Goal: Task Accomplishment & Management: Manage account settings

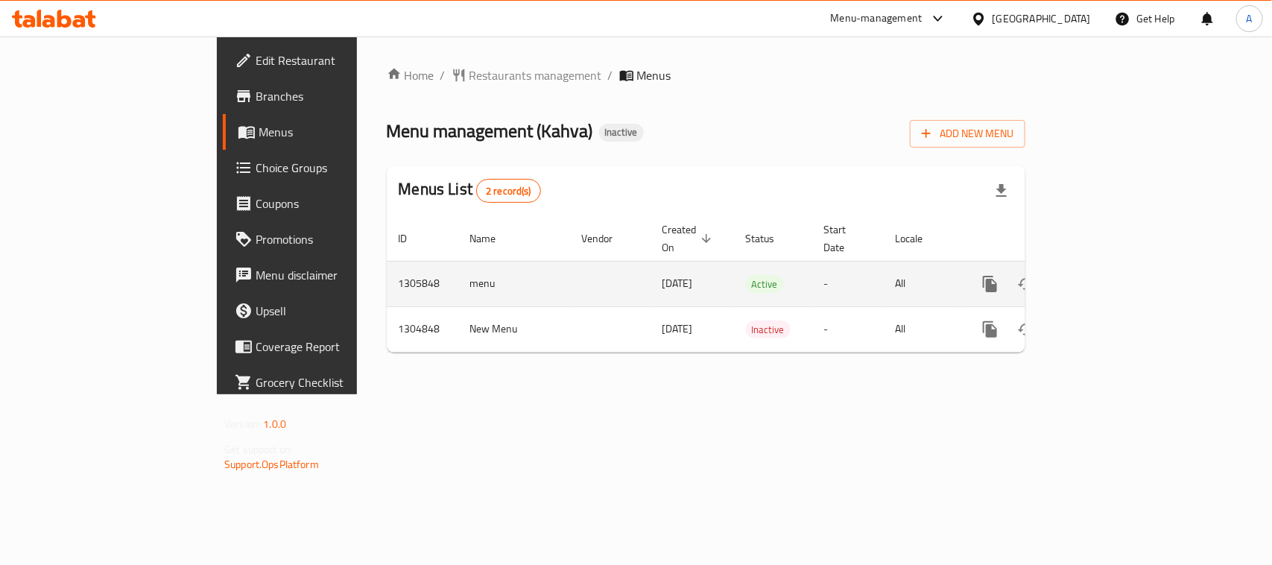
click at [1104, 277] on icon "enhanced table" at bounding box center [1097, 283] width 13 height 13
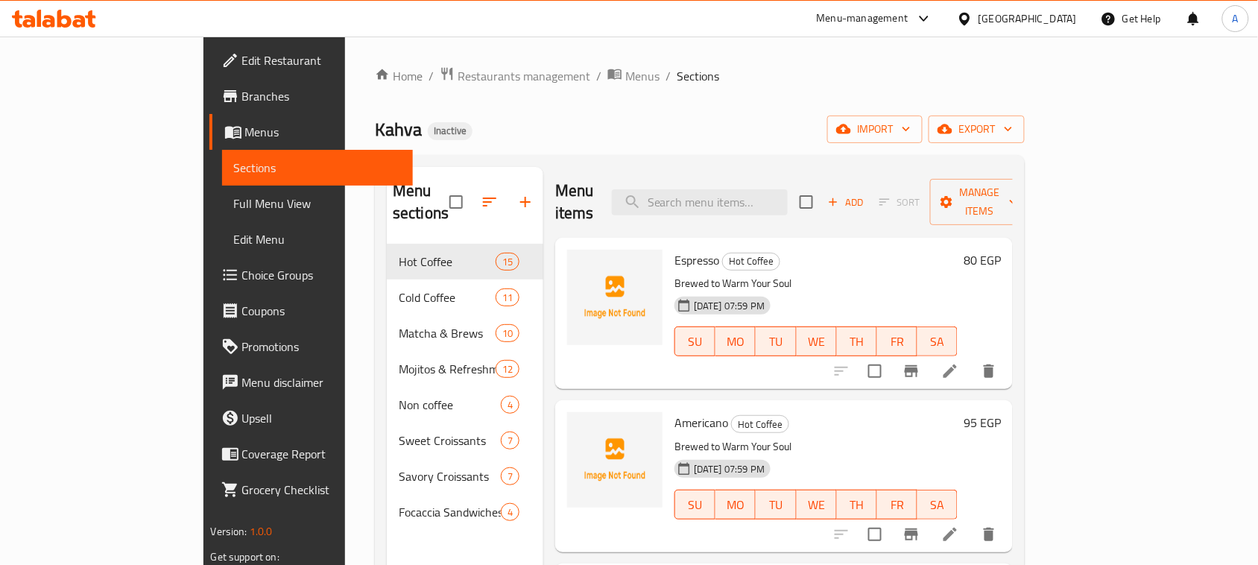
click at [234, 202] on span "Full Menu View" at bounding box center [318, 203] width 168 height 18
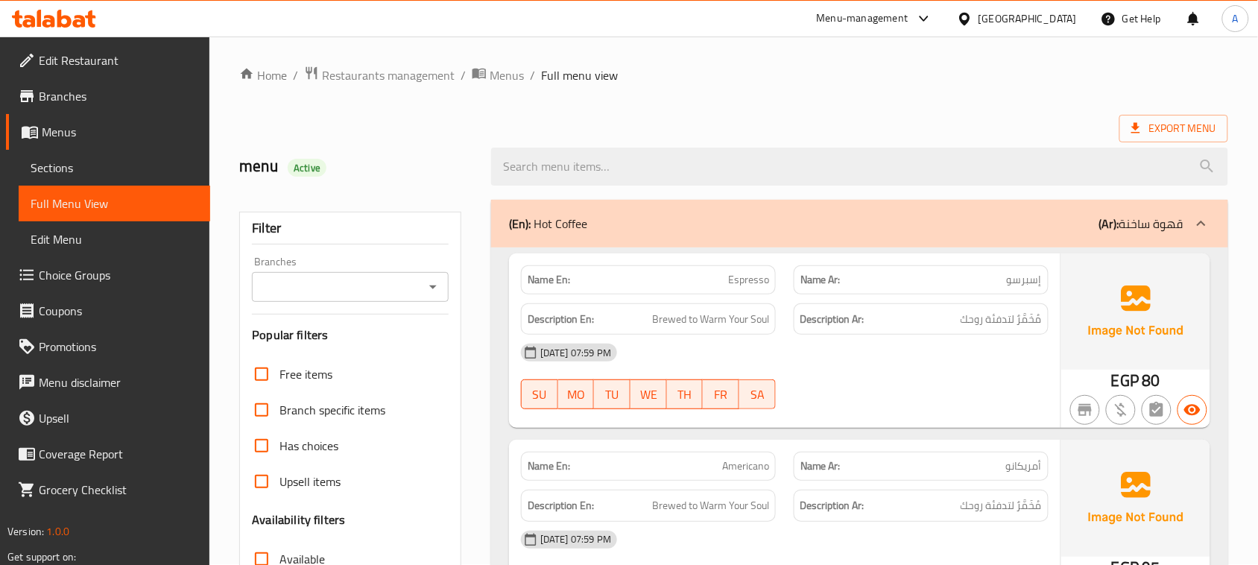
scroll to position [373, 0]
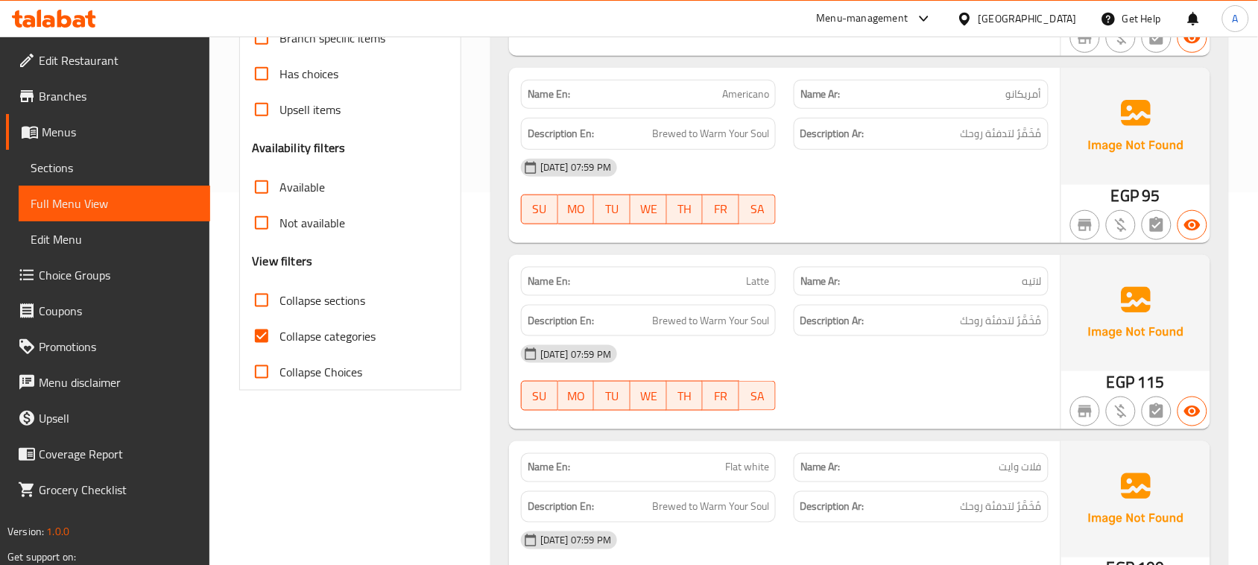
click at [270, 330] on input "Collapse categories" at bounding box center [262, 336] width 36 height 36
checkbox input "false"
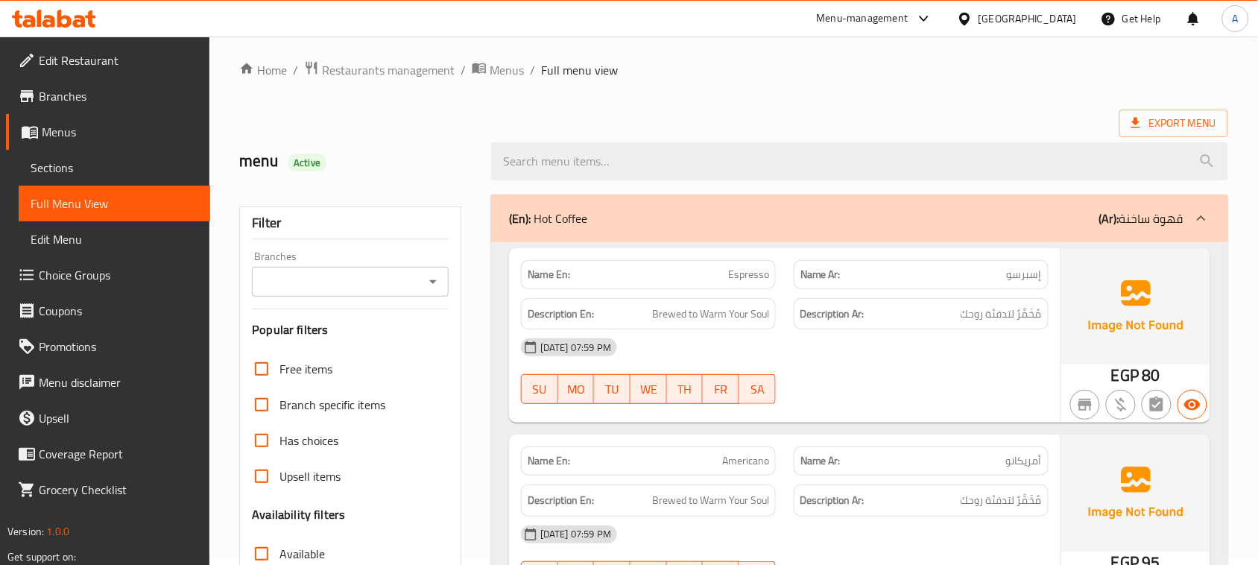
scroll to position [0, 0]
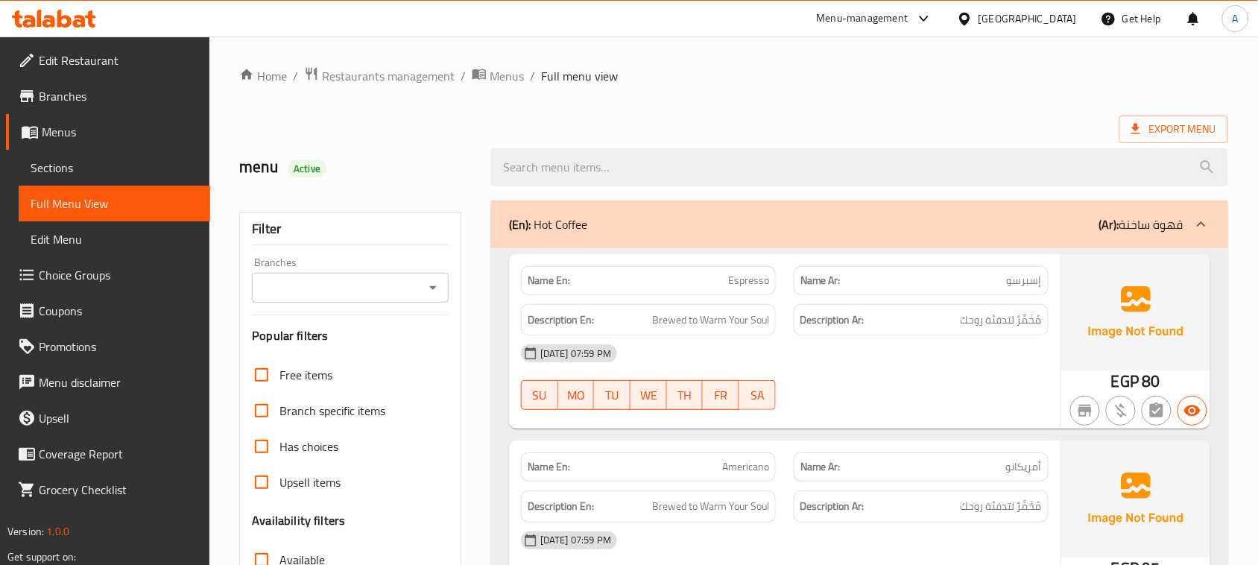
click at [1170, 125] on span "Export Menu" at bounding box center [1173, 129] width 85 height 19
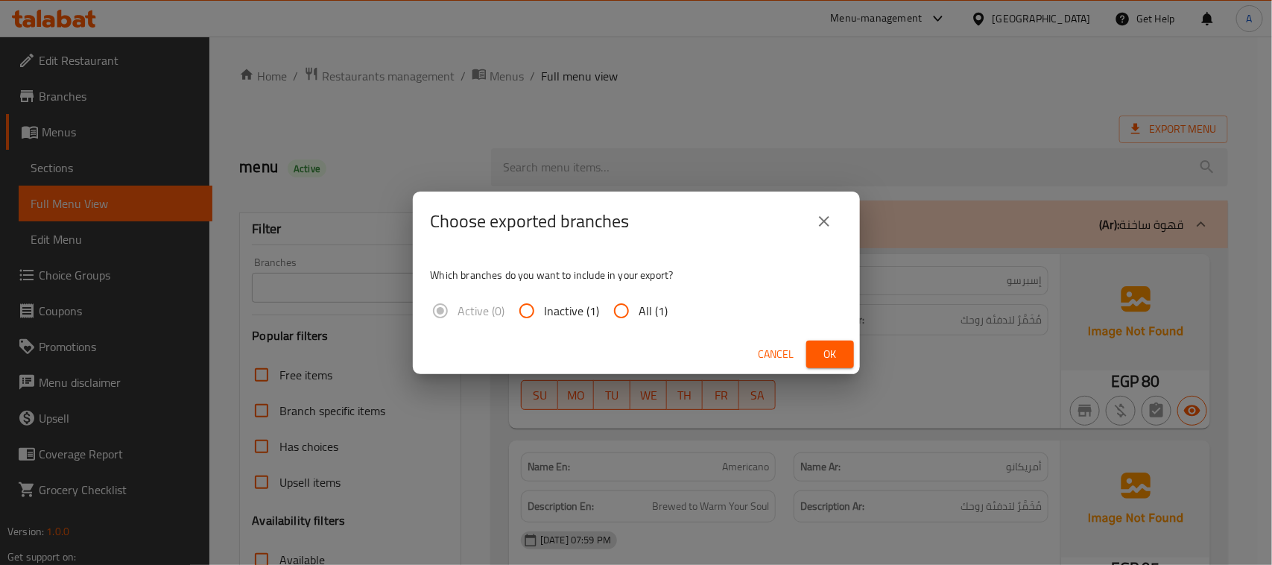
click at [644, 314] on span "All (1)" at bounding box center [653, 311] width 29 height 18
click at [639, 314] on input "All (1)" at bounding box center [621, 311] width 36 height 36
radio input "true"
click at [824, 359] on span "Ok" at bounding box center [830, 354] width 24 height 19
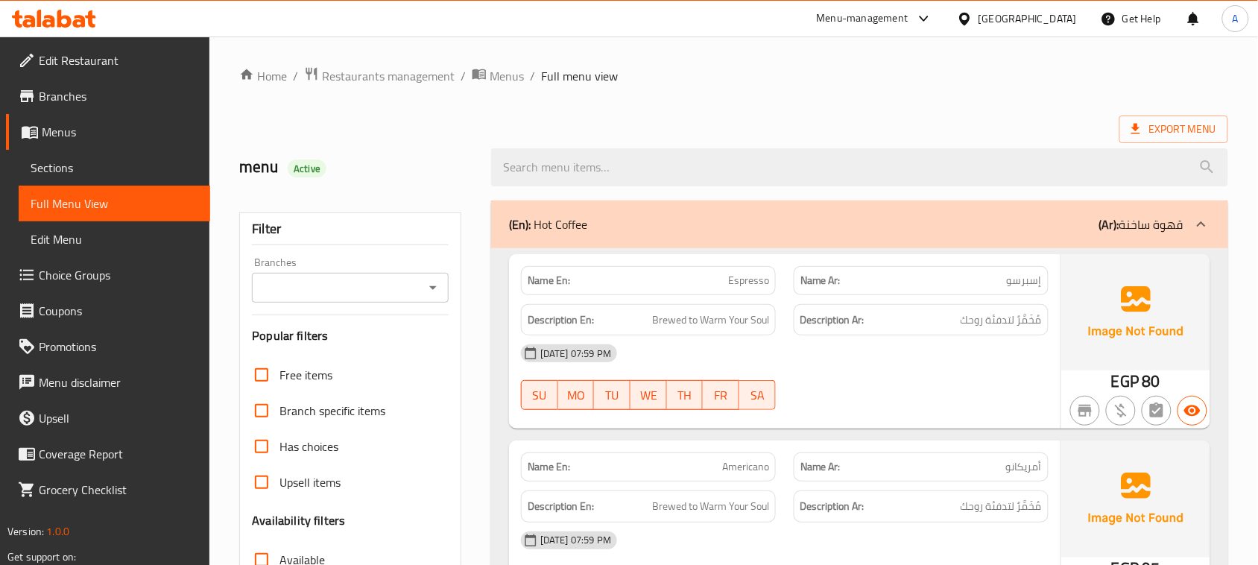
click at [272, 165] on h2 "menu Active" at bounding box center [356, 167] width 234 height 22
drag, startPoint x: 272, startPoint y: 165, endPoint x: 402, endPoint y: 176, distance: 130.9
click at [401, 176] on h2 "menu Active" at bounding box center [356, 167] width 234 height 22
click at [337, 156] on h2 "menu Active" at bounding box center [356, 167] width 234 height 22
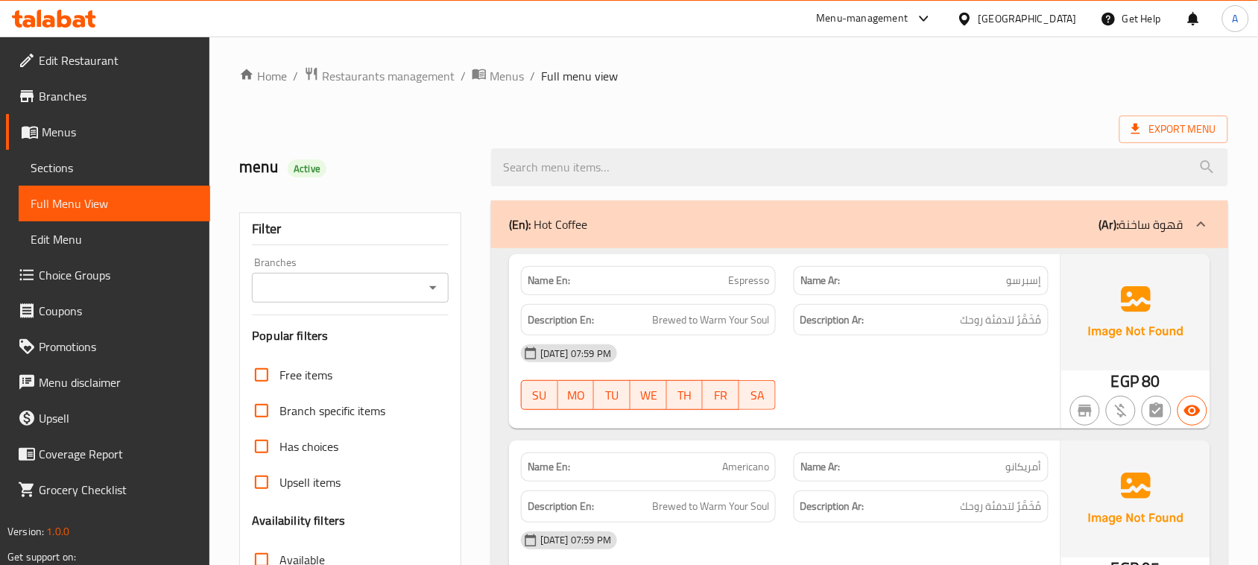
click at [278, 162] on h2 "menu Active" at bounding box center [356, 167] width 234 height 22
drag, startPoint x: 278, startPoint y: 162, endPoint x: 411, endPoint y: 162, distance: 133.4
click at [360, 162] on h2 "menu Active" at bounding box center [356, 167] width 234 height 22
click at [416, 161] on h2 "menu Active" at bounding box center [356, 167] width 234 height 22
click at [814, 76] on ol "Home / Restaurants management / Menus / Full menu view" at bounding box center [733, 75] width 989 height 19
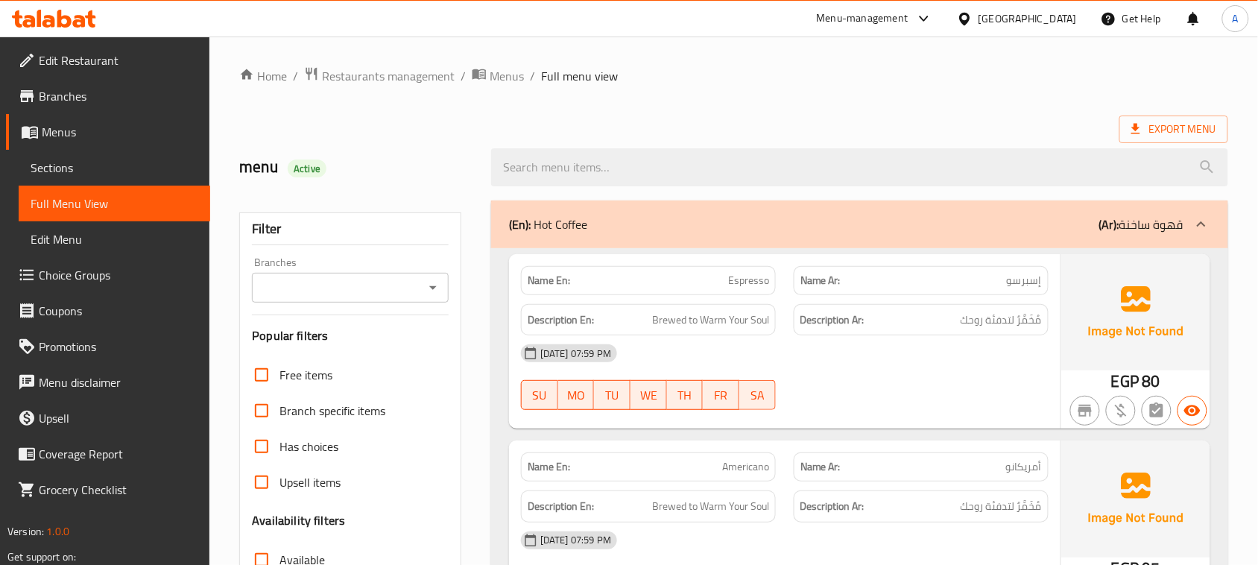
click at [811, 128] on div "Export Menu" at bounding box center [733, 129] width 989 height 28
click at [268, 160] on h2 "menu Active" at bounding box center [356, 167] width 234 height 22
drag, startPoint x: 268, startPoint y: 160, endPoint x: 388, endPoint y: 162, distance: 120.0
click at [388, 162] on h2 "menu Active" at bounding box center [356, 167] width 234 height 22
click at [425, 134] on div "menu Active" at bounding box center [356, 167] width 252 height 66
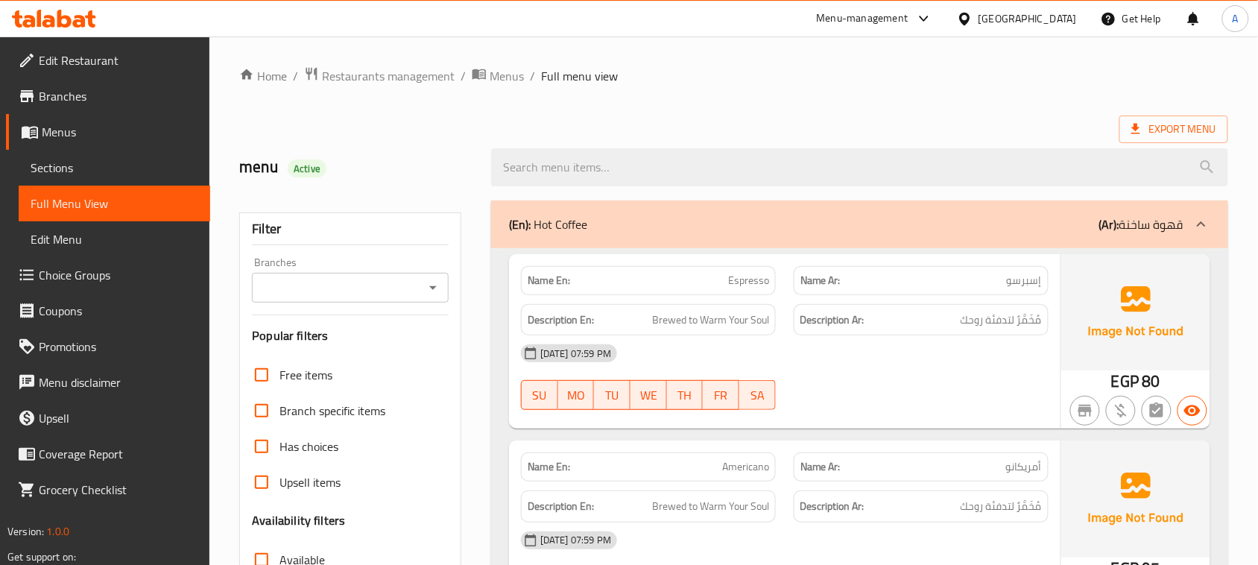
click at [852, 82] on ol "Home / Restaurants management / Menus / Full menu view" at bounding box center [733, 75] width 989 height 19
click at [776, 315] on div "Description En: Brewed to Warm Your Soul" at bounding box center [648, 320] width 273 height 50
click at [869, 386] on div "[DATE] 07:59 PM SU MO TU WE TH FR SA" at bounding box center [784, 376] width 545 height 83
click at [1013, 319] on span "مُخَمَّرٌ لتدفئة روحك" at bounding box center [1000, 320] width 81 height 19
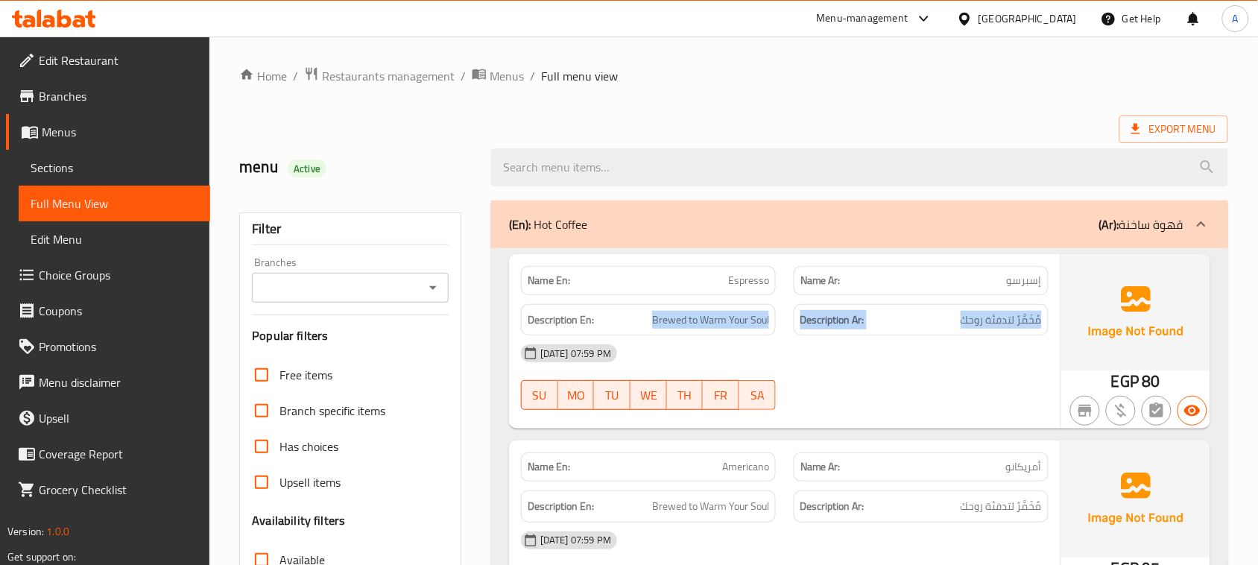
drag, startPoint x: 1013, startPoint y: 319, endPoint x: 665, endPoint y: 337, distance: 348.4
click at [653, 325] on div "Description En: Brewed to Warm Your Soul Description Ar: مُخَمَّرٌ لتدفئة روحك" at bounding box center [784, 320] width 545 height 50
click at [764, 392] on span "SA" at bounding box center [757, 395] width 25 height 22
click at [689, 314] on span "Brewed to Warm Your Soul" at bounding box center [710, 320] width 117 height 19
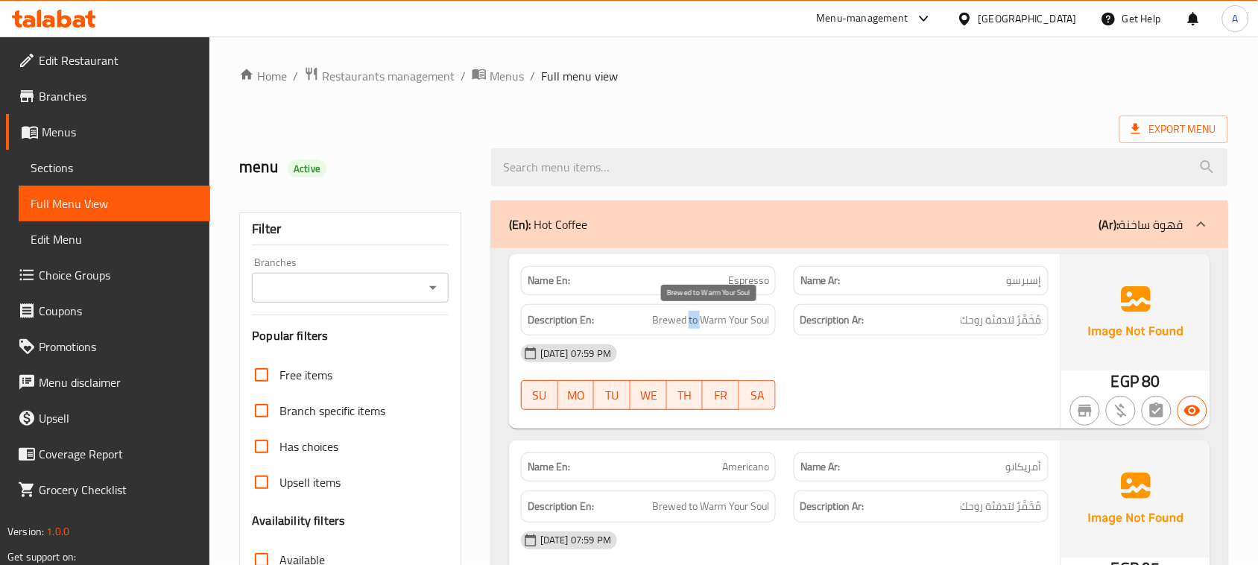
click at [689, 314] on span "Brewed to Warm Your Soul" at bounding box center [710, 320] width 117 height 19
drag, startPoint x: 689, startPoint y: 314, endPoint x: 1038, endPoint y: 328, distance: 349.0
click at [1038, 328] on div "Description En: Brewed to Warm Your Soul Description Ar: مُخَمَّرٌ لتدفئة روحك" at bounding box center [784, 320] width 545 height 50
click at [825, 396] on div "[DATE] 07:59 PM SU MO TU WE TH FR SA" at bounding box center [784, 376] width 545 height 83
click at [658, 317] on span "Brewed to Warm Your Soul" at bounding box center [710, 320] width 117 height 19
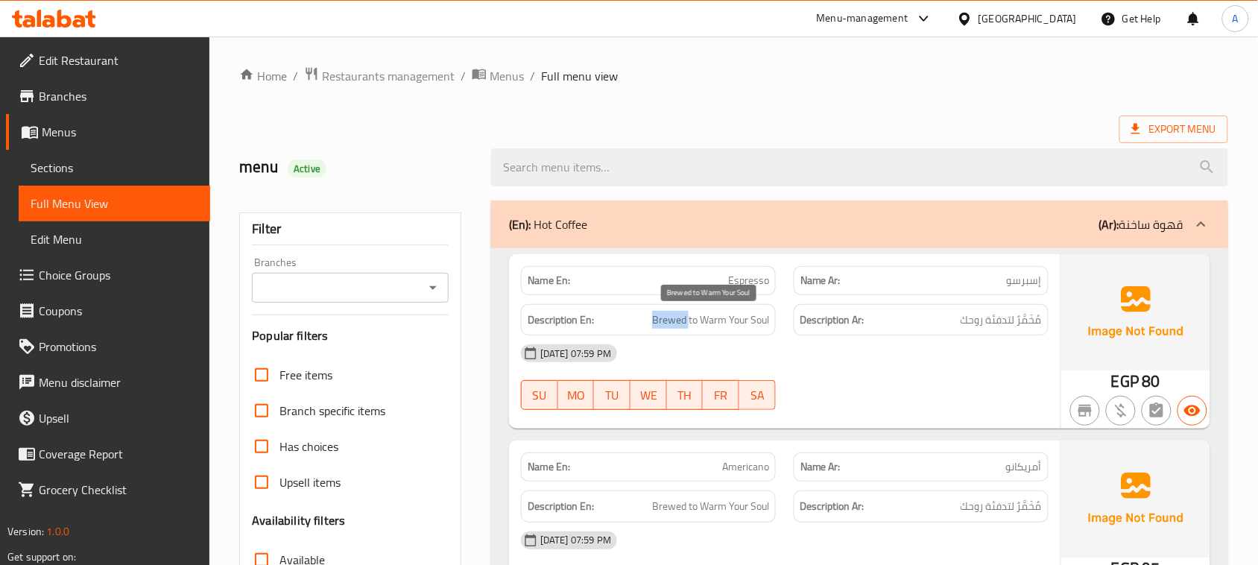
click at [658, 317] on span "Brewed to Warm Your Soul" at bounding box center [710, 320] width 117 height 19
drag, startPoint x: 658, startPoint y: 317, endPoint x: 828, endPoint y: 320, distance: 169.9
click at [820, 319] on div "Description En: Brewed to Warm Your Soul Description Ar: مُخَمَّرٌ لتدفئة روحك" at bounding box center [784, 320] width 545 height 50
click at [1011, 321] on span "مُخَمَّرٌ لتدفئة روحك" at bounding box center [1000, 320] width 81 height 19
drag, startPoint x: 1011, startPoint y: 321, endPoint x: 653, endPoint y: 321, distance: 358.4
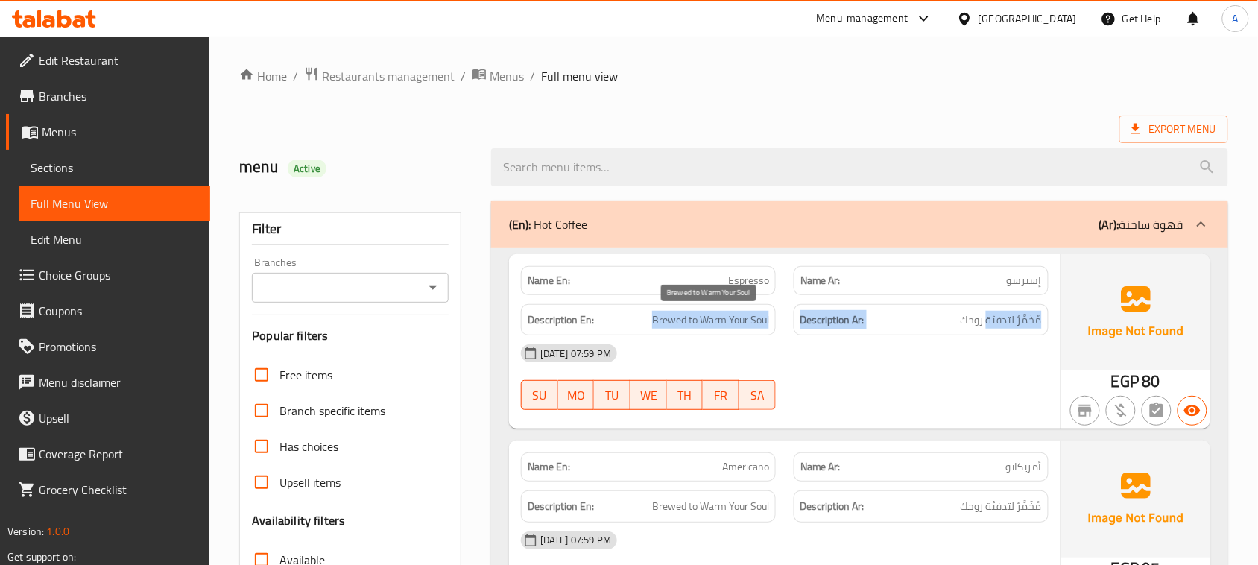
click at [653, 321] on div "Description En: Brewed to Warm Your Soul Description Ar: مُخَمَّرٌ لتدفئة روحك" at bounding box center [784, 320] width 545 height 50
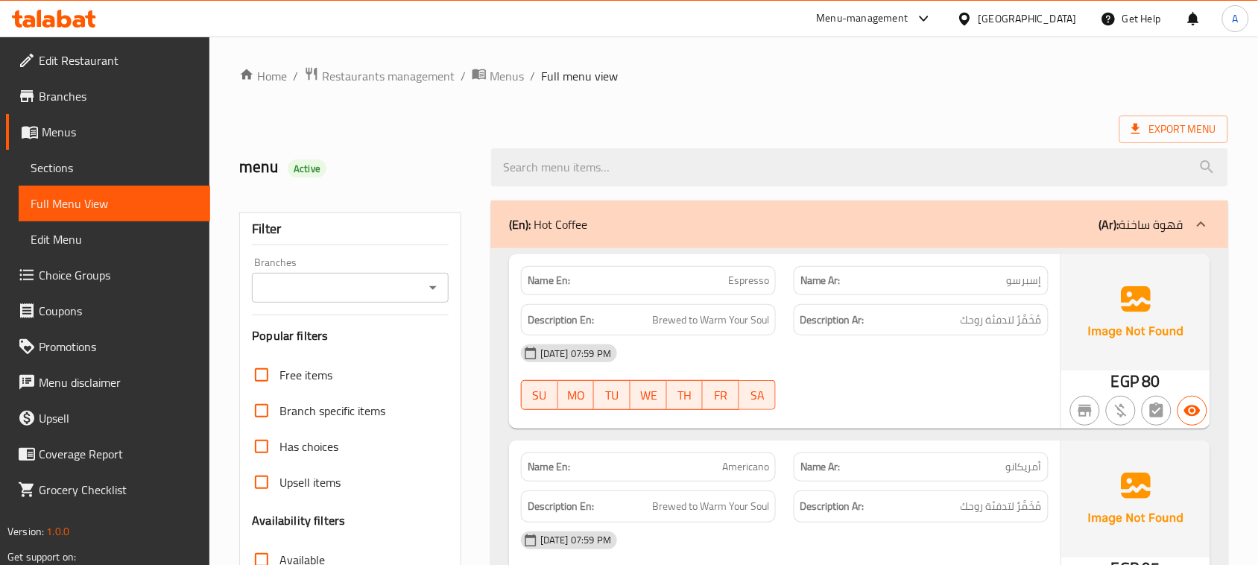
click at [831, 396] on div "[DATE] 07:59 PM SU MO TU WE TH FR SA" at bounding box center [784, 376] width 545 height 83
click at [1034, 319] on span "مُخَمَّرٌ لتدفئة روحك" at bounding box center [1000, 320] width 81 height 19
drag, startPoint x: 1034, startPoint y: 319, endPoint x: 590, endPoint y: 329, distance: 444.2
click at [590, 329] on div "Description En: Brewed to Warm Your Soul Description Ar: مُخَمَّرٌ لتدفئة روحك" at bounding box center [784, 320] width 545 height 50
click at [891, 411] on div at bounding box center [921, 410] width 273 height 18
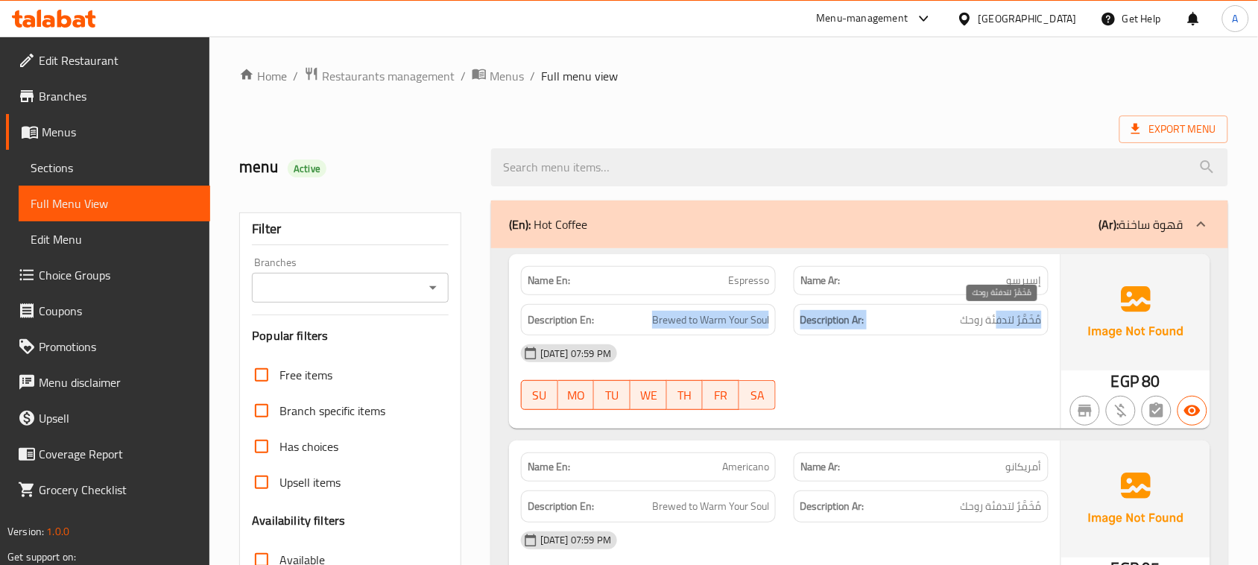
drag, startPoint x: 637, startPoint y: 311, endPoint x: 997, endPoint y: 311, distance: 359.9
click at [997, 311] on div "Description En: Brewed to Warm Your Soul Description Ar: مُخَمَّرٌ لتدفئة روحك" at bounding box center [784, 320] width 545 height 50
click at [997, 313] on span "مُخَمَّرٌ لتدفئة روحك" at bounding box center [1000, 320] width 81 height 19
drag, startPoint x: 997, startPoint y: 313, endPoint x: 974, endPoint y: 348, distance: 41.9
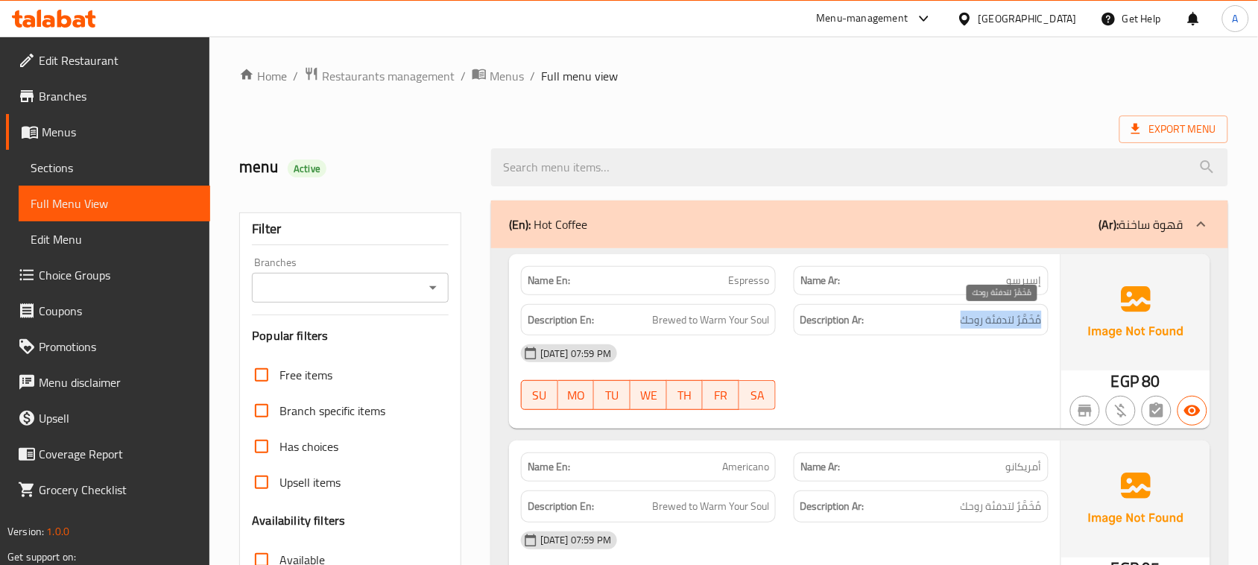
click at [995, 318] on span "مُخَمَّرٌ لتدفئة روحك" at bounding box center [1000, 320] width 81 height 19
click at [955, 389] on div "[DATE] 07:59 PM SU MO TU WE TH FR SA" at bounding box center [784, 376] width 545 height 83
drag, startPoint x: 928, startPoint y: 498, endPoint x: 872, endPoint y: 426, distance: 91.2
click at [887, 498] on div "Description Ar: مُخَمَّرٌ لتدفئة روحك" at bounding box center [920, 506] width 255 height 32
click at [881, 347] on div "[DATE] 07:59 PM" at bounding box center [784, 353] width 545 height 36
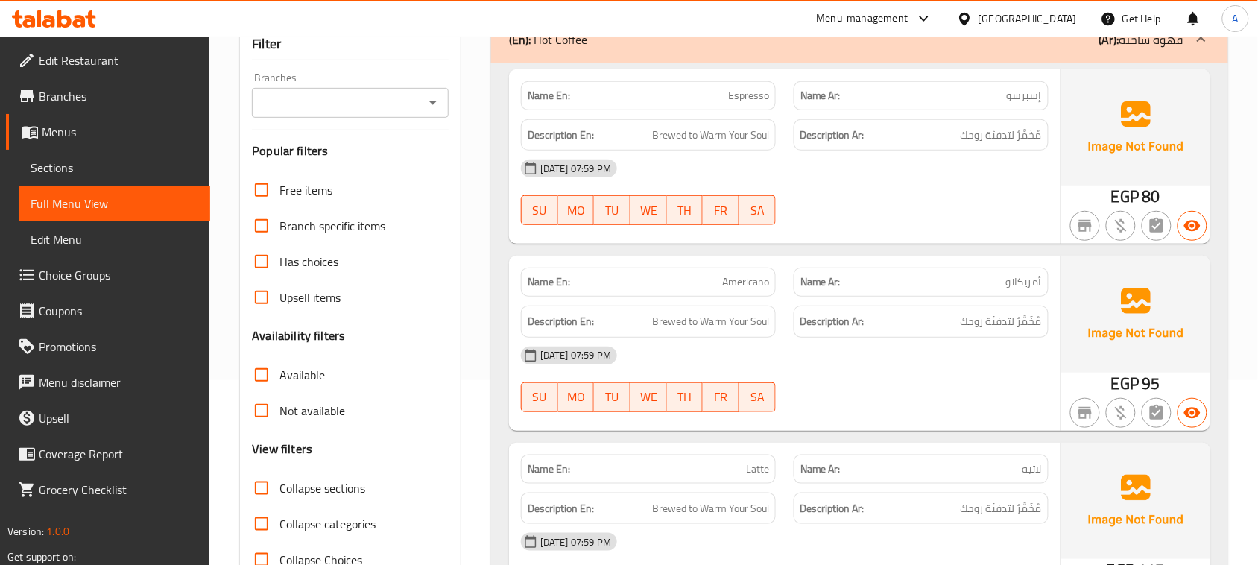
scroll to position [186, 0]
click at [881, 215] on div "[DATE] 07:59 PM SU MO TU WE TH FR SA" at bounding box center [784, 190] width 545 height 83
drag, startPoint x: 618, startPoint y: 119, endPoint x: 852, endPoint y: 147, distance: 234.8
click at [811, 142] on div "Description En: Brewed to Warm Your Soul Description Ar: مُخَمَّرٌ لتدفئة روحك" at bounding box center [784, 134] width 545 height 50
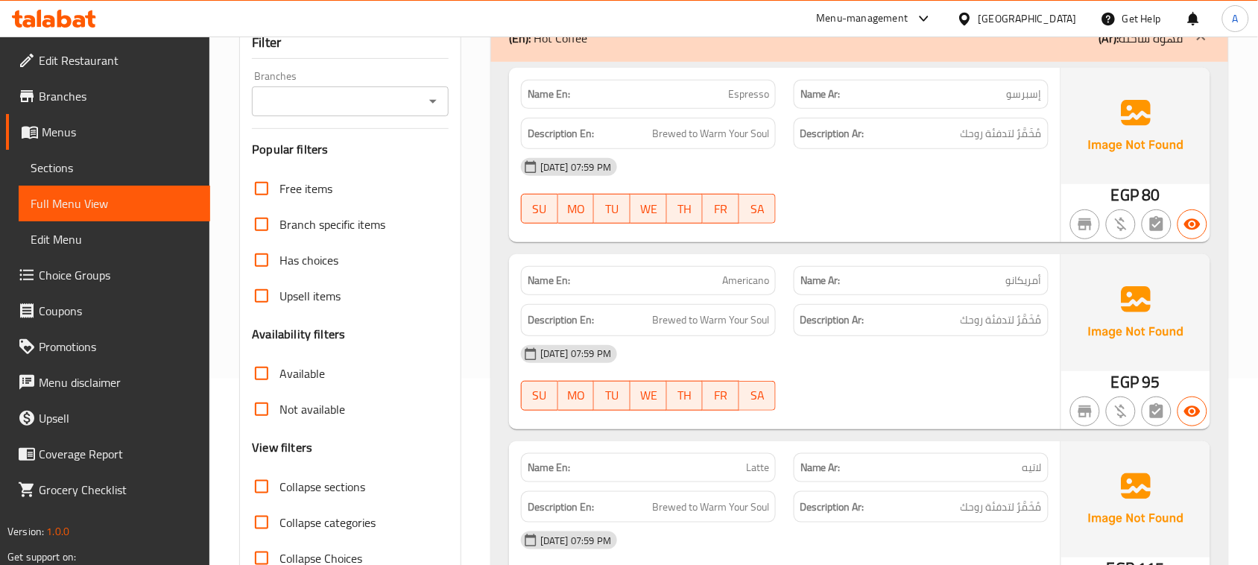
click at [665, 313] on span "Brewed to Warm Your Soul" at bounding box center [710, 320] width 117 height 19
copy span "Brewed"
click at [969, 325] on div "Name En: Americano Name Ar: أمريكانو Description En: Brewed to Warm Your Soul D…" at bounding box center [784, 341] width 551 height 174
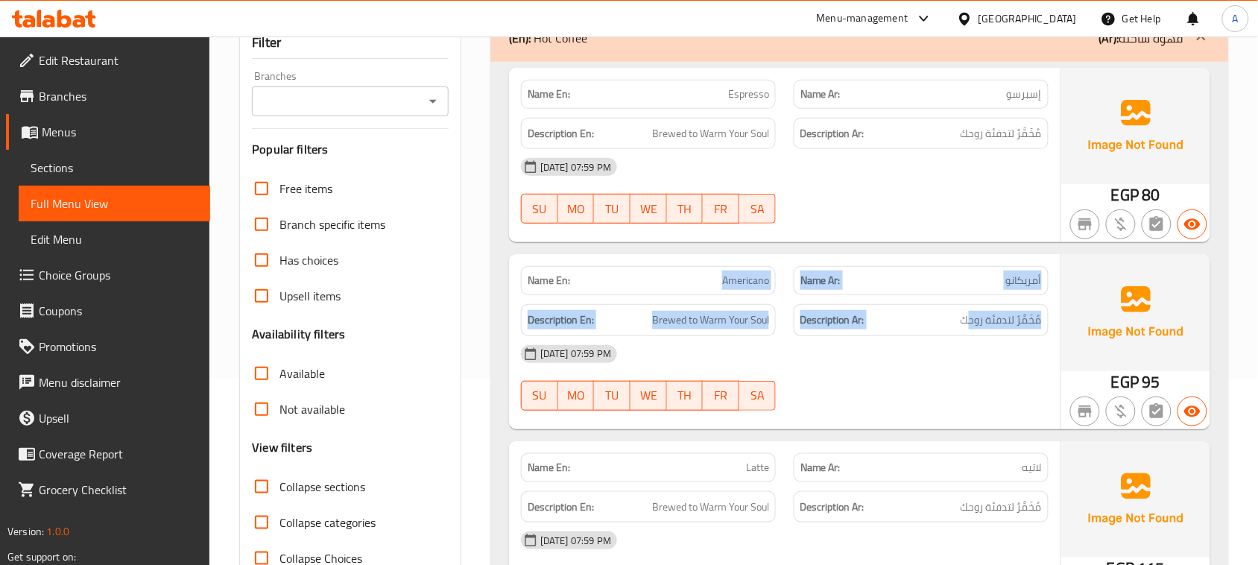
click at [1004, 322] on span "مُخَمَّرٌ لتدفئة روحك" at bounding box center [1000, 320] width 81 height 19
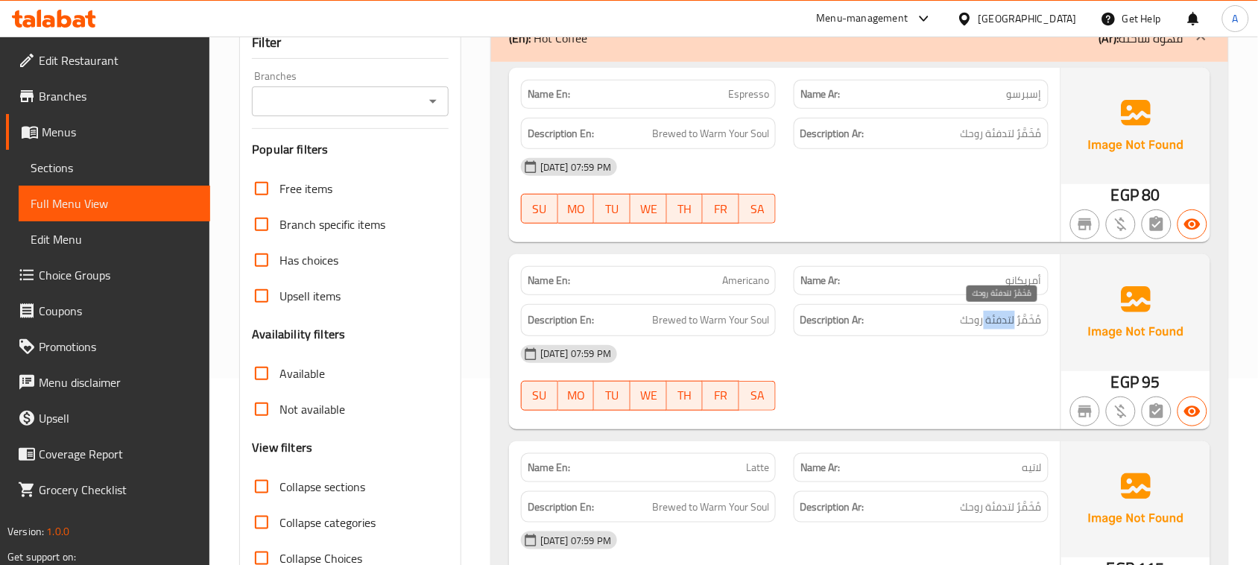
click at [1004, 322] on span "مُخَمَّرٌ لتدفئة روحك" at bounding box center [1000, 320] width 81 height 19
drag, startPoint x: 910, startPoint y: 478, endPoint x: 824, endPoint y: 414, distance: 107.4
click at [909, 478] on div "Name Ar: لاتيه" at bounding box center [920, 467] width 255 height 29
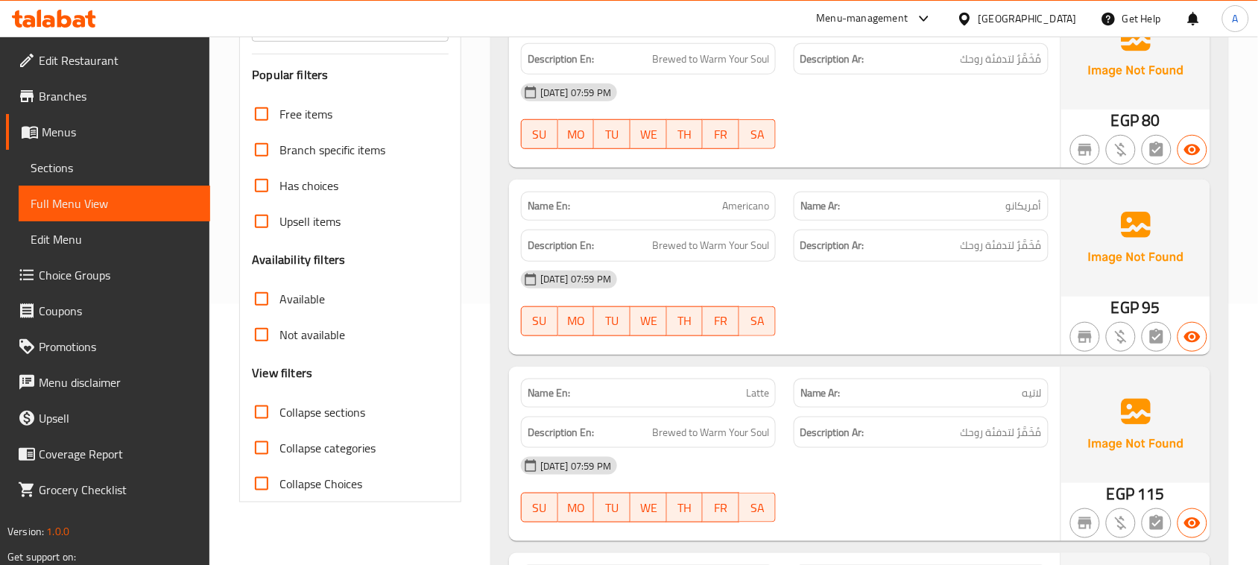
scroll to position [373, 0]
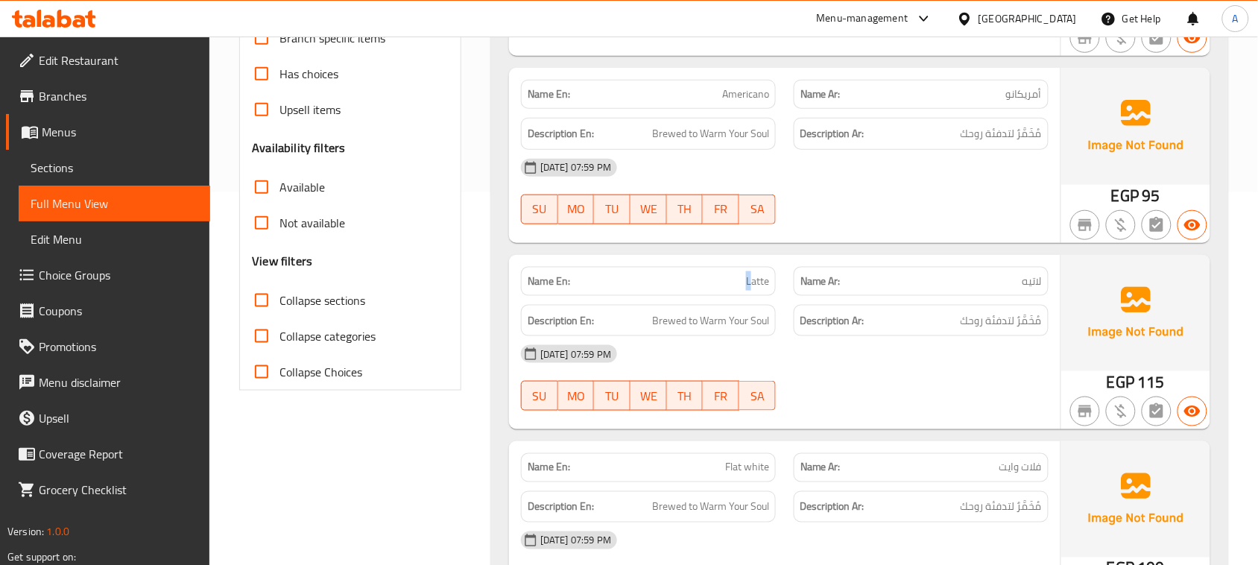
drag, startPoint x: 694, startPoint y: 273, endPoint x: 948, endPoint y: 362, distance: 268.4
click at [924, 332] on div "Name En: Latte Name Ar: لاتيه Description En: Brewed to Warm Your Soul Descript…" at bounding box center [784, 342] width 551 height 174
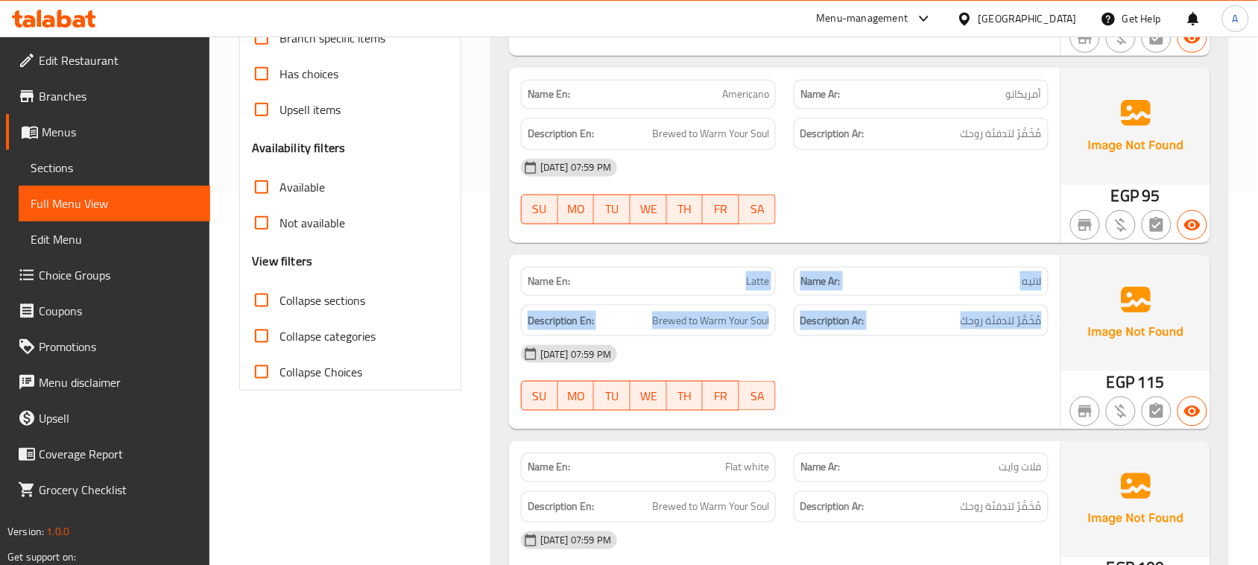
click at [1013, 329] on span "مُخَمَّرٌ لتدفئة روحك" at bounding box center [1000, 320] width 81 height 19
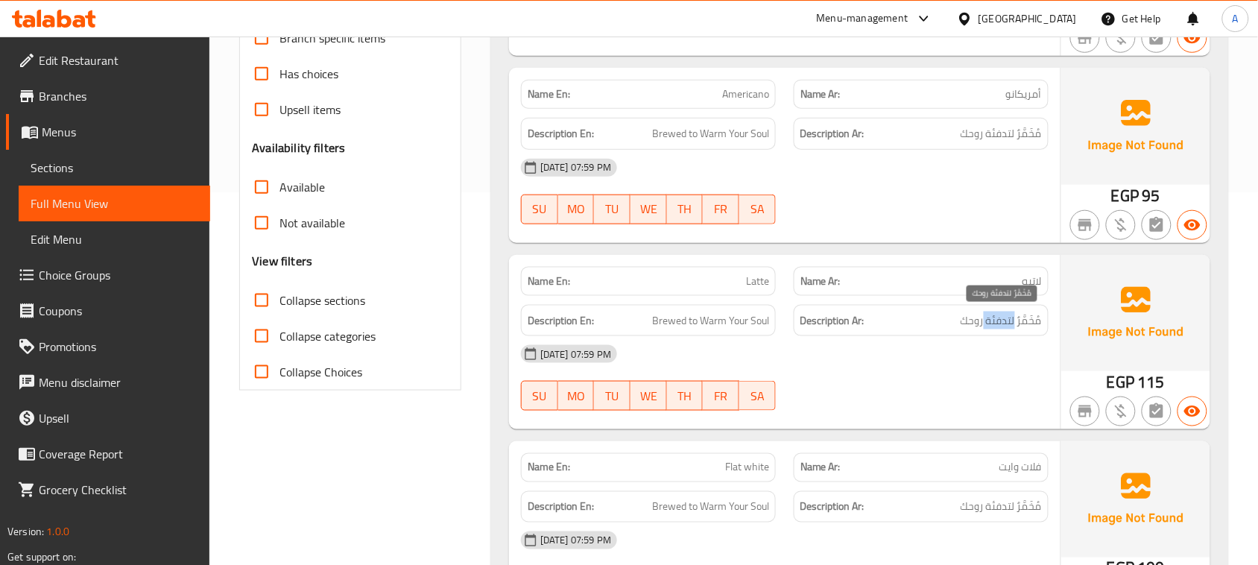
click at [1013, 329] on span "مُخَمَّرٌ لتدفئة روحك" at bounding box center [1000, 320] width 81 height 19
click at [963, 422] on div "Name En: Latte Name Ar: لاتيه Description En: Brewed to Warm Your Soul Descript…" at bounding box center [784, 342] width 551 height 174
drag, startPoint x: 959, startPoint y: 350, endPoint x: 1053, endPoint y: 380, distance: 98.5
click at [1008, 365] on div "Name En: Latte Name Ar: لاتيه Description En: Brewed to Warm Your Soul Descript…" at bounding box center [784, 342] width 551 height 174
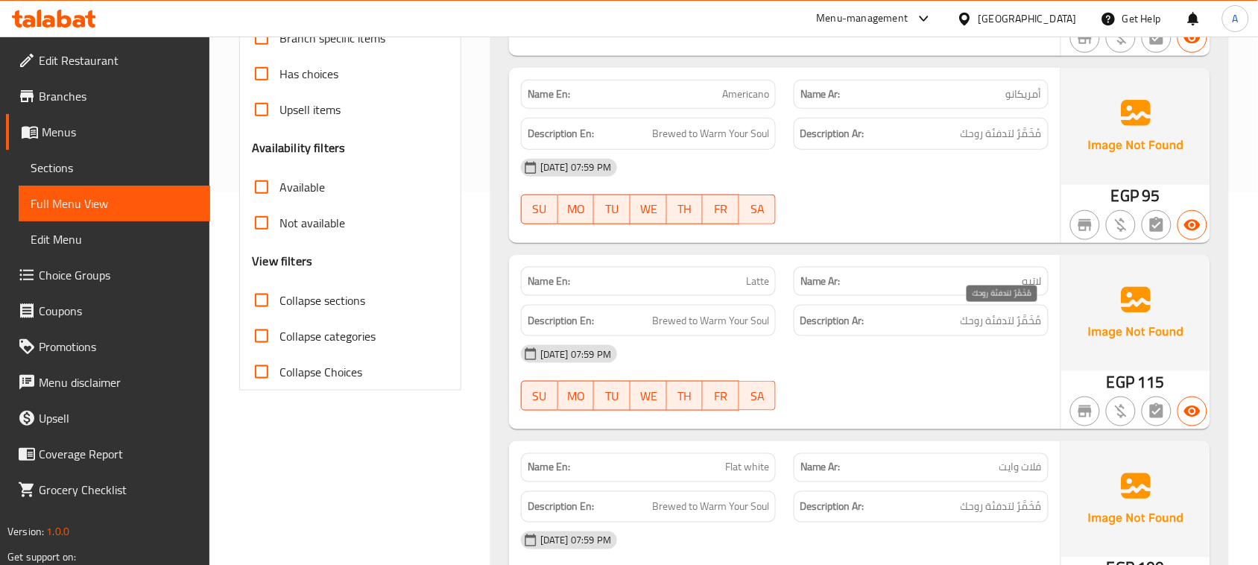
click at [995, 329] on span "مُخَمَّرٌ لتدفئة روحك" at bounding box center [1000, 320] width 81 height 19
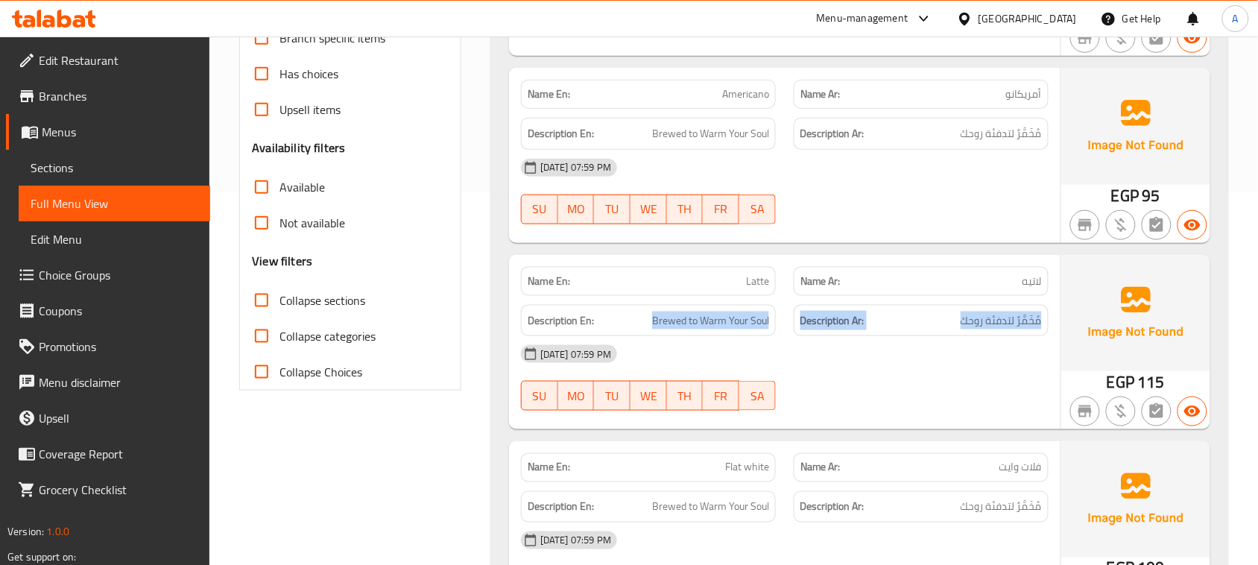
drag, startPoint x: 995, startPoint y: 329, endPoint x: 657, endPoint y: 328, distance: 337.5
click at [657, 328] on div "Description En: Brewed to Warm Your Soul Description Ar: مُخَمَّرٌ لتدفئة روحك" at bounding box center [784, 321] width 545 height 50
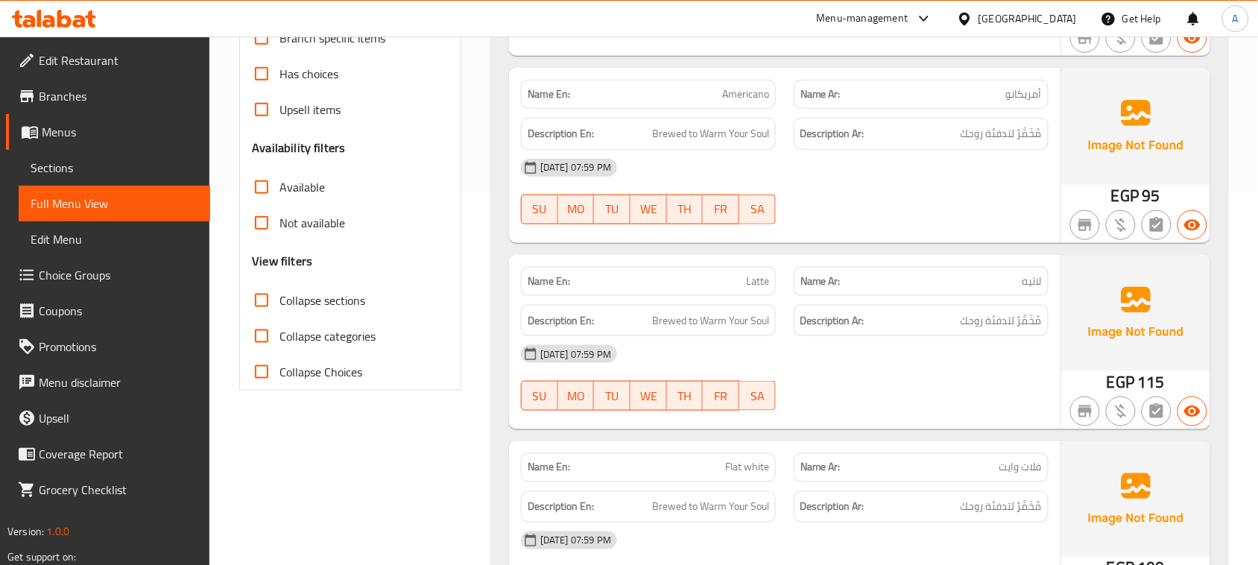
click at [850, 393] on div "[DATE] 07:59 PM SU MO TU WE TH FR SA" at bounding box center [784, 377] width 545 height 83
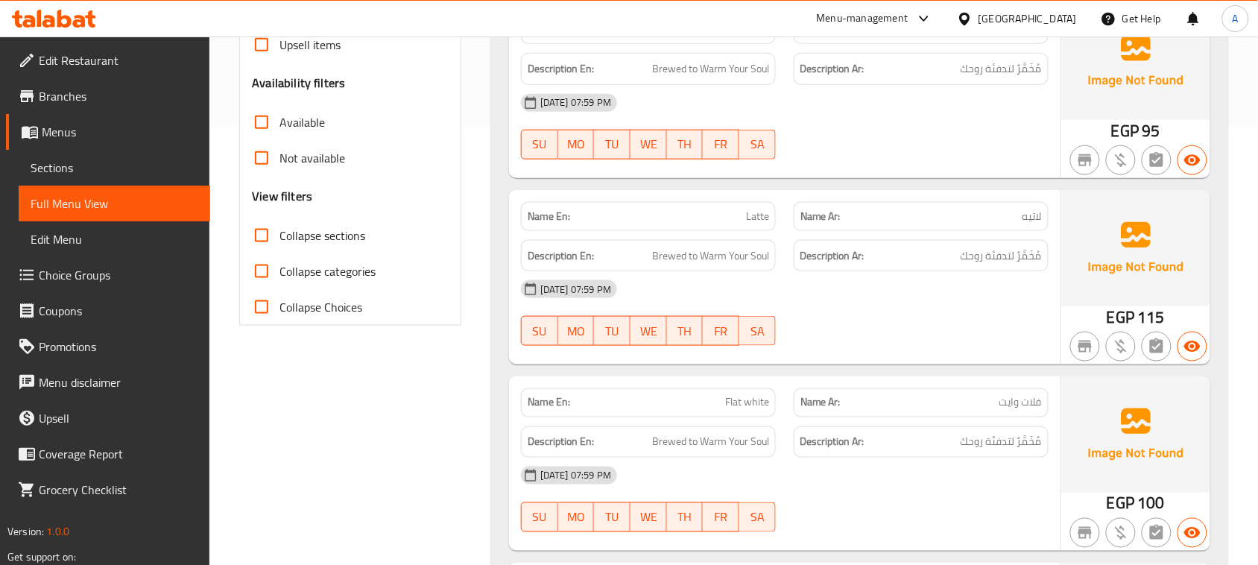
scroll to position [466, 0]
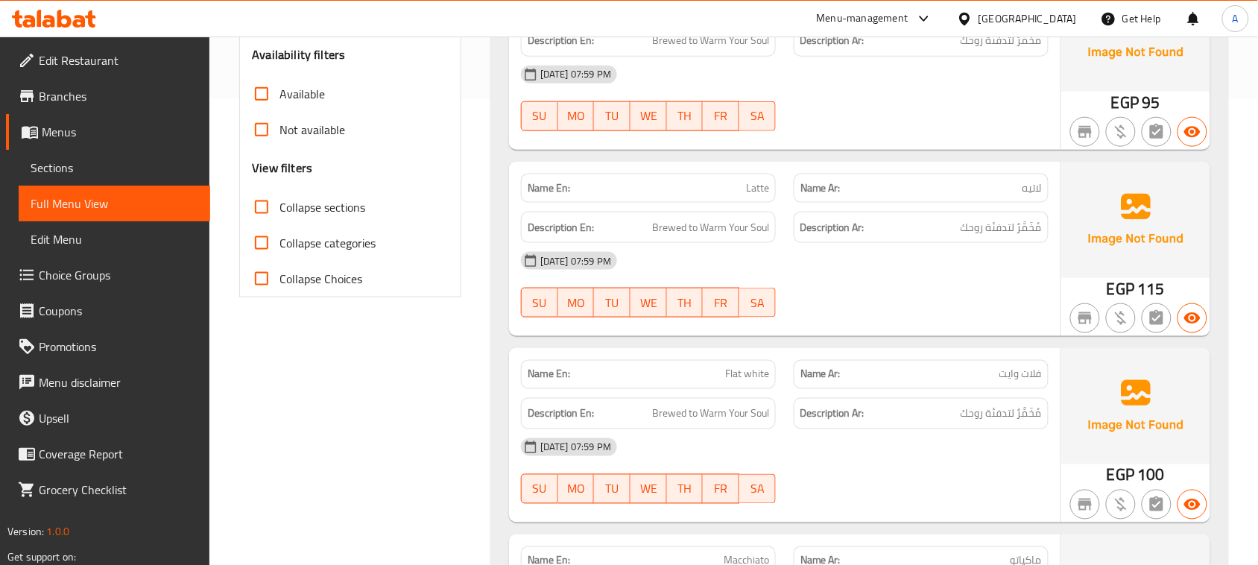
drag, startPoint x: 673, startPoint y: 386, endPoint x: 958, endPoint y: 478, distance: 299.9
click at [843, 408] on div "Name En: Flat white Name Ar: فلات وايت Description En: Brewed to Warm Your Soul…" at bounding box center [784, 435] width 551 height 174
click at [958, 478] on div "[DATE] 07:59 PM SU MO TU WE TH FR SA" at bounding box center [784, 470] width 545 height 83
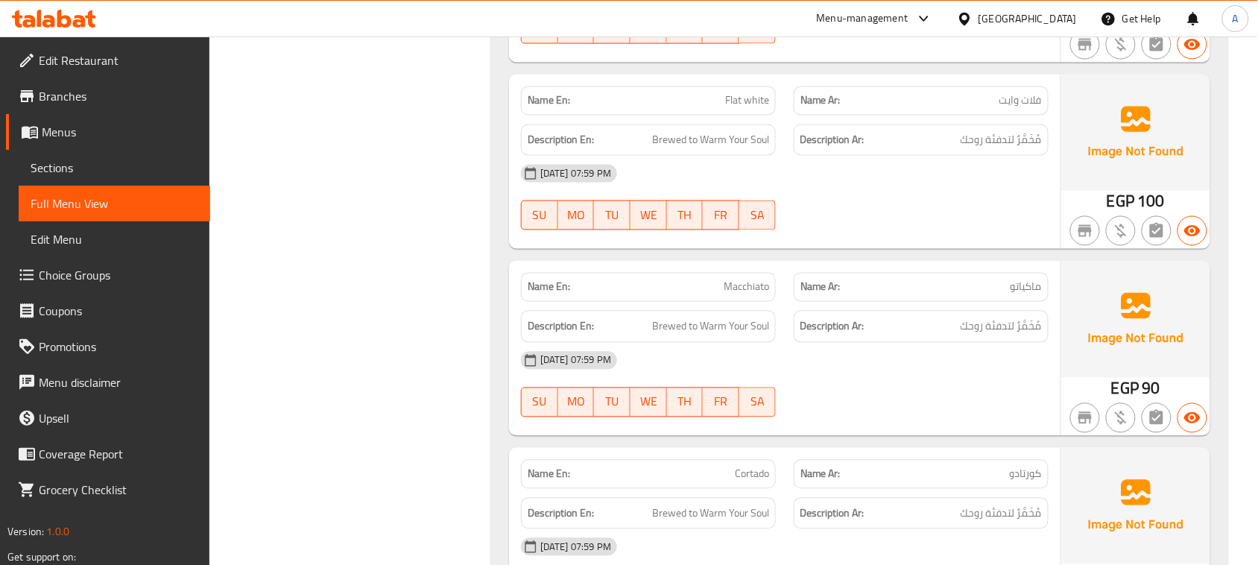
scroll to position [745, 0]
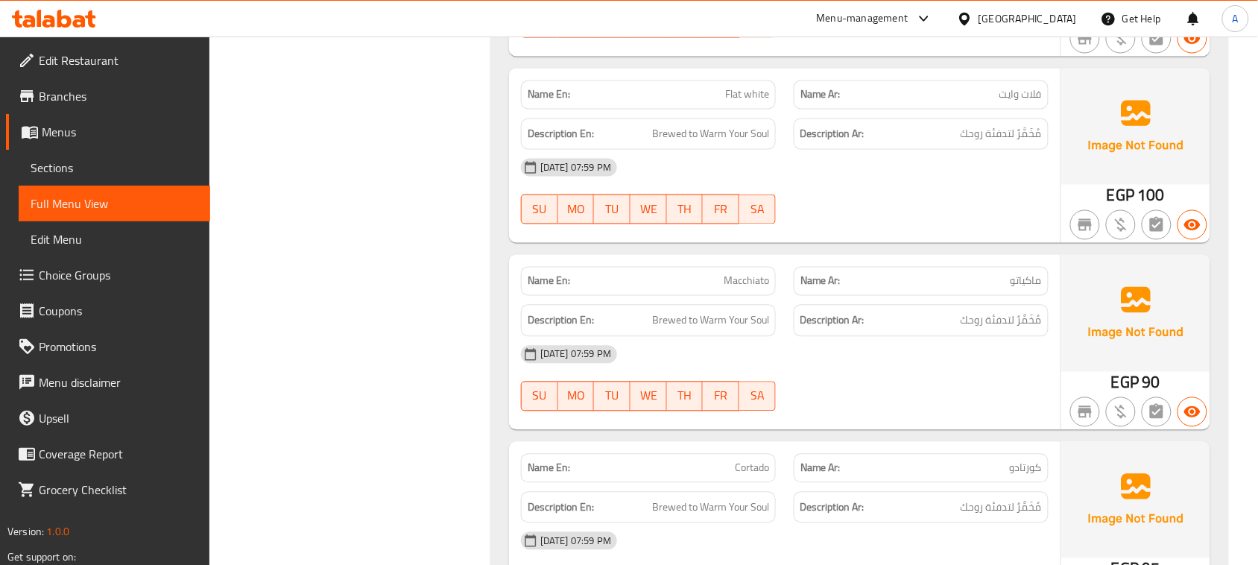
drag, startPoint x: 695, startPoint y: 267, endPoint x: 875, endPoint y: 363, distance: 204.3
click at [833, 325] on div "Name En: Macchiato Name Ar: ماكياتو Description En: Brewed to Warm Your Soul De…" at bounding box center [784, 342] width 551 height 174
click at [890, 388] on div "[DATE] 07:59 PM SU MO TU WE TH FR SA" at bounding box center [784, 378] width 545 height 83
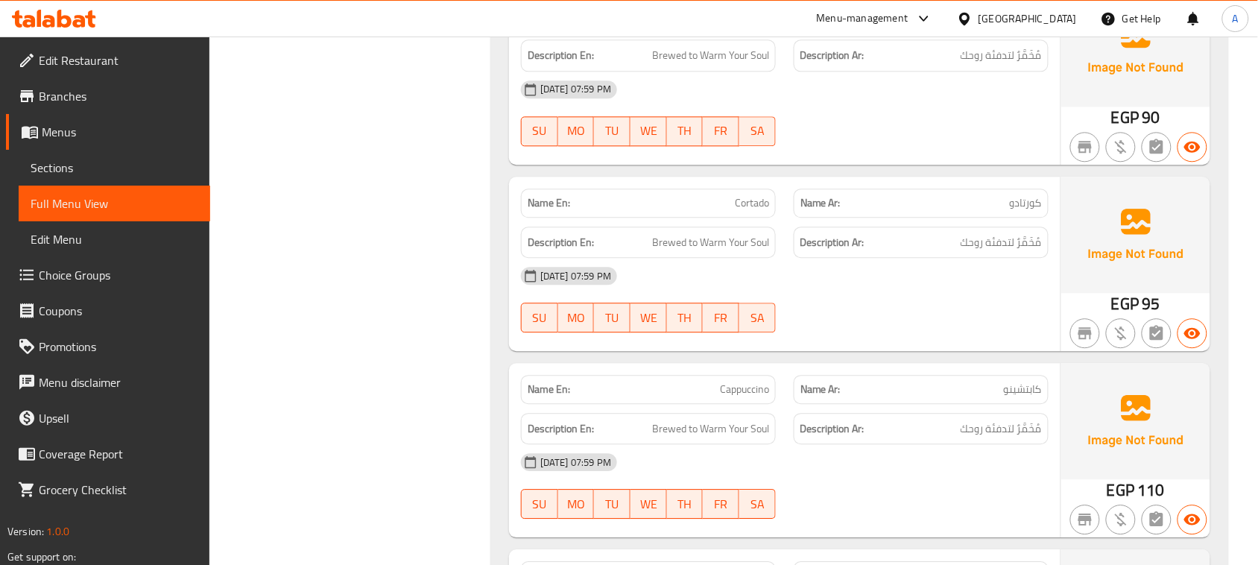
scroll to position [1024, 0]
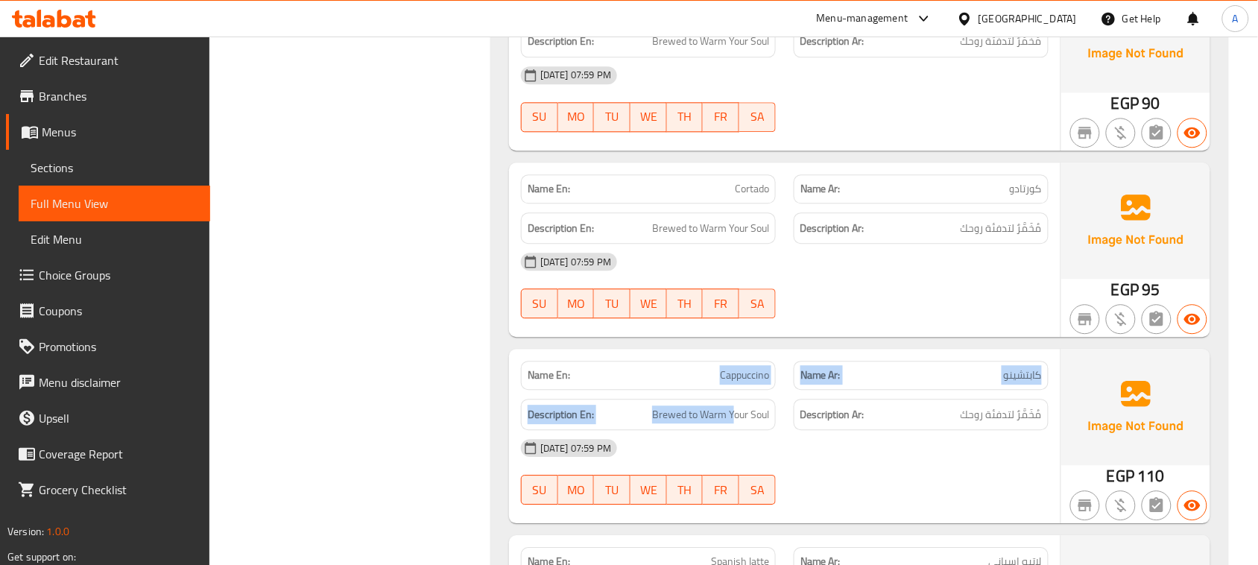
drag, startPoint x: 609, startPoint y: 378, endPoint x: 758, endPoint y: 403, distance: 151.8
click at [747, 399] on div "Name En: Cappuccino Name Ar: كابتشينو Description En: Brewed to Warm Your Soul …" at bounding box center [784, 436] width 551 height 174
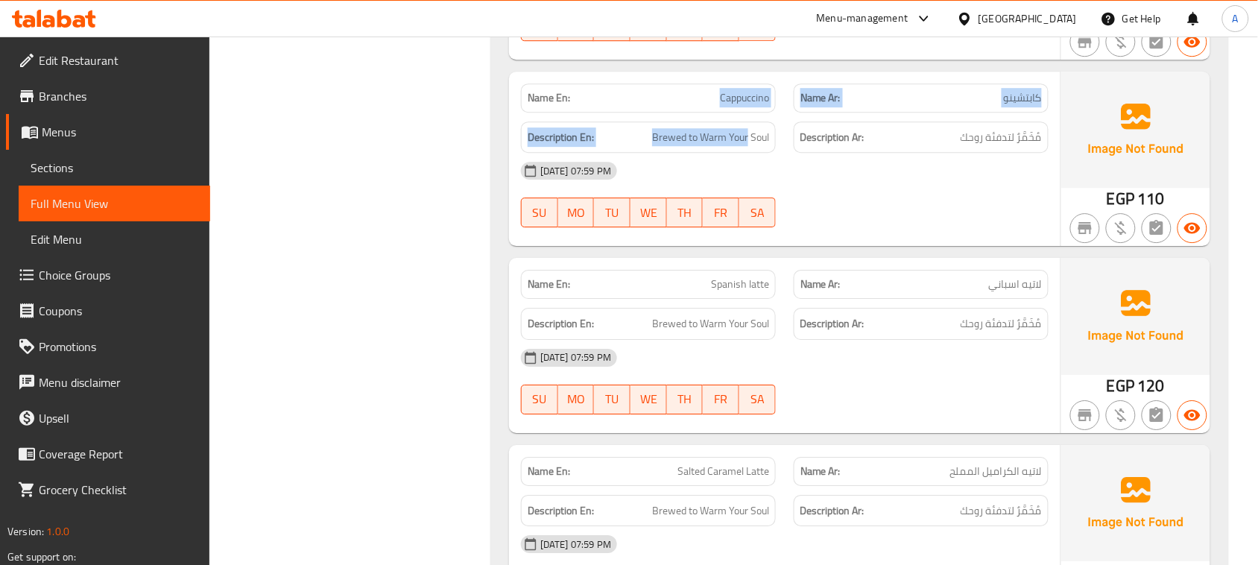
scroll to position [1304, 0]
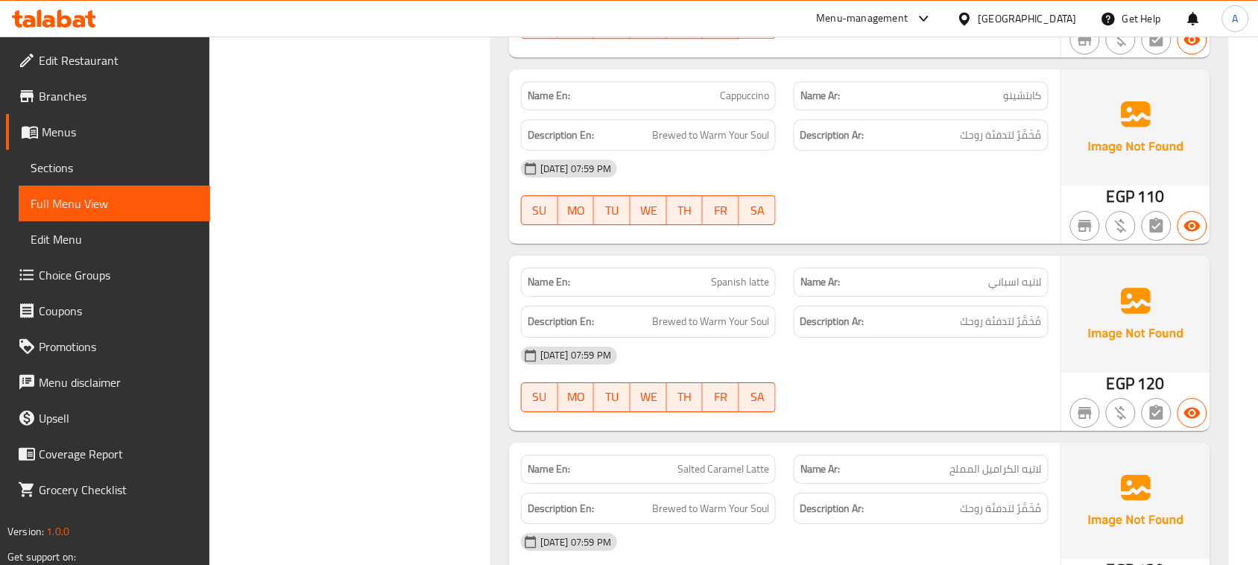
click at [876, 395] on div "[DATE] 07:59 PM SU MO TU WE TH FR SA" at bounding box center [784, 379] width 545 height 83
drag, startPoint x: 719, startPoint y: 278, endPoint x: 758, endPoint y: 277, distance: 39.5
click at [740, 277] on span "Spanish latte" at bounding box center [740, 282] width 58 height 16
click at [980, 329] on span "مُخَمَّرٌ لتدفئة روحك" at bounding box center [1000, 321] width 81 height 19
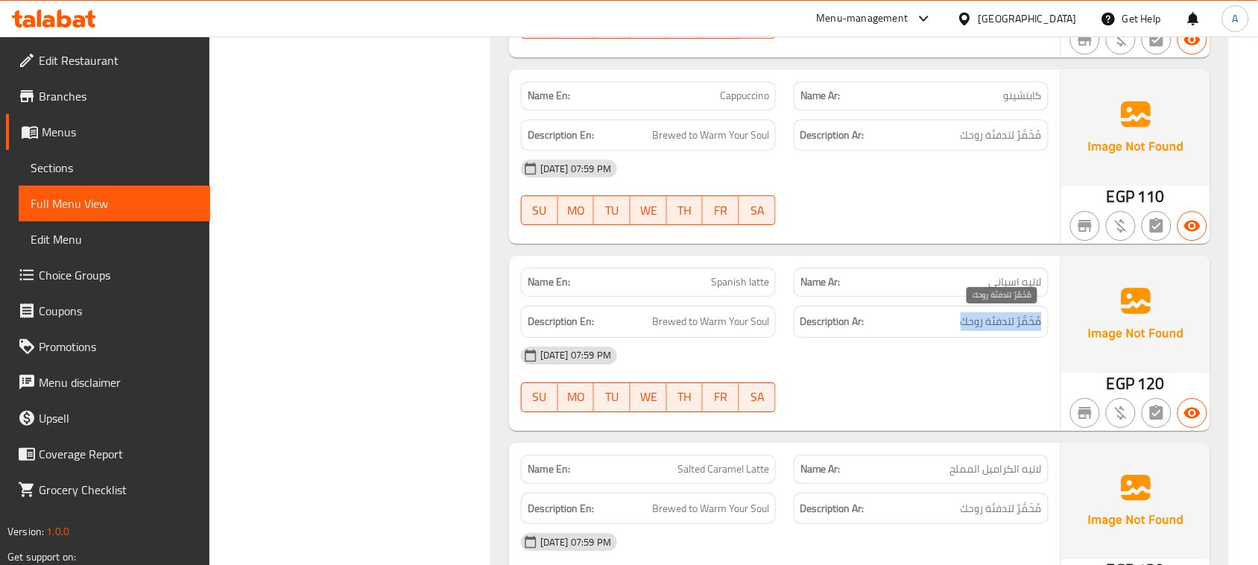
click at [980, 329] on span "مُخَمَّرٌ لتدفئة روحك" at bounding box center [1000, 321] width 81 height 19
click at [915, 384] on div "[DATE] 07:59 PM SU MO TU WE TH FR SA" at bounding box center [784, 379] width 545 height 83
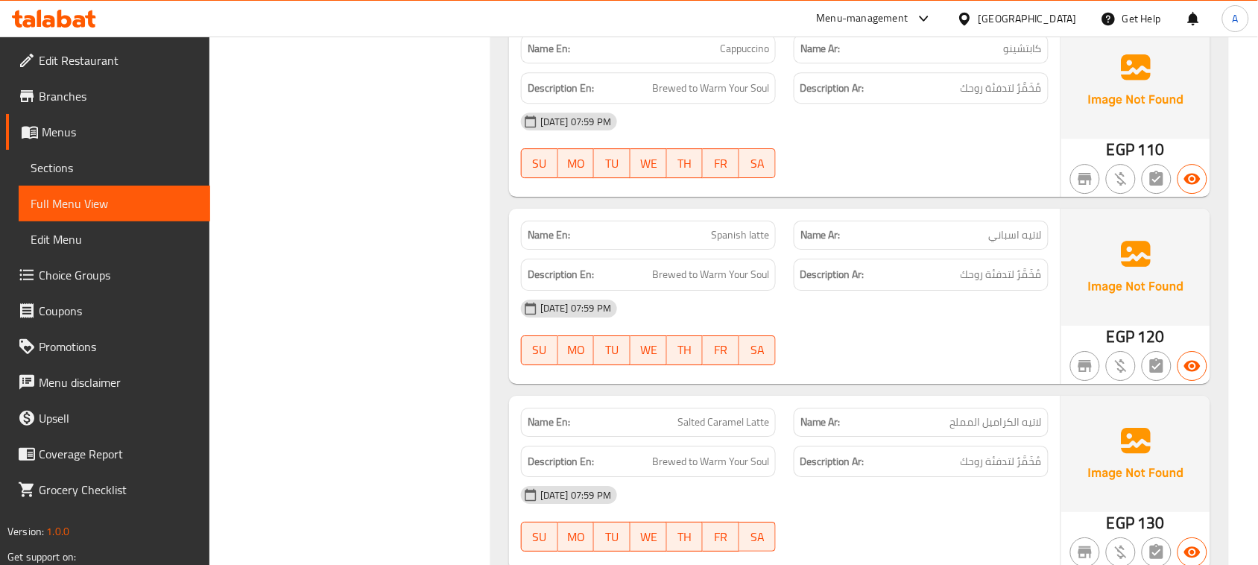
scroll to position [1397, 0]
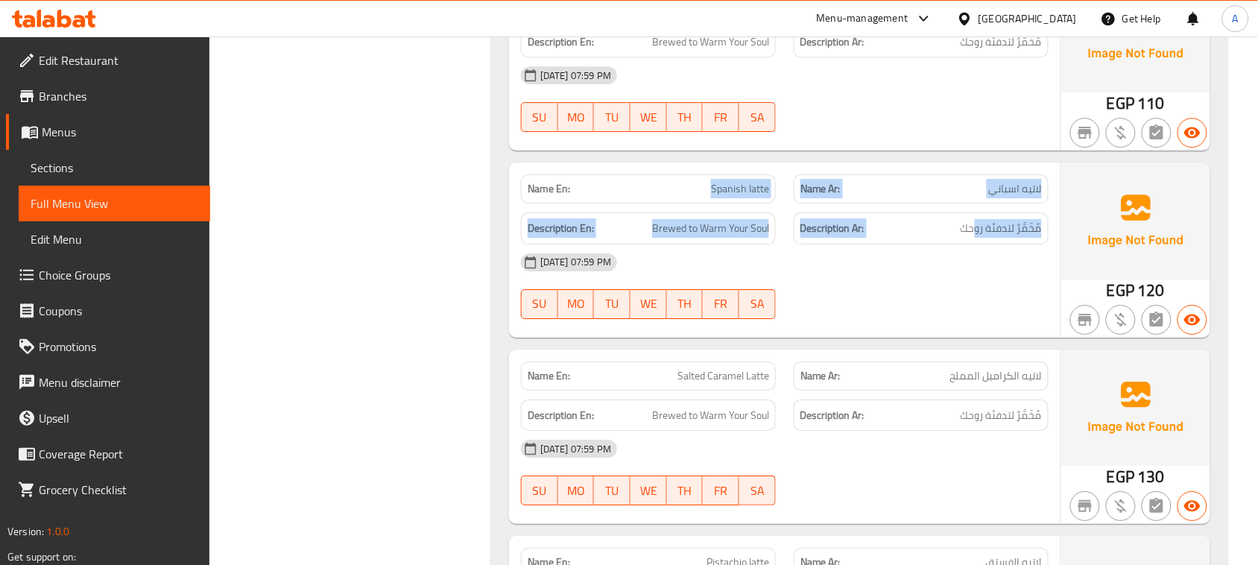
drag, startPoint x: 693, startPoint y: 194, endPoint x: 1028, endPoint y: 212, distance: 335.7
click at [1012, 212] on div "Name En: Spanish latte Name Ar: لاتيه اسباني Description En: Brewed to Warm You…" at bounding box center [784, 249] width 551 height 174
click at [1030, 181] on span "لاتيه اسباني" at bounding box center [1015, 189] width 53 height 16
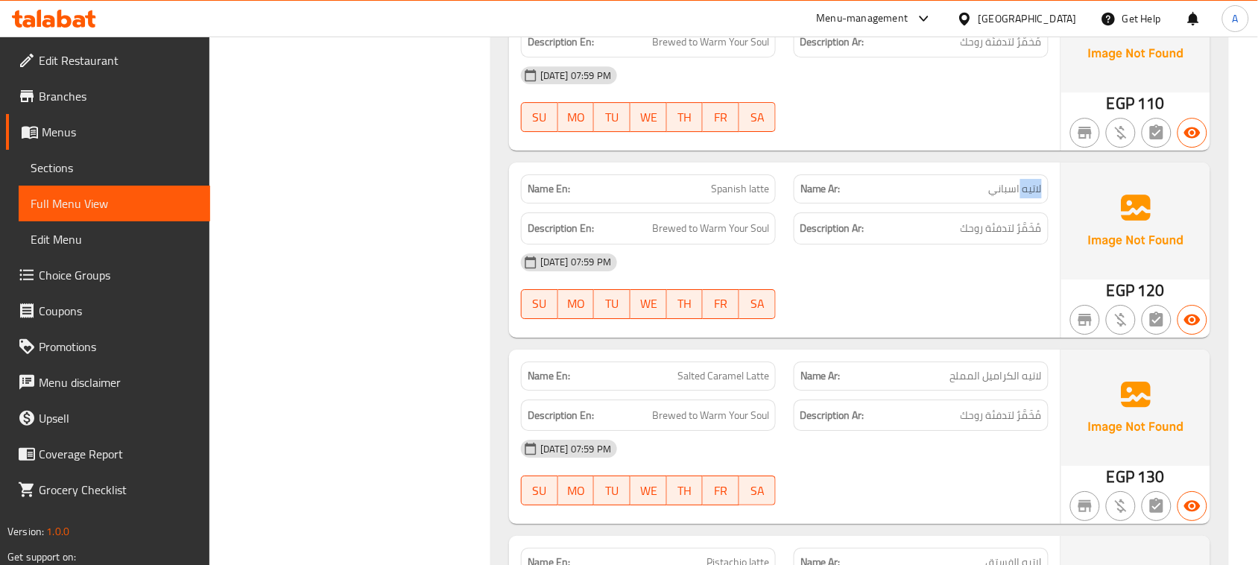
click at [1030, 181] on span "لاتيه اسباني" at bounding box center [1015, 189] width 53 height 16
drag, startPoint x: 1029, startPoint y: 228, endPoint x: 977, endPoint y: 231, distance: 52.2
click at [977, 225] on span "مُخَمَّرٌ لتدفئة روحك" at bounding box center [1000, 228] width 81 height 19
click at [976, 266] on div "[DATE] 07:59 PM" at bounding box center [784, 262] width 545 height 36
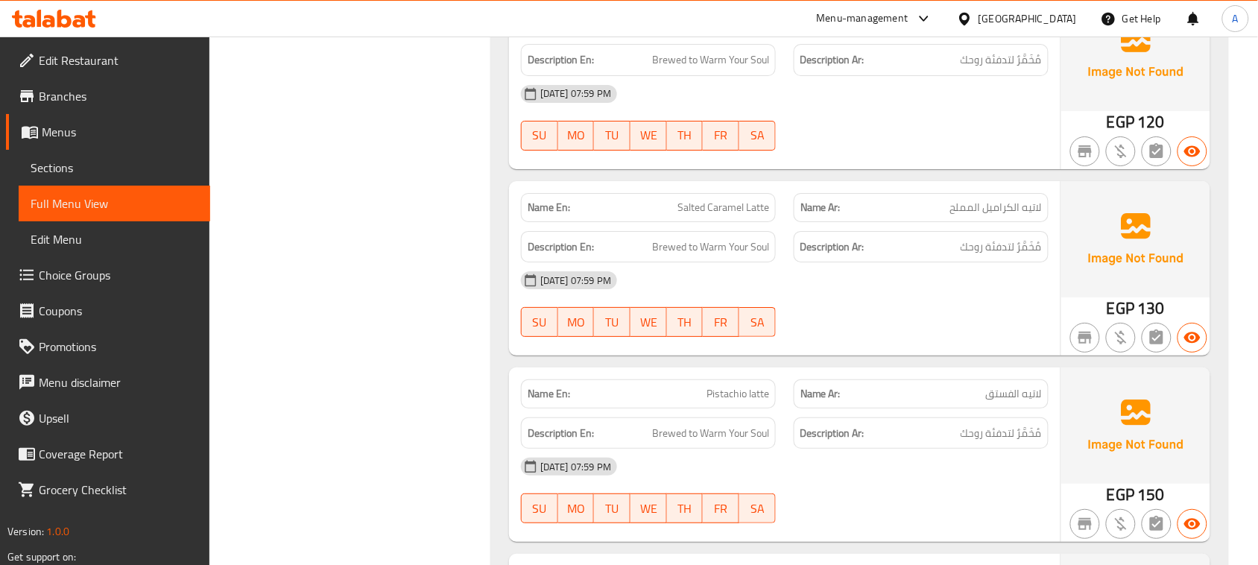
scroll to position [1583, 0]
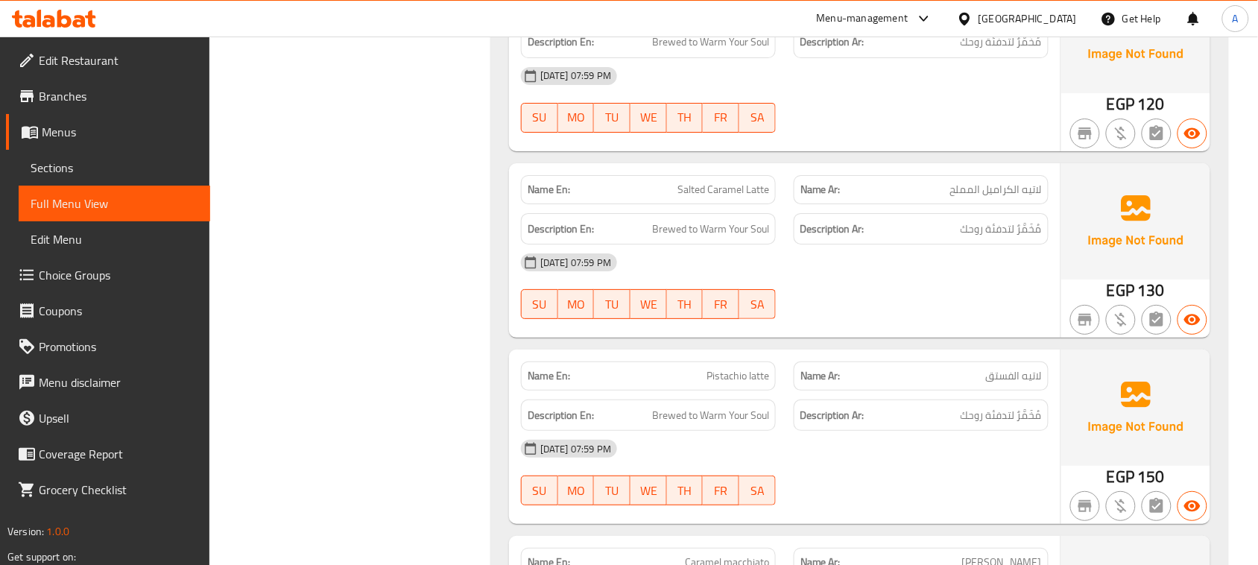
drag, startPoint x: 659, startPoint y: 188, endPoint x: 885, endPoint y: 187, distance: 225.8
click at [864, 187] on div "Name En: Salted Caramel Latte Name Ar: لاتيه الكراميل المملح" at bounding box center [784, 189] width 545 height 47
click at [1003, 185] on span "لاتيه الكراميل المملح" at bounding box center [996, 190] width 92 height 16
drag, startPoint x: 1003, startPoint y: 185, endPoint x: 750, endPoint y: 185, distance: 253.3
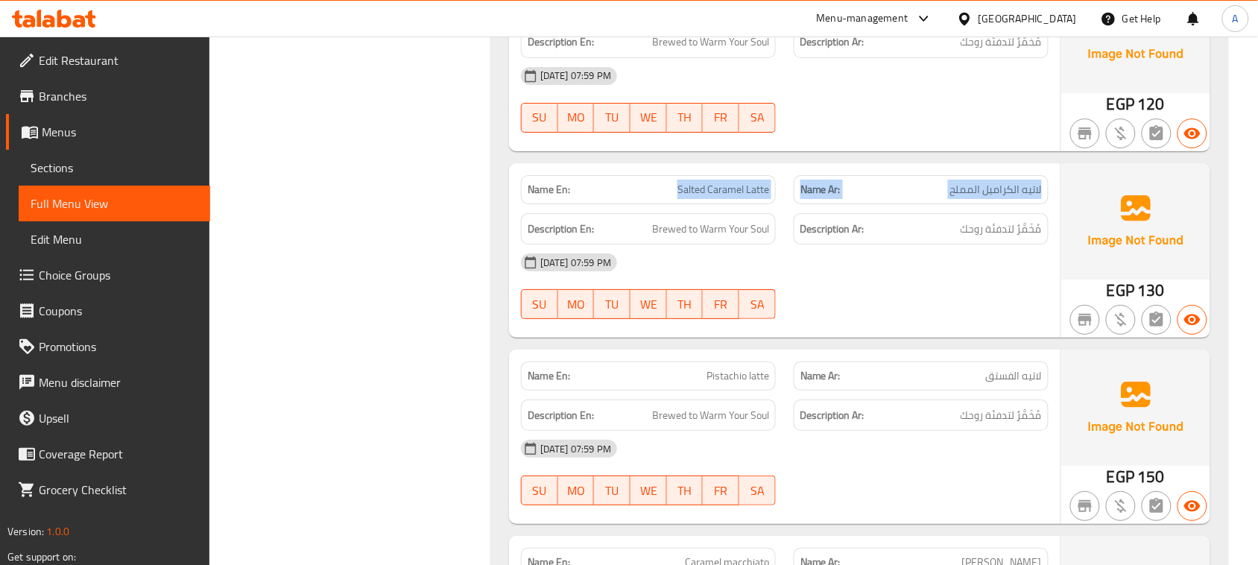
click at [750, 185] on div "Name En: Salted Caramel Latte Name Ar: لاتيه الكراميل المملح" at bounding box center [784, 189] width 545 height 47
click at [915, 317] on div at bounding box center [921, 319] width 273 height 18
click at [1019, 232] on span "مُخَمَّرٌ لتدفئة روحك" at bounding box center [1000, 229] width 81 height 19
click at [1001, 279] on div "[DATE] 07:59 PM" at bounding box center [784, 262] width 545 height 36
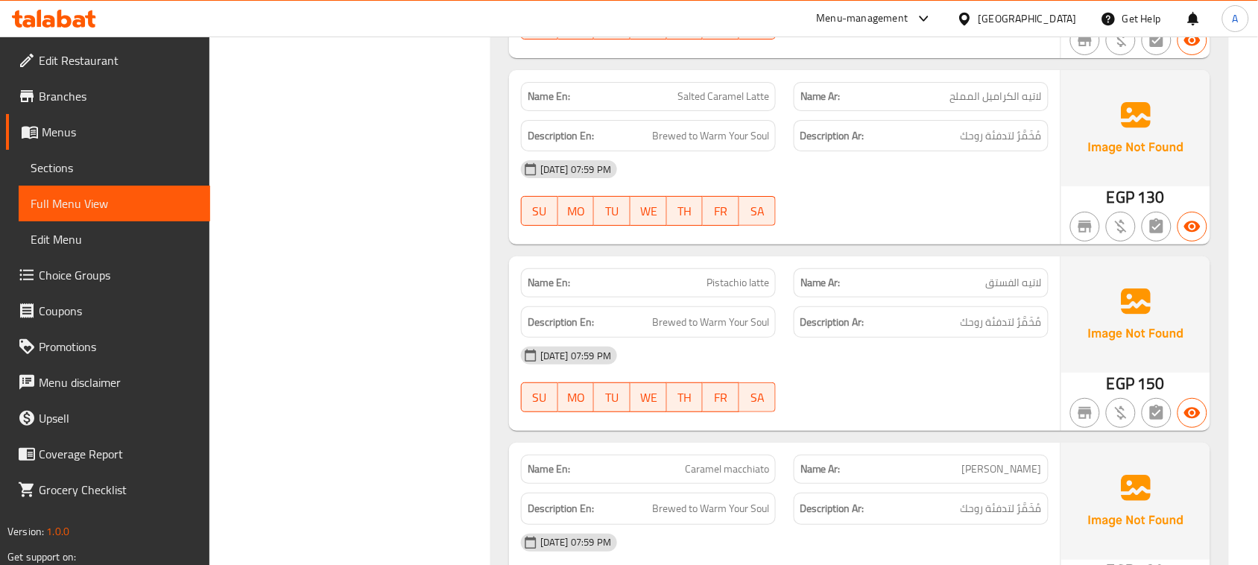
click at [803, 314] on div "Name En: Pistachio latte Name Ar: لاتيه الفستق Description En: Brewed to Warm Y…" at bounding box center [784, 343] width 551 height 174
click at [952, 430] on div "Name En: Pistachio latte Name Ar: لاتيه الفستق Description En: Brewed to Warm Y…" at bounding box center [784, 343] width 551 height 174
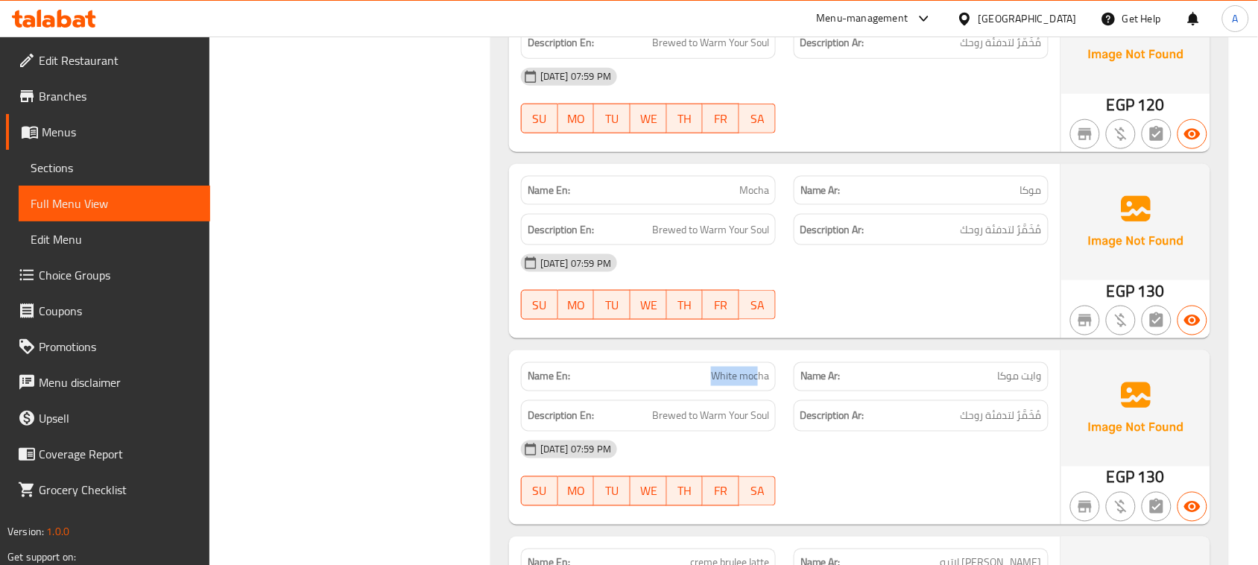
drag, startPoint x: 740, startPoint y: 385, endPoint x: 909, endPoint y: 463, distance: 186.3
click at [801, 405] on div "Name En: White mocha Name Ar: وايت موكا Description En: Brewed to Warm Your Sou…" at bounding box center [784, 437] width 551 height 174
click at [909, 463] on div "[DATE] 07:59 PM" at bounding box center [784, 449] width 545 height 36
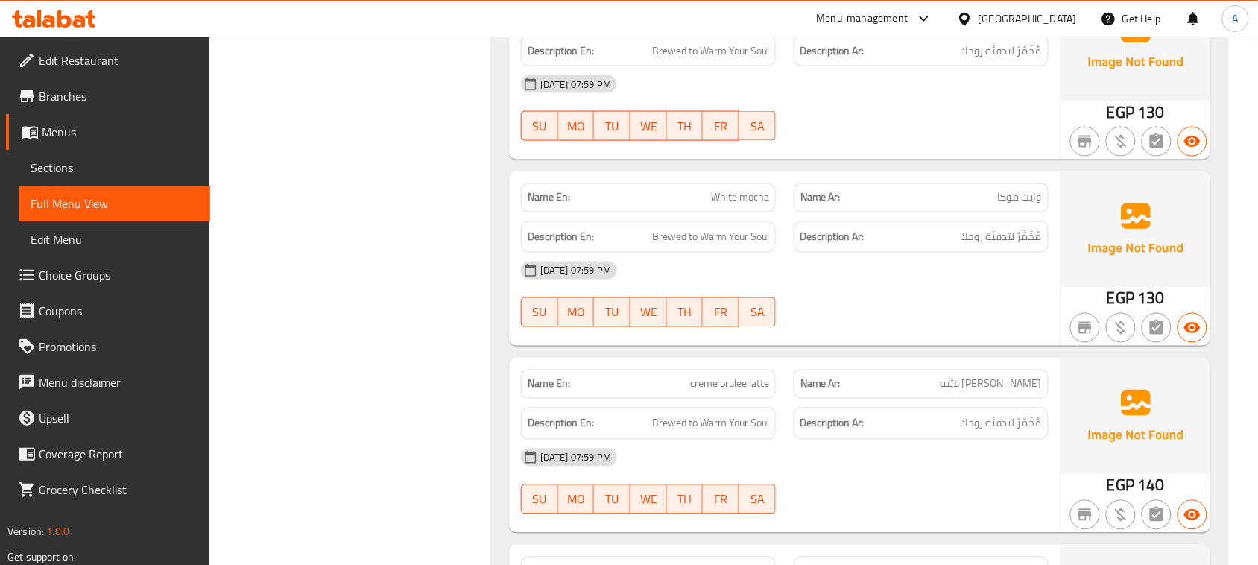
scroll to position [2328, 0]
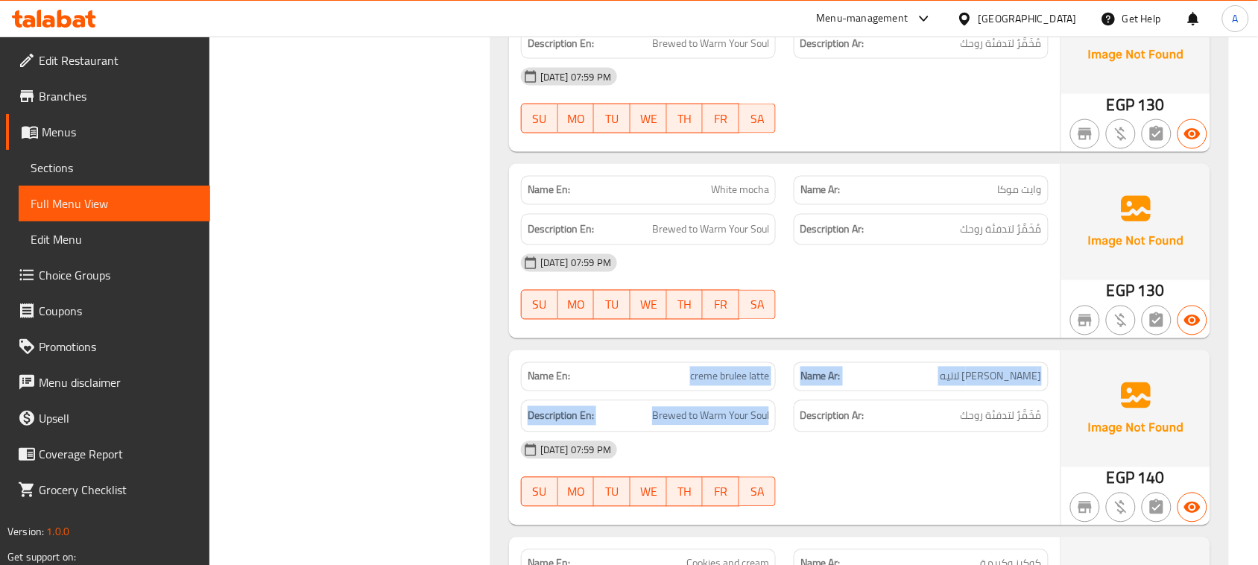
drag, startPoint x: 682, startPoint y: 382, endPoint x: 910, endPoint y: 457, distance: 240.6
click at [855, 411] on div "Name En: creme brulee latte Name Ar: [PERSON_NAME] لاتيه Description En: Brewed…" at bounding box center [784, 437] width 551 height 174
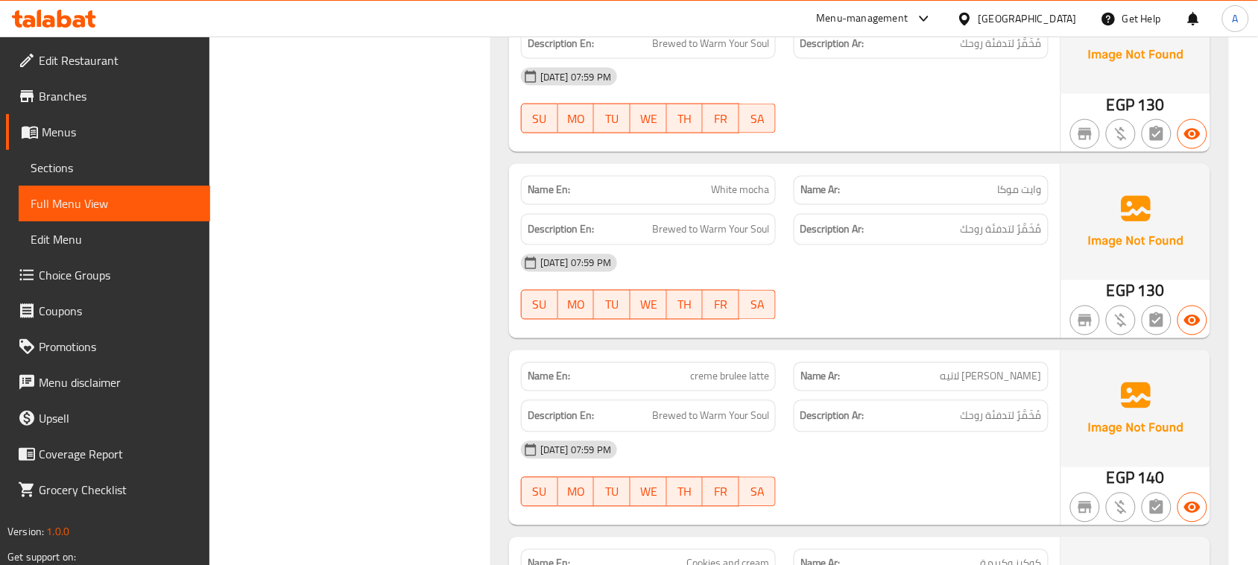
click at [915, 470] on div "[DATE] 07:59 PM SU MO TU WE TH FR SA" at bounding box center [784, 473] width 545 height 83
click at [963, 384] on span "[PERSON_NAME] لاتيه" at bounding box center [990, 377] width 101 height 16
click at [963, 337] on div "Name En: White mocha Name Ar: وايت موكا Description En: Brewed to Warm Your Sou…" at bounding box center [784, 251] width 551 height 174
click at [706, 382] on span "creme brulee latte" at bounding box center [729, 377] width 79 height 16
drag, startPoint x: 706, startPoint y: 382, endPoint x: 758, endPoint y: 381, distance: 51.4
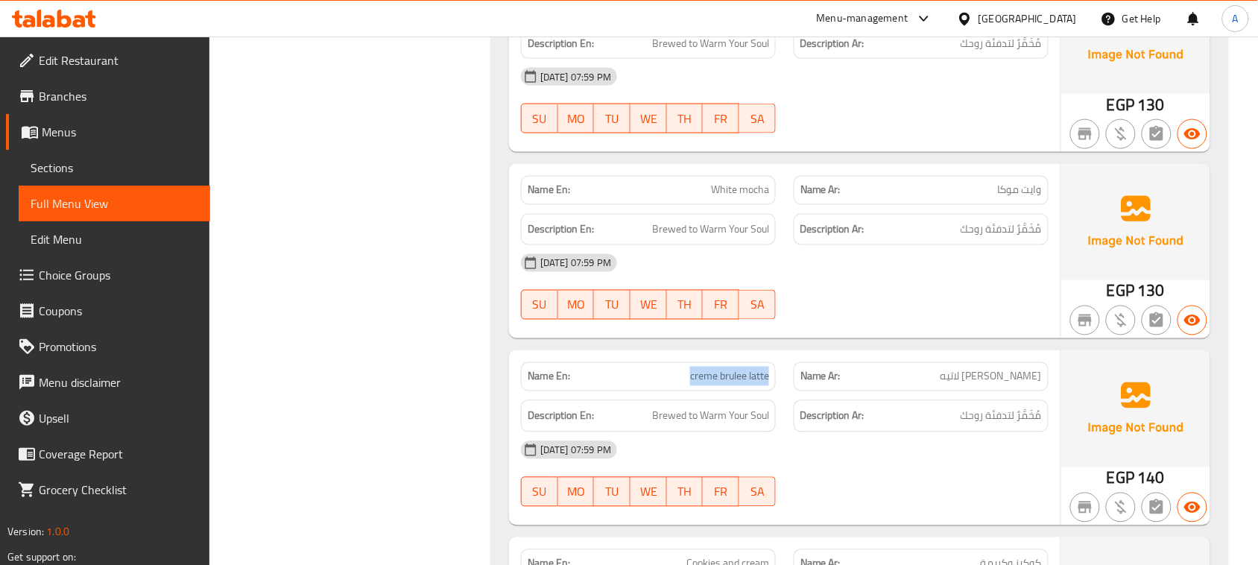
click at [758, 381] on span "creme brulee latte" at bounding box center [729, 377] width 79 height 16
click at [892, 338] on div "Name En: White mocha Name Ar: وايت موكا Description En: Brewed to Warm Your Sou…" at bounding box center [784, 251] width 551 height 174
drag, startPoint x: 1030, startPoint y: 425, endPoint x: 980, endPoint y: 434, distance: 51.4
click at [1007, 423] on span "مُخَمَّرٌ لتدفئة روحك" at bounding box center [1000, 416] width 81 height 19
click at [978, 437] on div "[DATE] 07:59 PM" at bounding box center [784, 450] width 545 height 36
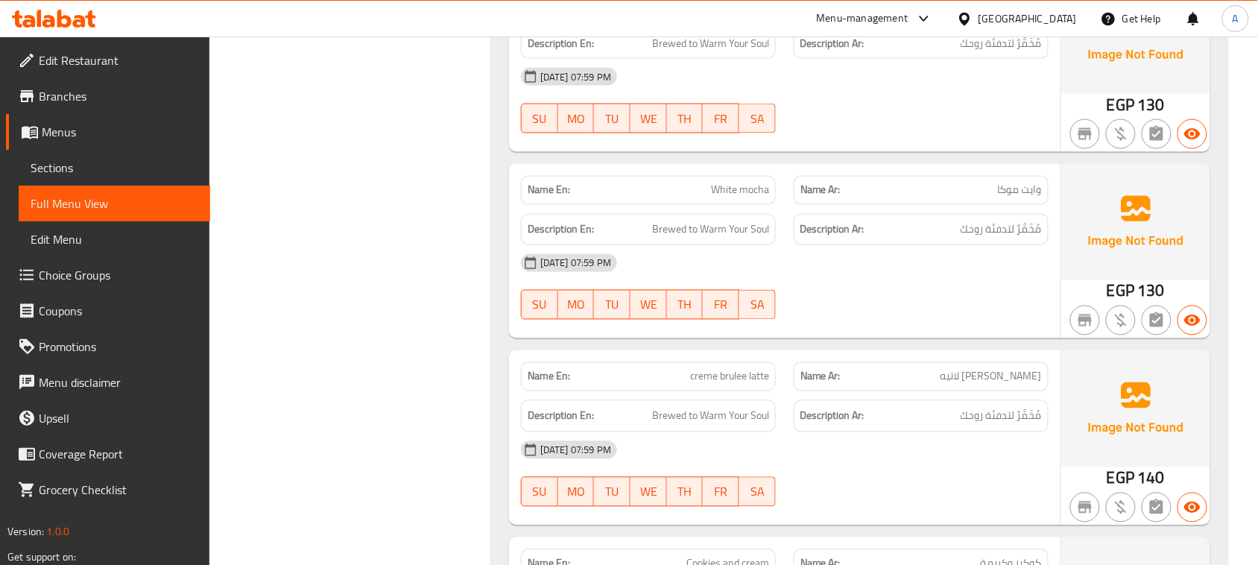
click at [699, 370] on span "creme brulee latte" at bounding box center [729, 377] width 79 height 16
drag, startPoint x: 699, startPoint y: 370, endPoint x: 757, endPoint y: 376, distance: 58.5
click at [757, 376] on span "creme brulee latte" at bounding box center [729, 377] width 79 height 16
copy span "creme brulee latte"
click at [139, 159] on span "Sections" at bounding box center [115, 168] width 168 height 18
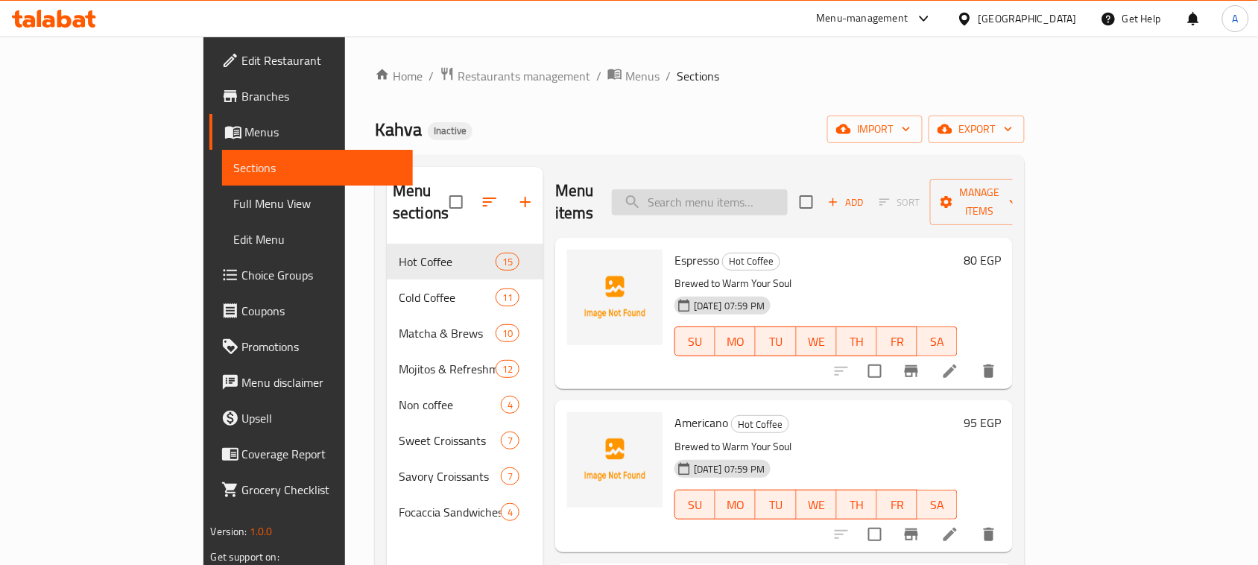
click at [776, 189] on input "search" at bounding box center [700, 202] width 176 height 26
paste input "creme brulee latte"
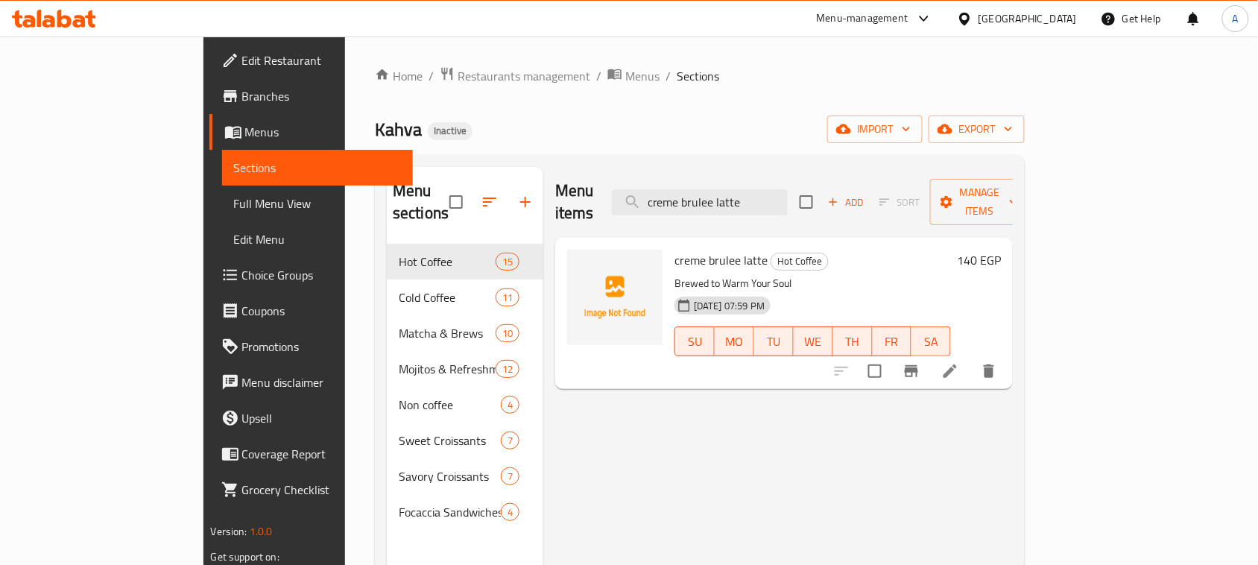
type input "creme brulee latte"
click at [959, 362] on icon at bounding box center [950, 371] width 18 height 18
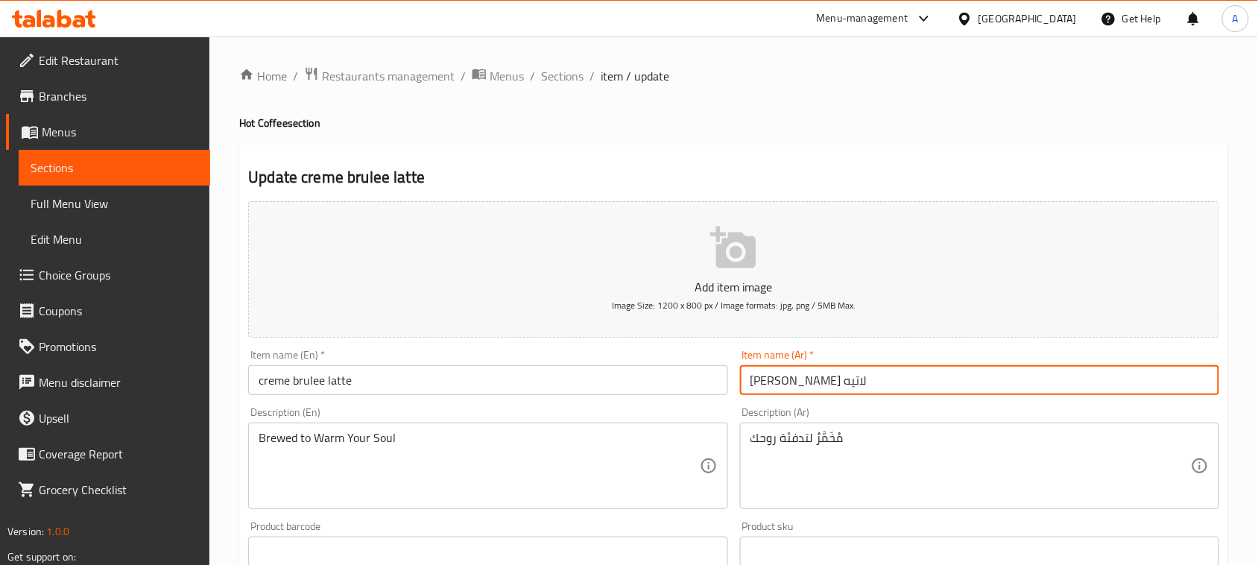
click at [798, 384] on input "[PERSON_NAME] لاتيه" at bounding box center [979, 380] width 479 height 30
click at [792, 380] on input "[PERSON_NAME] لاتيه" at bounding box center [979, 380] width 479 height 30
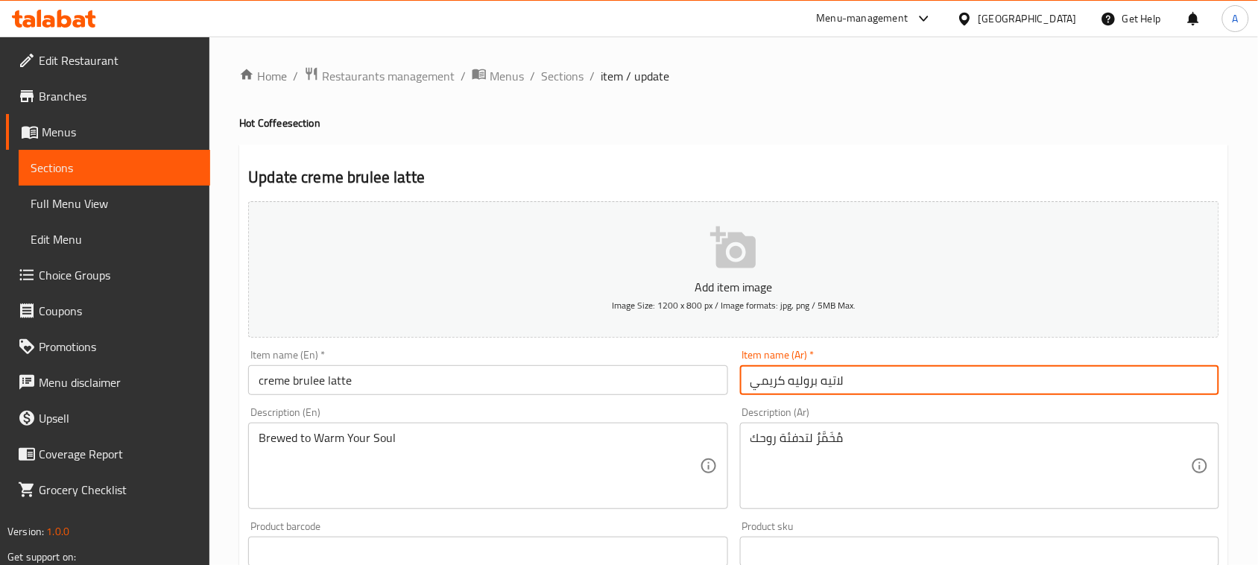
type input "لاتيه بروليه كريمي"
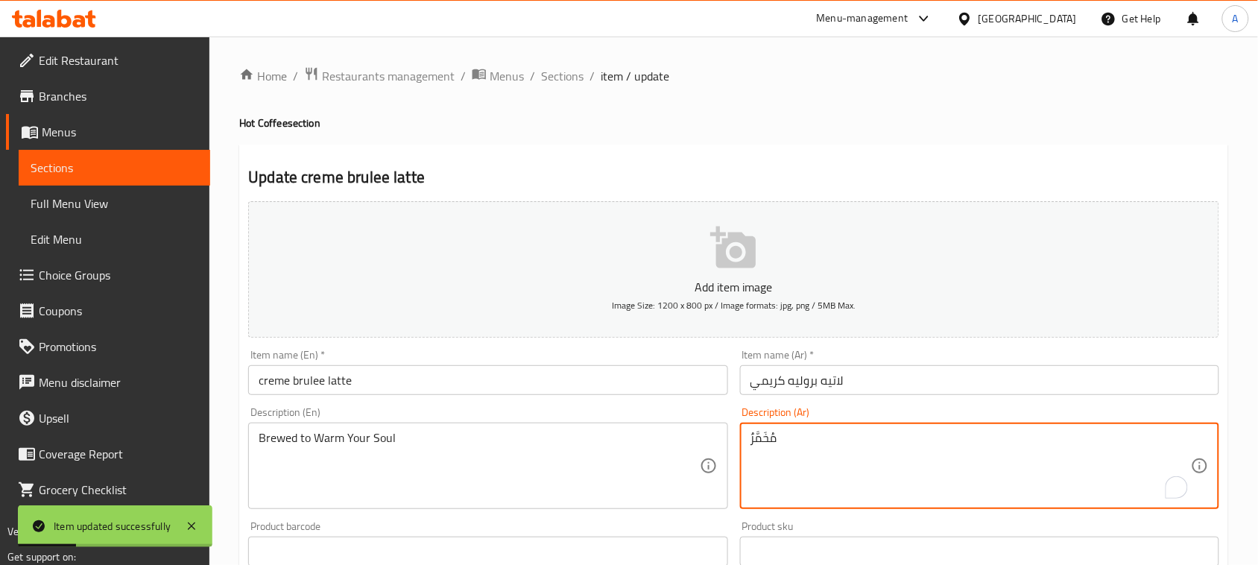
type textarea "مُخَمَّرٌ"
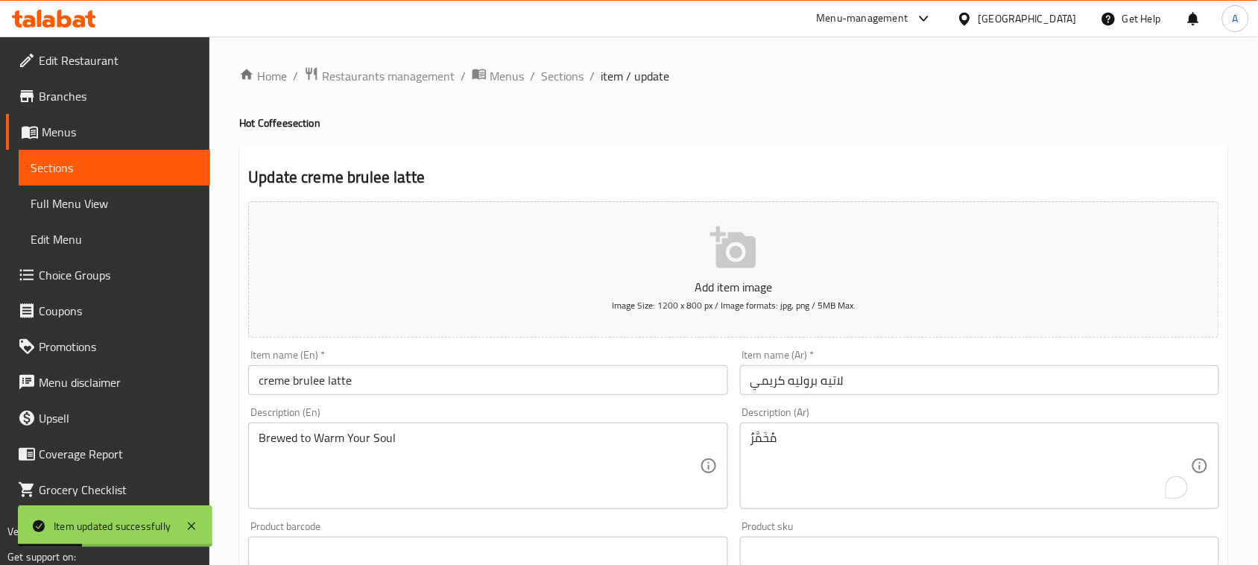
drag, startPoint x: 302, startPoint y: 425, endPoint x: 645, endPoint y: 466, distance: 345.9
click at [645, 469] on div "Brewed to Warm Your Soul Description (En)" at bounding box center [487, 465] width 479 height 86
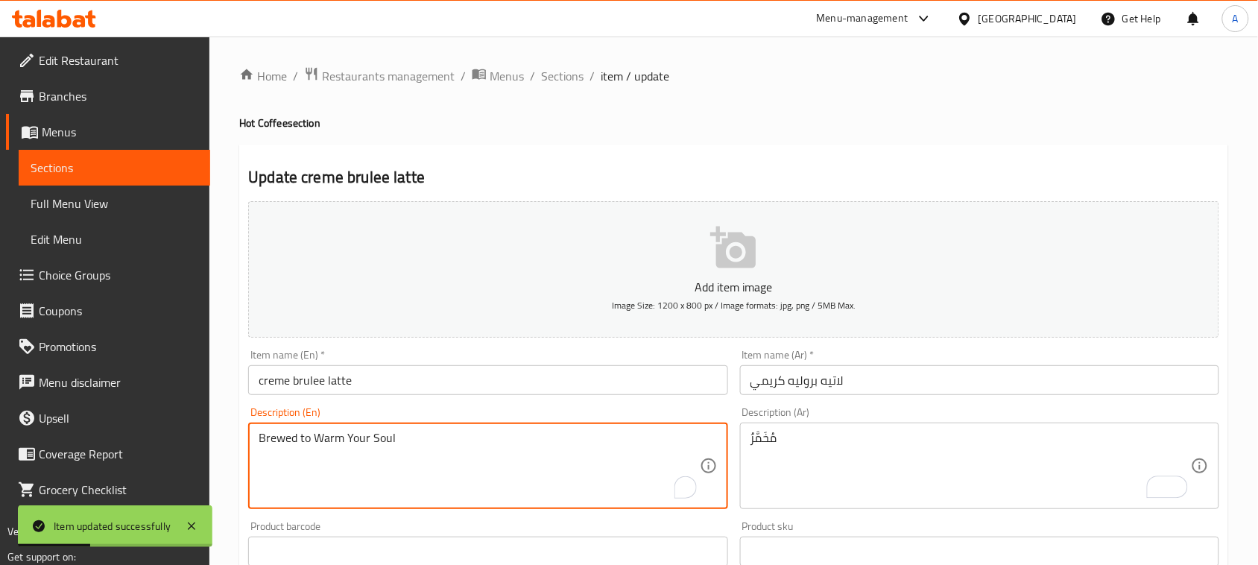
drag, startPoint x: 299, startPoint y: 440, endPoint x: 594, endPoint y: 449, distance: 295.2
click at [594, 449] on textarea "Brewed to Warm Your Soul" at bounding box center [479, 466] width 440 height 71
type textarea "Brewed"
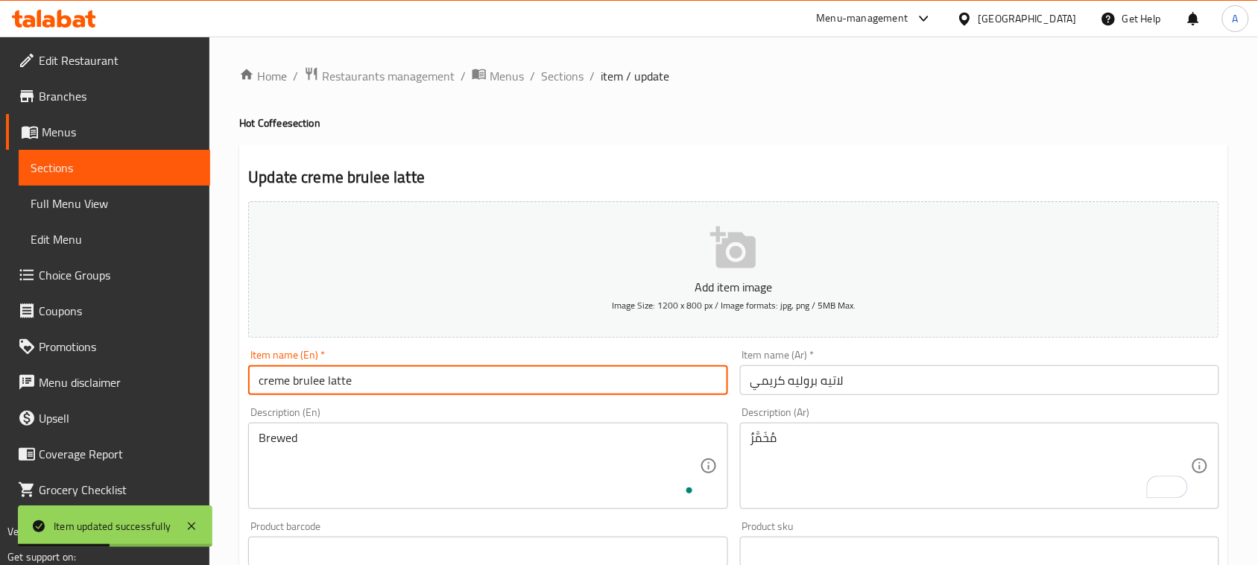
click at [463, 384] on input "creme brulee latte" at bounding box center [487, 380] width 479 height 30
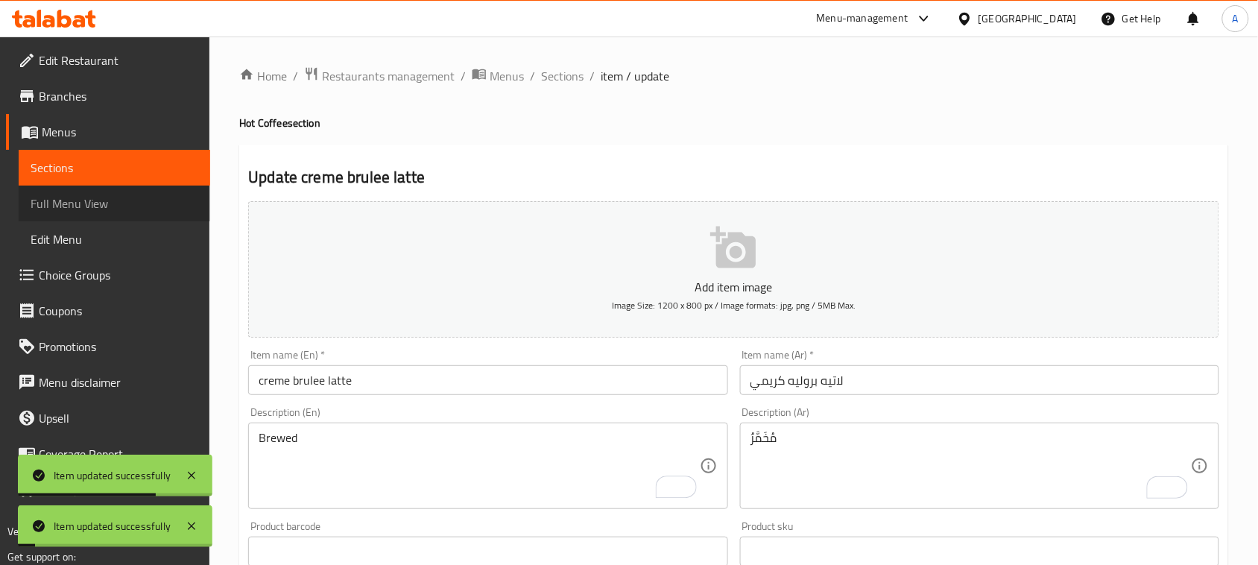
click at [113, 197] on span "Full Menu View" at bounding box center [115, 203] width 168 height 18
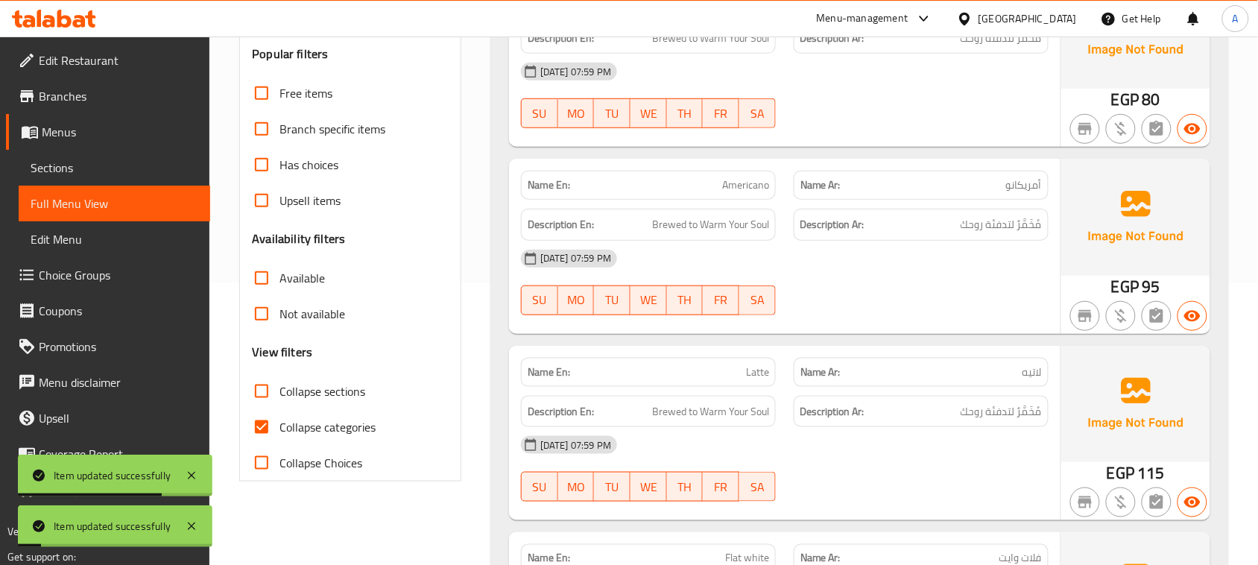
scroll to position [373, 0]
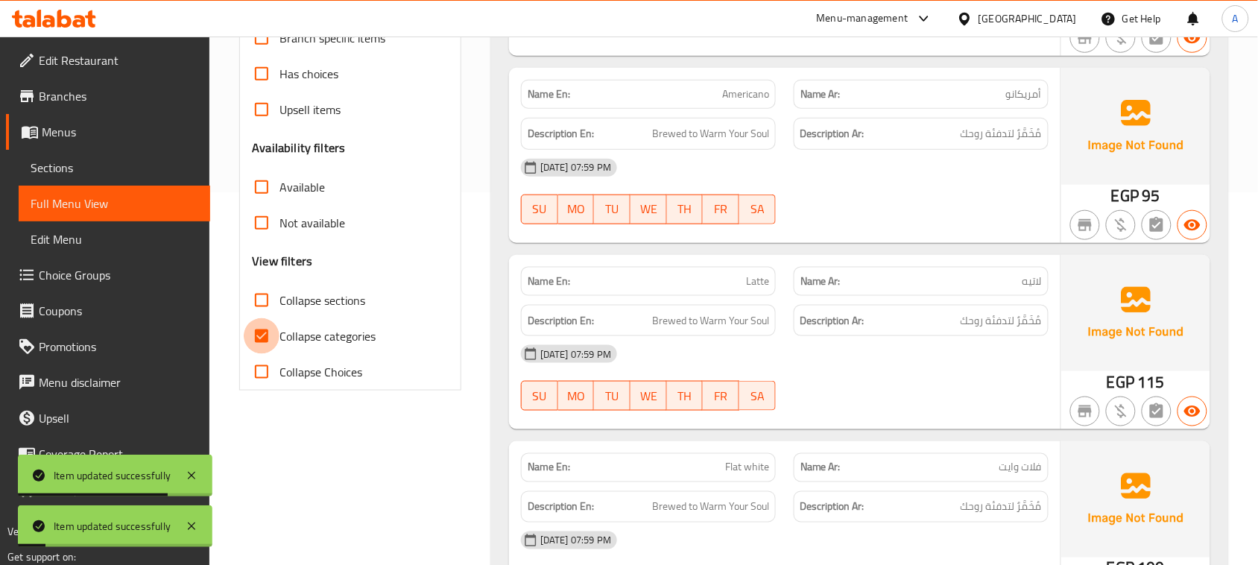
click at [262, 346] on input "Collapse categories" at bounding box center [262, 336] width 36 height 36
checkbox input "false"
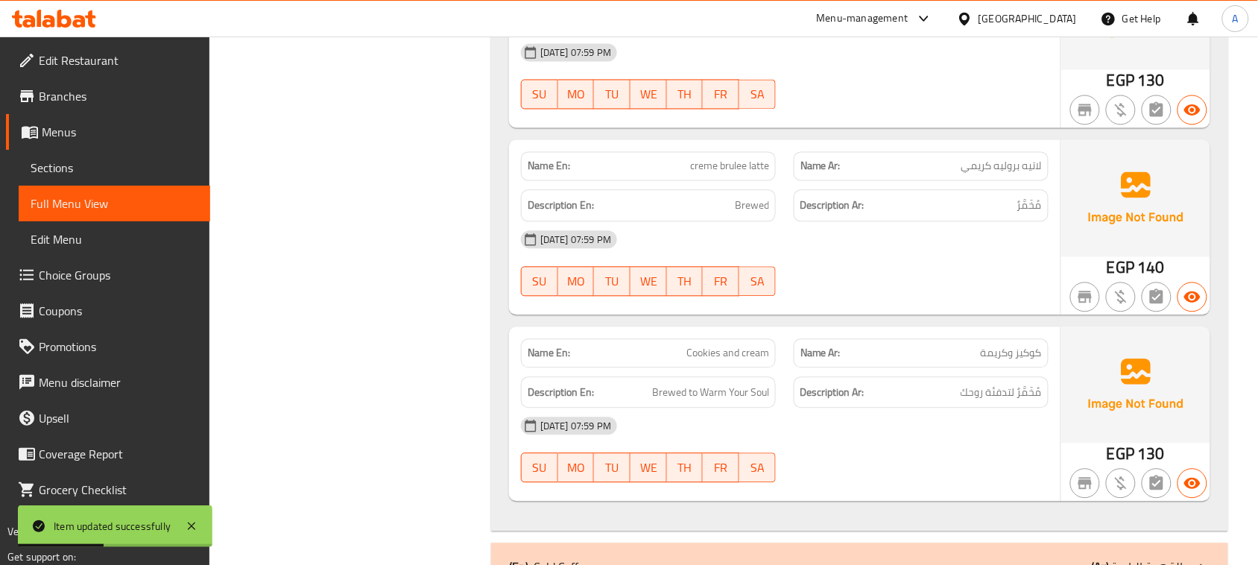
scroll to position [2608, 0]
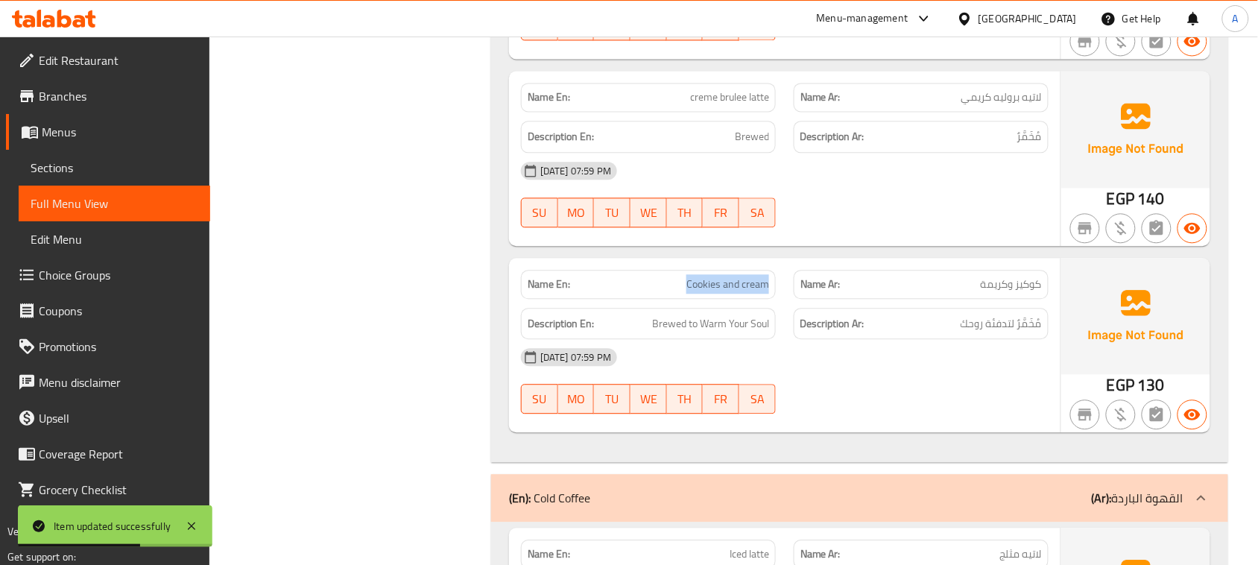
drag, startPoint x: 650, startPoint y: 273, endPoint x: 904, endPoint y: 328, distance: 259.2
click at [872, 298] on div "Name En: Cookies and cream Name Ar: كوكيز وكريمة" at bounding box center [784, 284] width 545 height 47
click at [924, 381] on div "[DATE] 07:59 PM SU MO TU WE TH FR SA" at bounding box center [784, 380] width 545 height 83
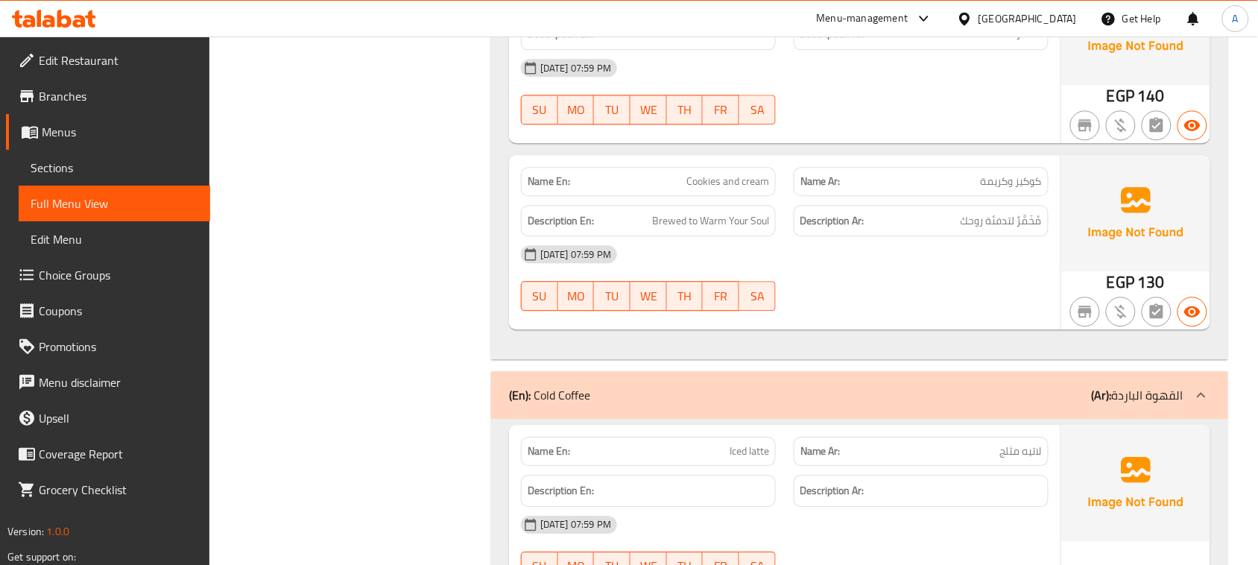
scroll to position [2701, 0]
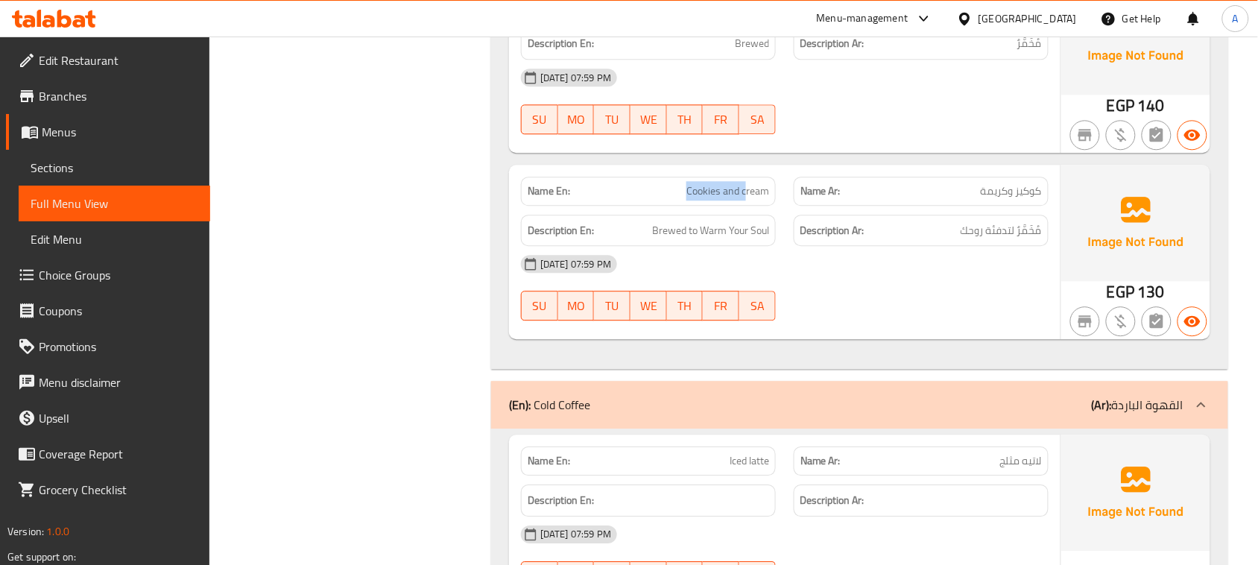
click at [832, 194] on div "Name En: Cookies and cream Name Ar: كوكيز وكريمة" at bounding box center [784, 191] width 545 height 47
click at [957, 313] on div at bounding box center [921, 320] width 273 height 18
drag, startPoint x: 1024, startPoint y: 190, endPoint x: 1000, endPoint y: 191, distance: 24.6
click at [1007, 188] on span "كوكيز وكريمة" at bounding box center [1010, 191] width 61 height 16
click at [1027, 226] on span "مُخَمَّرٌ لتدفئة روحك" at bounding box center [1000, 230] width 81 height 19
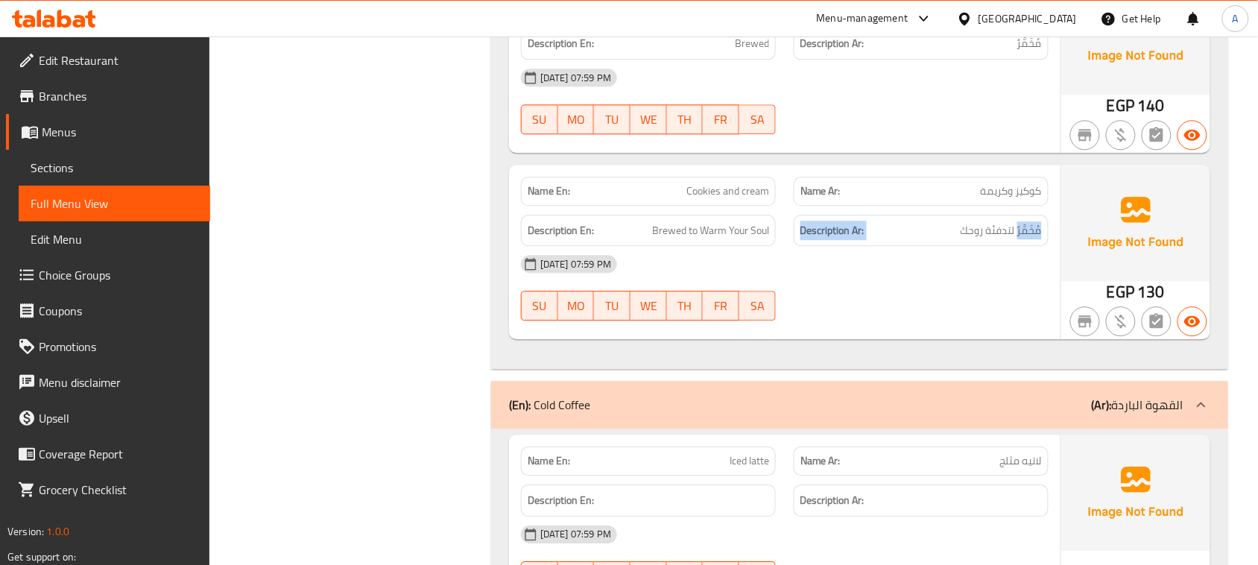
drag, startPoint x: 1027, startPoint y: 226, endPoint x: 548, endPoint y: 221, distance: 478.3
click at [548, 221] on div "Description En: Brewed to Warm Your Soul Description Ar: مُخَمَّرٌ لتدفئة روحك" at bounding box center [784, 231] width 545 height 50
click at [948, 291] on div "[DATE] 07:59 PM SU MO TU WE TH FR SA" at bounding box center [784, 287] width 545 height 83
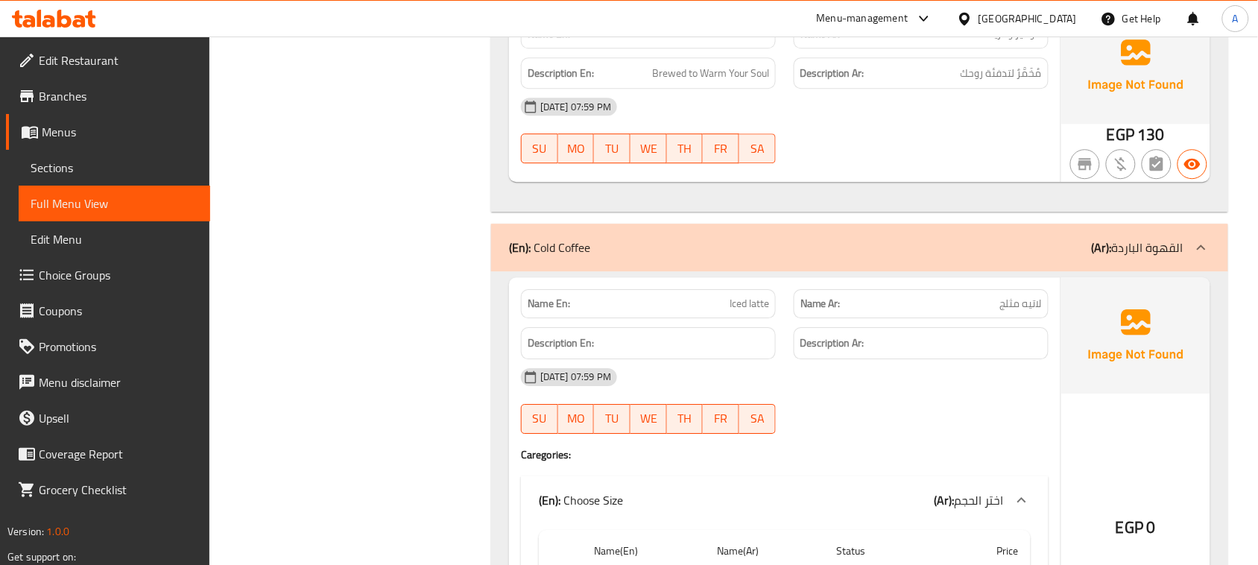
scroll to position [2887, 0]
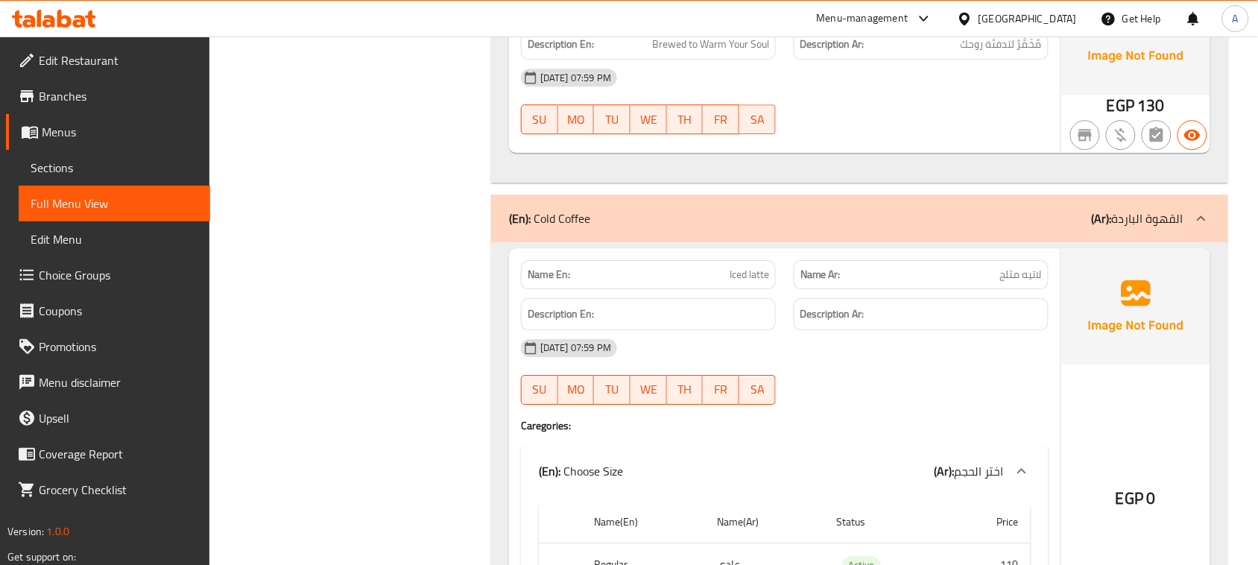
drag, startPoint x: 702, startPoint y: 284, endPoint x: 858, endPoint y: 311, distance: 158.7
drag, startPoint x: 668, startPoint y: 270, endPoint x: 913, endPoint y: 355, distance: 259.0
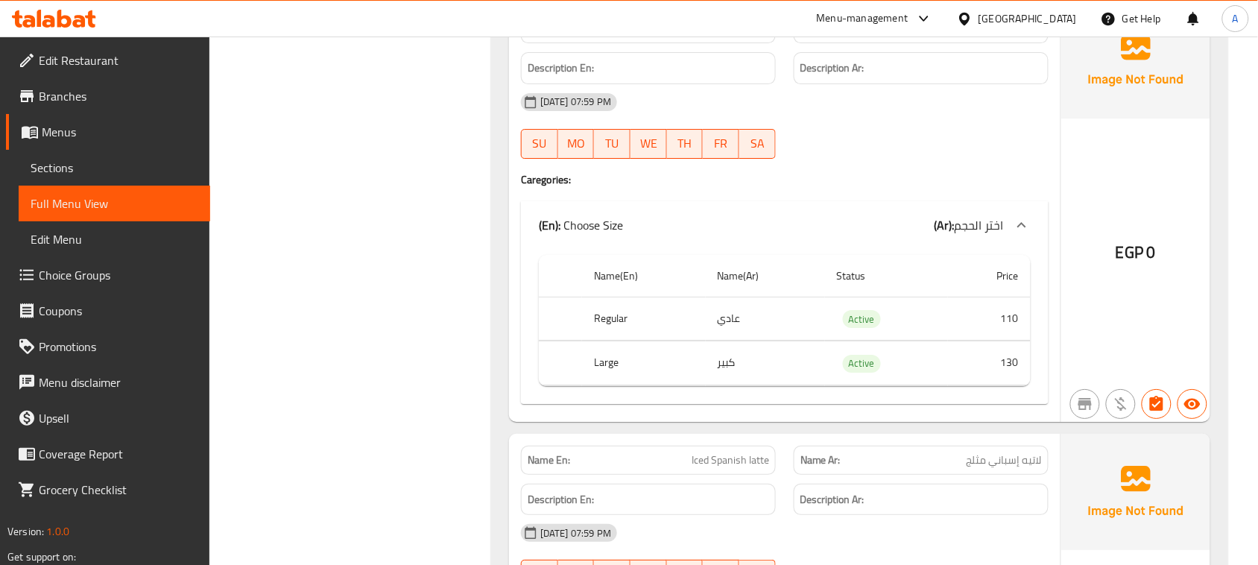
scroll to position [3446, 0]
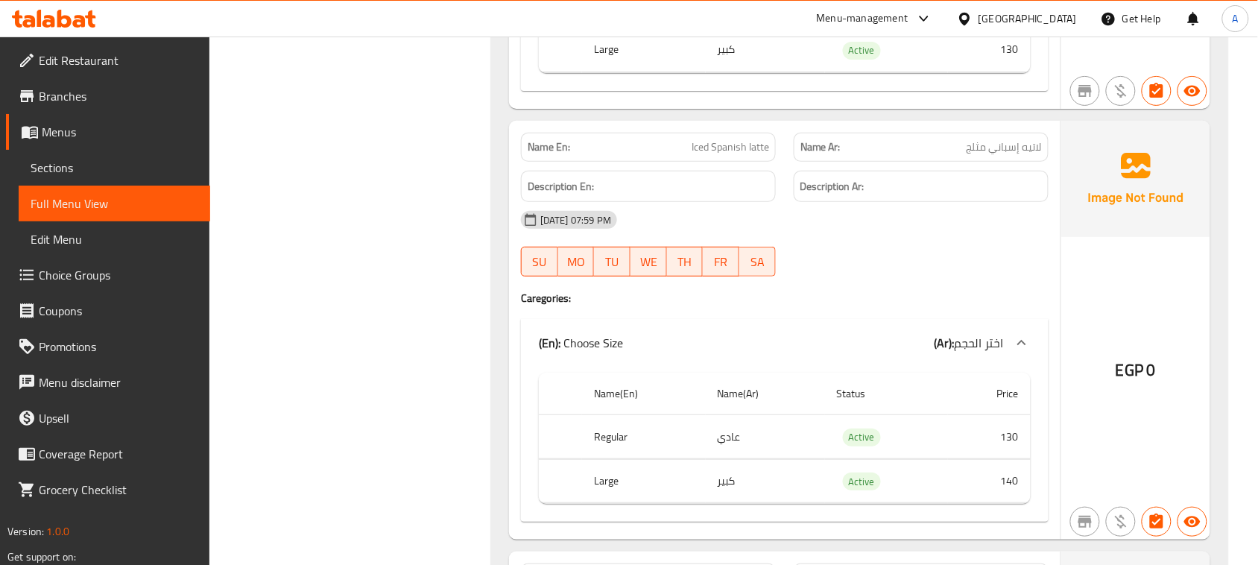
drag, startPoint x: 686, startPoint y: 146, endPoint x: 914, endPoint y: 200, distance: 234.2
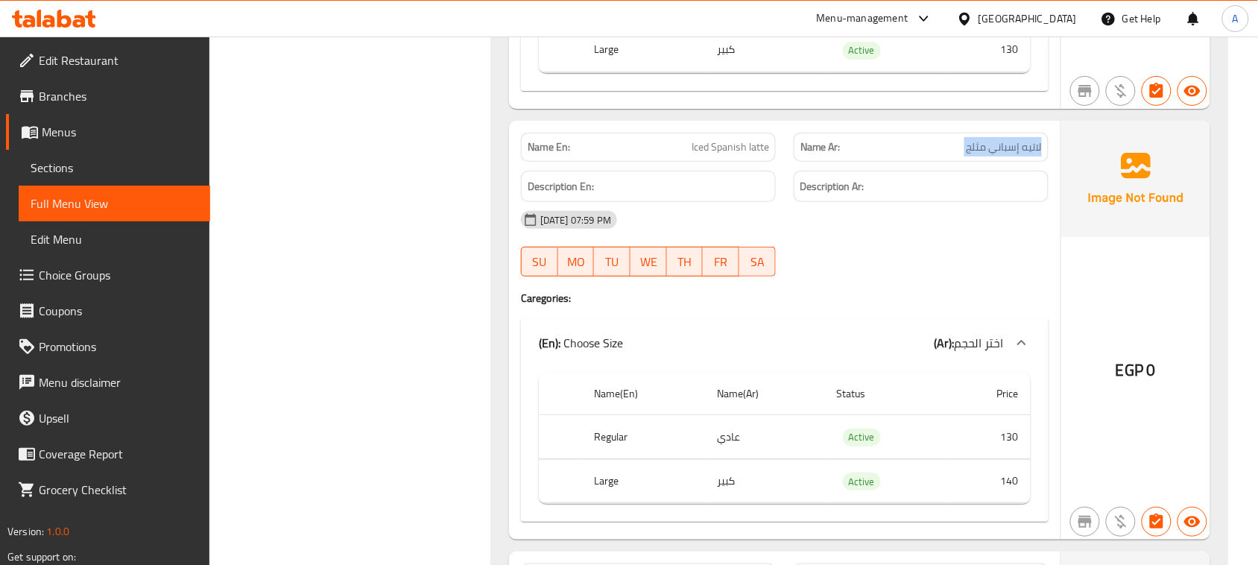
drag, startPoint x: 1021, startPoint y: 145, endPoint x: 631, endPoint y: 125, distance: 390.2
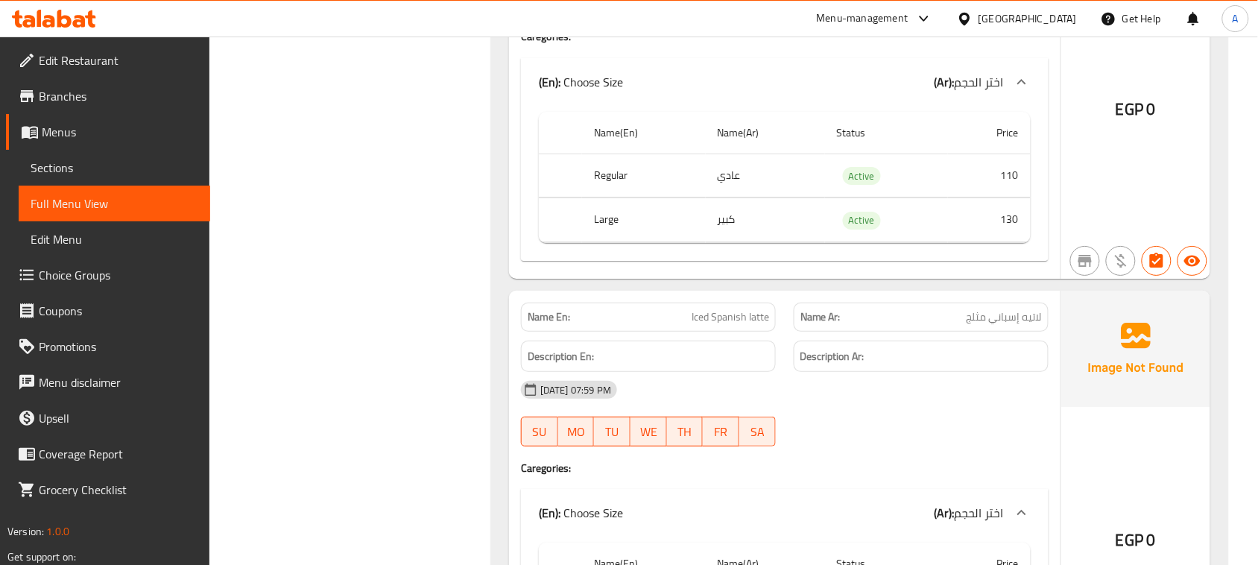
scroll to position [3260, 0]
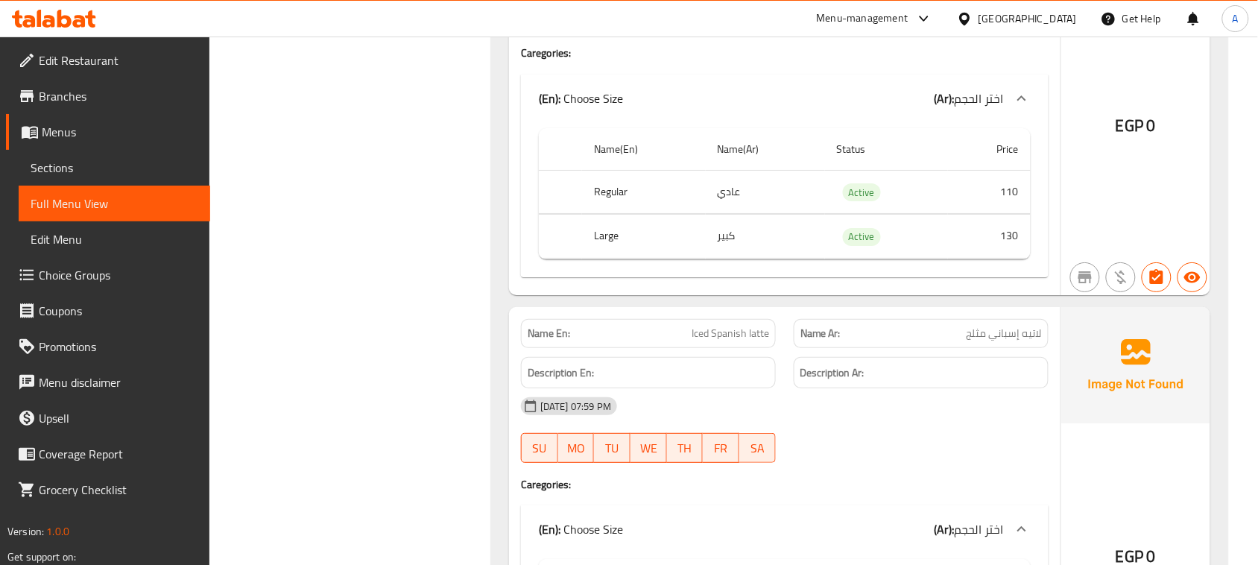
drag, startPoint x: 601, startPoint y: 186, endPoint x: 621, endPoint y: 212, distance: 32.9
click at [619, 191] on th "Regular" at bounding box center [643, 192] width 123 height 44
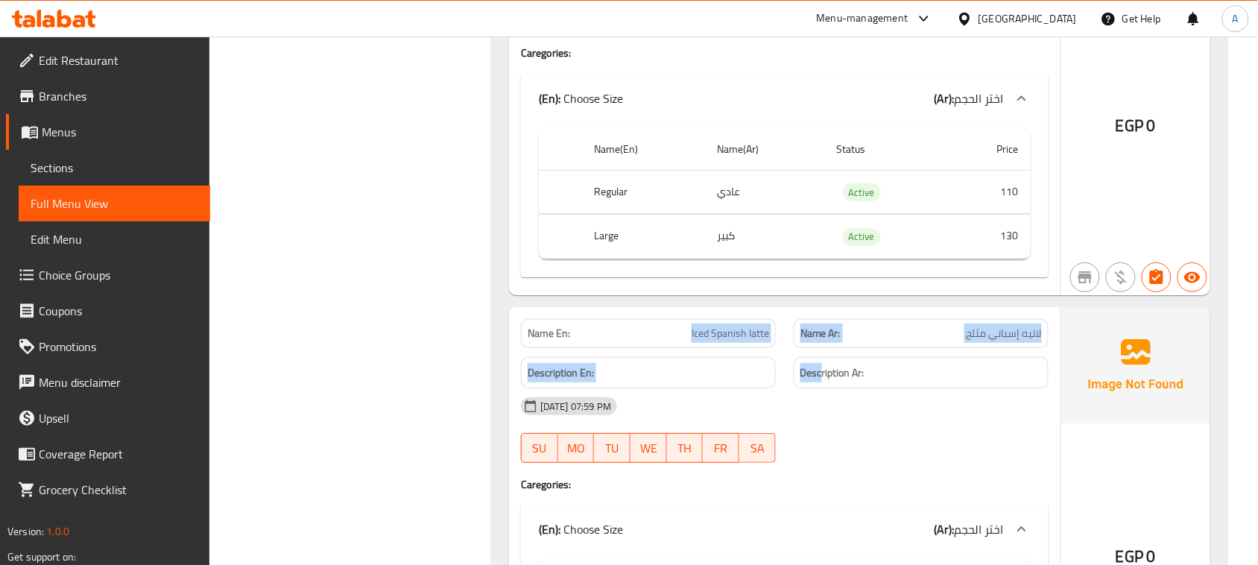
drag, startPoint x: 668, startPoint y: 345, endPoint x: 850, endPoint y: 426, distance: 199.1
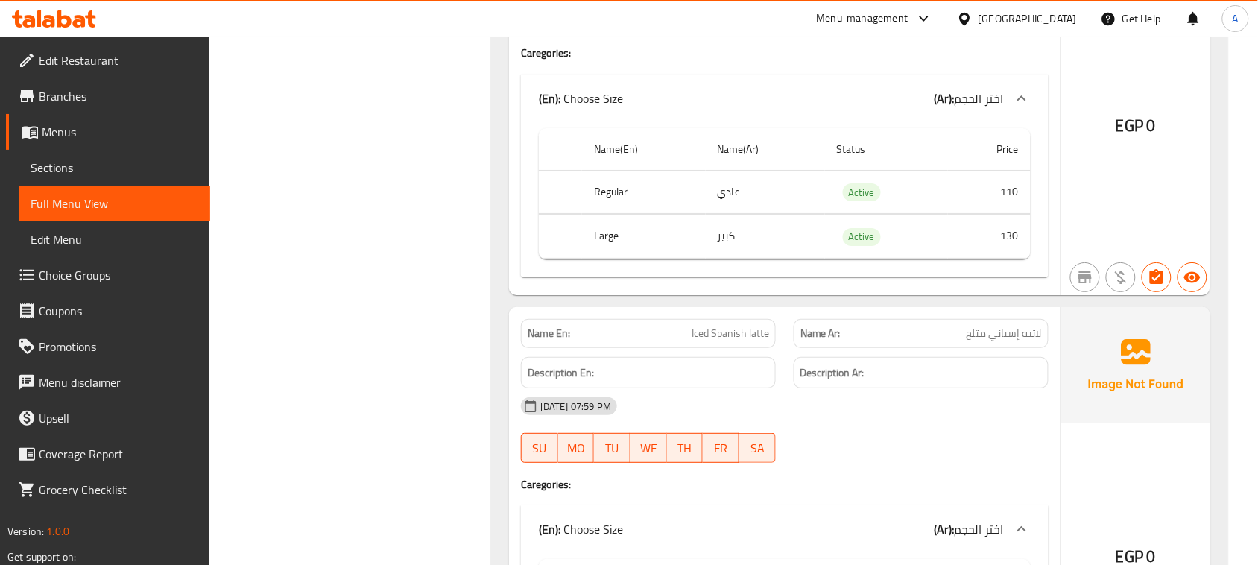
drag, startPoint x: 1008, startPoint y: 333, endPoint x: 709, endPoint y: 332, distance: 298.8
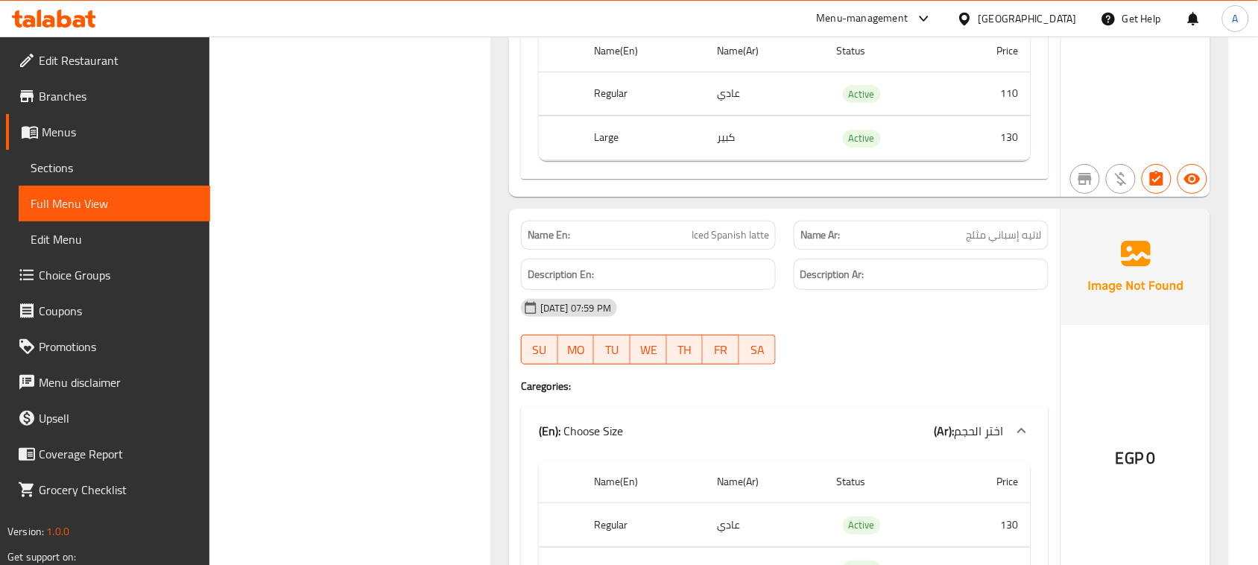
scroll to position [3446, 0]
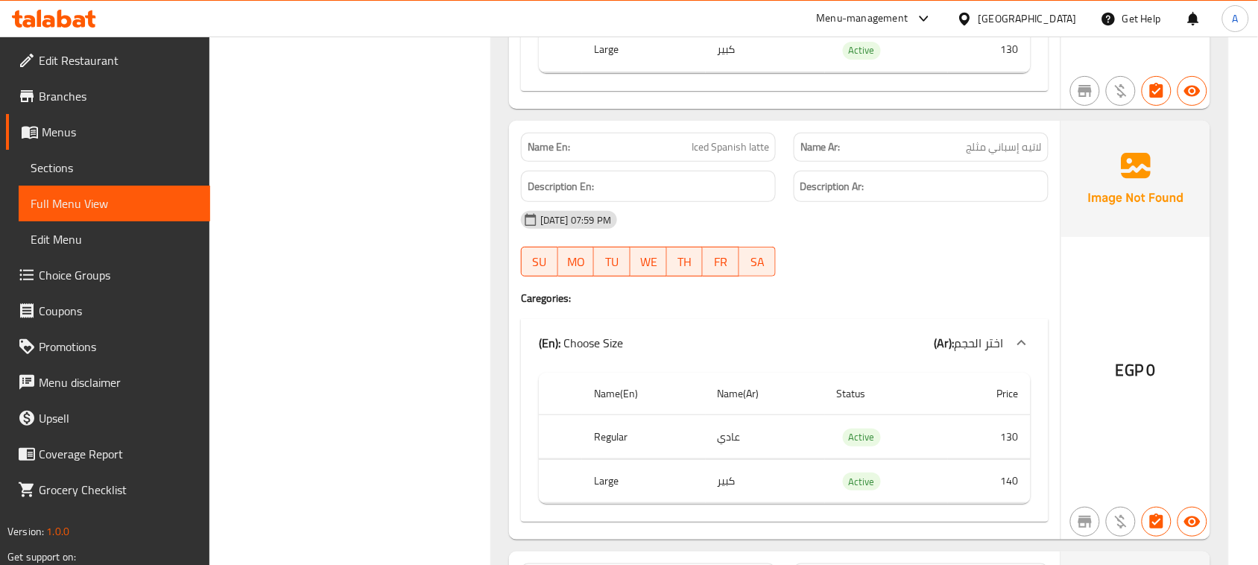
drag, startPoint x: 697, startPoint y: 143, endPoint x: 913, endPoint y: 188, distance: 219.9
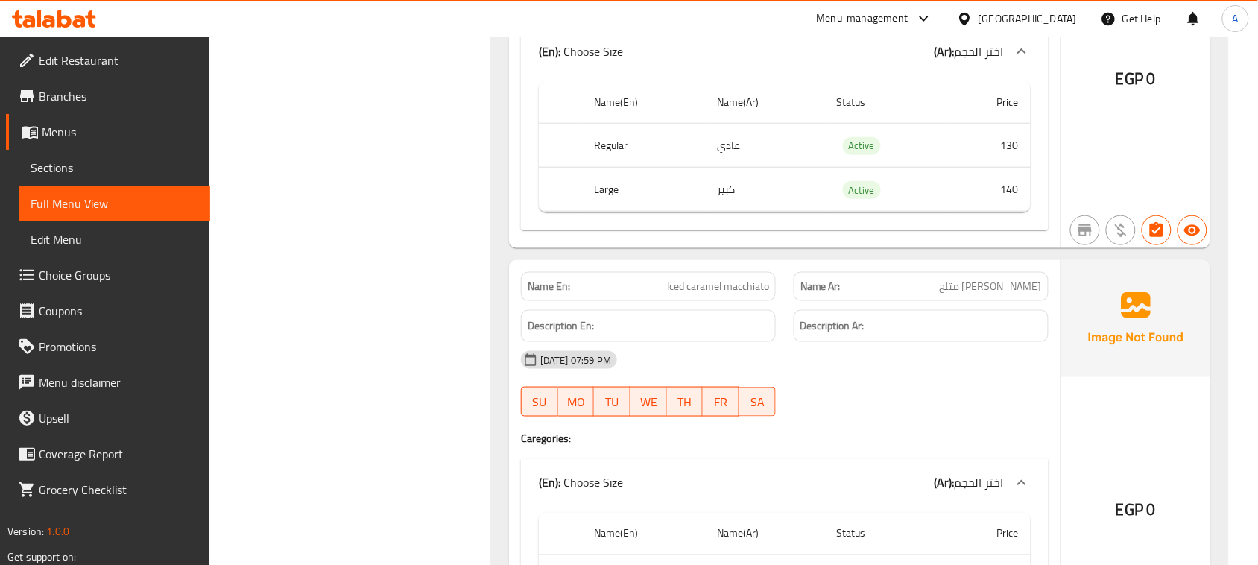
scroll to position [3818, 0]
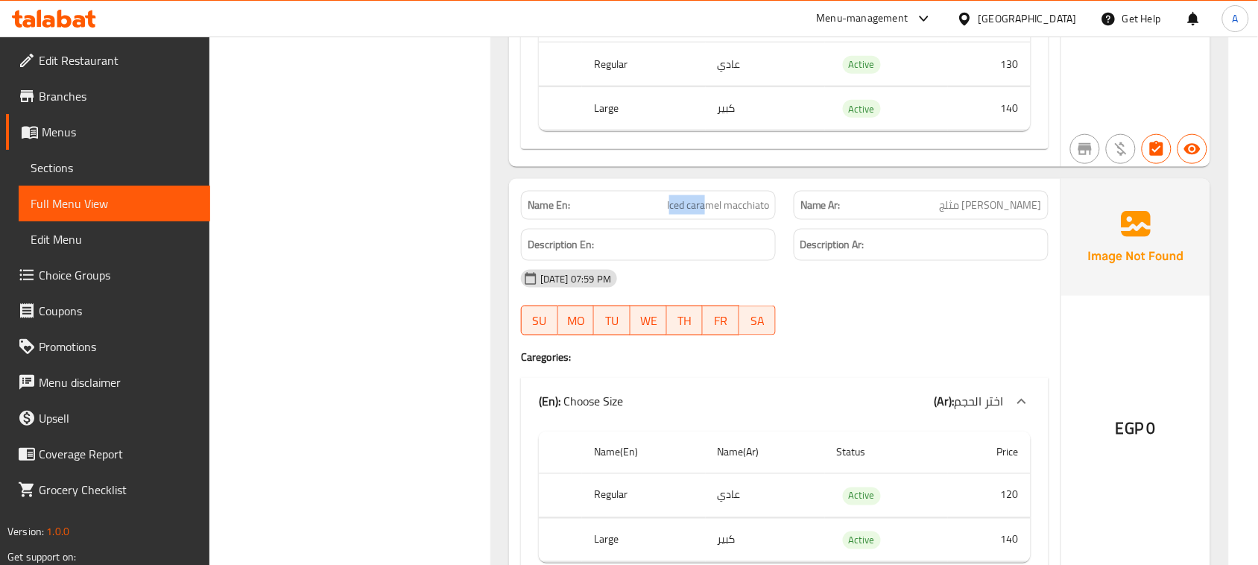
drag, startPoint x: 669, startPoint y: 196, endPoint x: 880, endPoint y: 264, distance: 221.7
click at [943, 355] on h4 "Caregories:" at bounding box center [784, 356] width 527 height 15
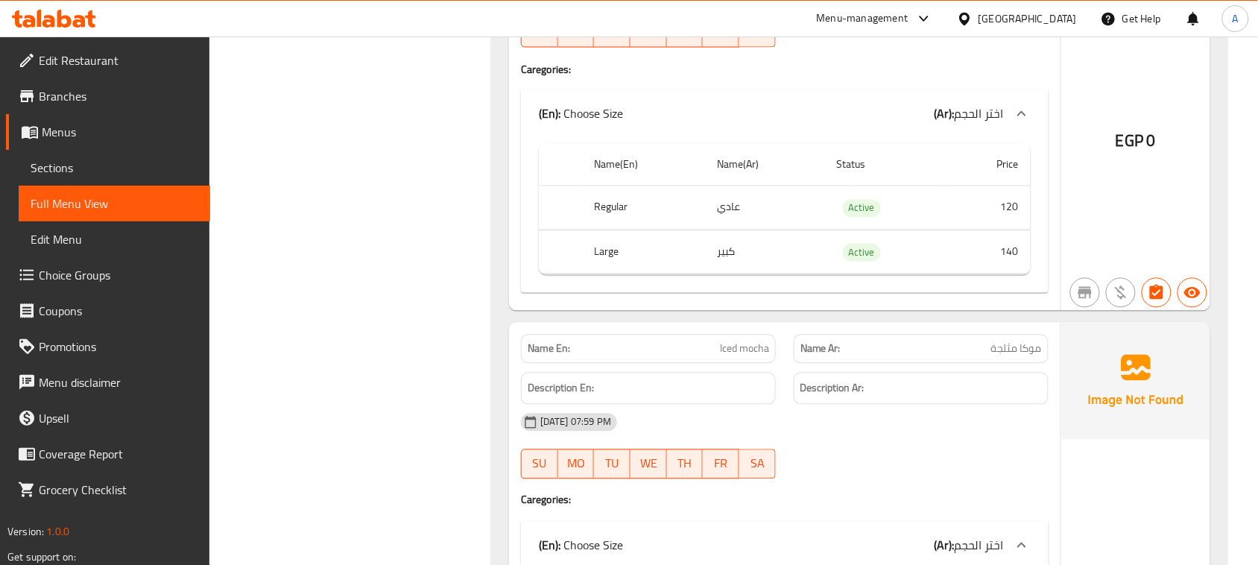
scroll to position [4191, 0]
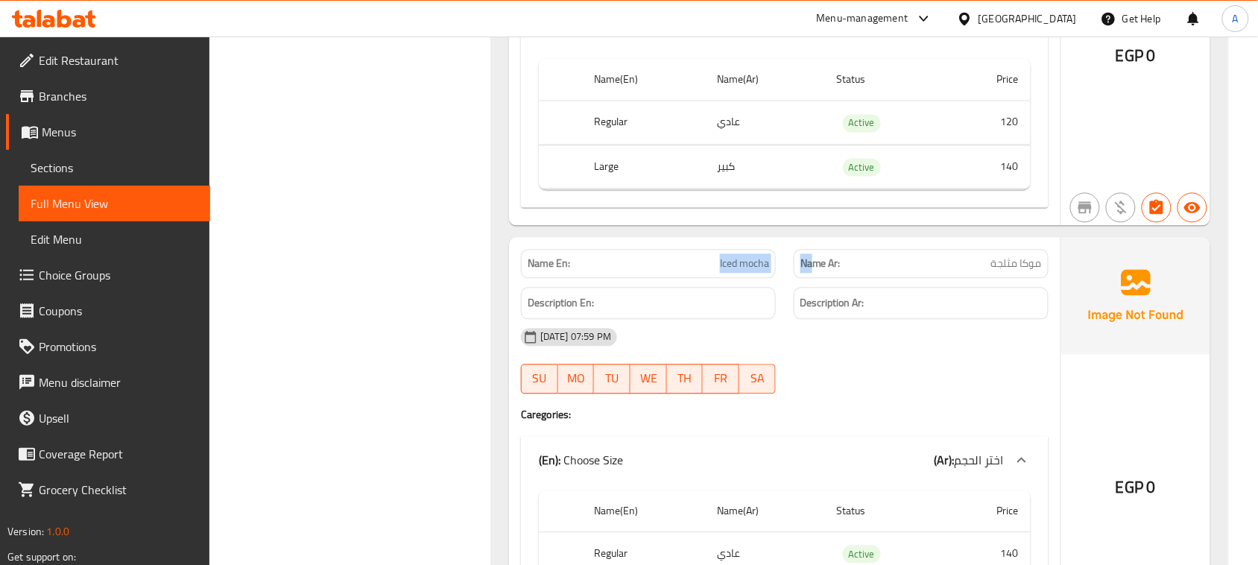
drag, startPoint x: 712, startPoint y: 269, endPoint x: 992, endPoint y: 386, distance: 304.3
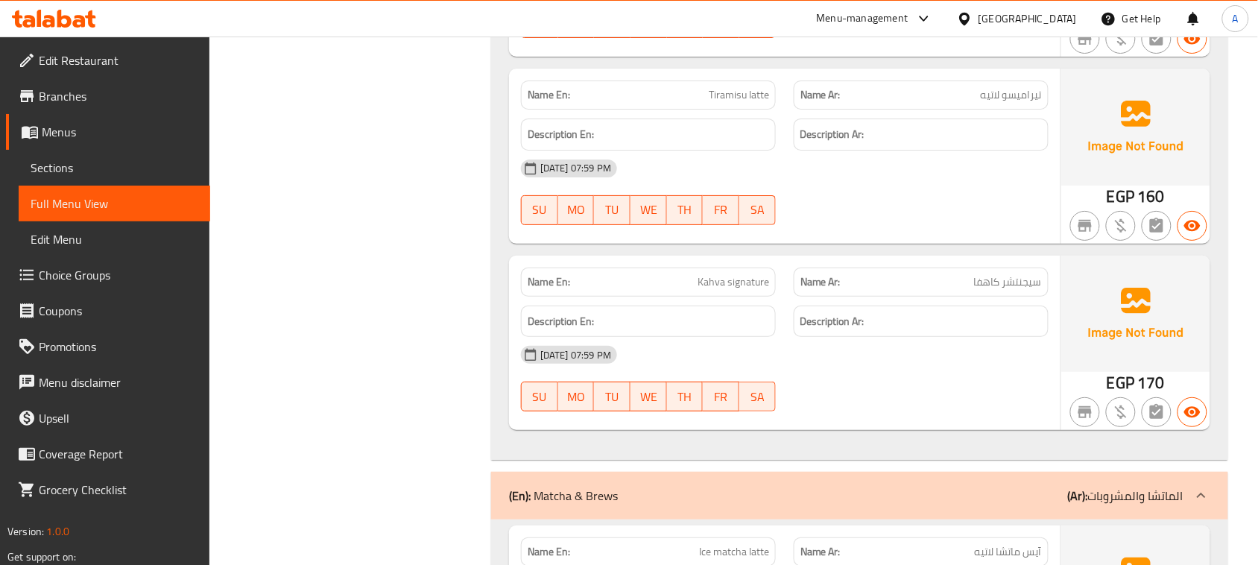
scroll to position [6705, 0]
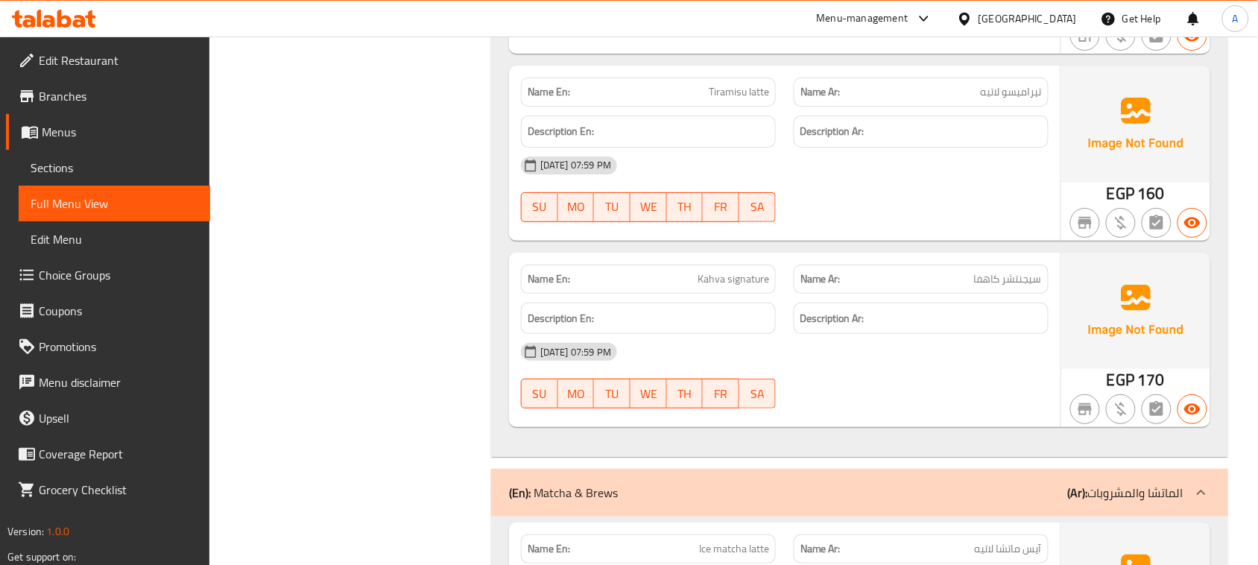
drag, startPoint x: 691, startPoint y: 302, endPoint x: 792, endPoint y: 359, distance: 116.1
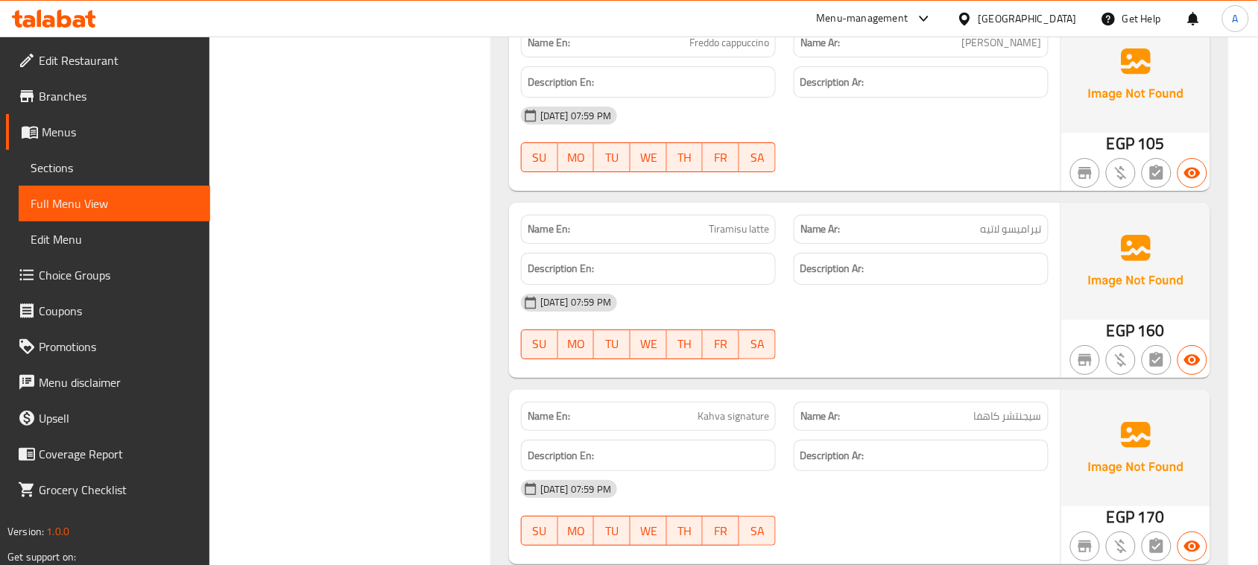
scroll to position [6426, 0]
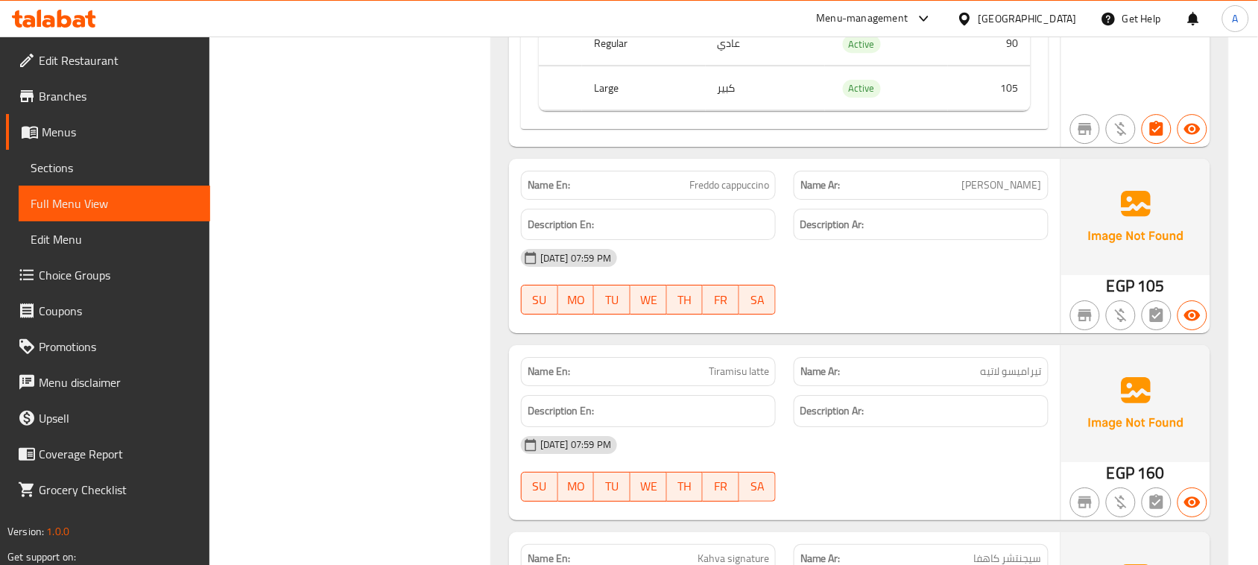
drag, startPoint x: 673, startPoint y: 206, endPoint x: 805, endPoint y: 229, distance: 134.0
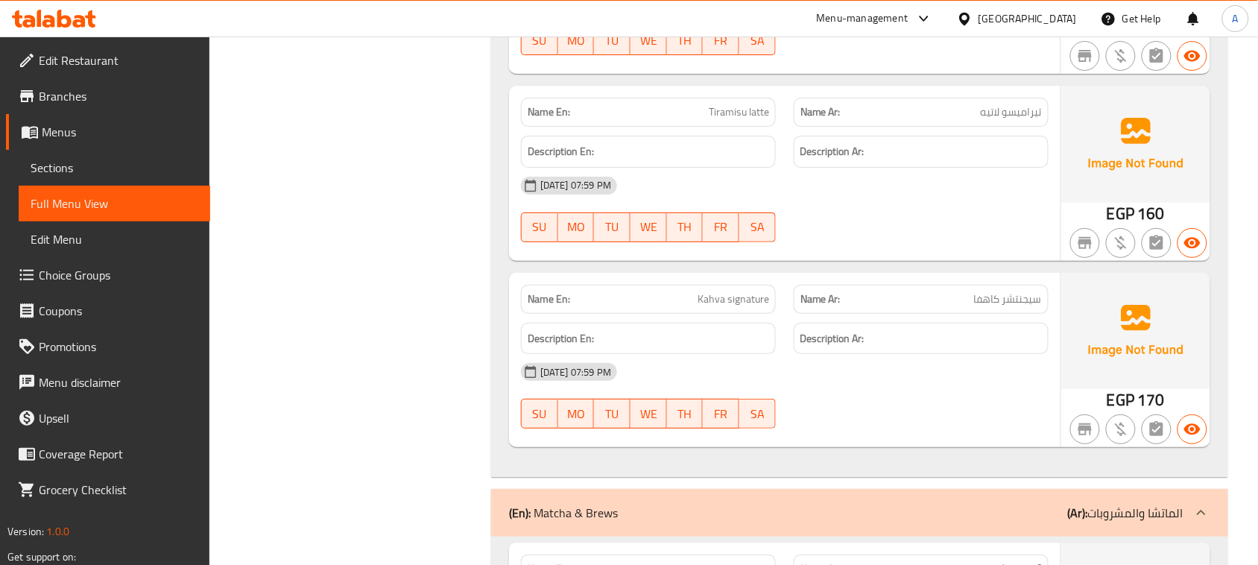
scroll to position [6612, 0]
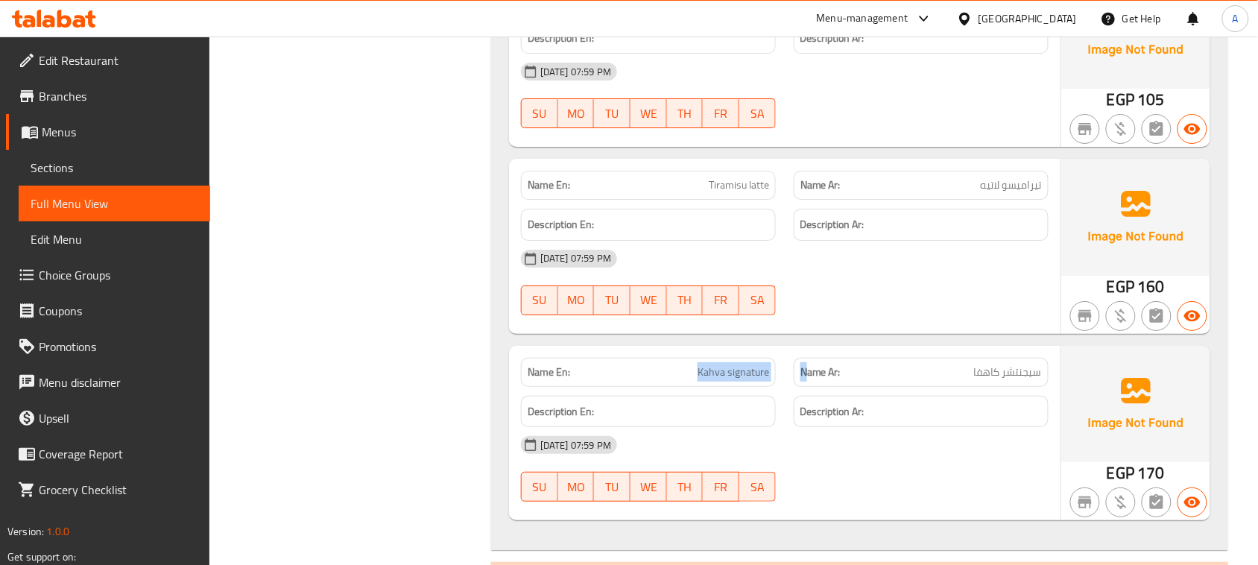
drag, startPoint x: 807, startPoint y: 390, endPoint x: 855, endPoint y: 309, distance: 93.9
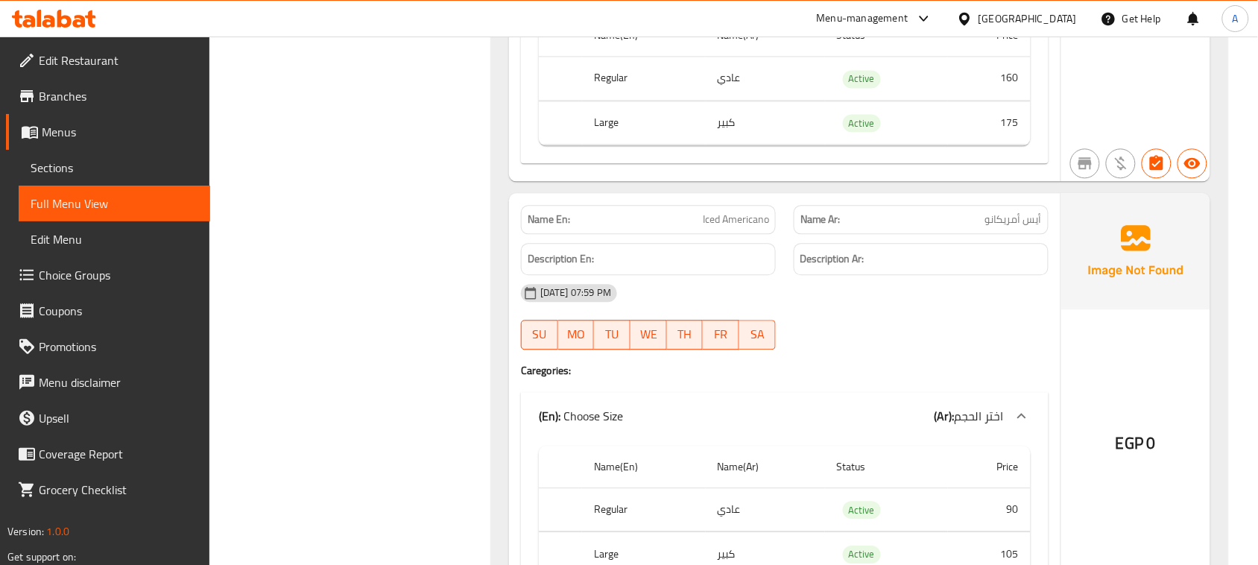
scroll to position [0, 0]
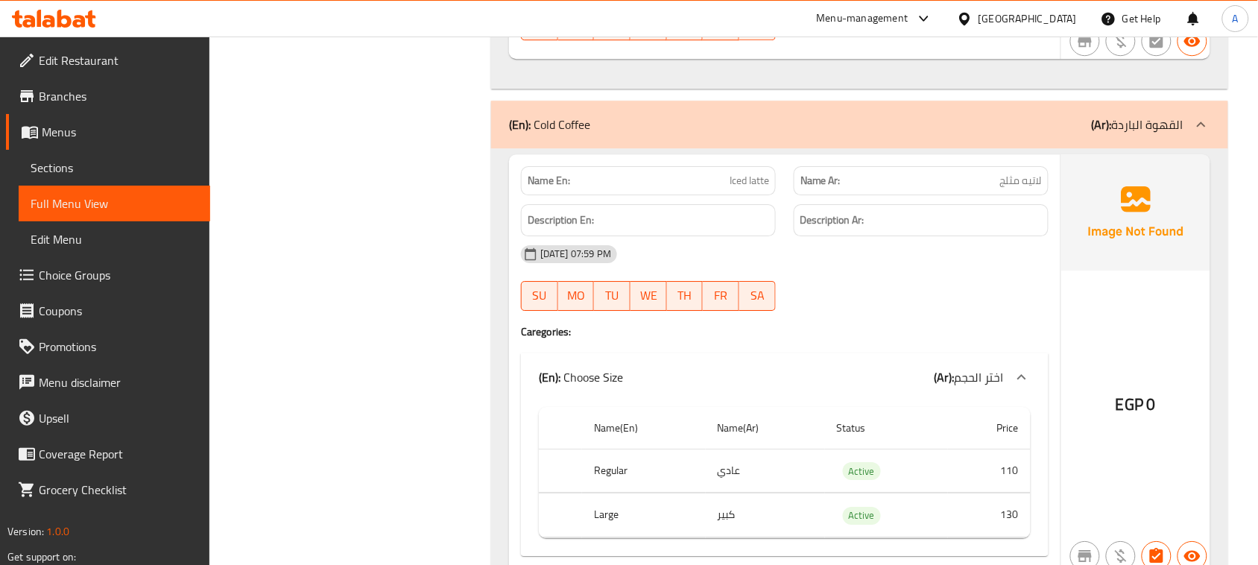
scroll to position [2980, 0]
drag, startPoint x: 654, startPoint y: 181, endPoint x: 726, endPoint y: 206, distance: 76.3
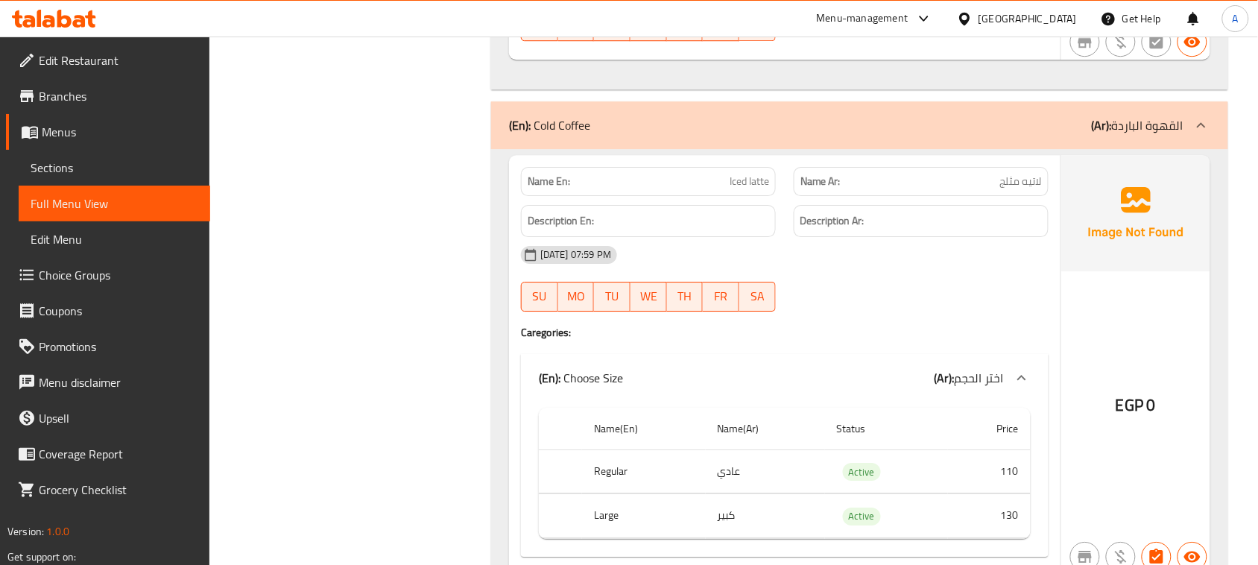
drag, startPoint x: 704, startPoint y: 173, endPoint x: 835, endPoint y: 211, distance: 136.5
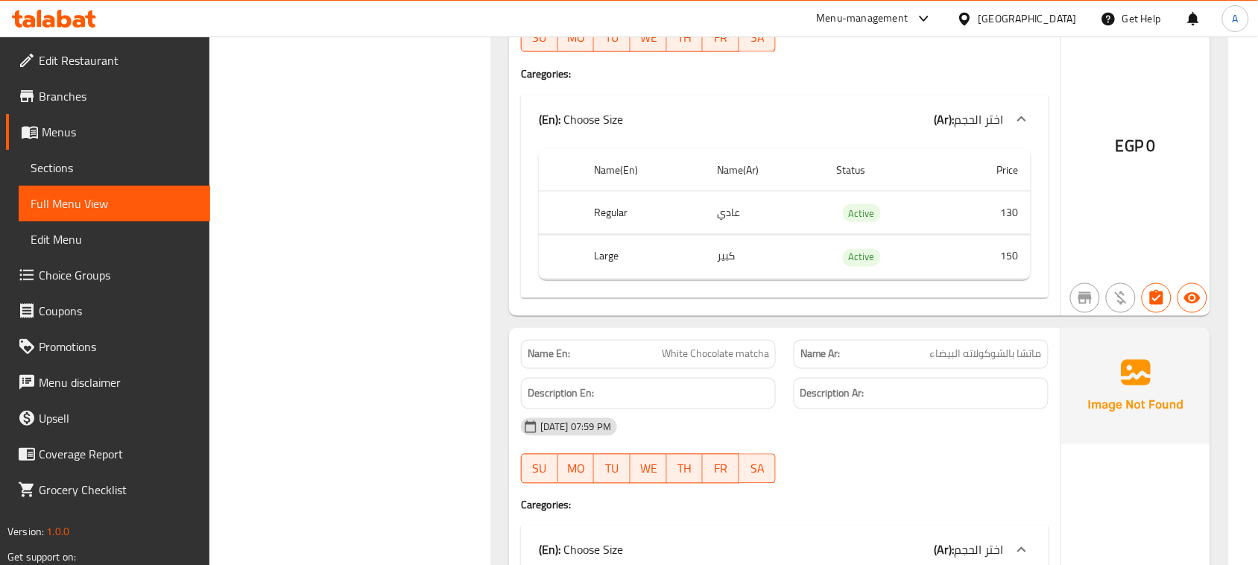
scroll to position [7171, 0]
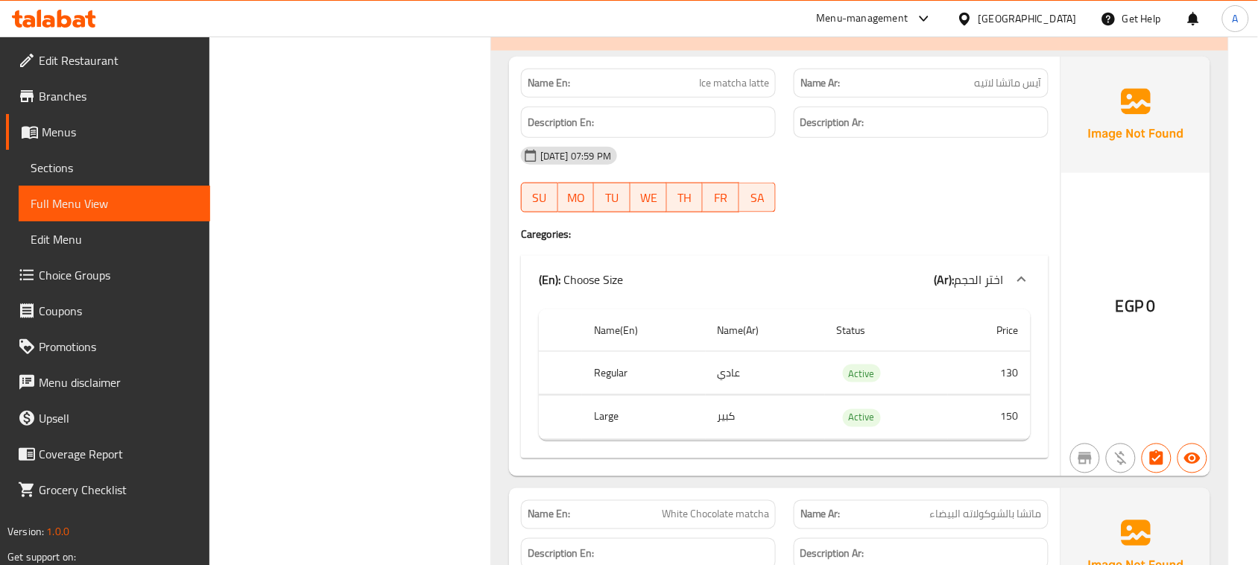
drag, startPoint x: 703, startPoint y: 94, endPoint x: 813, endPoint y: 139, distance: 119.3
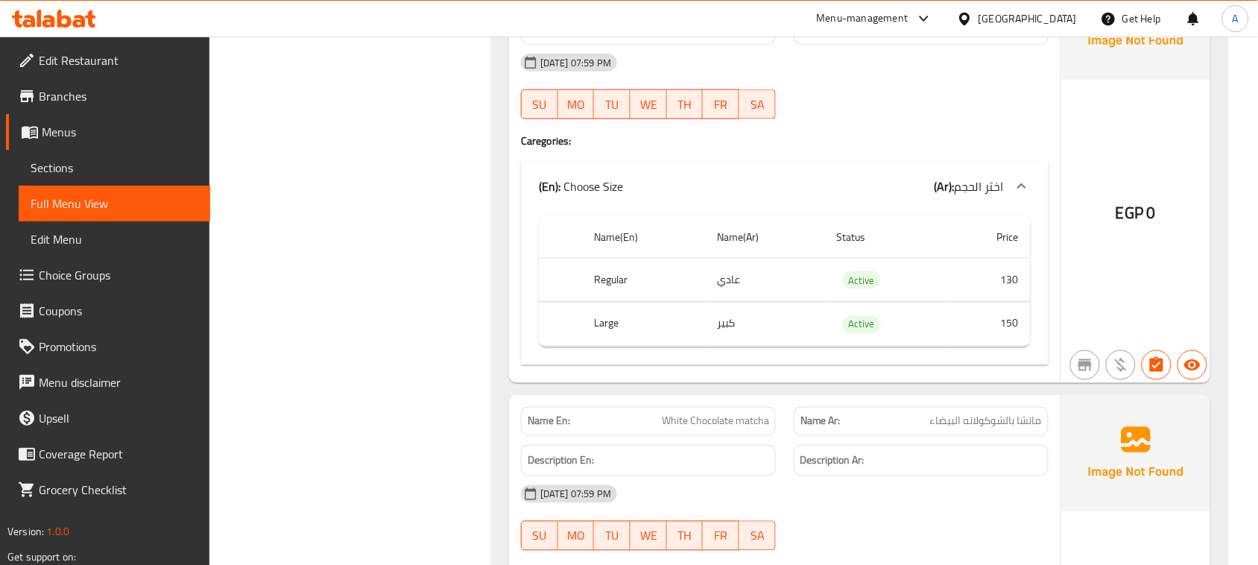
scroll to position [7078, 0]
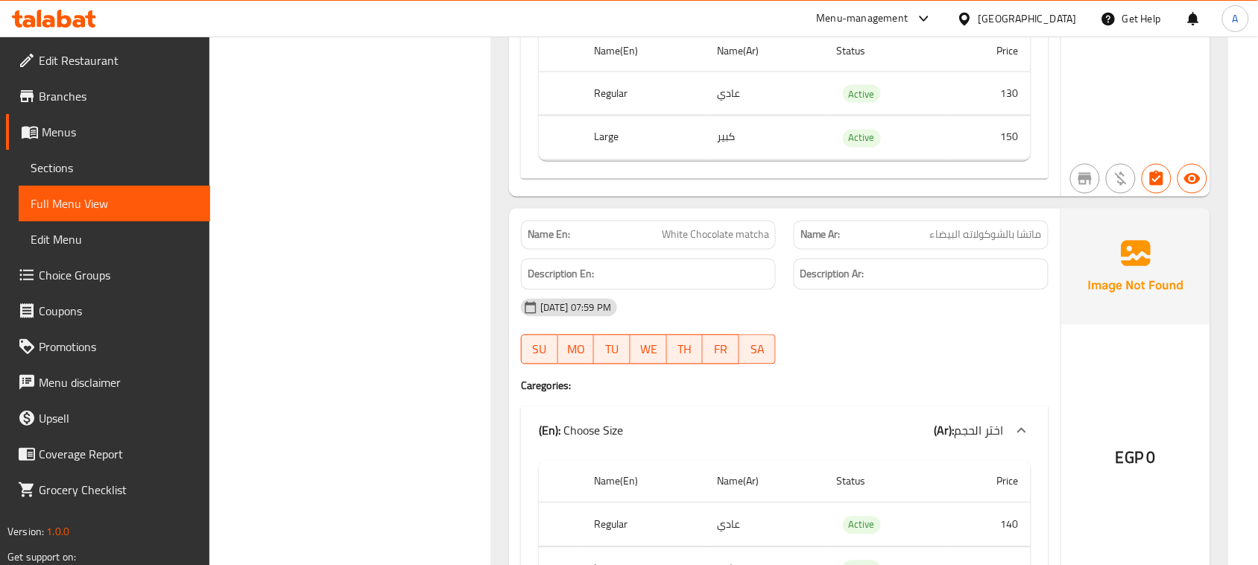
scroll to position [6985, 0]
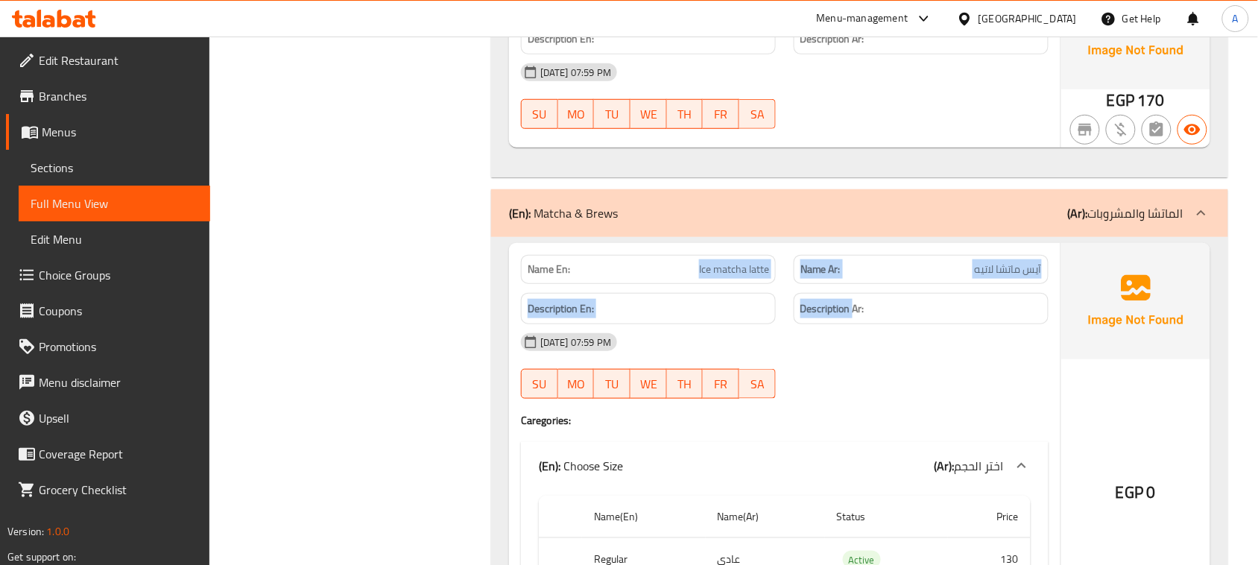
drag, startPoint x: 694, startPoint y: 261, endPoint x: 864, endPoint y: 315, distance: 178.4
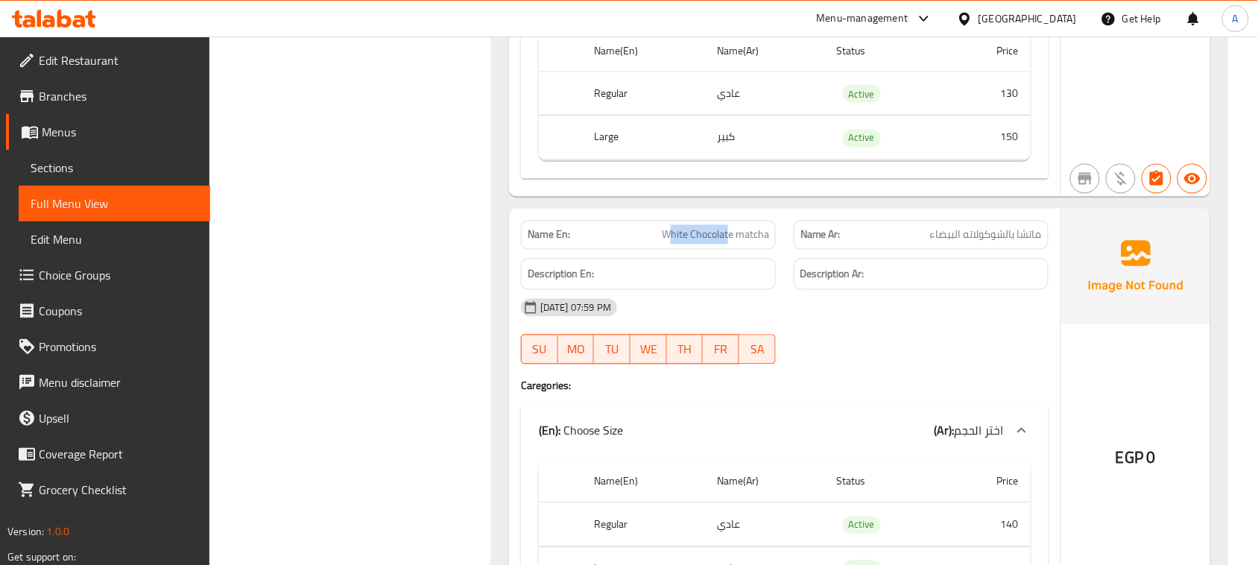
drag, startPoint x: 1006, startPoint y: 251, endPoint x: 961, endPoint y: 272, distance: 49.3
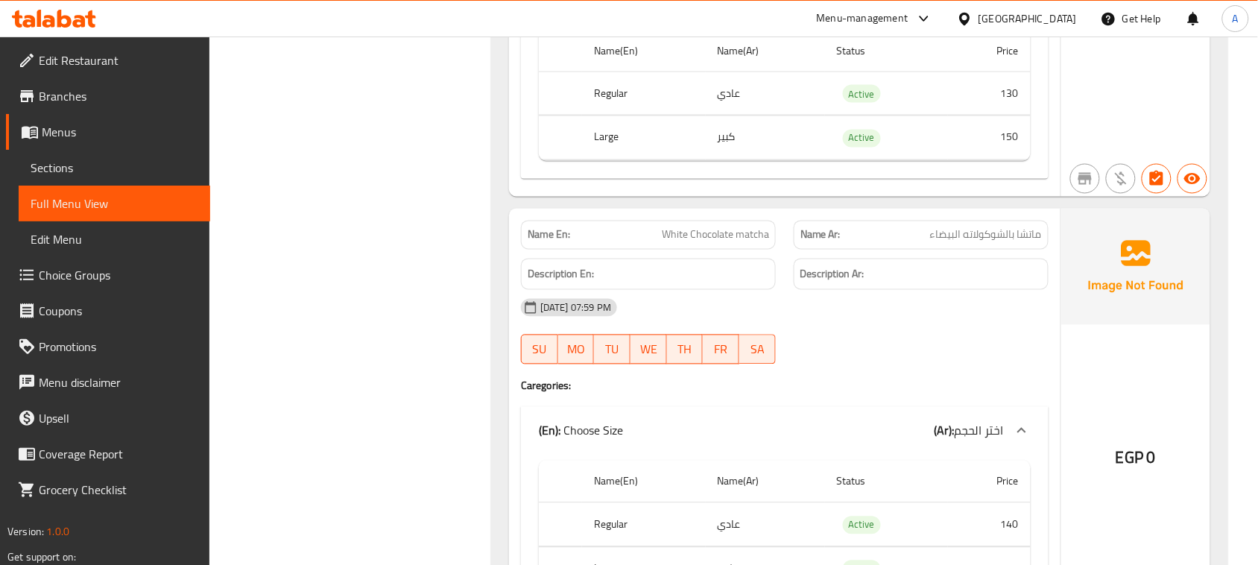
scroll to position [7637, 0]
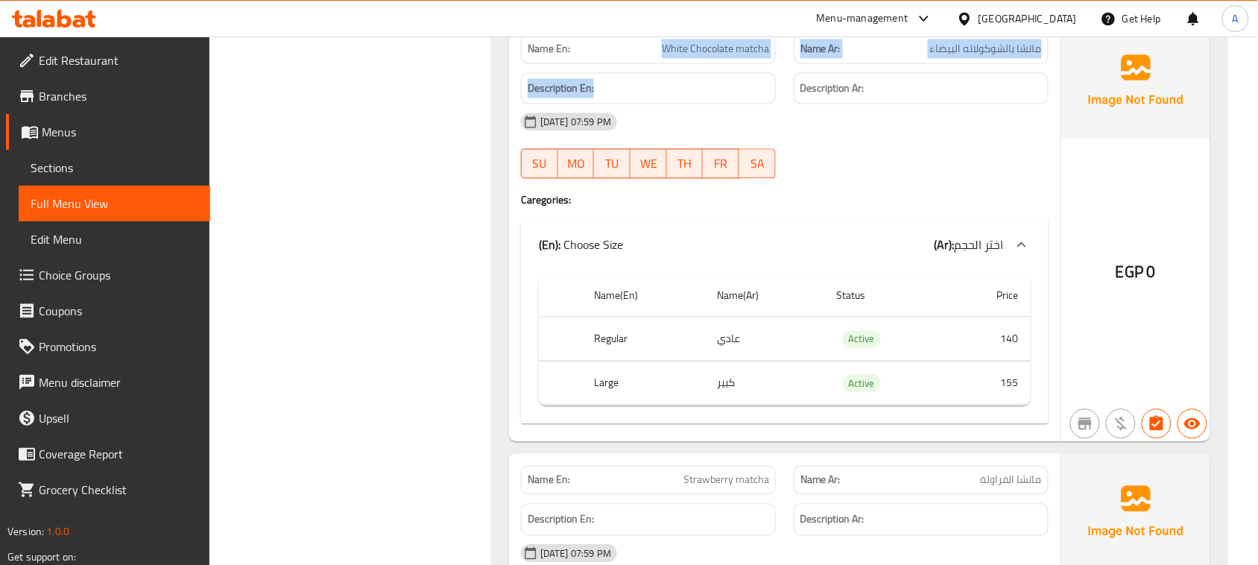
drag, startPoint x: 663, startPoint y: 77, endPoint x: 798, endPoint y: 105, distance: 137.8
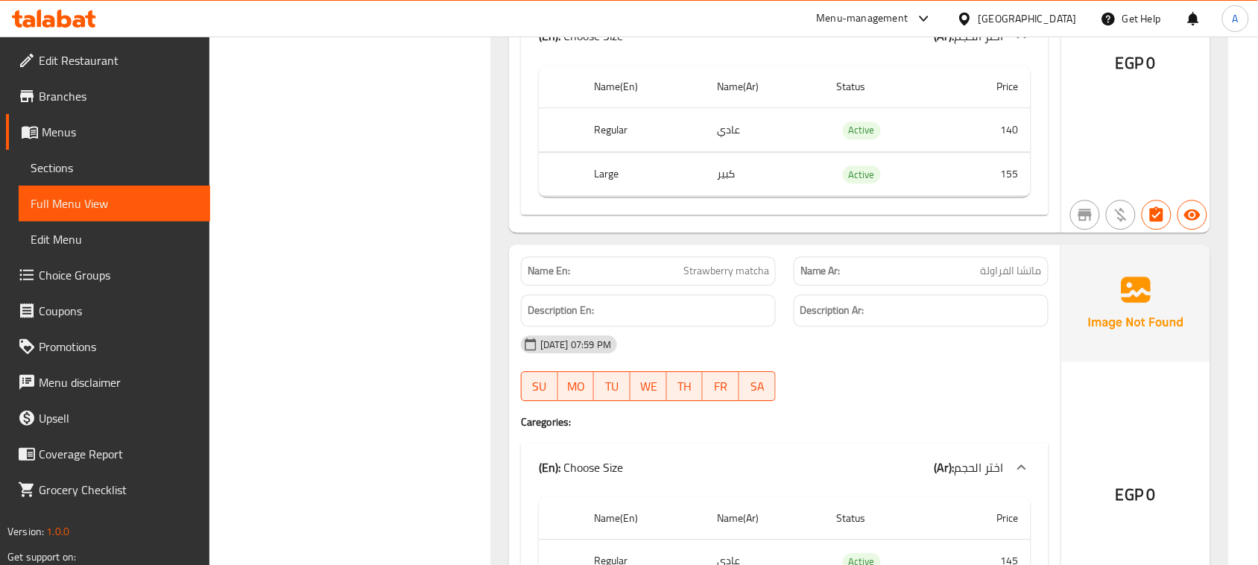
scroll to position [8009, 0]
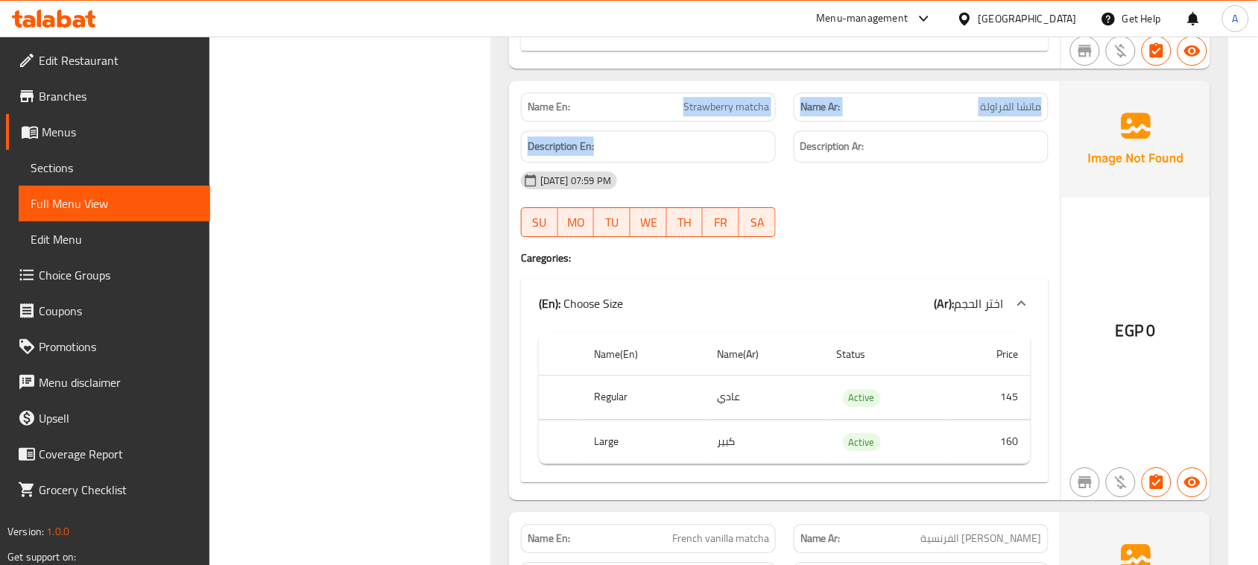
drag, startPoint x: 717, startPoint y: 148, endPoint x: 849, endPoint y: 168, distance: 133.4
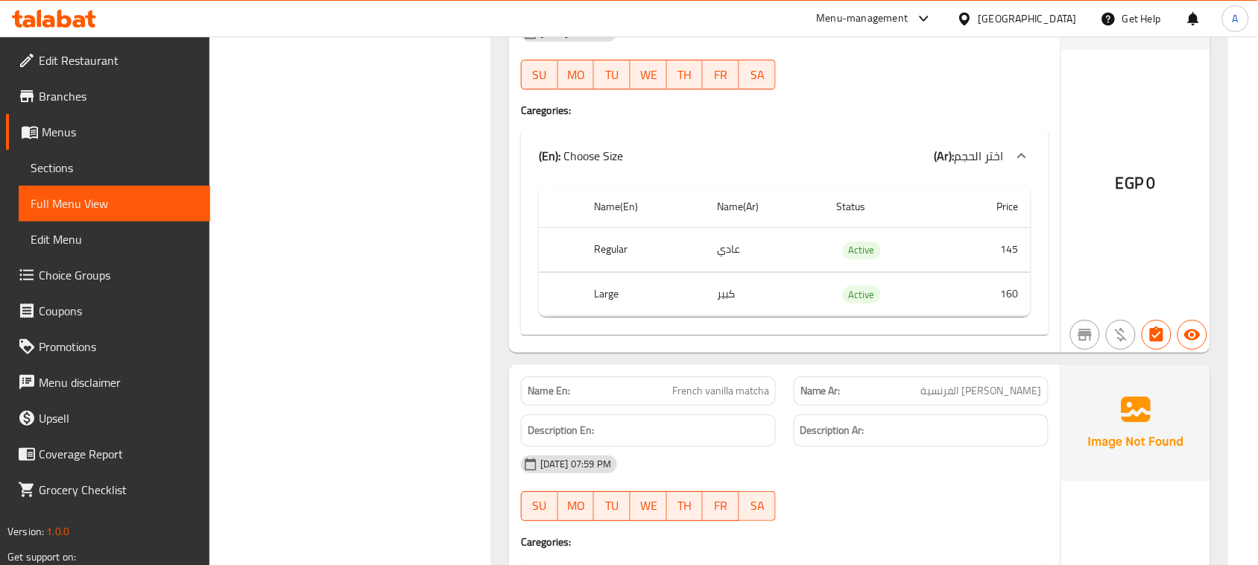
scroll to position [8196, 0]
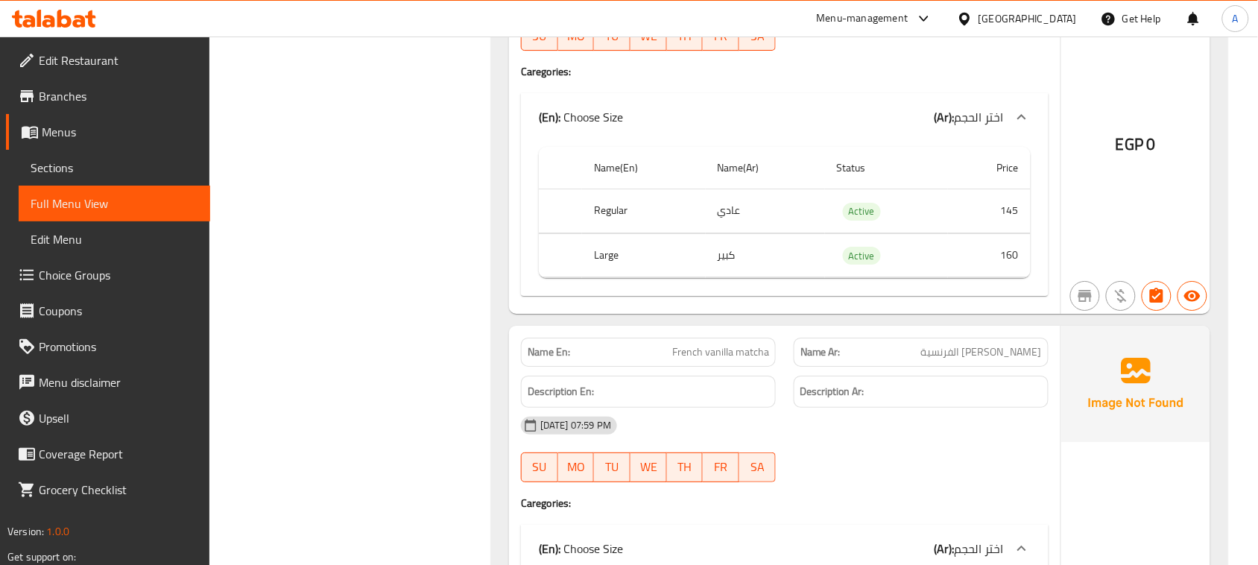
drag, startPoint x: 766, startPoint y: 236, endPoint x: 773, endPoint y: 258, distance: 22.9
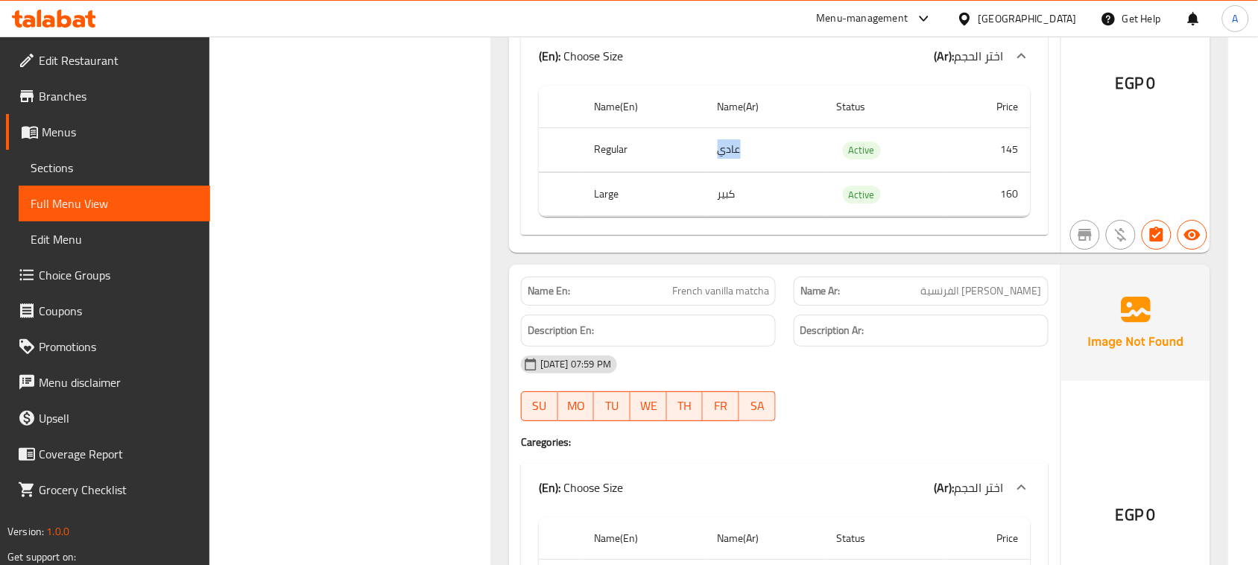
scroll to position [8289, 0]
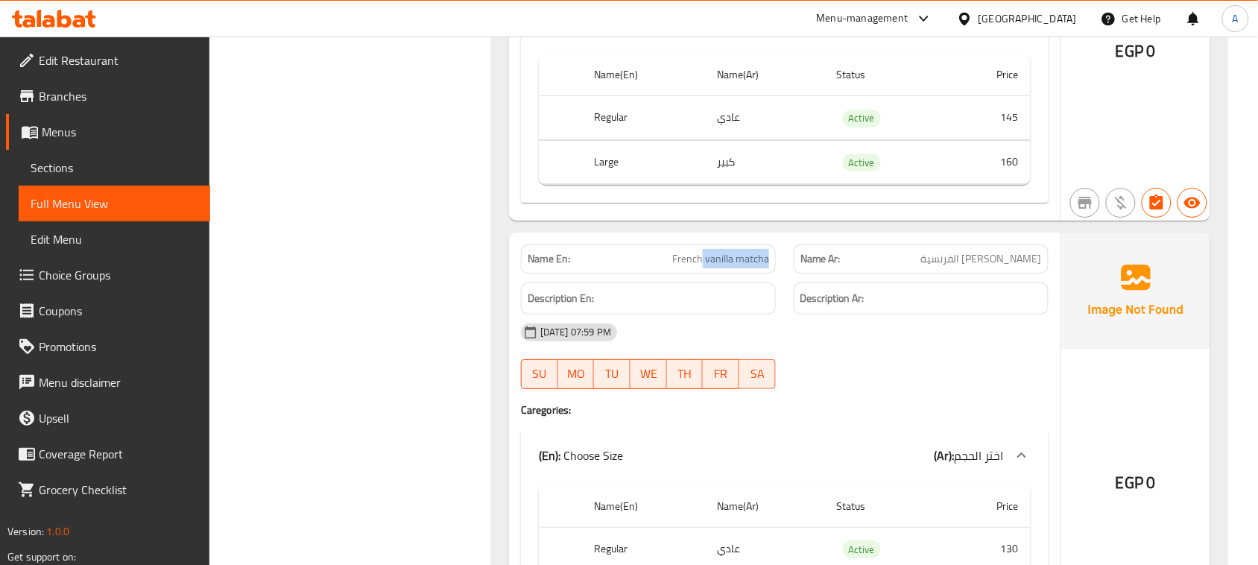
drag, startPoint x: 742, startPoint y: 274, endPoint x: 950, endPoint y: 359, distance: 224.6
drag, startPoint x: 993, startPoint y: 406, endPoint x: 937, endPoint y: 389, distance: 59.2
drag, startPoint x: 698, startPoint y: 285, endPoint x: 847, endPoint y: 311, distance: 151.4
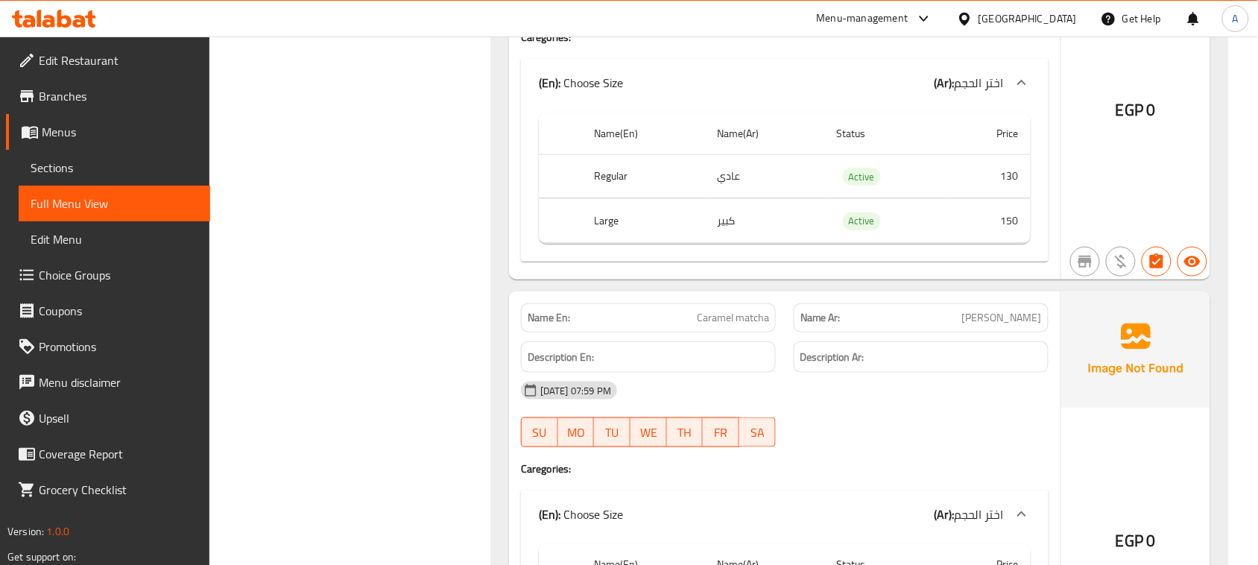
scroll to position [8754, 0]
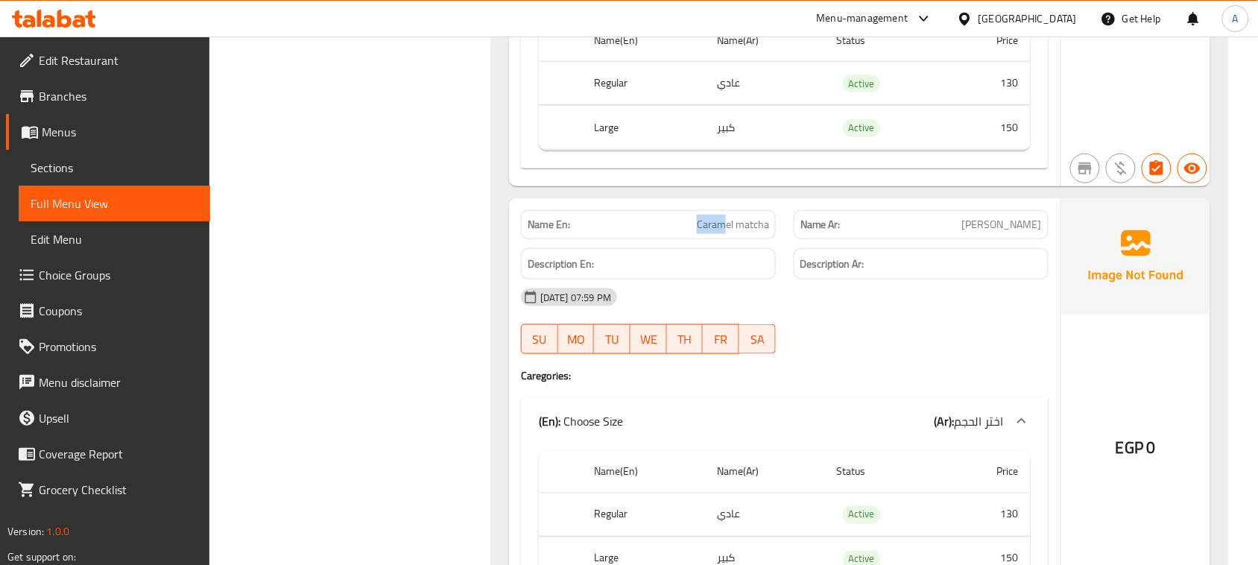
drag, startPoint x: 669, startPoint y: 237, endPoint x: 904, endPoint y: 298, distance: 242.5
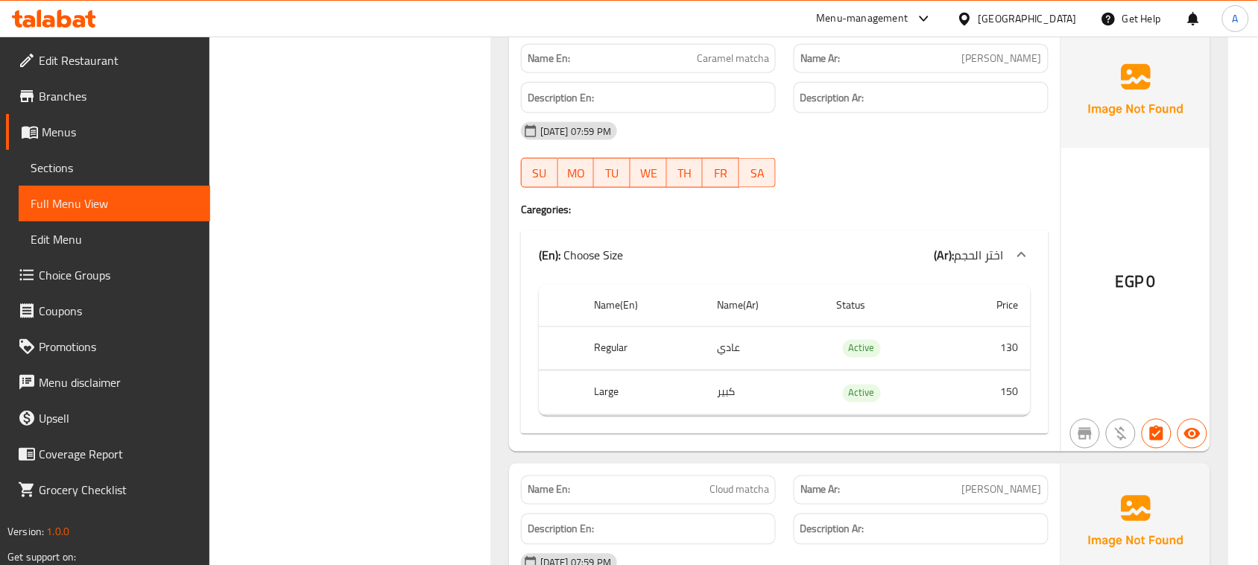
scroll to position [9127, 0]
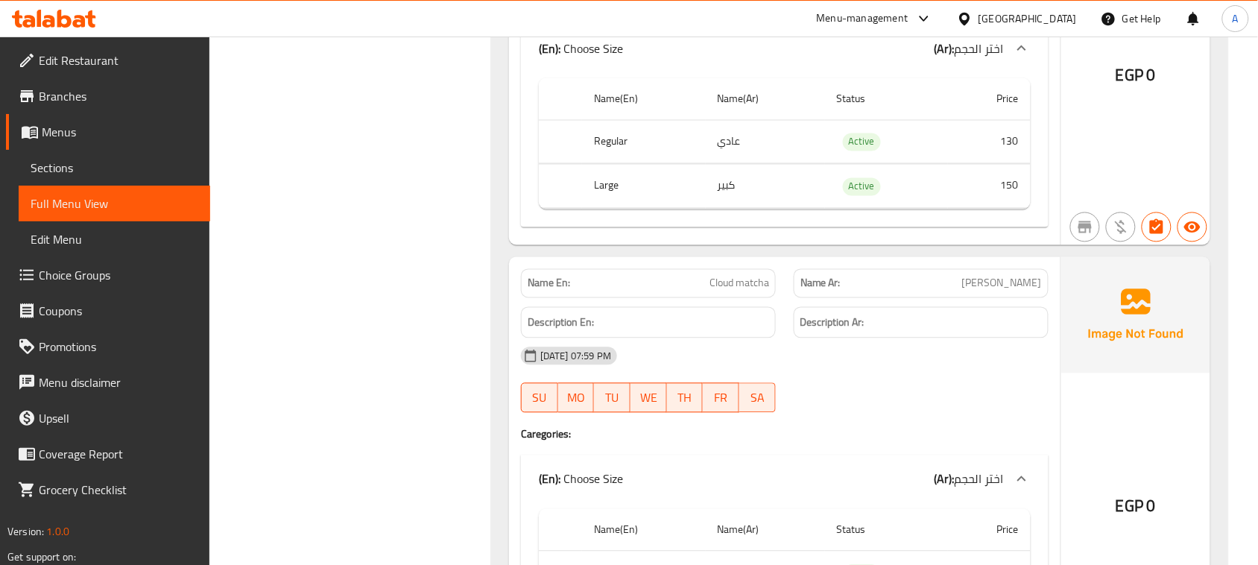
drag, startPoint x: 679, startPoint y: 300, endPoint x: 989, endPoint y: 367, distance: 318.0
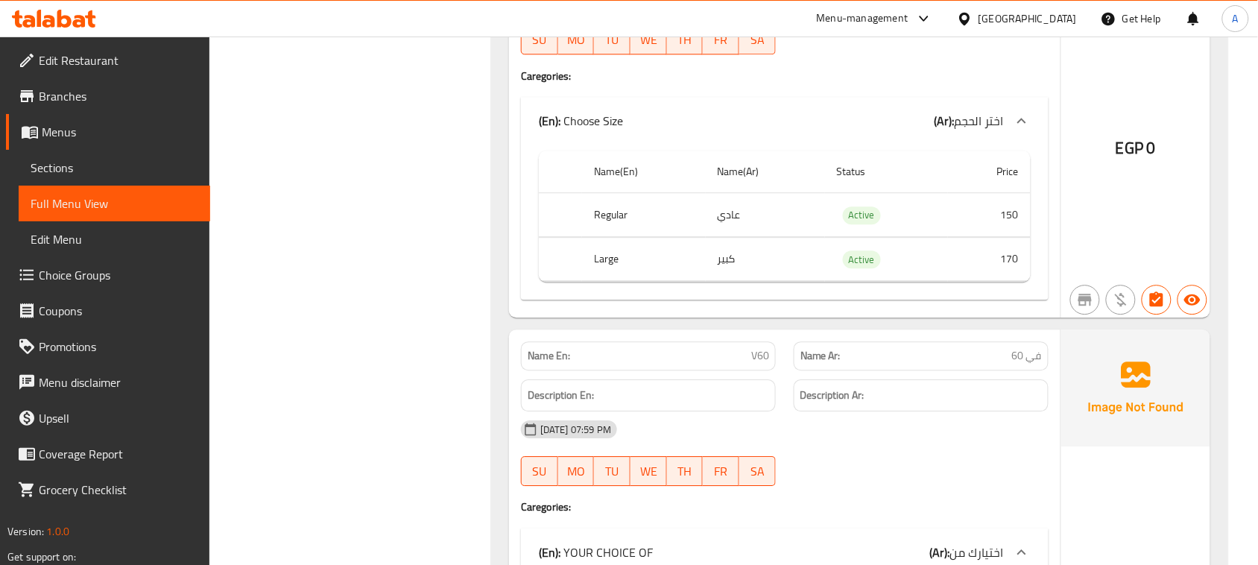
scroll to position [9593, 0]
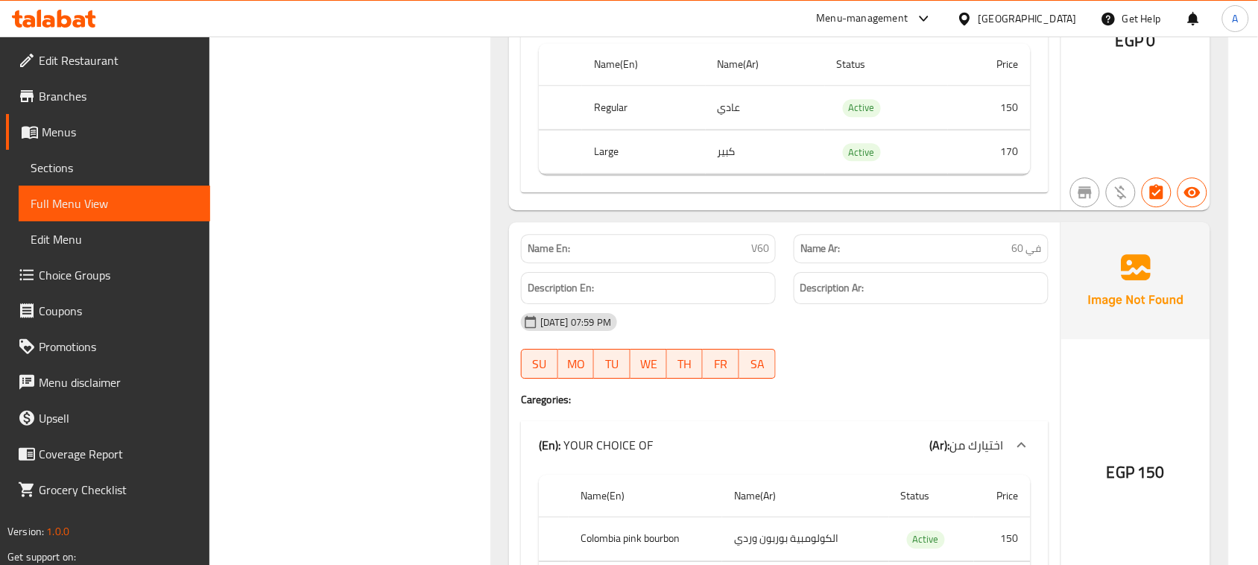
drag, startPoint x: 682, startPoint y: 281, endPoint x: 820, endPoint y: 289, distance: 137.3
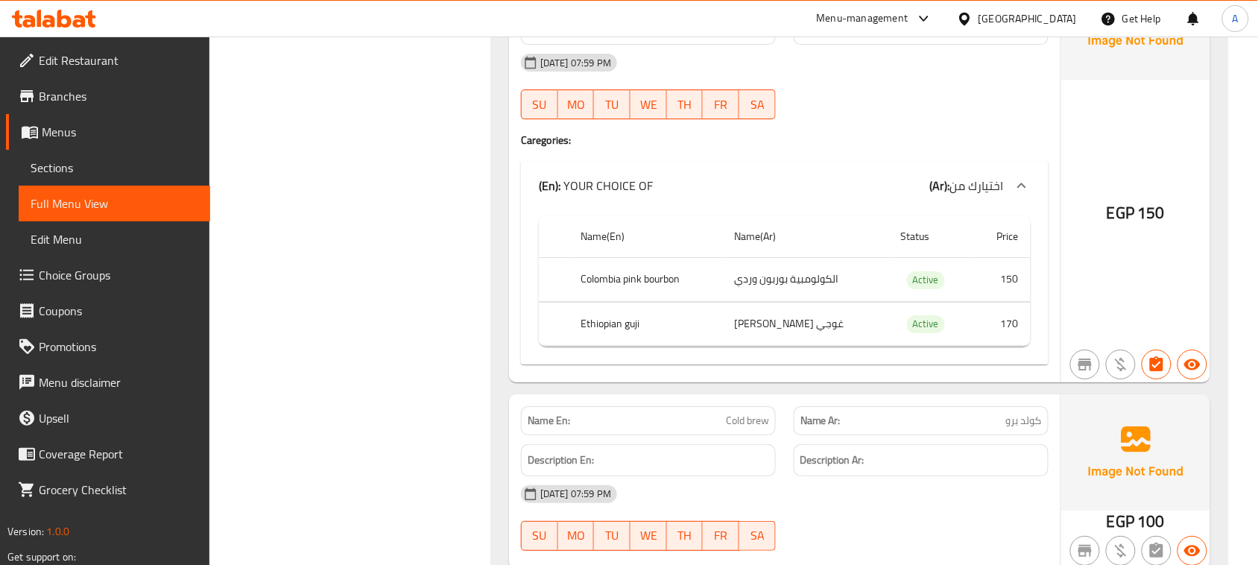
scroll to position [9872, 0]
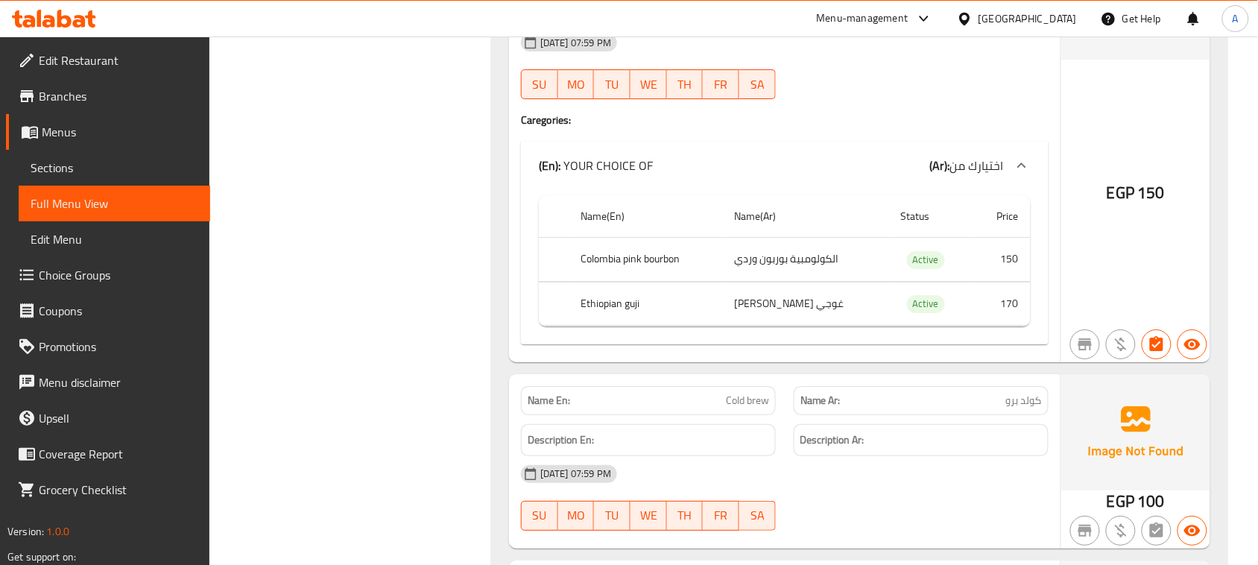
drag, startPoint x: 700, startPoint y: 304, endPoint x: 798, endPoint y: 319, distance: 98.7
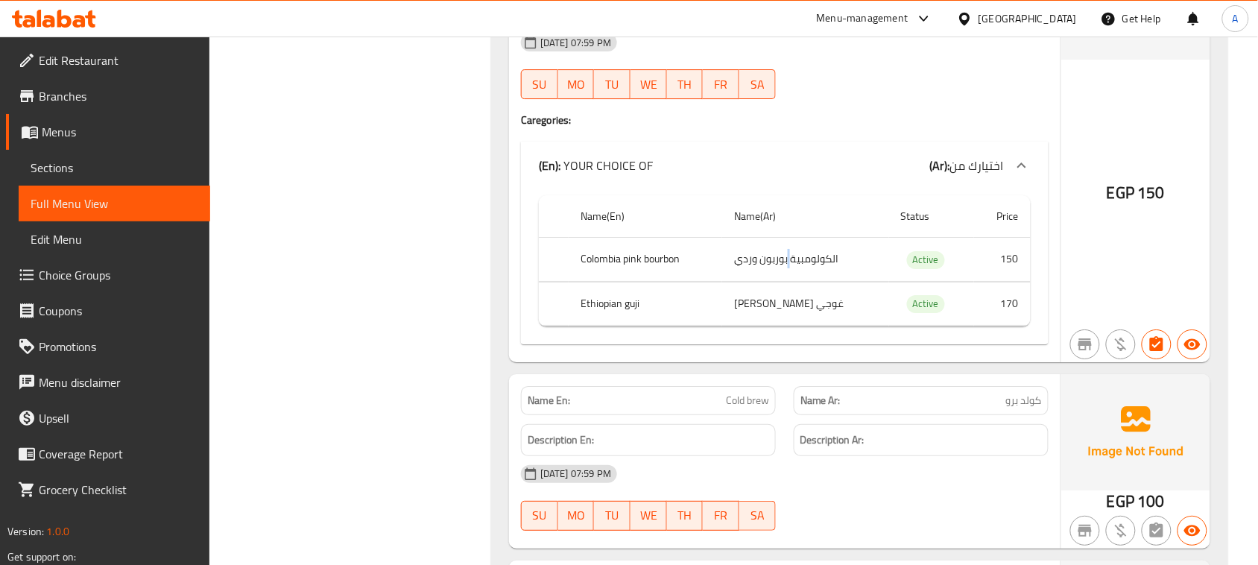
drag, startPoint x: 796, startPoint y: 296, endPoint x: 579, endPoint y: 276, distance: 217.7
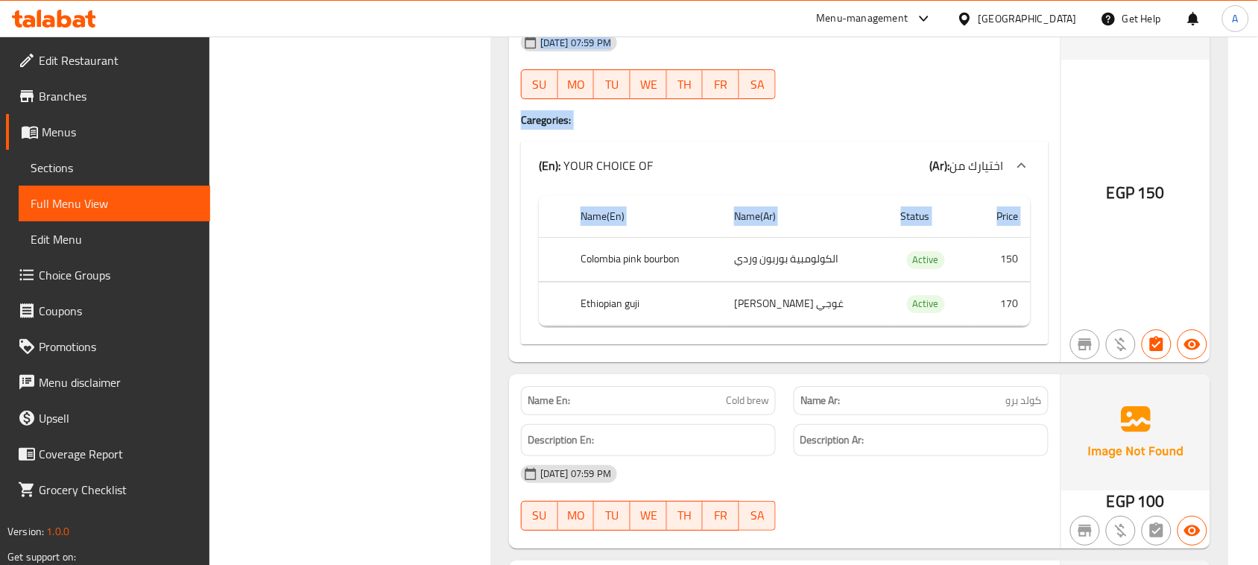
drag, startPoint x: 596, startPoint y: 274, endPoint x: 833, endPoint y: 369, distance: 255.1
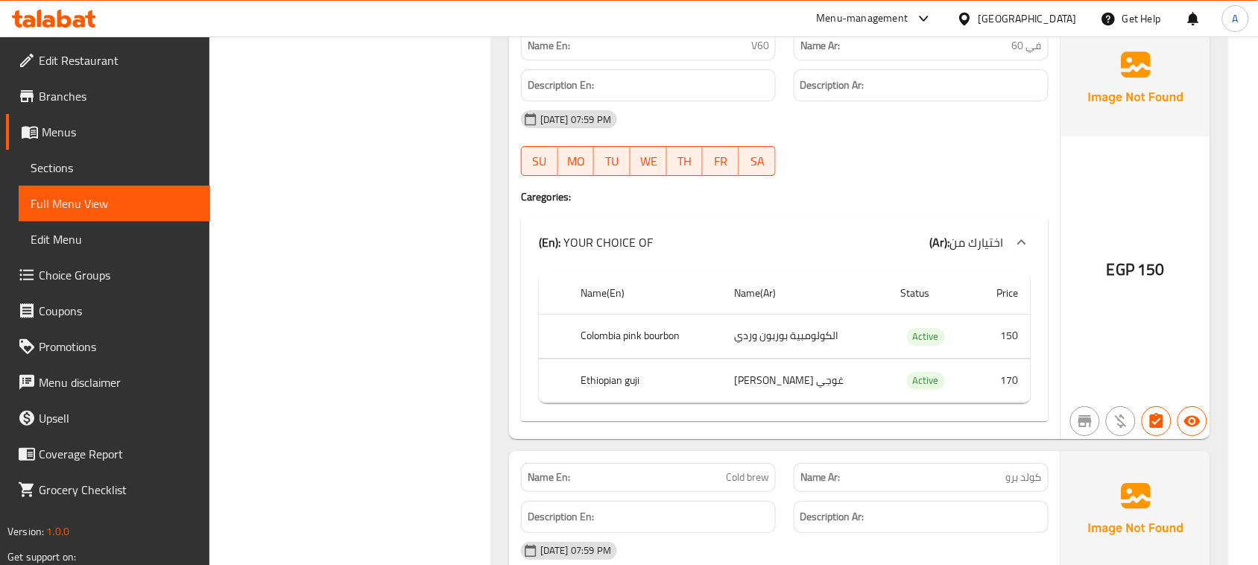
scroll to position [9779, 0]
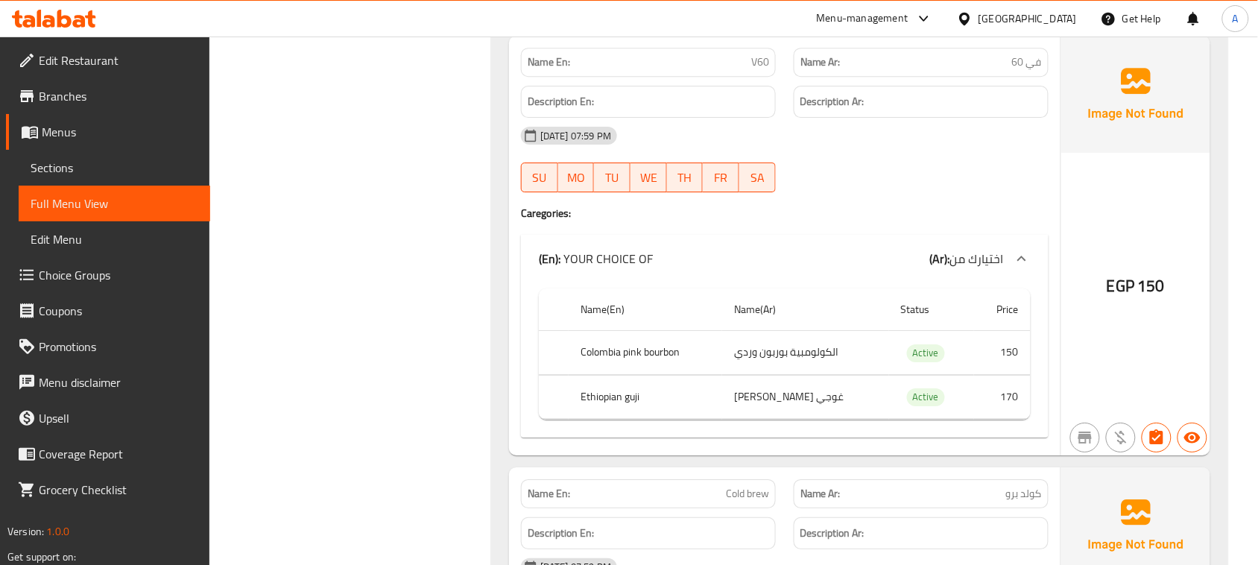
drag, startPoint x: 602, startPoint y: 378, endPoint x: 717, endPoint y: 378, distance: 114.7
drag, startPoint x: 776, startPoint y: 384, endPoint x: 479, endPoint y: 364, distance: 298.0
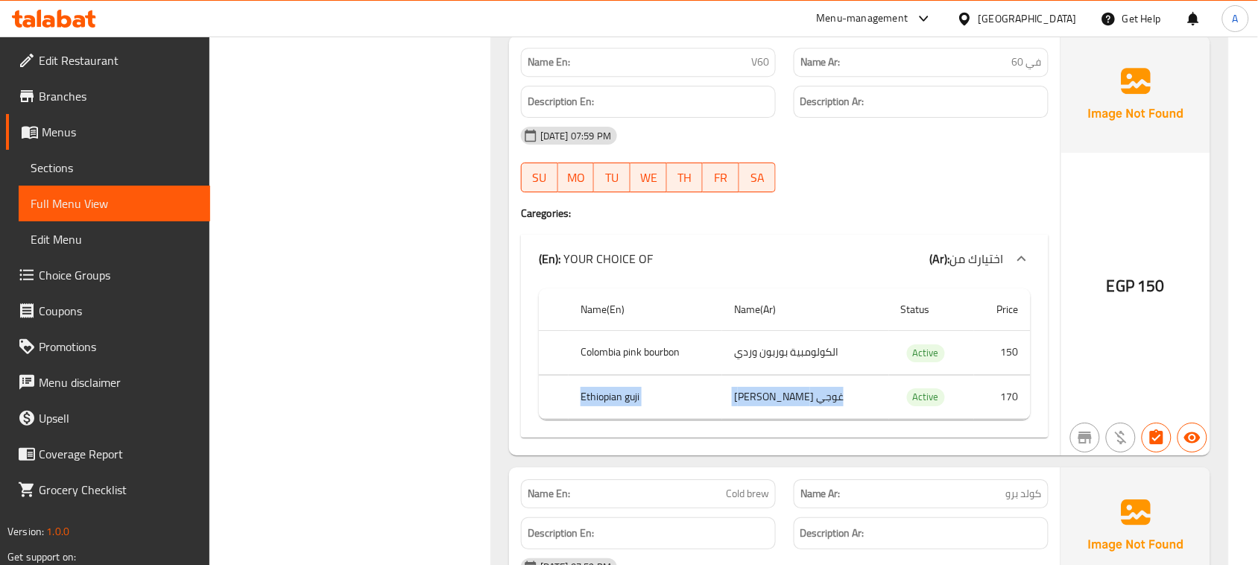
drag, startPoint x: 768, startPoint y: 432, endPoint x: 632, endPoint y: 425, distance: 136.5
drag, startPoint x: 824, startPoint y: 389, endPoint x: 776, endPoint y: 378, distance: 49.7
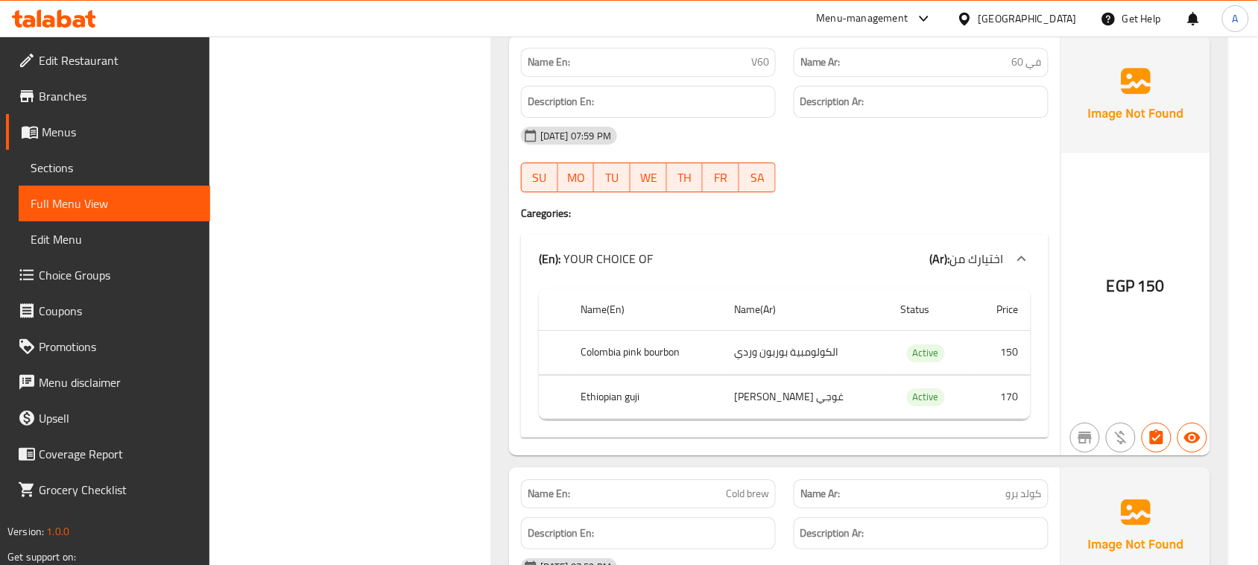
copy span "V60"
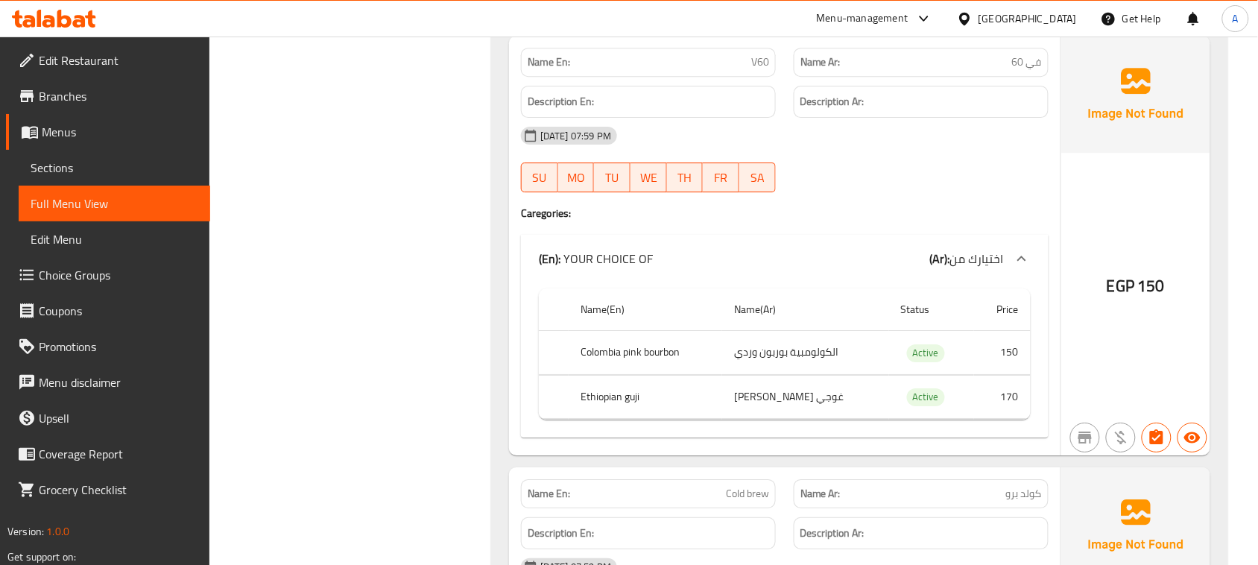
scroll to position [10058, 0]
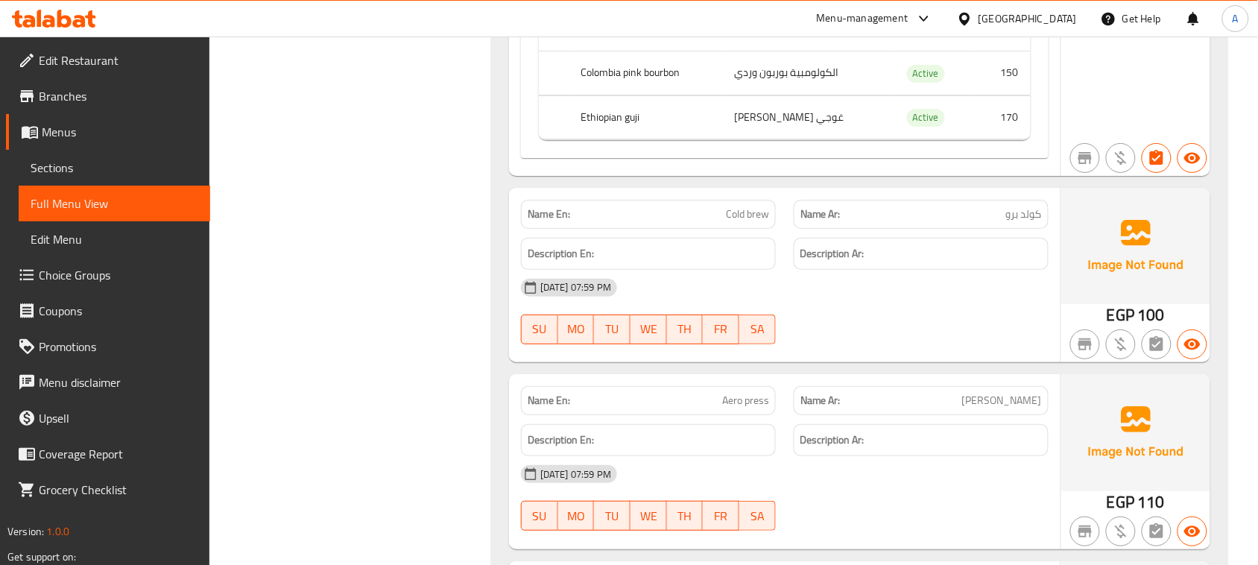
drag, startPoint x: 657, startPoint y: 250, endPoint x: 843, endPoint y: 289, distance: 190.4
drag, startPoint x: 805, startPoint y: 273, endPoint x: 958, endPoint y: 367, distance: 179.3
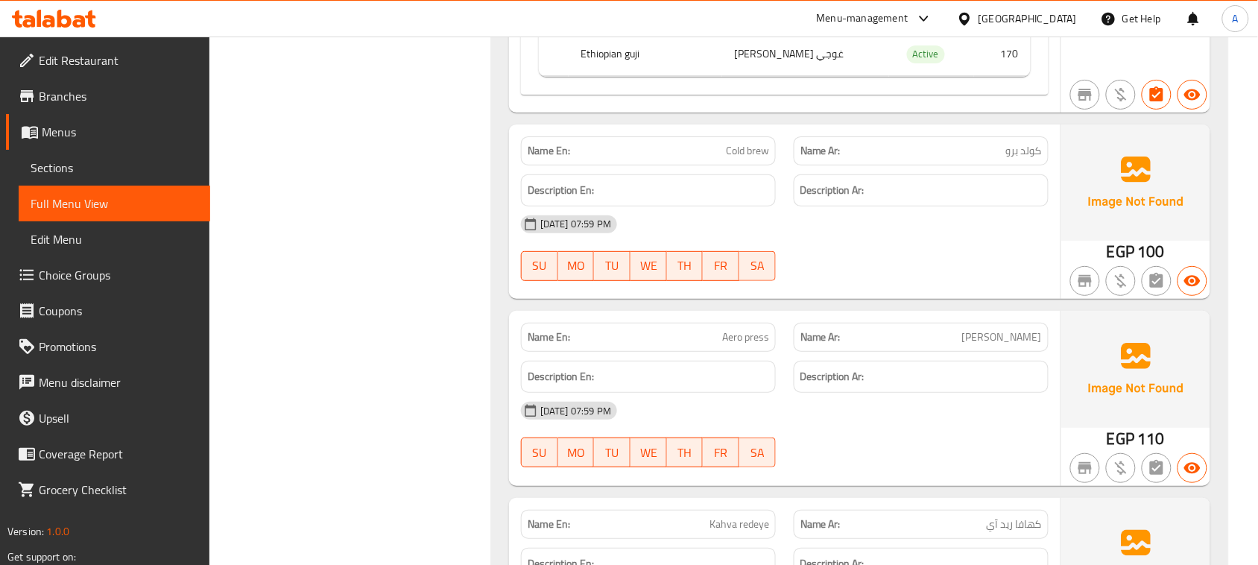
scroll to position [10151, 0]
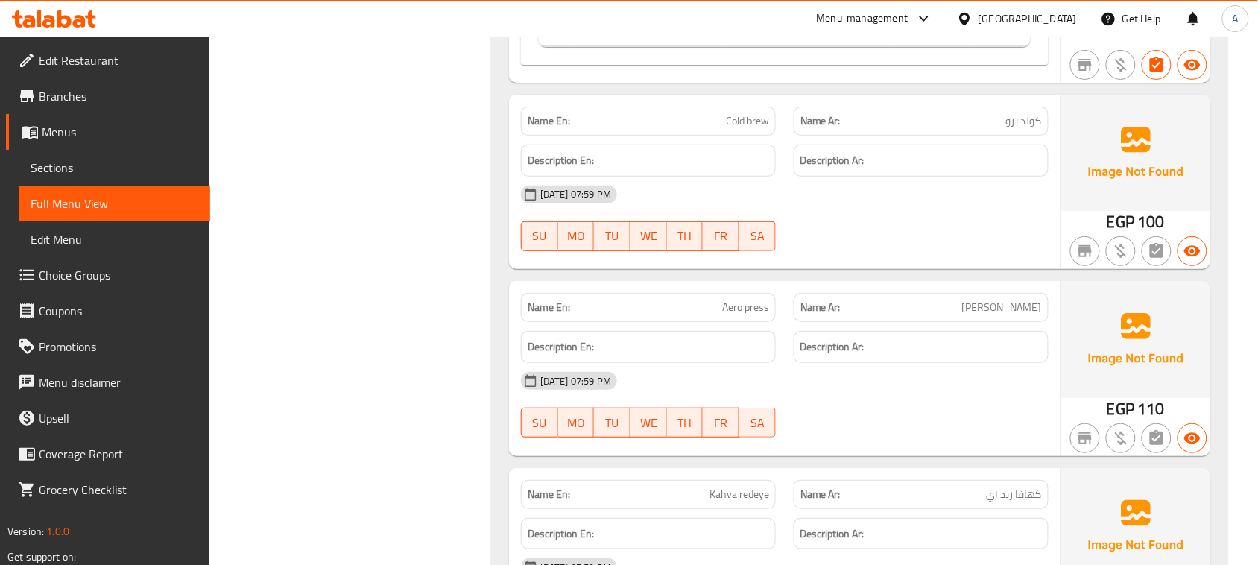
drag, startPoint x: 679, startPoint y: 125, endPoint x: 931, endPoint y: 279, distance: 295.3
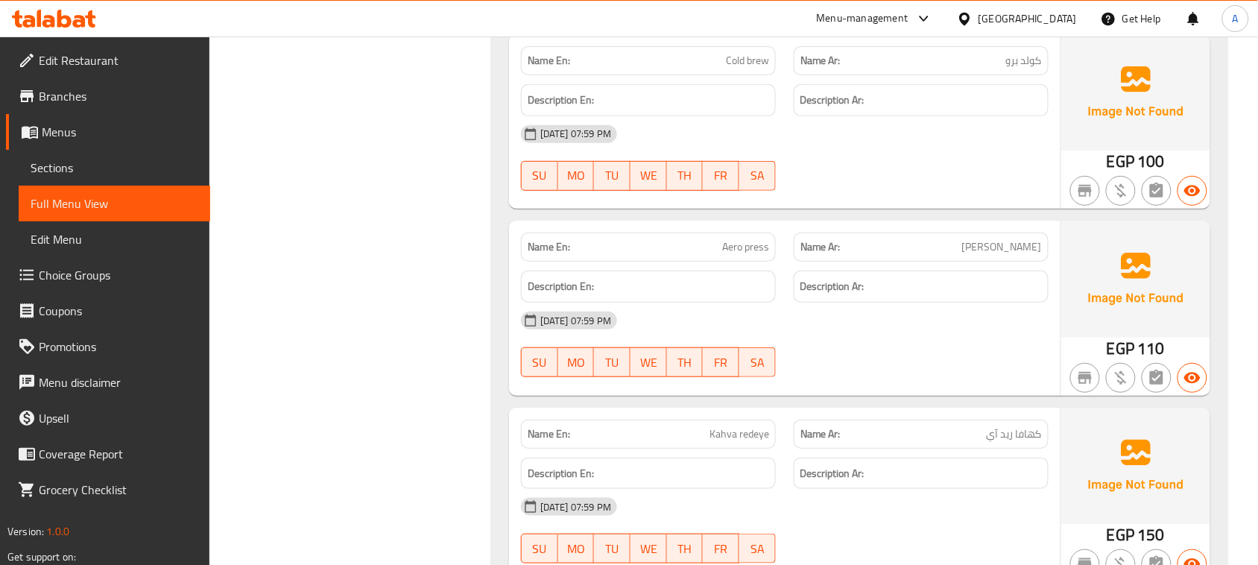
scroll to position [10244, 0]
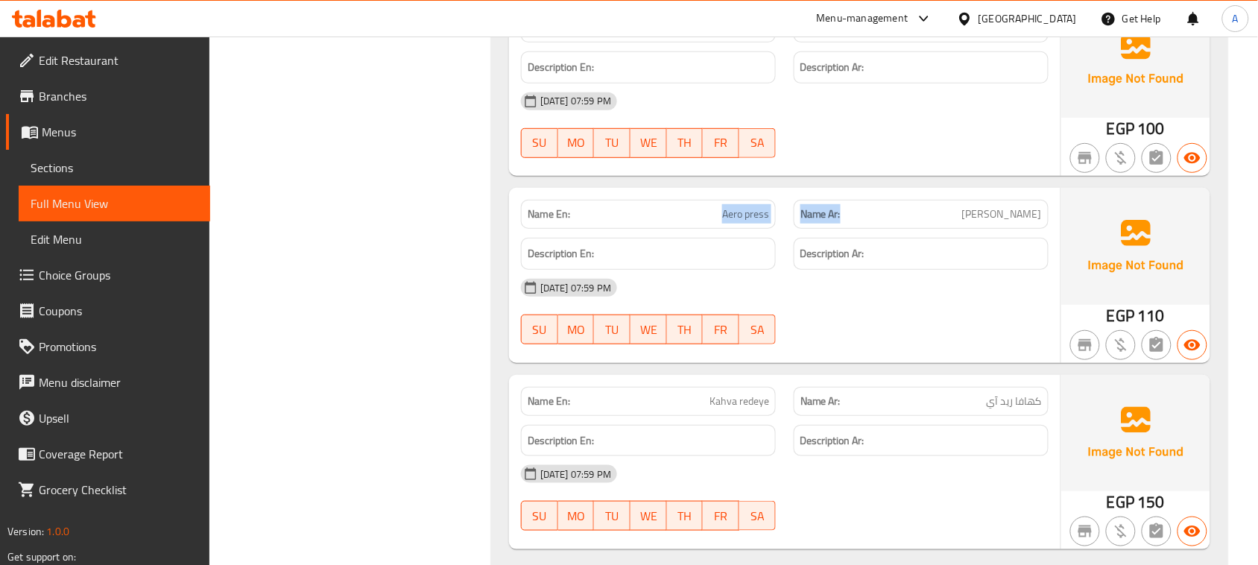
drag, startPoint x: 697, startPoint y: 241, endPoint x: 920, endPoint y: 340, distance: 243.8
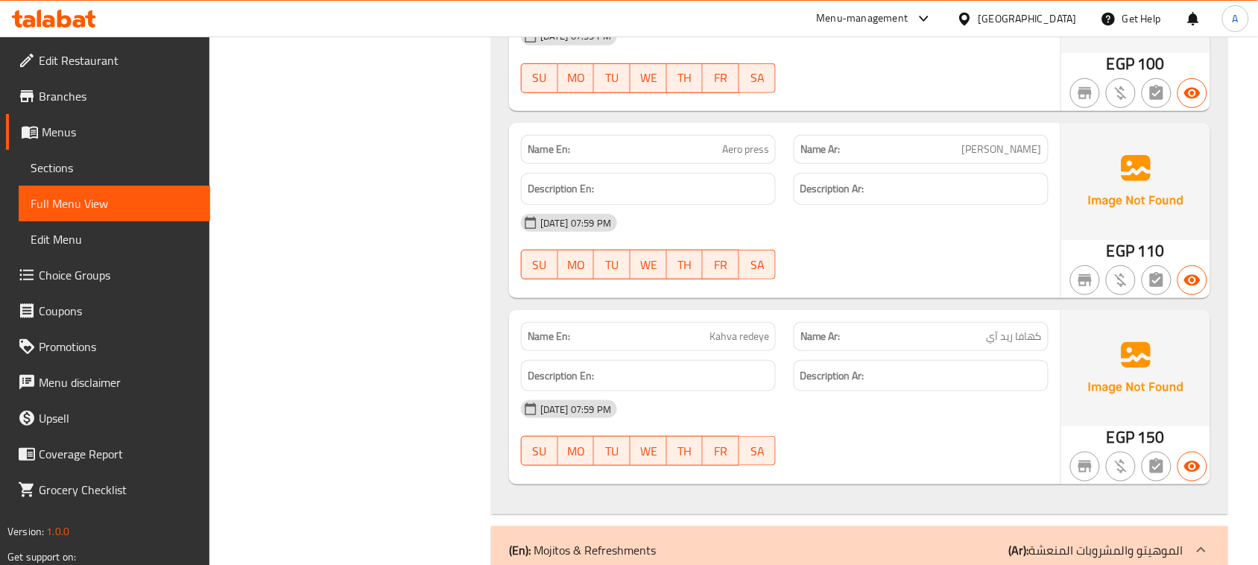
scroll to position [10338, 0]
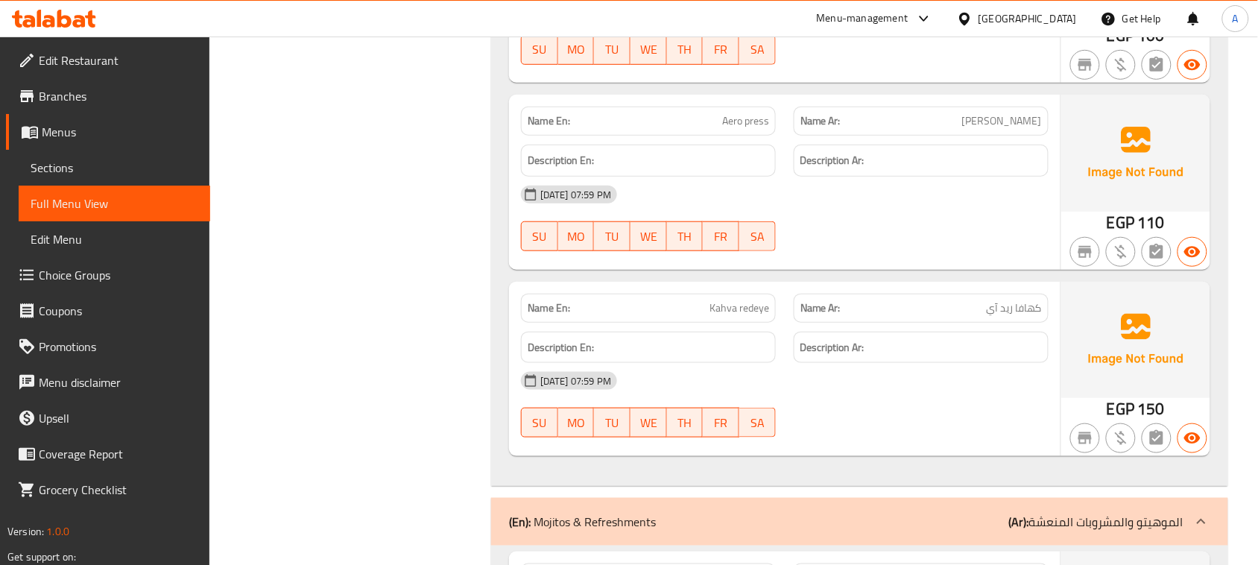
drag, startPoint x: 679, startPoint y: 335, endPoint x: 835, endPoint y: 389, distance: 165.4
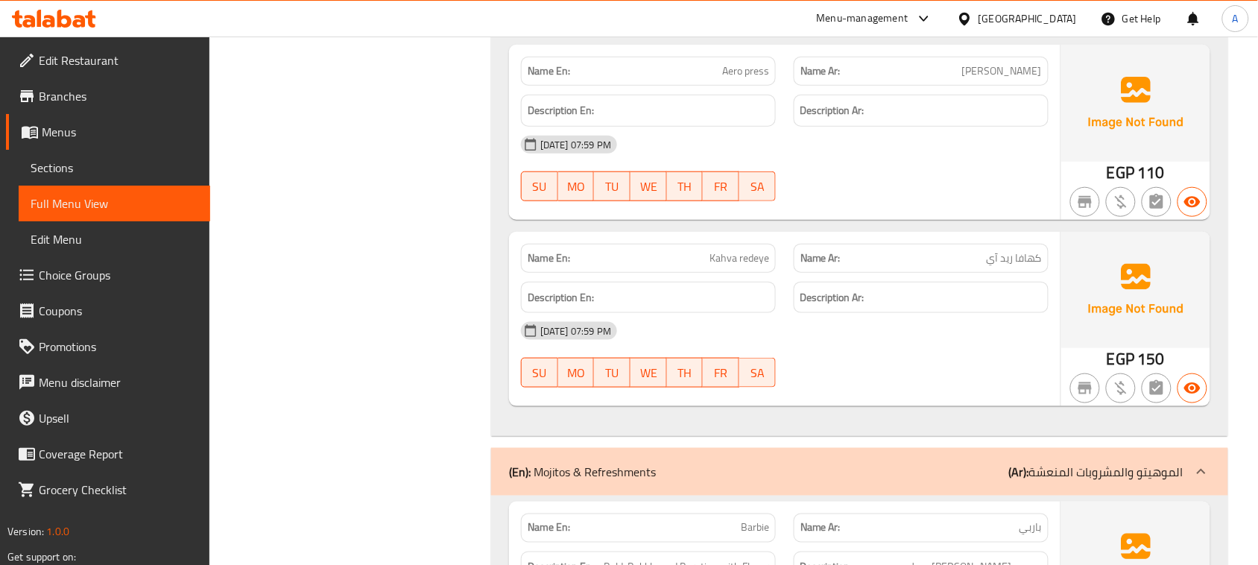
scroll to position [10431, 0]
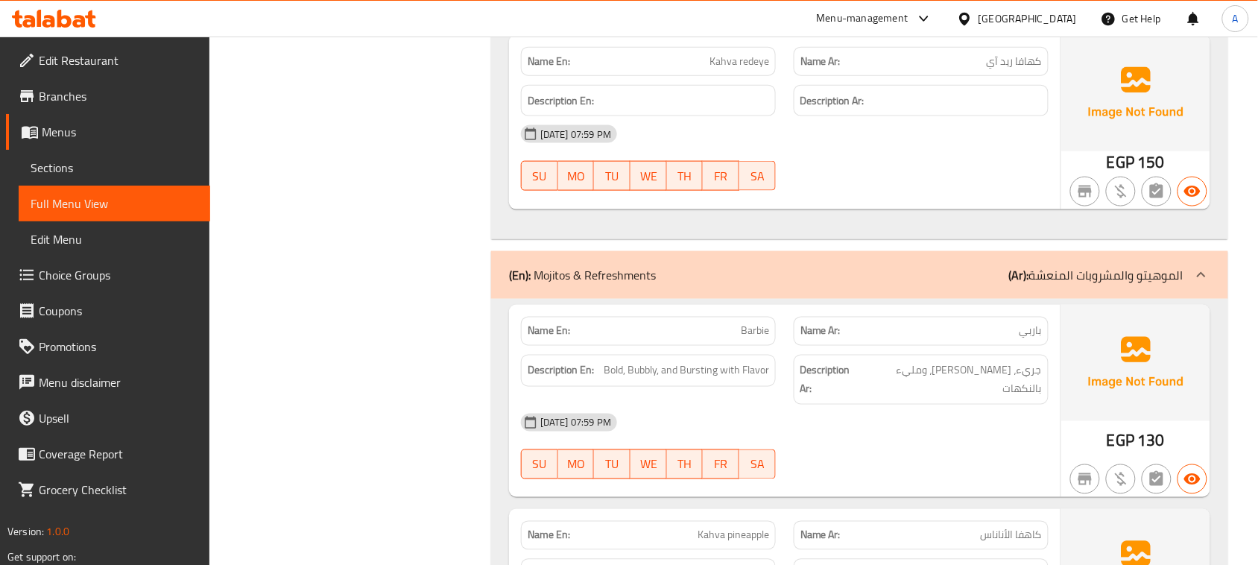
scroll to position [10617, 0]
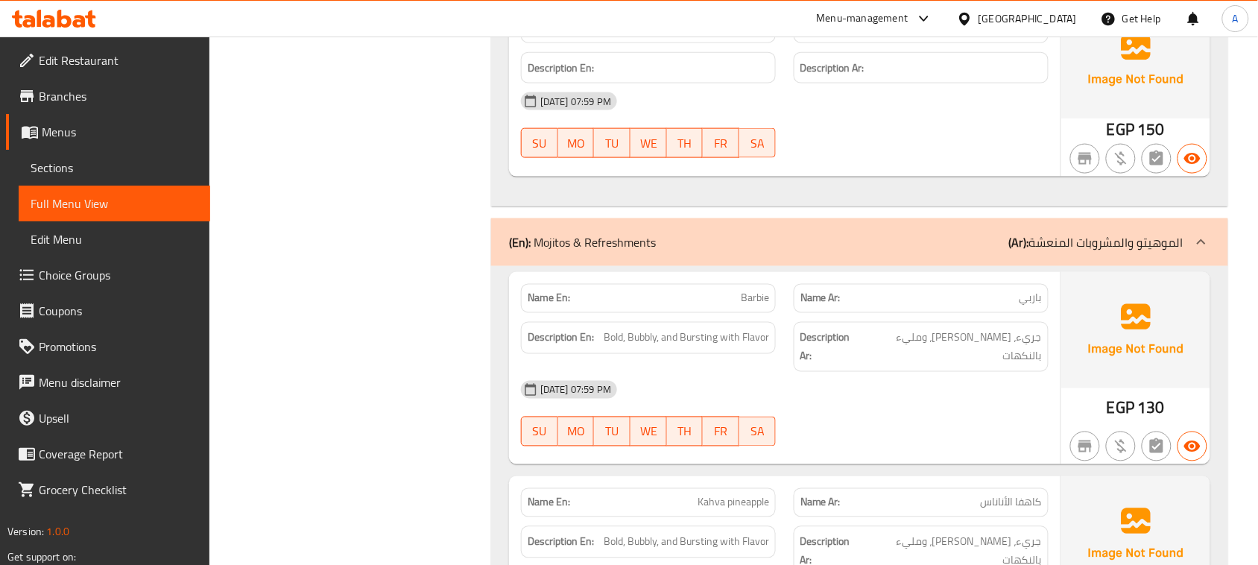
drag, startPoint x: 650, startPoint y: 332, endPoint x: 1060, endPoint y: 381, distance: 413.5
click at [987, 365] on span "جريء، [PERSON_NAME]، ومليء بالنكهات" at bounding box center [952, 347] width 177 height 37
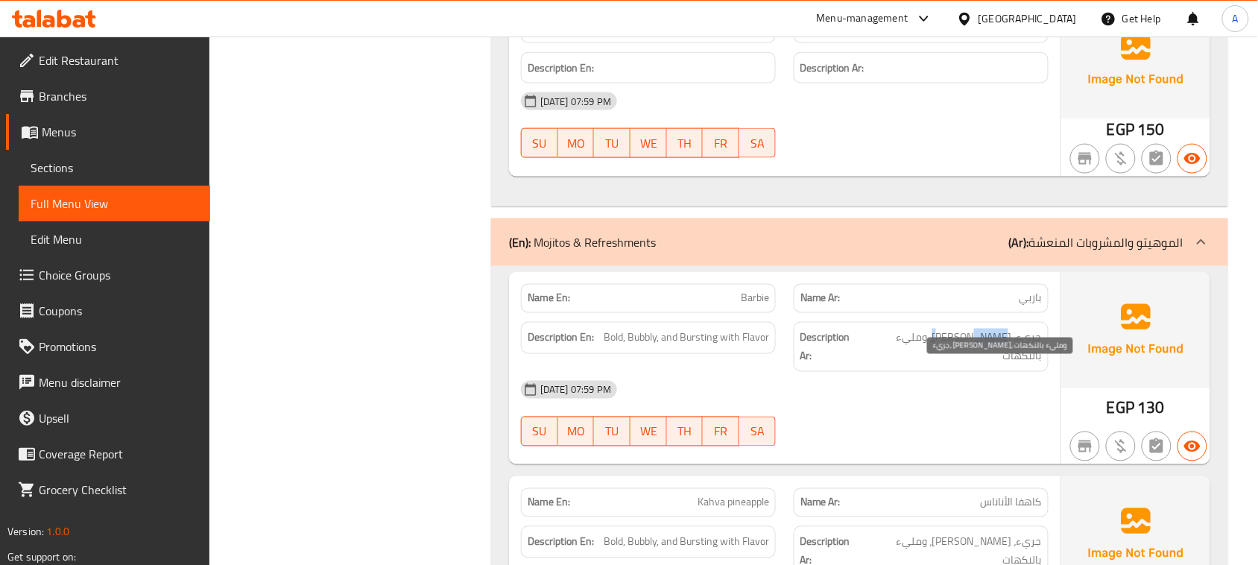
click at [987, 365] on span "جريء، [PERSON_NAME]، ومليء بالنكهات" at bounding box center [952, 347] width 177 height 37
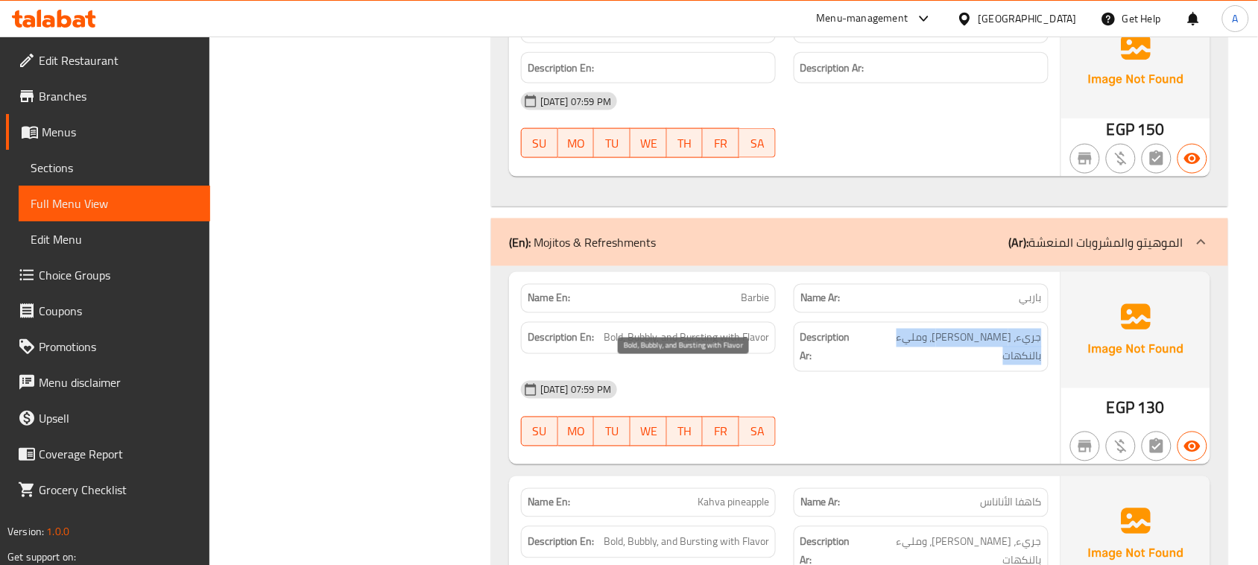
drag, startPoint x: 987, startPoint y: 367, endPoint x: 679, endPoint y: 367, distance: 307.7
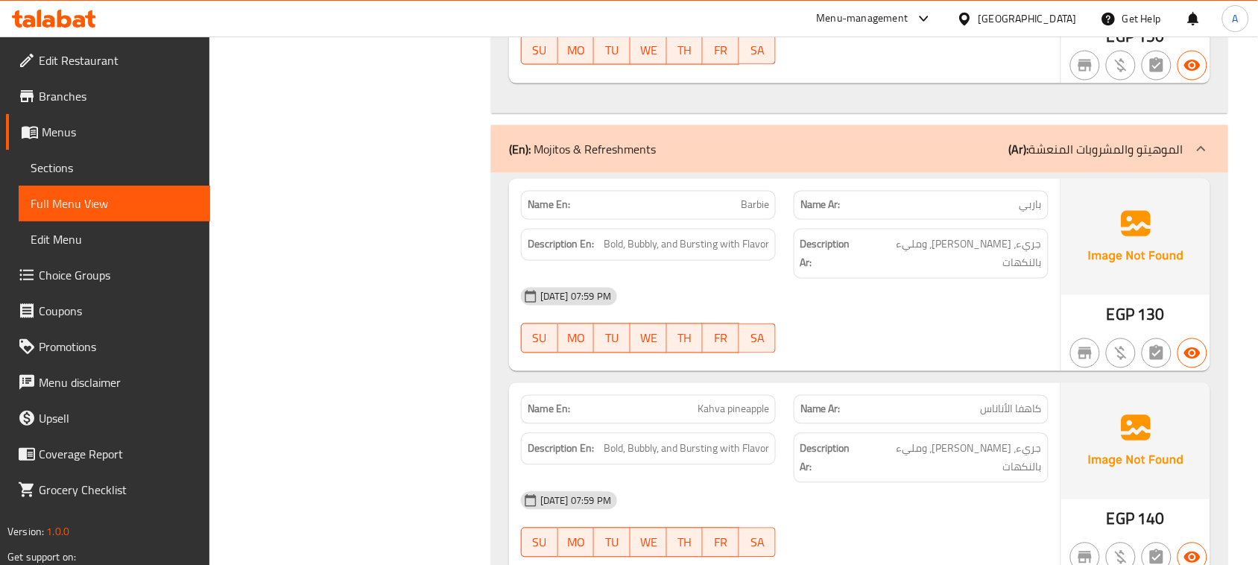
scroll to position [10803, 0]
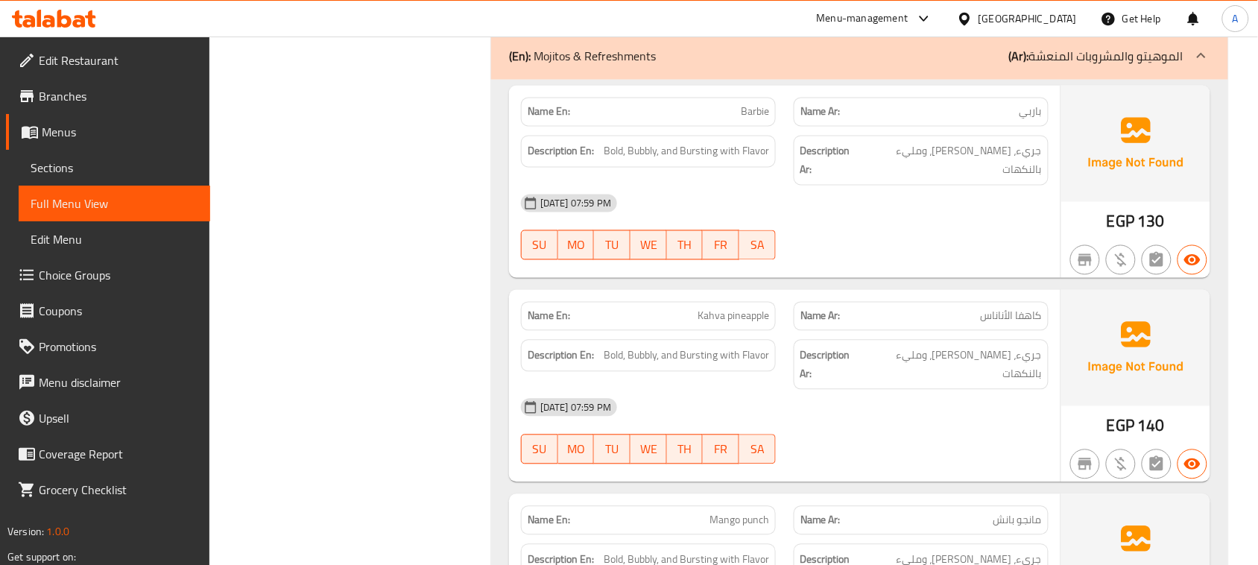
drag, startPoint x: 698, startPoint y: 143, endPoint x: 850, endPoint y: 202, distance: 163.0
drag, startPoint x: 754, startPoint y: 181, endPoint x: 743, endPoint y: 198, distance: 20.5
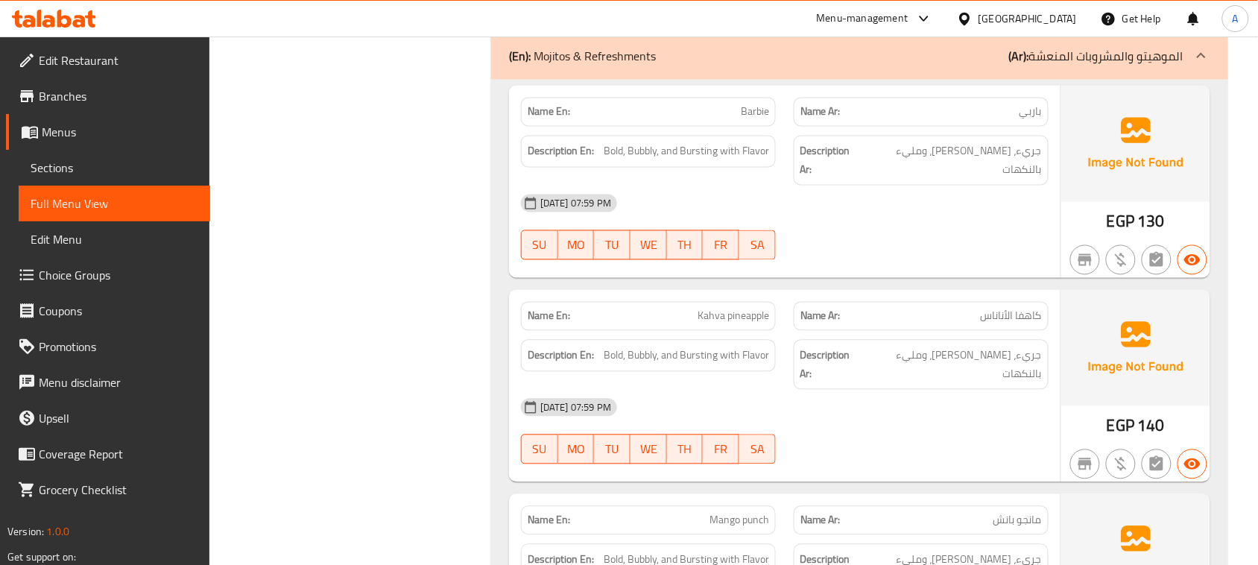
drag, startPoint x: 1022, startPoint y: 183, endPoint x: 932, endPoint y: 183, distance: 90.2
click at [932, 179] on span "جريء، [PERSON_NAME]، ومليء بالنكهات" at bounding box center [952, 160] width 177 height 37
drag, startPoint x: 969, startPoint y: 179, endPoint x: 914, endPoint y: 246, distance: 86.8
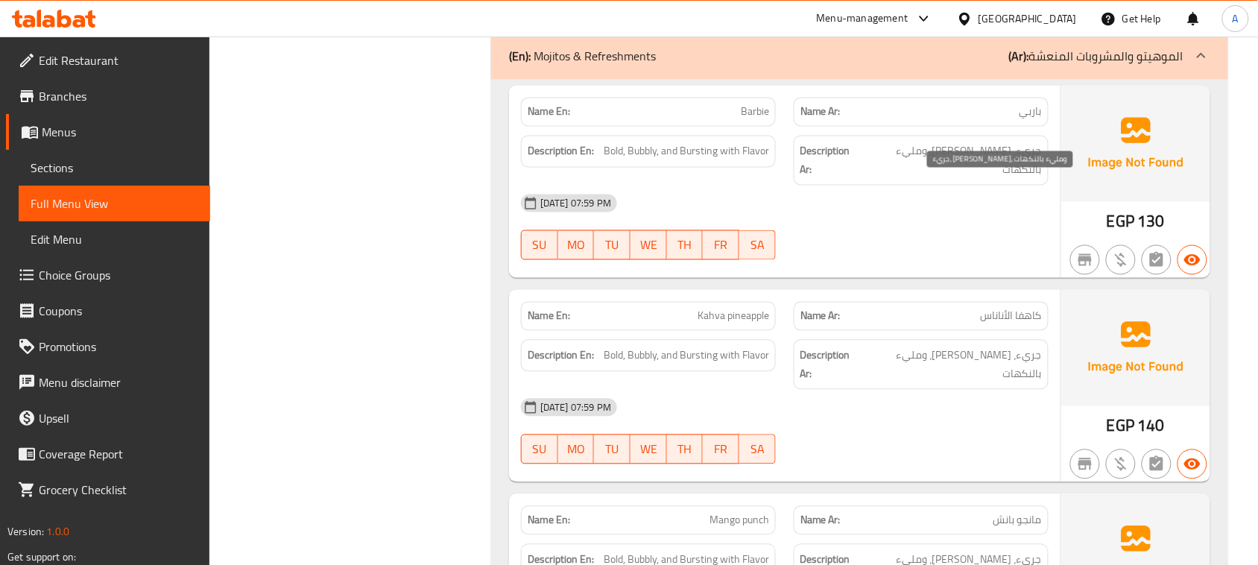
drag, startPoint x: 654, startPoint y: 121, endPoint x: 910, endPoint y: 226, distance: 276.3
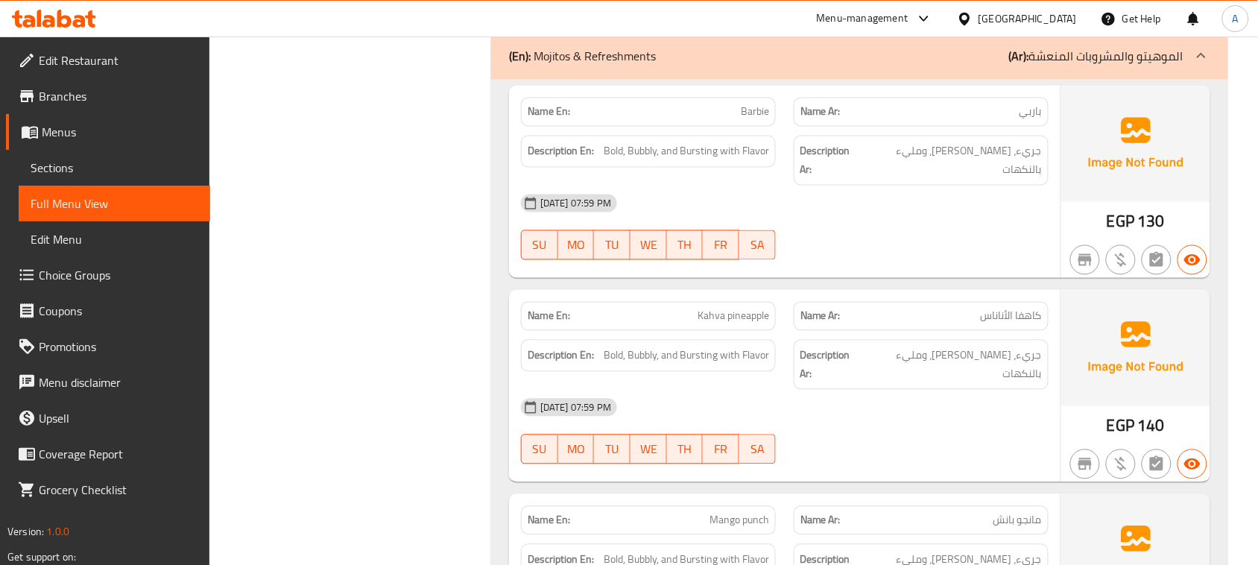
drag, startPoint x: 715, startPoint y: 153, endPoint x: 926, endPoint y: 242, distance: 229.0
click at [974, 179] on span "جريء، [PERSON_NAME]، ومليء بالنكهات" at bounding box center [952, 160] width 177 height 37
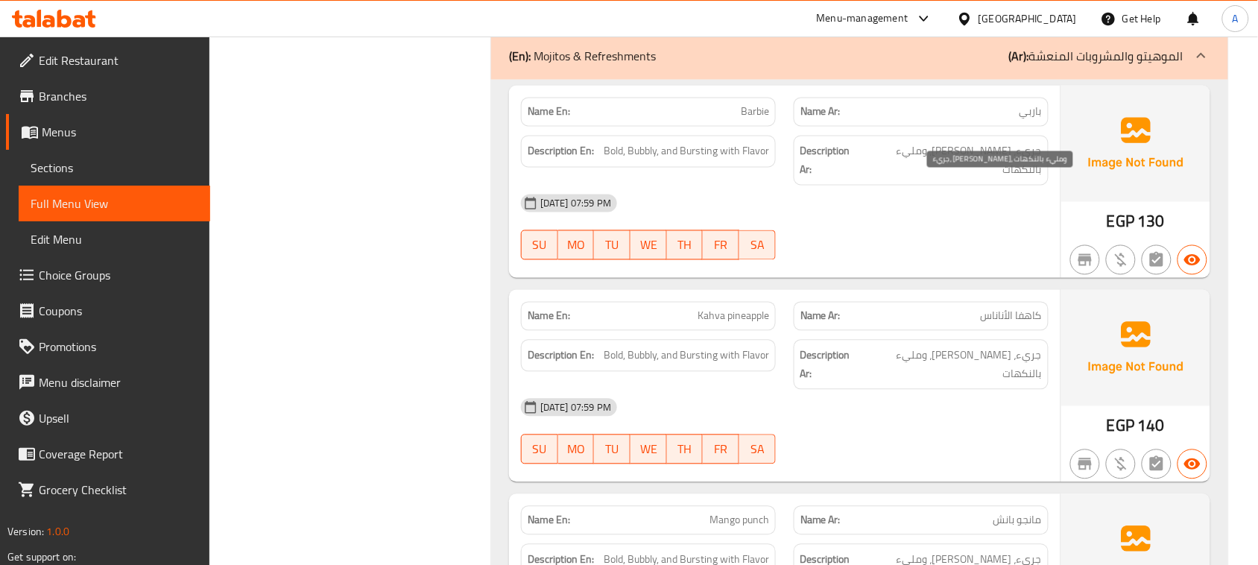
drag, startPoint x: 693, startPoint y: 325, endPoint x: 866, endPoint y: 274, distance: 180.1
drag, startPoint x: 1004, startPoint y: 376, endPoint x: 954, endPoint y: 376, distance: 49.2
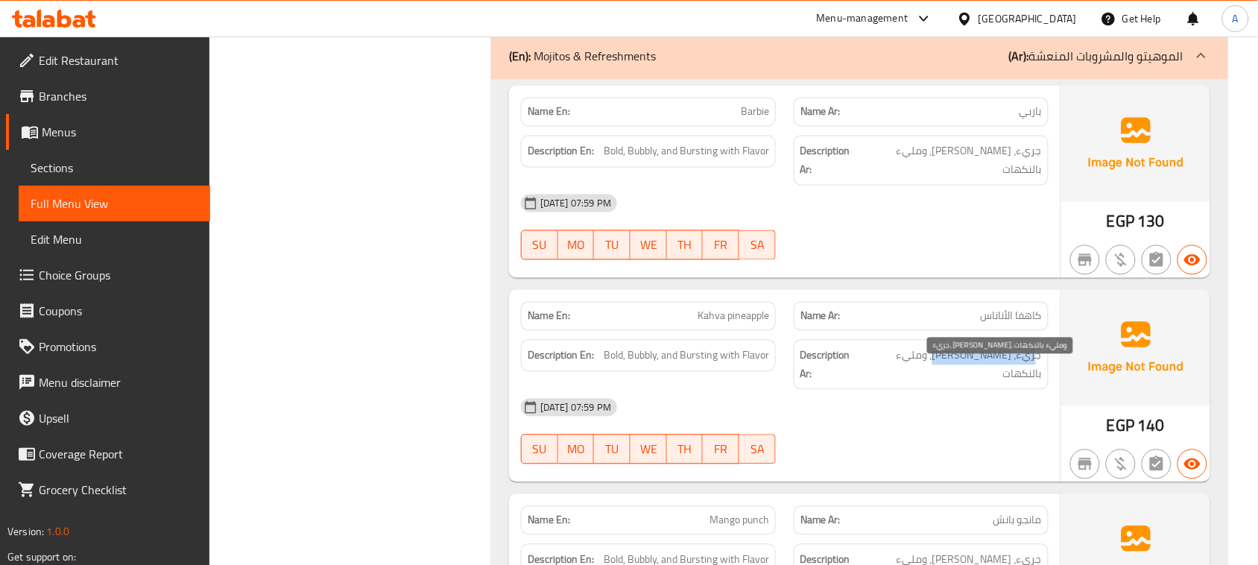
click at [954, 376] on span "جريء، [PERSON_NAME]، ومليء بالنكهات" at bounding box center [952, 364] width 177 height 37
drag, startPoint x: 672, startPoint y: 362, endPoint x: 888, endPoint y: 402, distance: 219.8
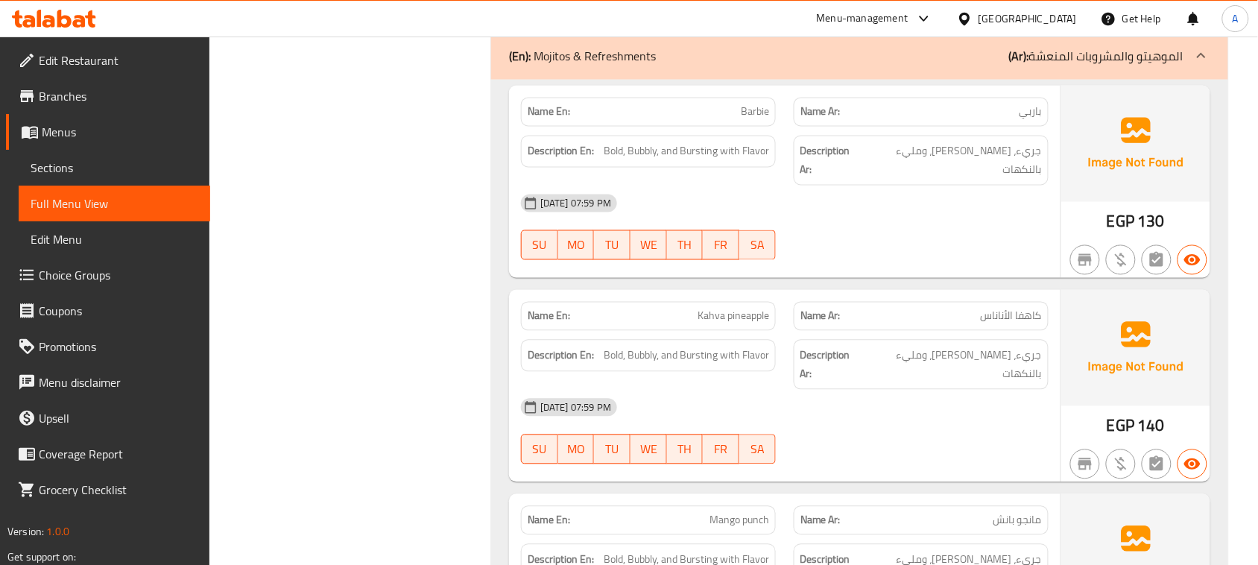
drag, startPoint x: 683, startPoint y: 531, endPoint x: 884, endPoint y: 478, distance: 208.2
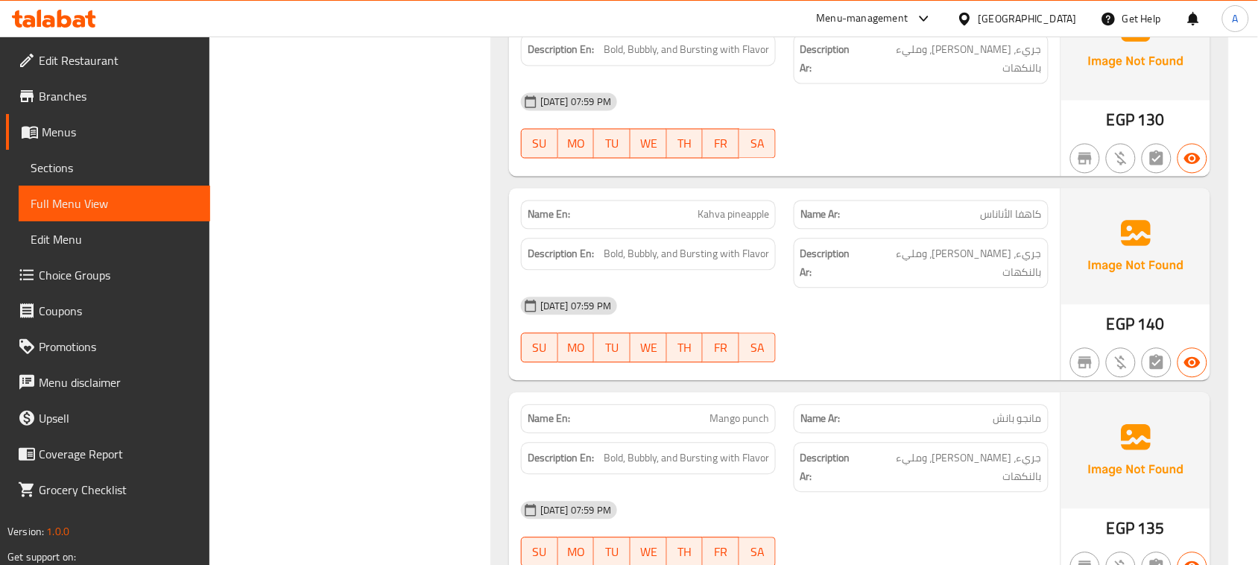
scroll to position [10990, 0]
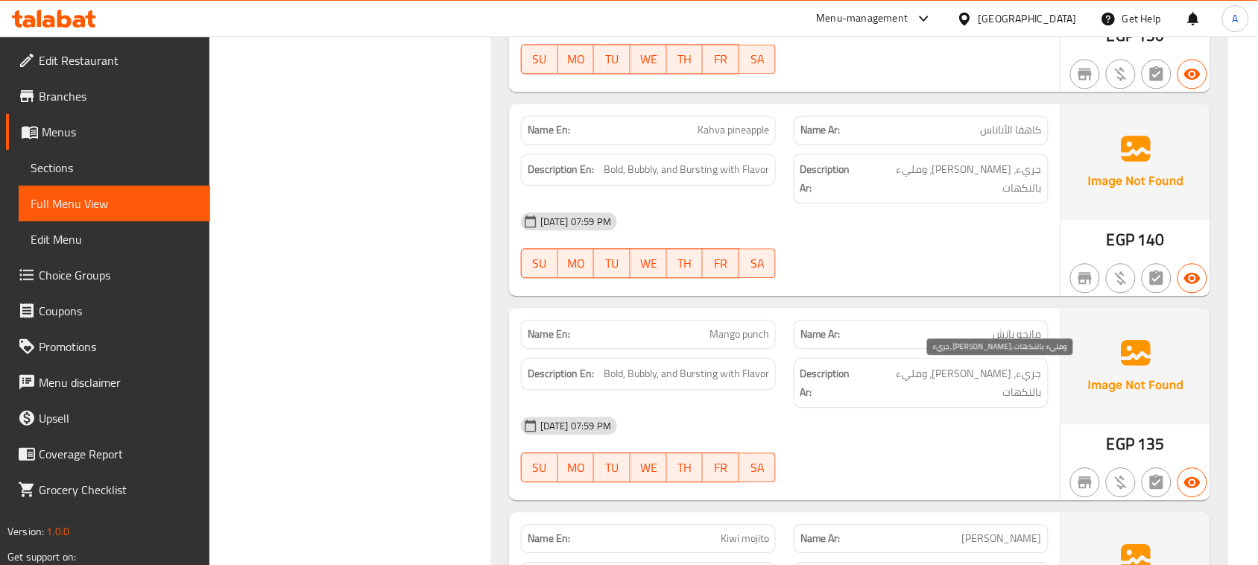
click at [1028, 376] on span "جريء، [PERSON_NAME]، ومليء بالنكهات" at bounding box center [952, 382] width 177 height 37
drag, startPoint x: 1028, startPoint y: 376, endPoint x: 951, endPoint y: 380, distance: 76.8
click at [955, 376] on span "جريء، [PERSON_NAME]، ومليء بالنكهات" at bounding box center [952, 382] width 177 height 37
drag, startPoint x: 940, startPoint y: 432, endPoint x: 818, endPoint y: 437, distance: 122.3
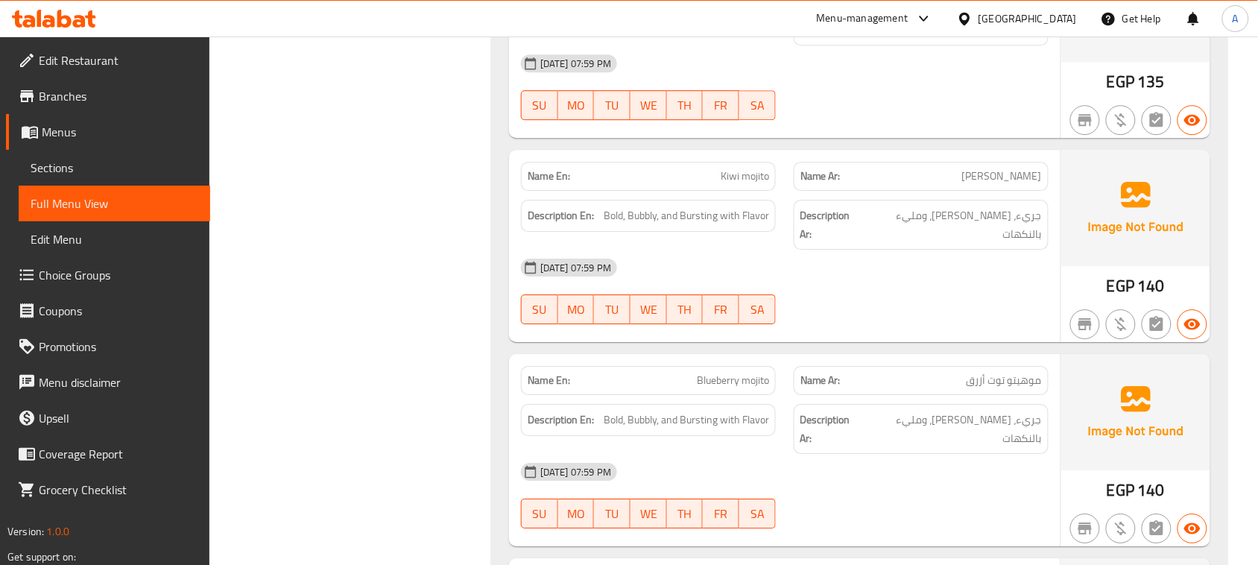
scroll to position [11362, 0]
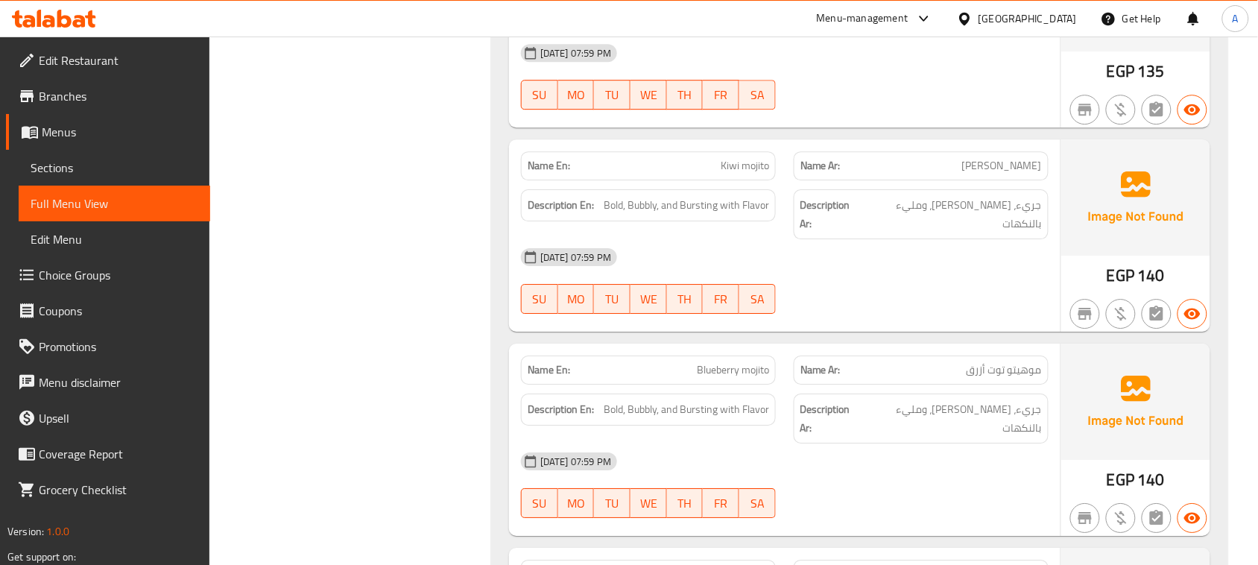
drag, startPoint x: 885, startPoint y: 242, endPoint x: 997, endPoint y: 165, distance: 135.6
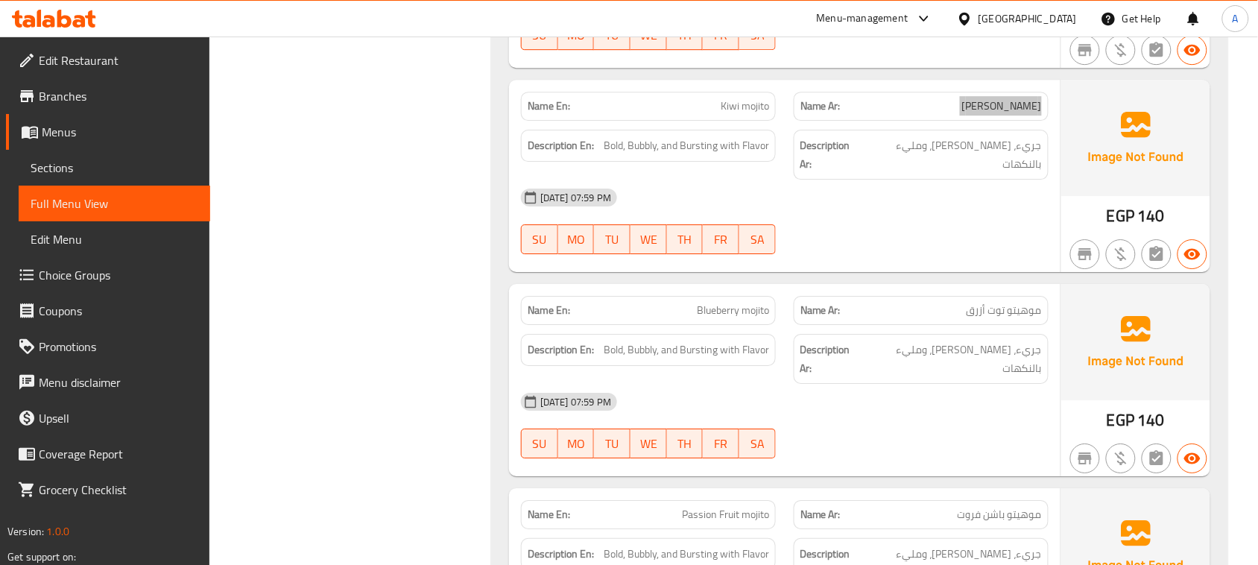
scroll to position [11548, 0]
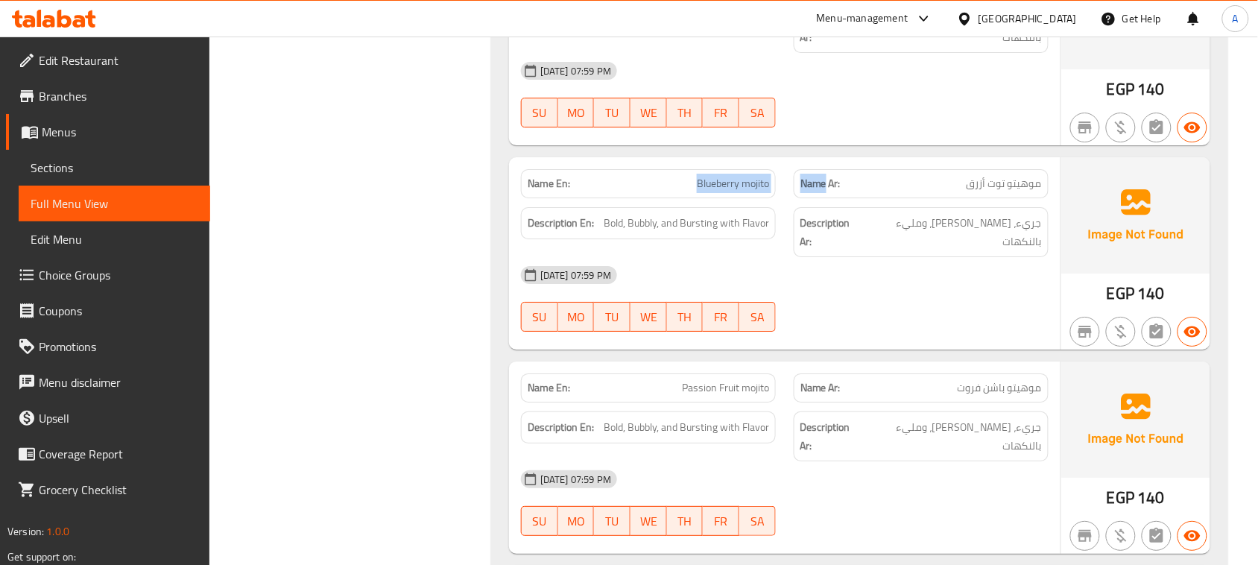
drag, startPoint x: 725, startPoint y: 150, endPoint x: 931, endPoint y: 258, distance: 232.9
drag, startPoint x: 1010, startPoint y: 144, endPoint x: 962, endPoint y: 157, distance: 49.5
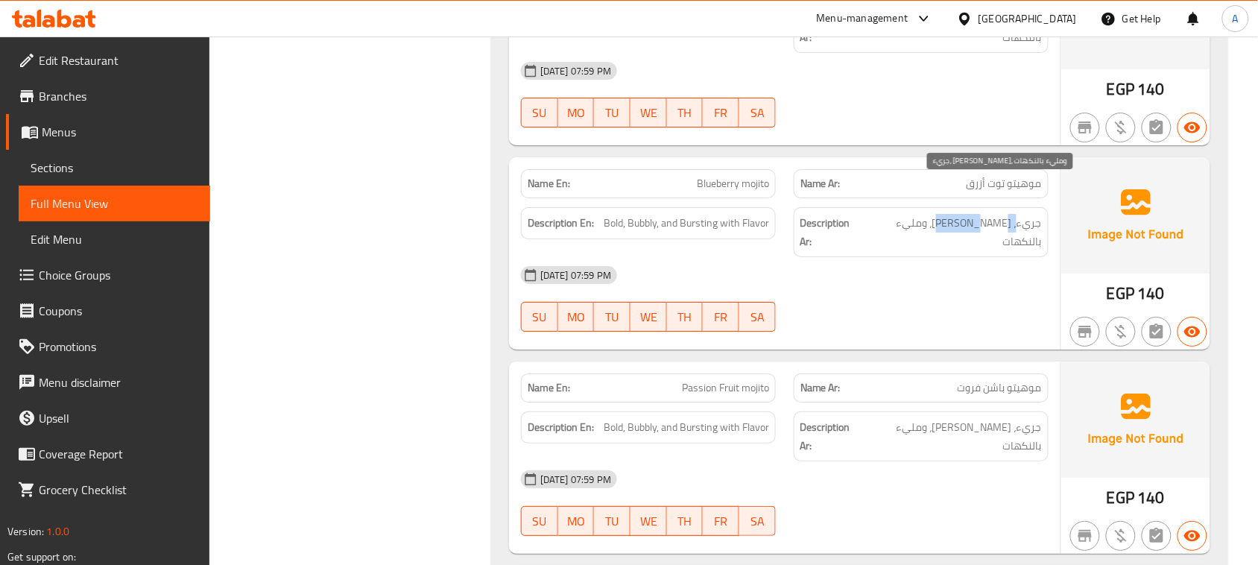
drag, startPoint x: 1019, startPoint y: 190, endPoint x: 944, endPoint y: 190, distance: 75.3
click at [945, 214] on span "جريء، [PERSON_NAME]، ومليء بالنكهات" at bounding box center [952, 232] width 177 height 37
drag, startPoint x: 967, startPoint y: 259, endPoint x: 969, endPoint y: 248, distance: 10.7
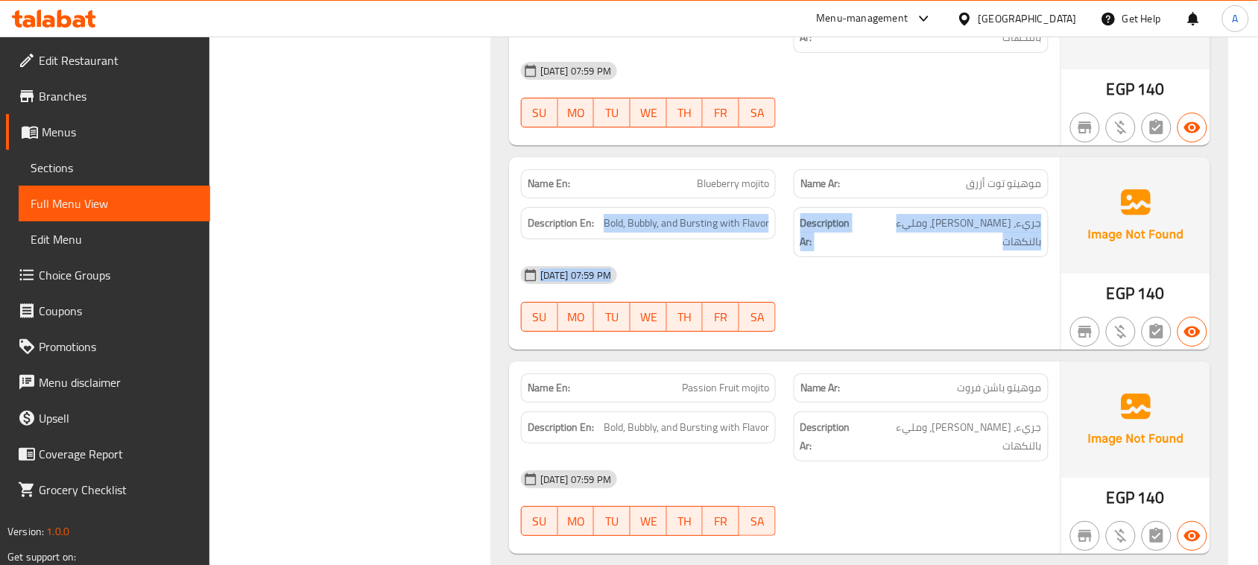
drag, startPoint x: 965, startPoint y: 205, endPoint x: 710, endPoint y: 197, distance: 254.9
click at [702, 214] on span "Bold, Bubbly, and Bursting with Flavor" at bounding box center [685, 223] width 165 height 19
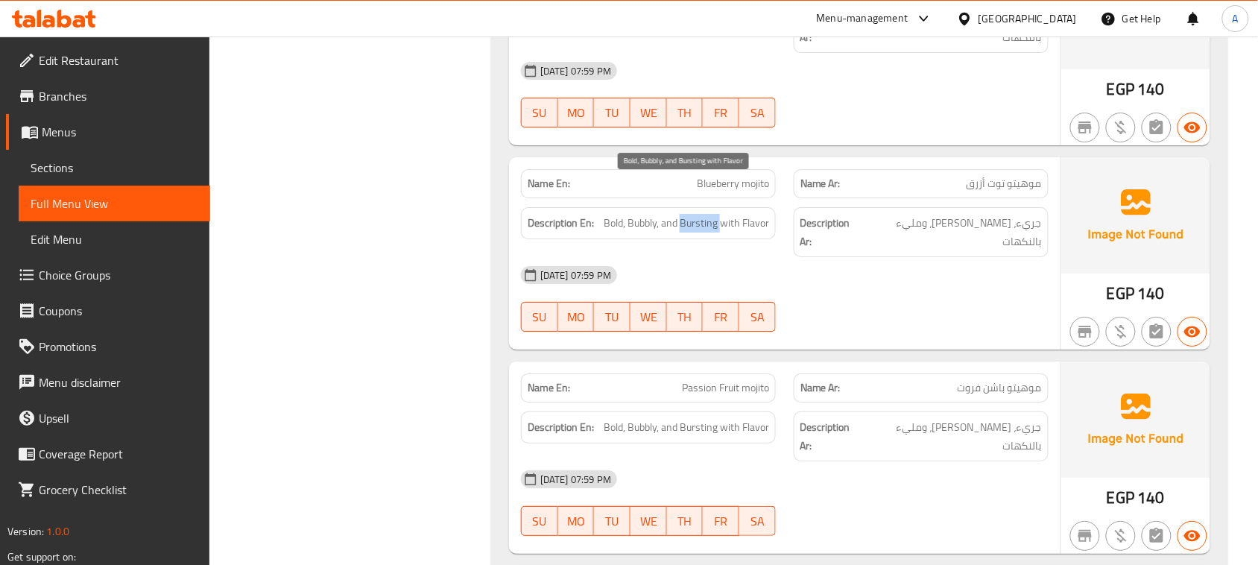
click at [702, 214] on span "Bold, Bubbly, and Bursting with Flavor" at bounding box center [685, 223] width 165 height 19
drag, startPoint x: 702, startPoint y: 196, endPoint x: 934, endPoint y: 205, distance: 231.9
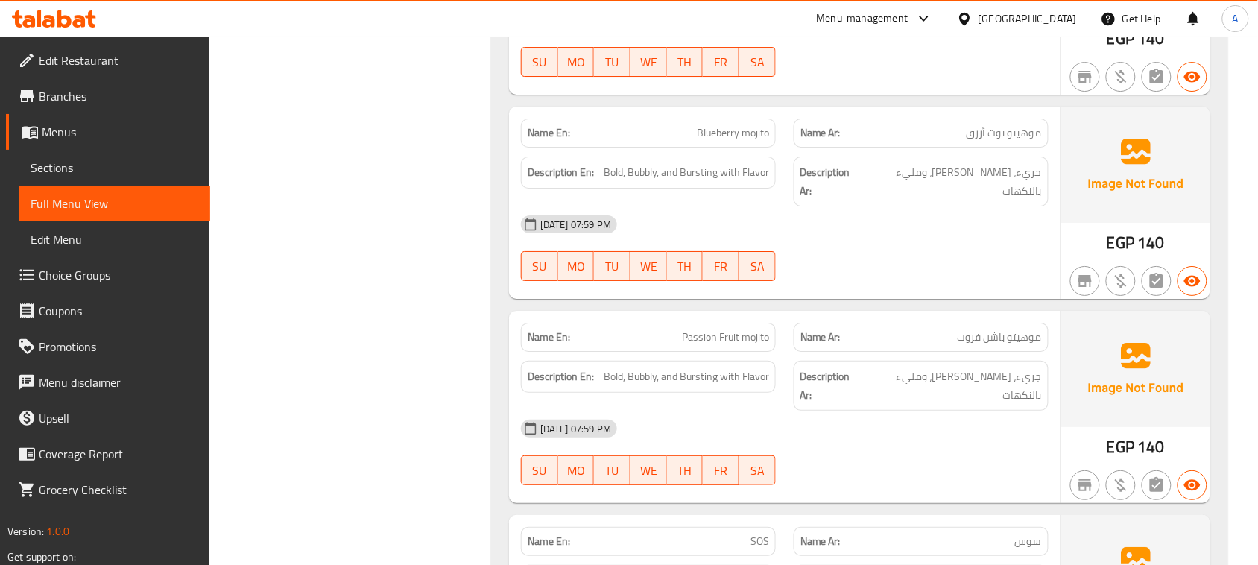
scroll to position [11641, 0]
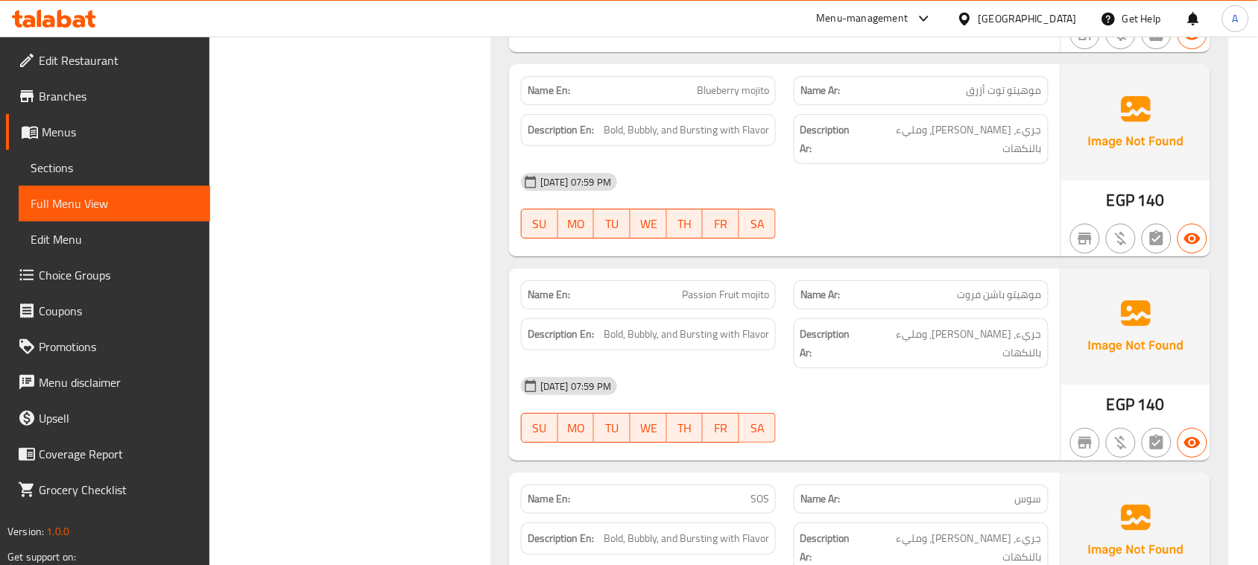
drag, startPoint x: 639, startPoint y: 241, endPoint x: 887, endPoint y: 288, distance: 252.6
click at [1011, 325] on span "جريء، [PERSON_NAME]، ومليء بالنكهات" at bounding box center [952, 343] width 177 height 37
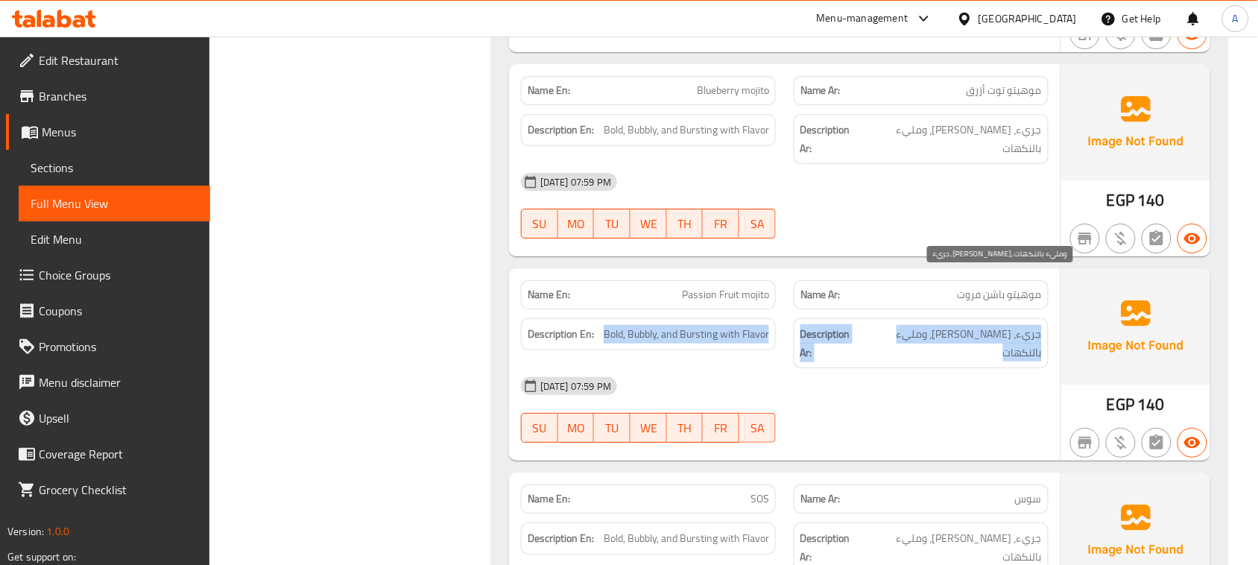
drag, startPoint x: 1011, startPoint y: 281, endPoint x: 736, endPoint y: 281, distance: 274.9
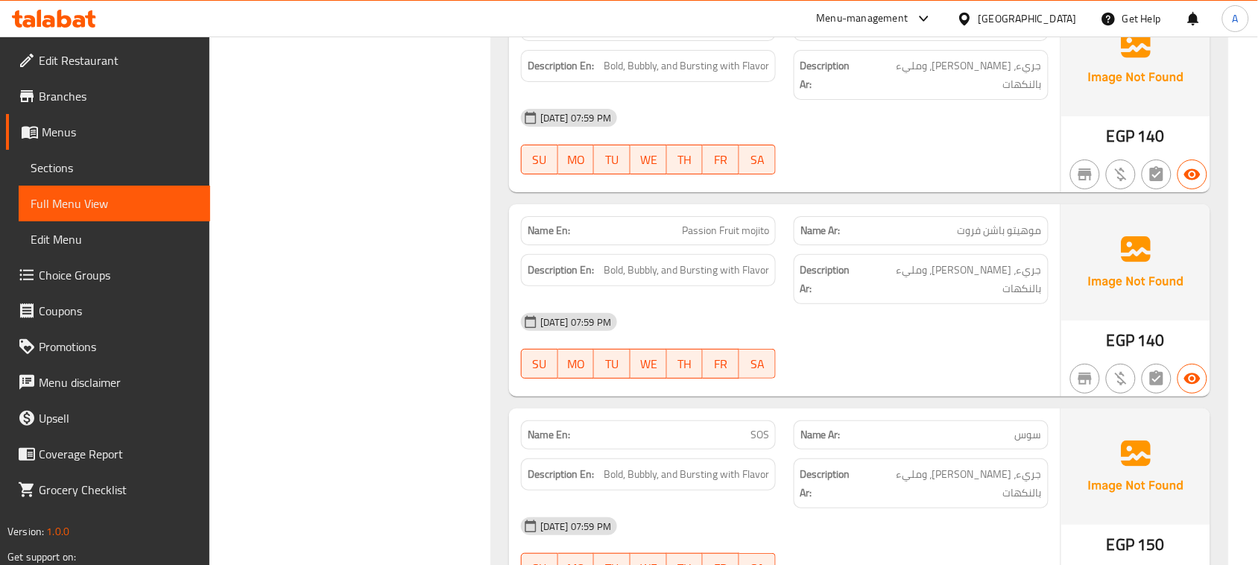
scroll to position [11735, 0]
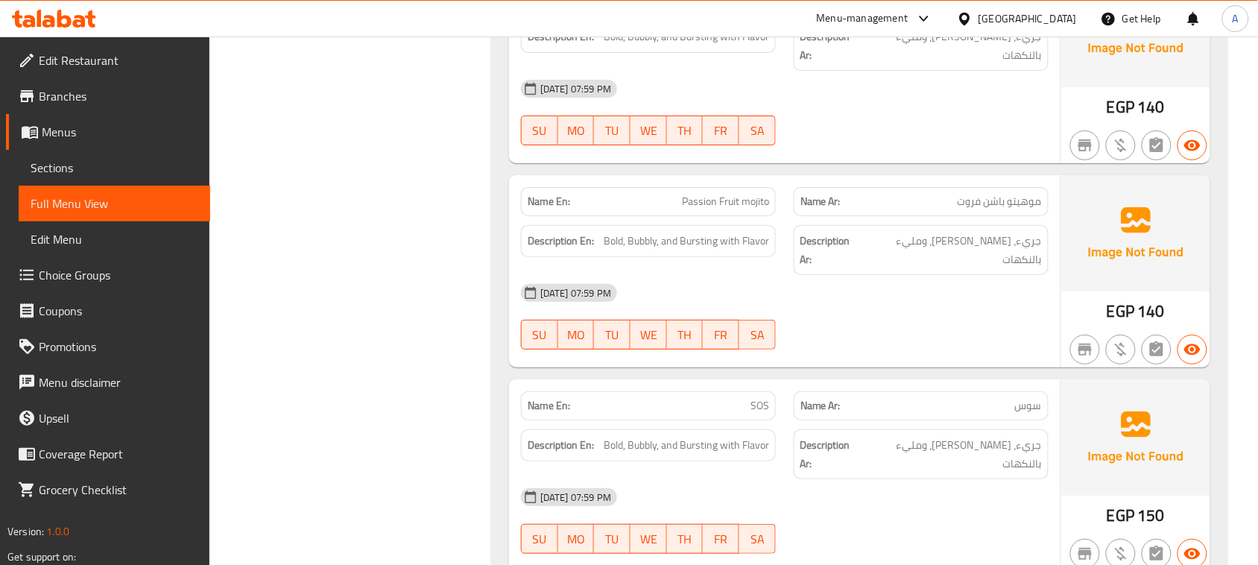
drag, startPoint x: 723, startPoint y: 343, endPoint x: 906, endPoint y: 351, distance: 182.7
click at [1037, 436] on span "جريء، [PERSON_NAME]، ومليء بالنكهات" at bounding box center [952, 454] width 177 height 37
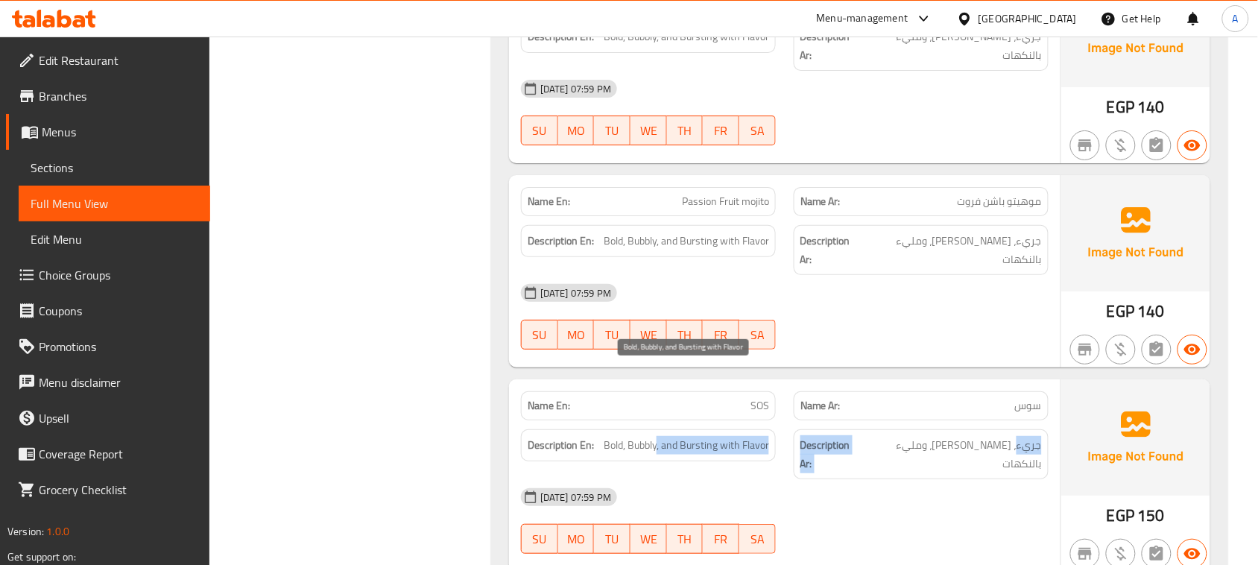
drag, startPoint x: 1037, startPoint y: 377, endPoint x: 658, endPoint y: 380, distance: 379.2
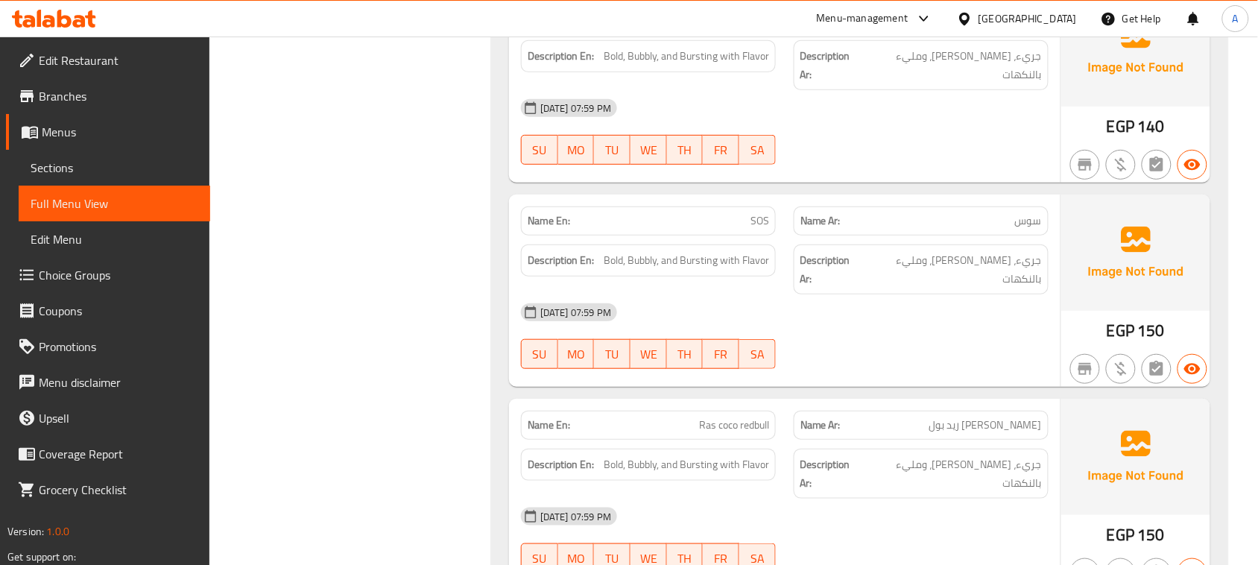
scroll to position [11921, 0]
drag, startPoint x: 697, startPoint y: 339, endPoint x: 813, endPoint y: 343, distance: 115.5
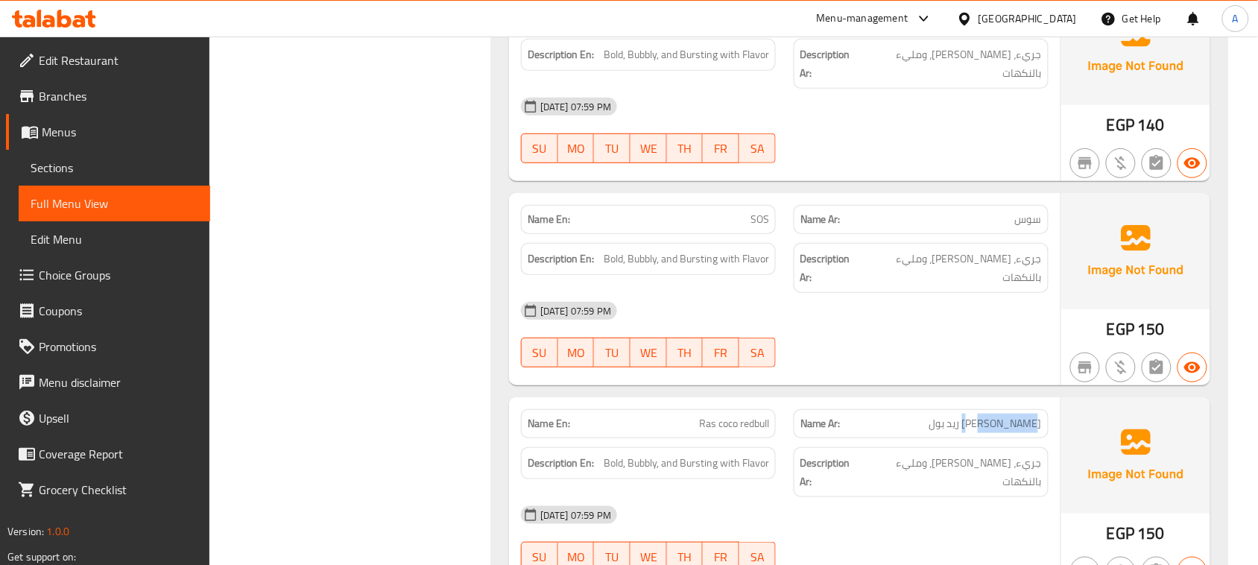
drag, startPoint x: 1029, startPoint y: 343, endPoint x: 981, endPoint y: 343, distance: 47.7
drag, startPoint x: 1036, startPoint y: 343, endPoint x: 505, endPoint y: 338, distance: 531.2
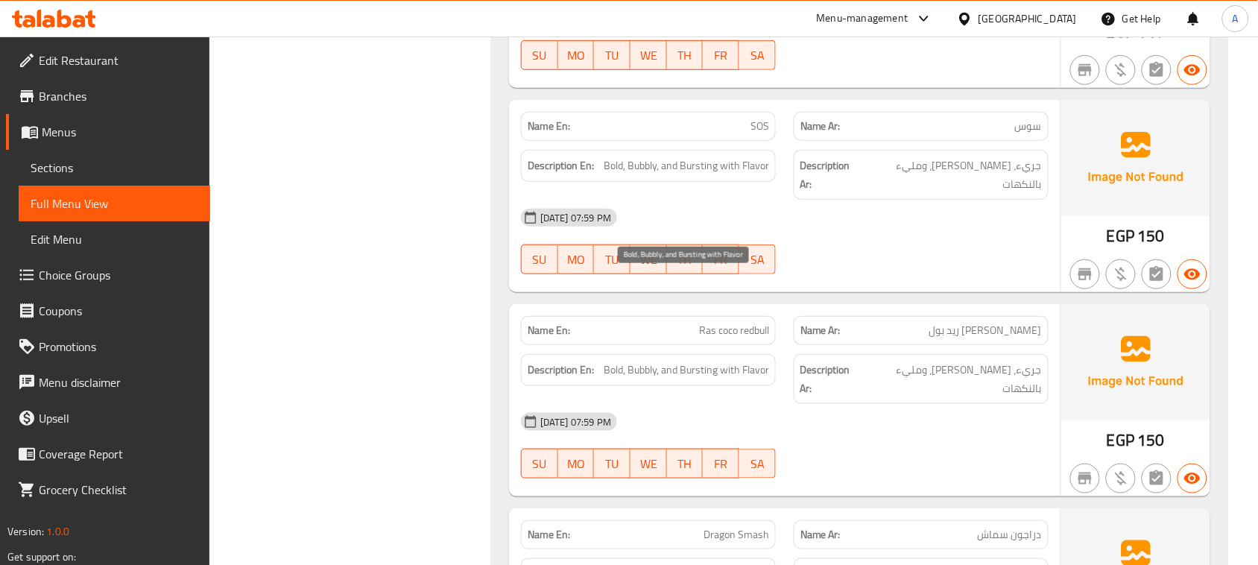
drag, startPoint x: 619, startPoint y: 276, endPoint x: 773, endPoint y: 292, distance: 155.1
click at [750, 361] on span "Bold, Bubbly, and Bursting with Flavor" at bounding box center [685, 370] width 165 height 19
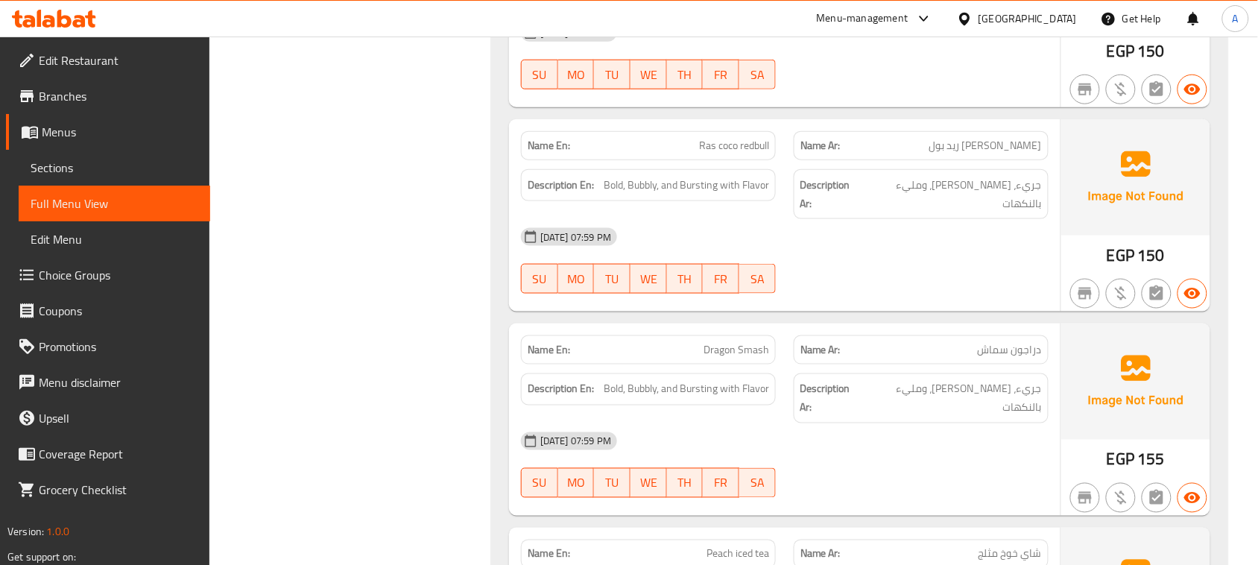
scroll to position [12200, 0]
drag, startPoint x: 677, startPoint y: 238, endPoint x: 817, endPoint y: 258, distance: 141.4
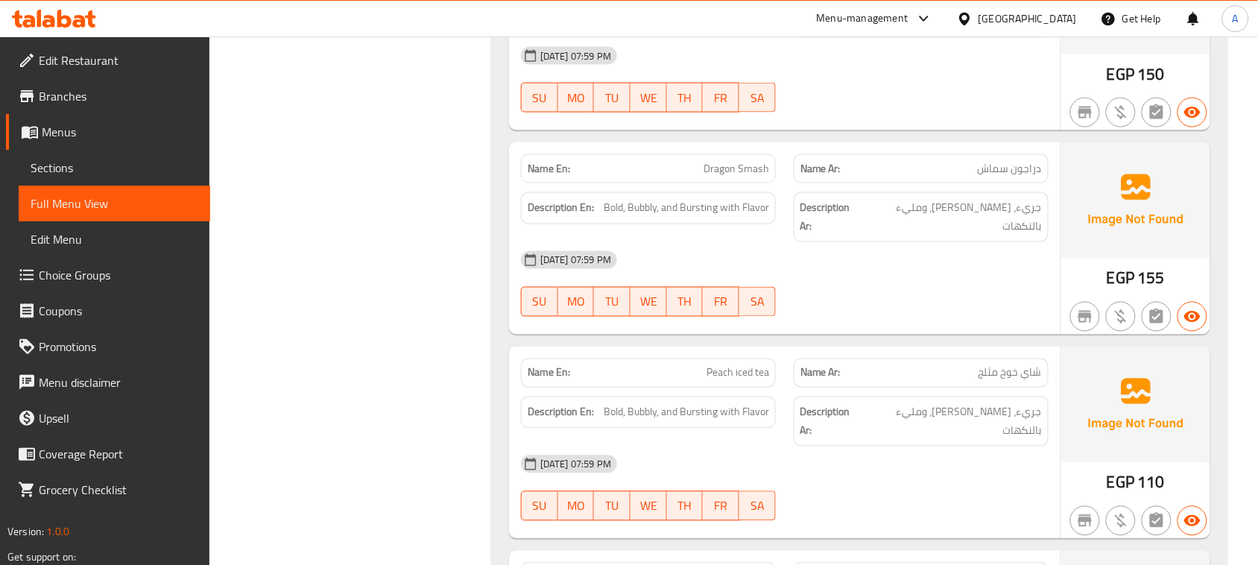
scroll to position [12386, 0]
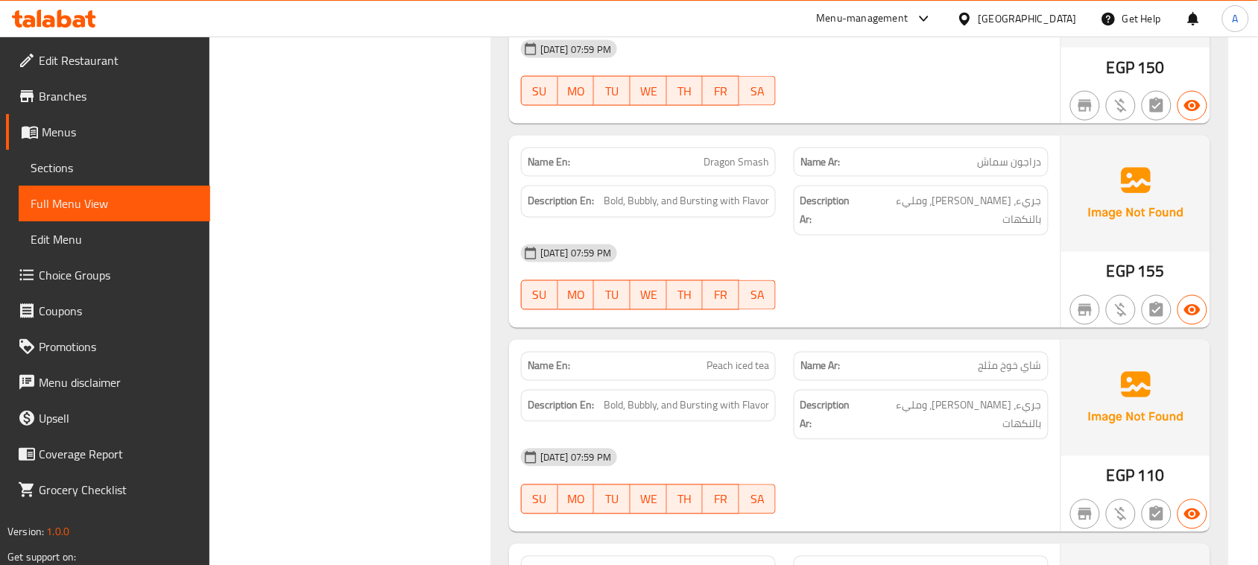
click at [984, 396] on span "جريء، [PERSON_NAME]، ومليء بالنكهات" at bounding box center [952, 414] width 177 height 37
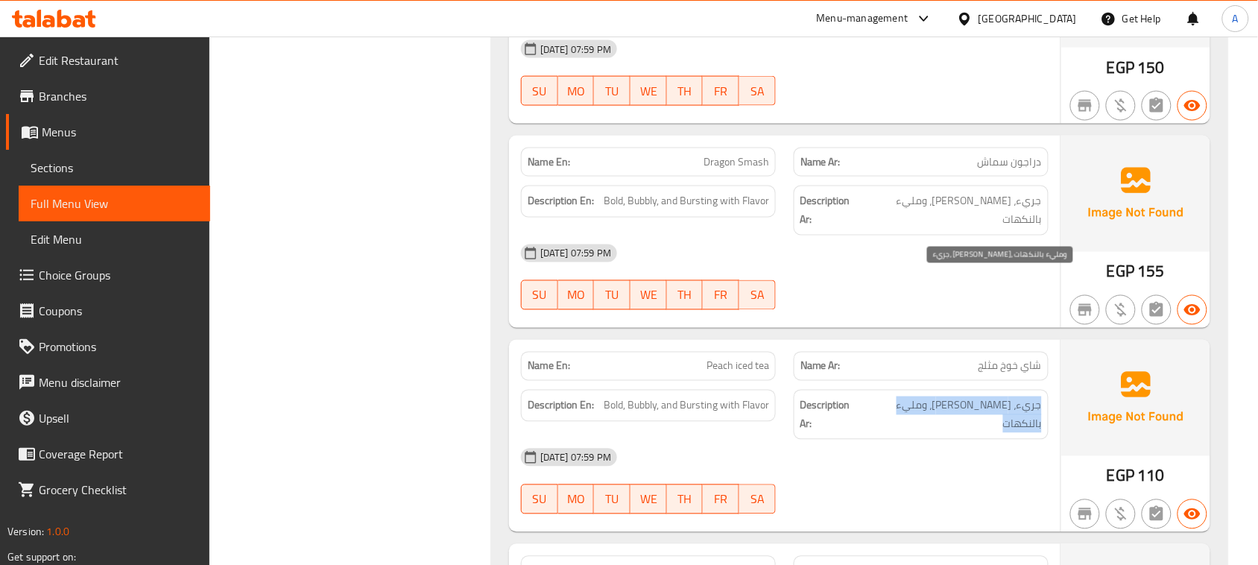
click at [984, 396] on span "جريء، [PERSON_NAME]، ومليء بالنكهات" at bounding box center [952, 414] width 177 height 37
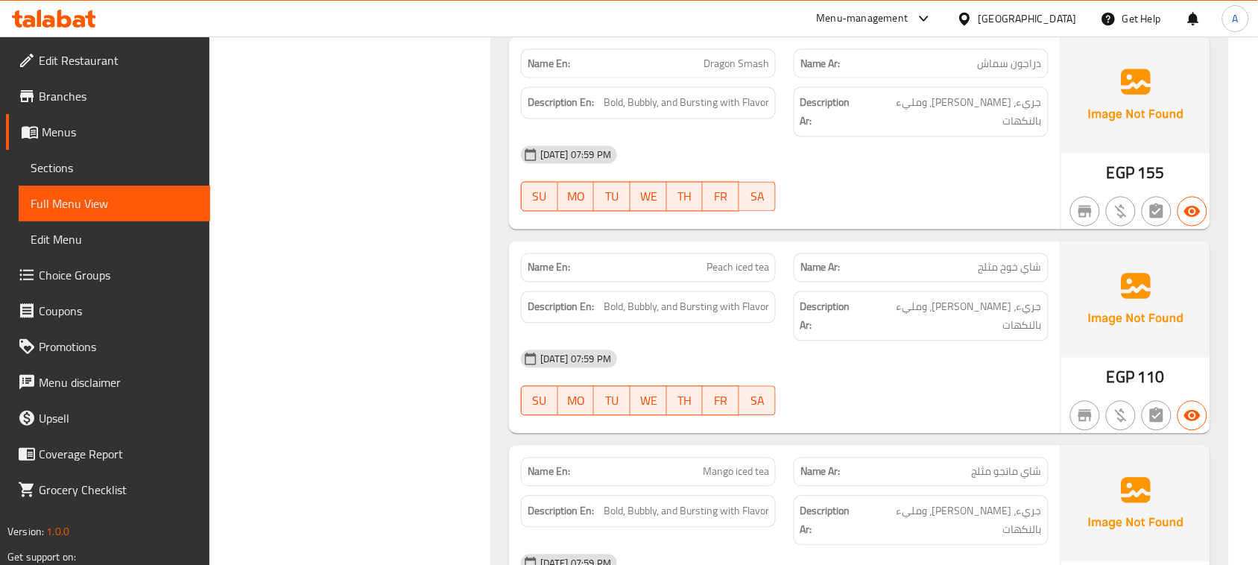
scroll to position [12573, 0]
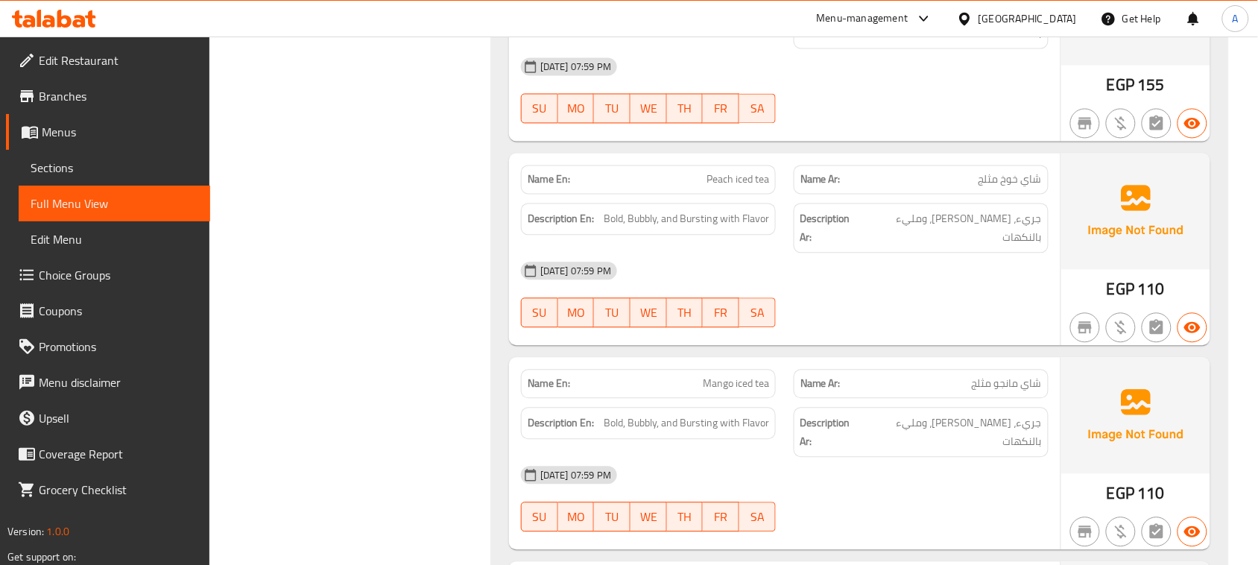
drag, startPoint x: 693, startPoint y: 238, endPoint x: 829, endPoint y: 304, distance: 151.3
drag, startPoint x: 639, startPoint y: 235, endPoint x: 853, endPoint y: 340, distance: 238.6
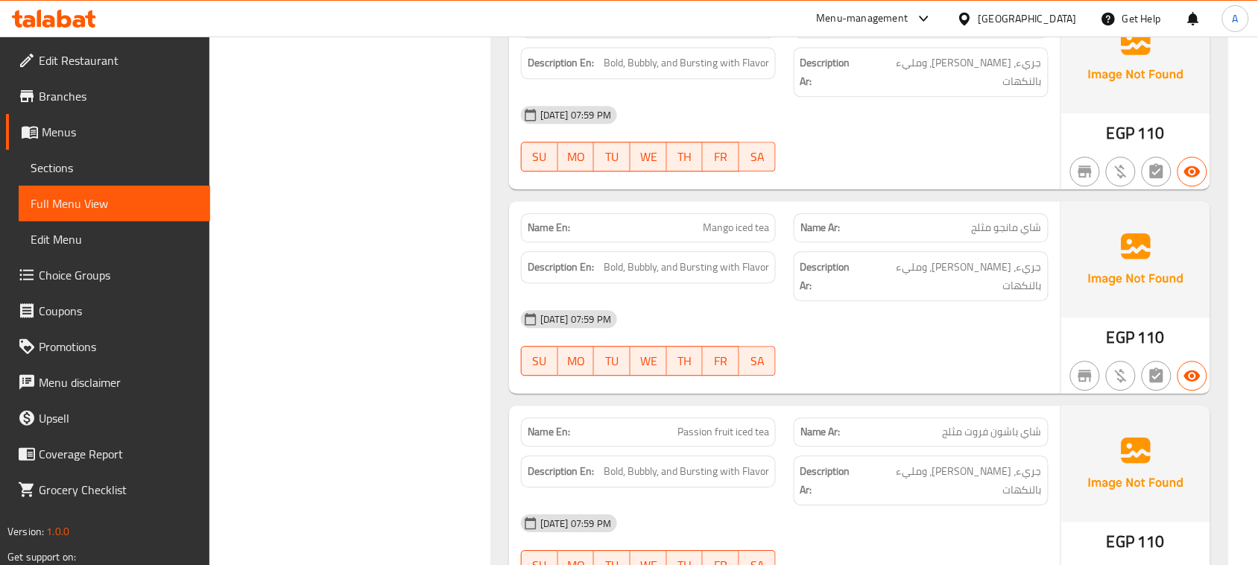
scroll to position [12759, 0]
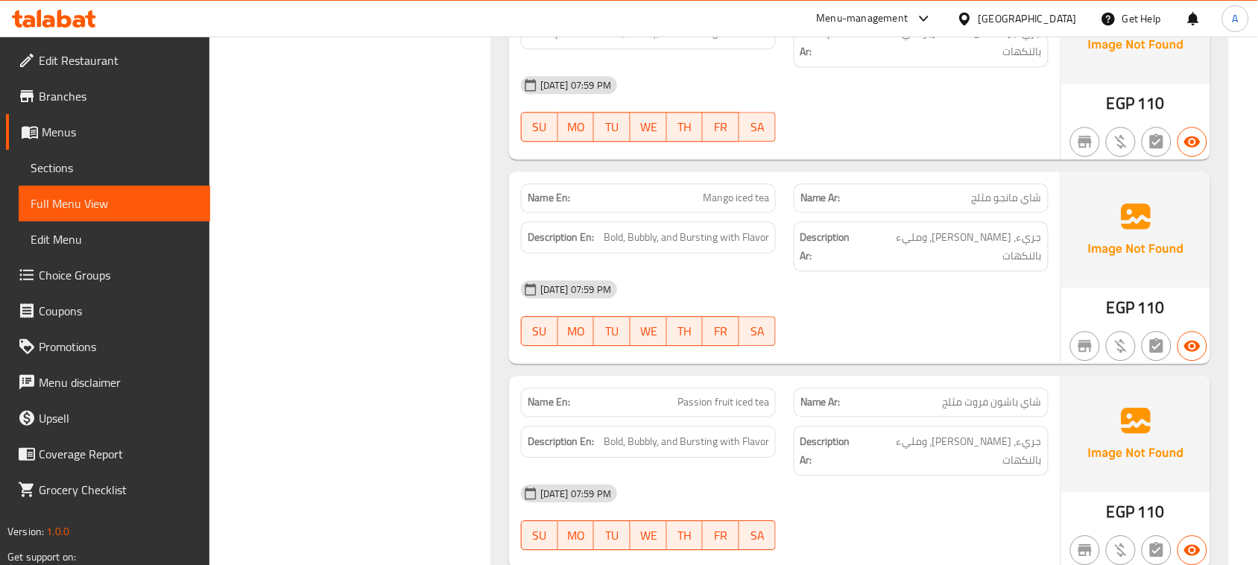
drag, startPoint x: 609, startPoint y: 244, endPoint x: 821, endPoint y: 298, distance: 219.2
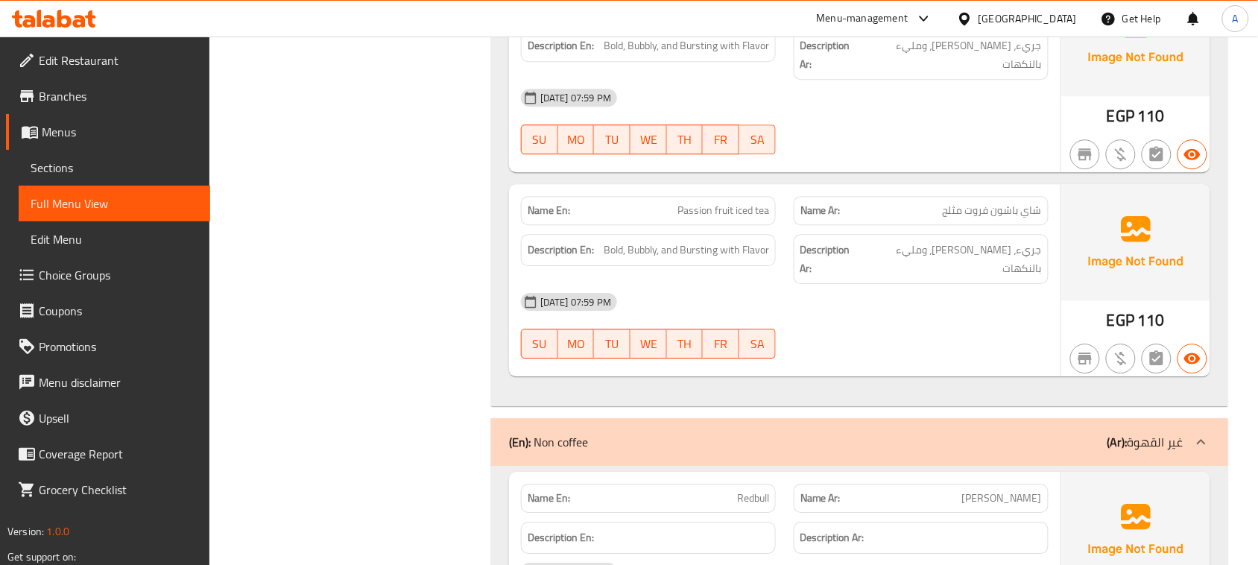
scroll to position [13038, 0]
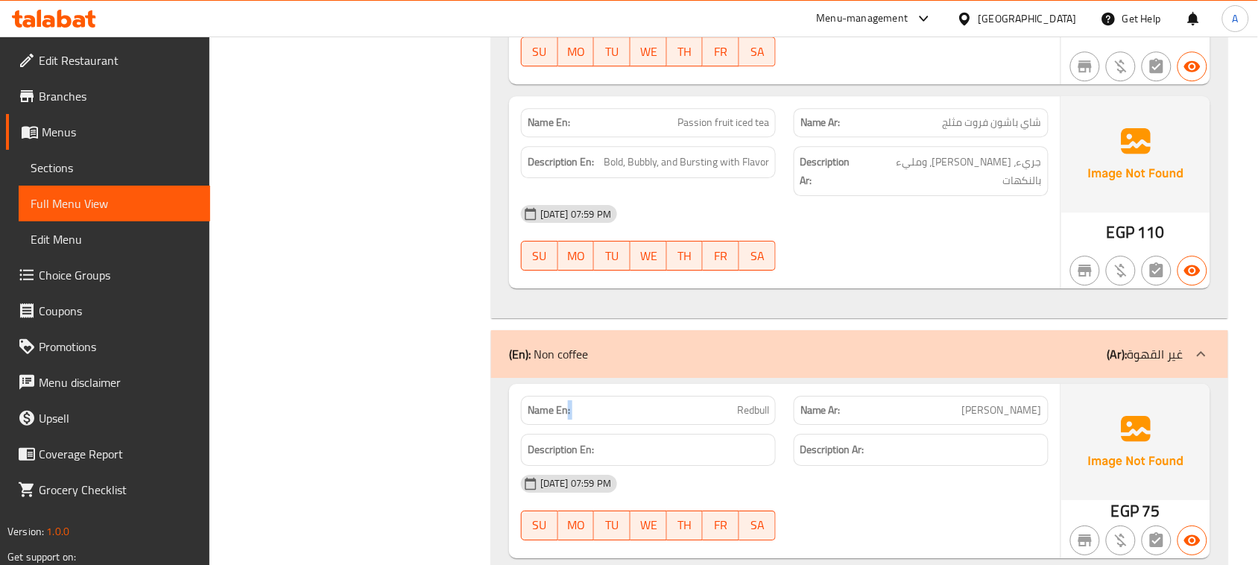
drag, startPoint x: 600, startPoint y: 232, endPoint x: 698, endPoint y: 237, distance: 98.5
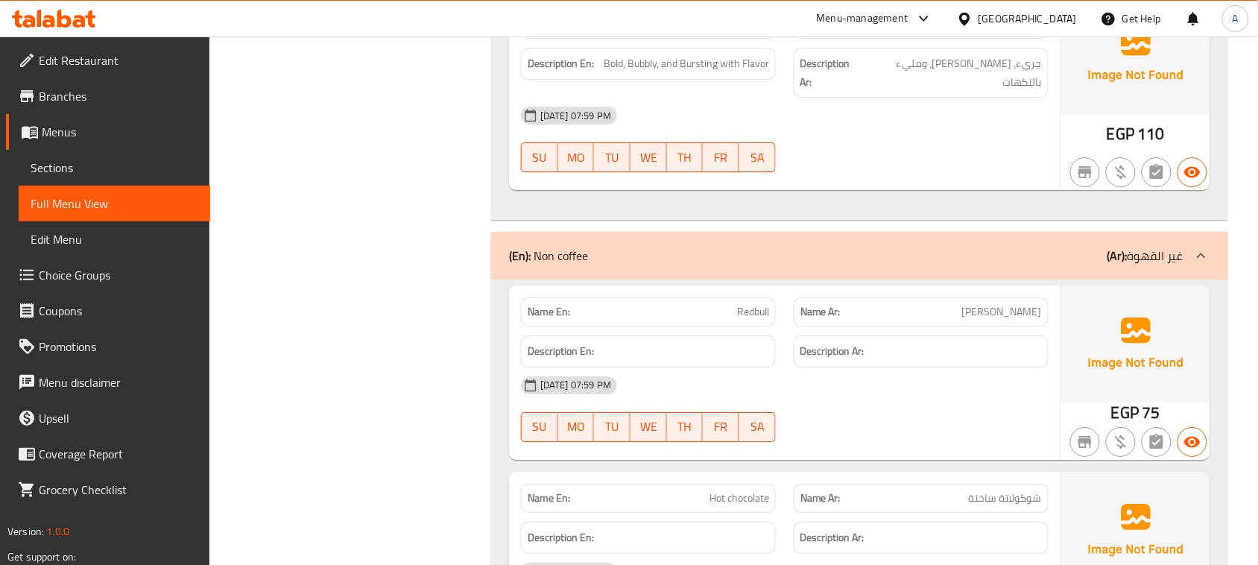
scroll to position [13132, 0]
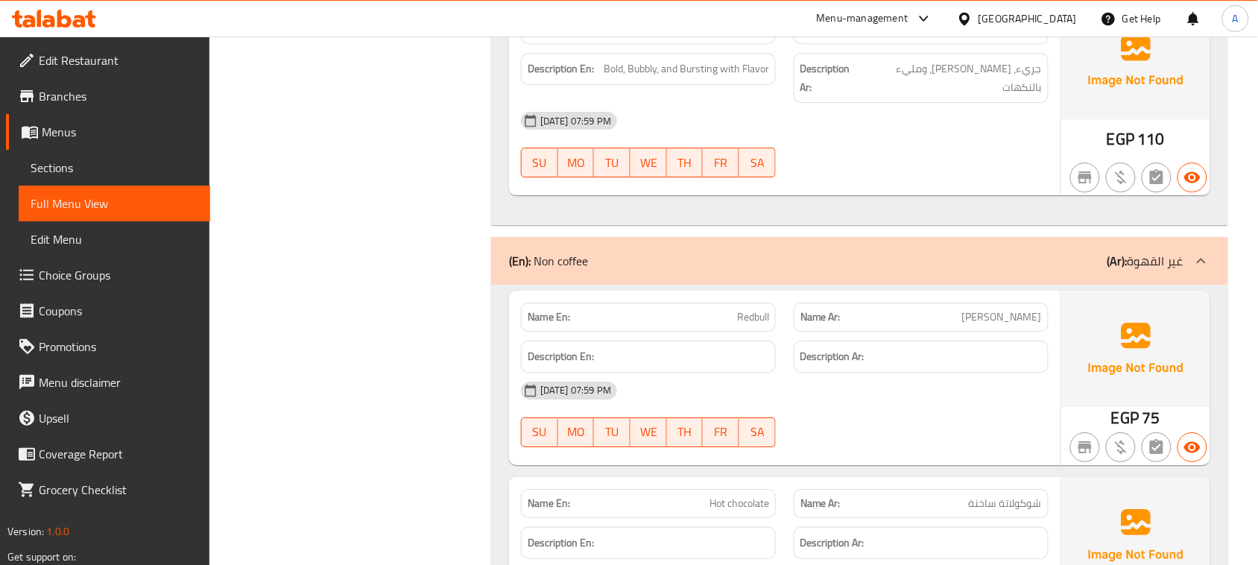
drag, startPoint x: 703, startPoint y: 136, endPoint x: 842, endPoint y: 216, distance: 160.9
drag, startPoint x: 937, startPoint y: 200, endPoint x: 904, endPoint y: 205, distance: 33.9
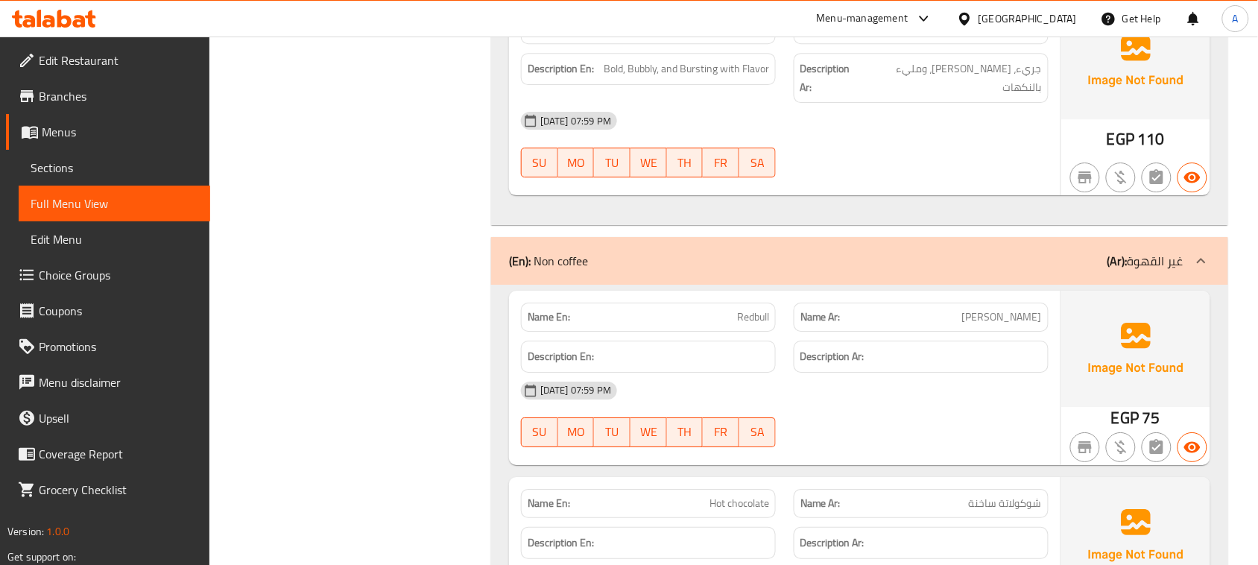
drag, startPoint x: 1002, startPoint y: 224, endPoint x: 984, endPoint y: 233, distance: 20.3
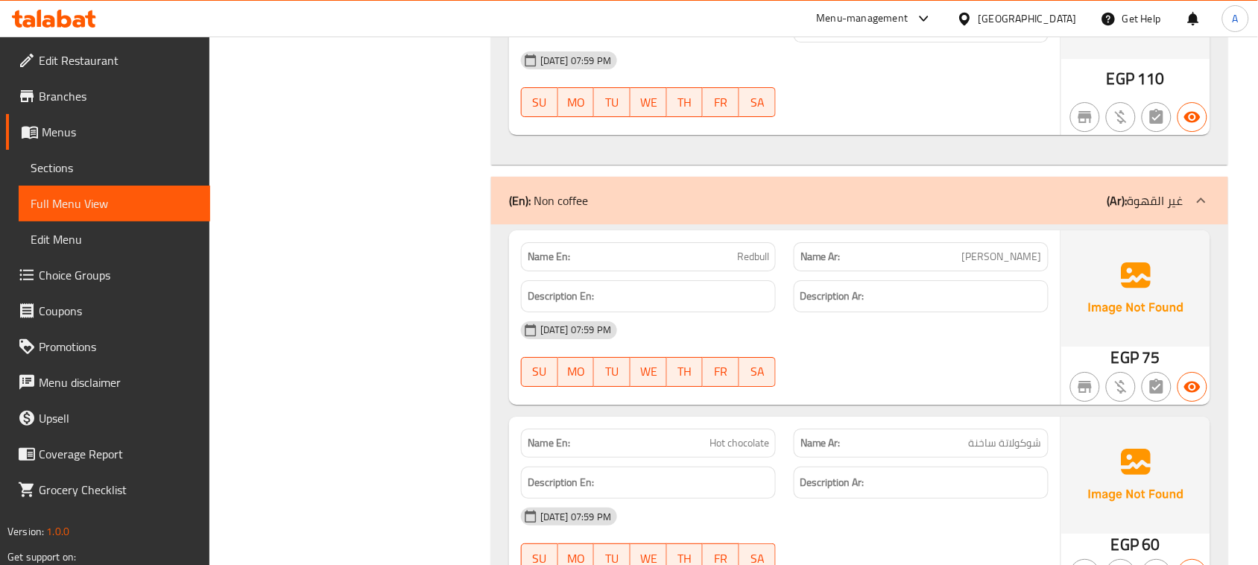
scroll to position [13225, 0]
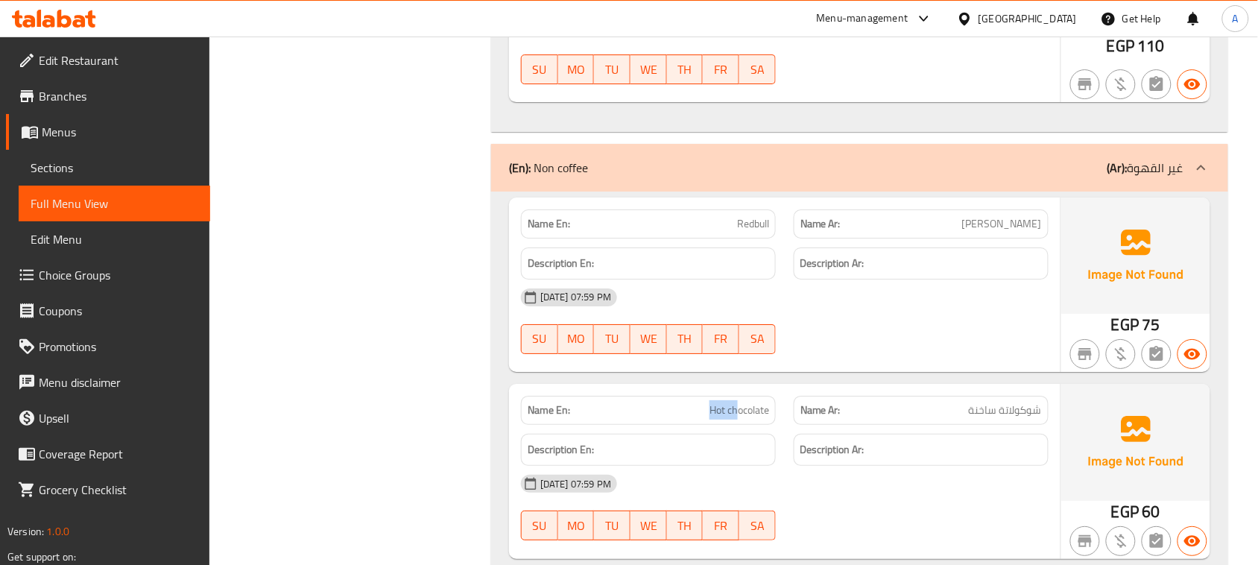
drag, startPoint x: 685, startPoint y: 217, endPoint x: 904, endPoint y: 306, distance: 235.9
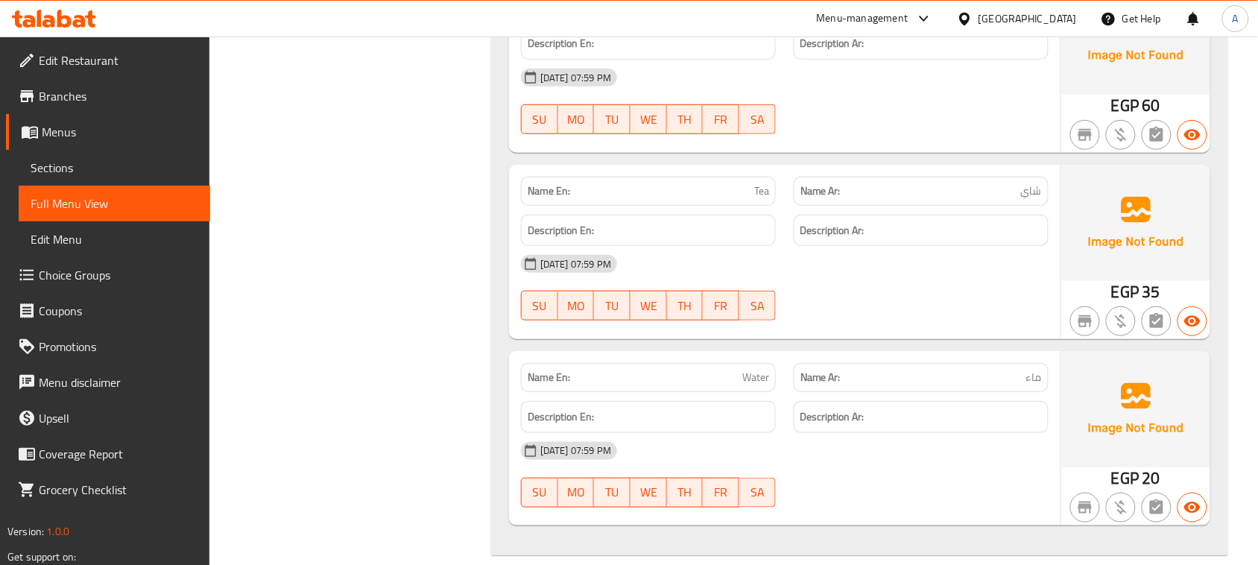
scroll to position [13783, 0]
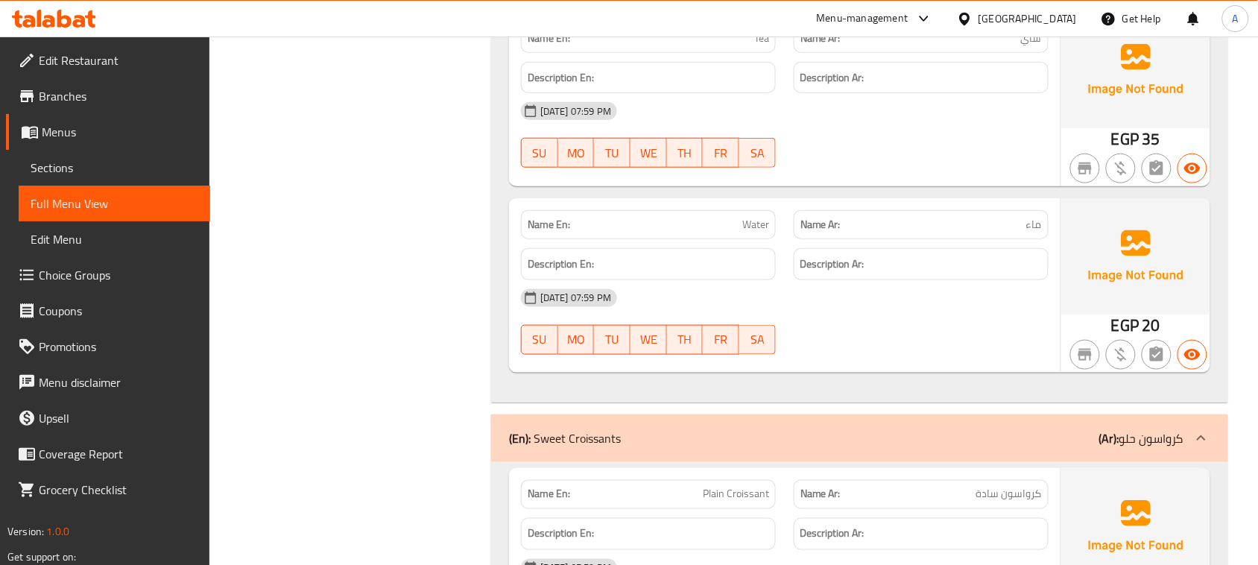
drag, startPoint x: 643, startPoint y: 337, endPoint x: 838, endPoint y: 355, distance: 196.0
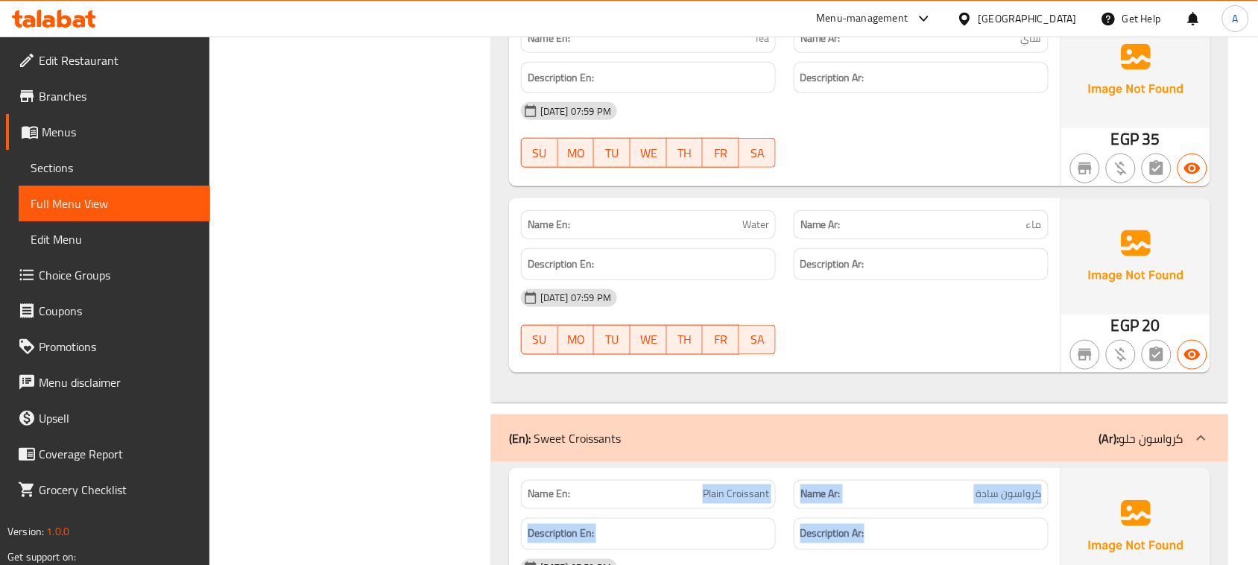
drag, startPoint x: 671, startPoint y: 319, endPoint x: 936, endPoint y: 373, distance: 270.6
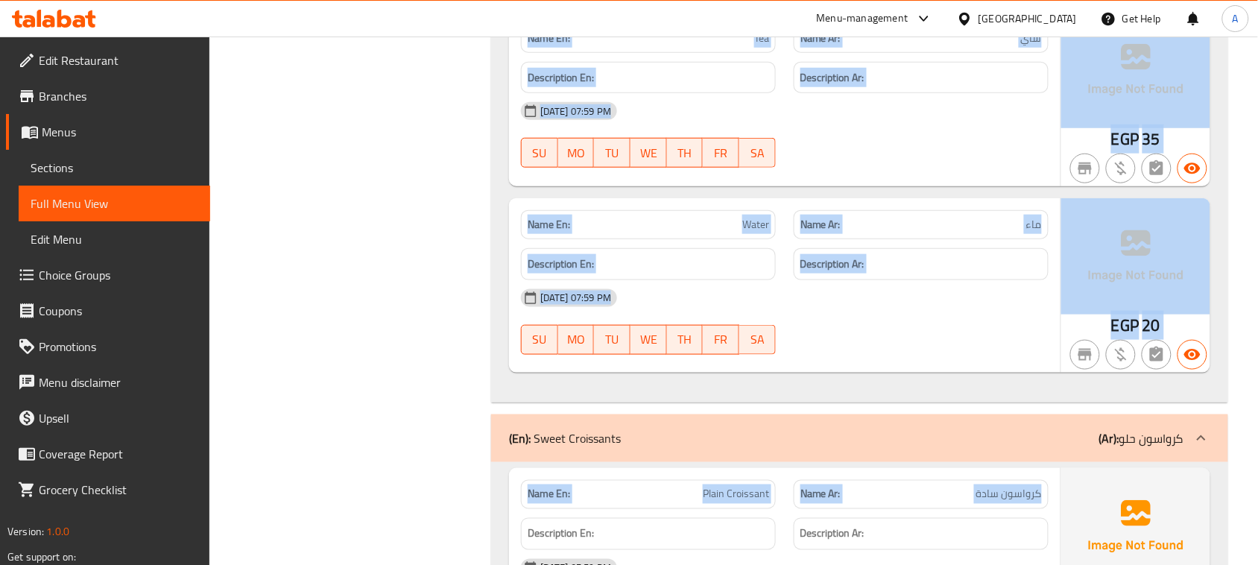
drag, startPoint x: 1014, startPoint y: 318, endPoint x: 462, endPoint y: 317, distance: 552.1
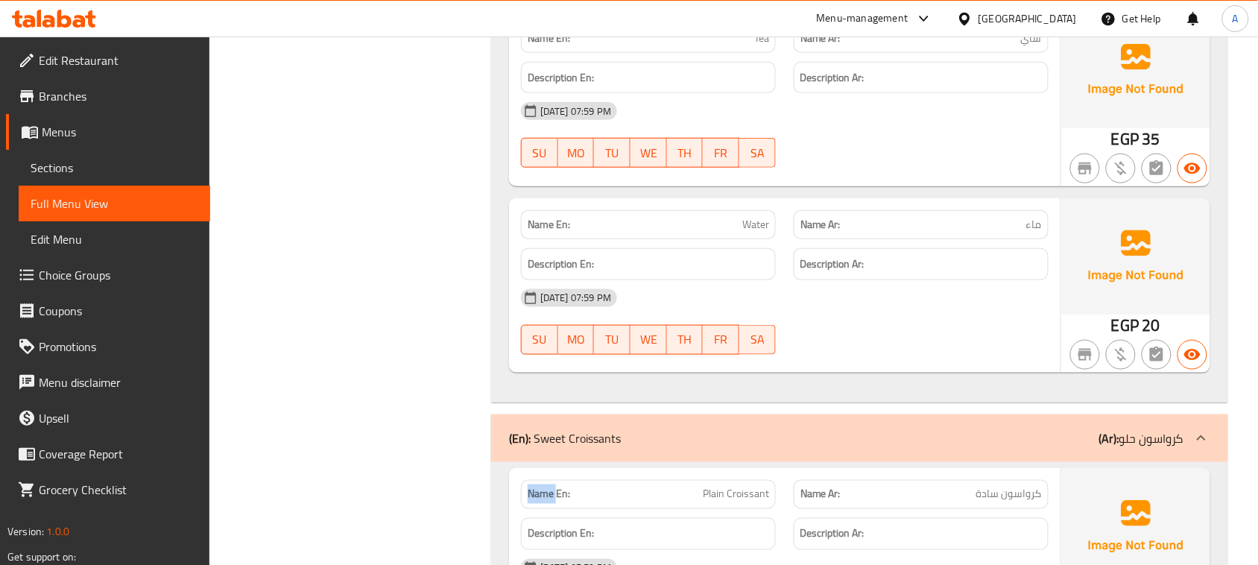
drag, startPoint x: 542, startPoint y: 329, endPoint x: 872, endPoint y: 444, distance: 349.7
drag, startPoint x: 656, startPoint y: 304, endPoint x: 848, endPoint y: 367, distance: 202.2
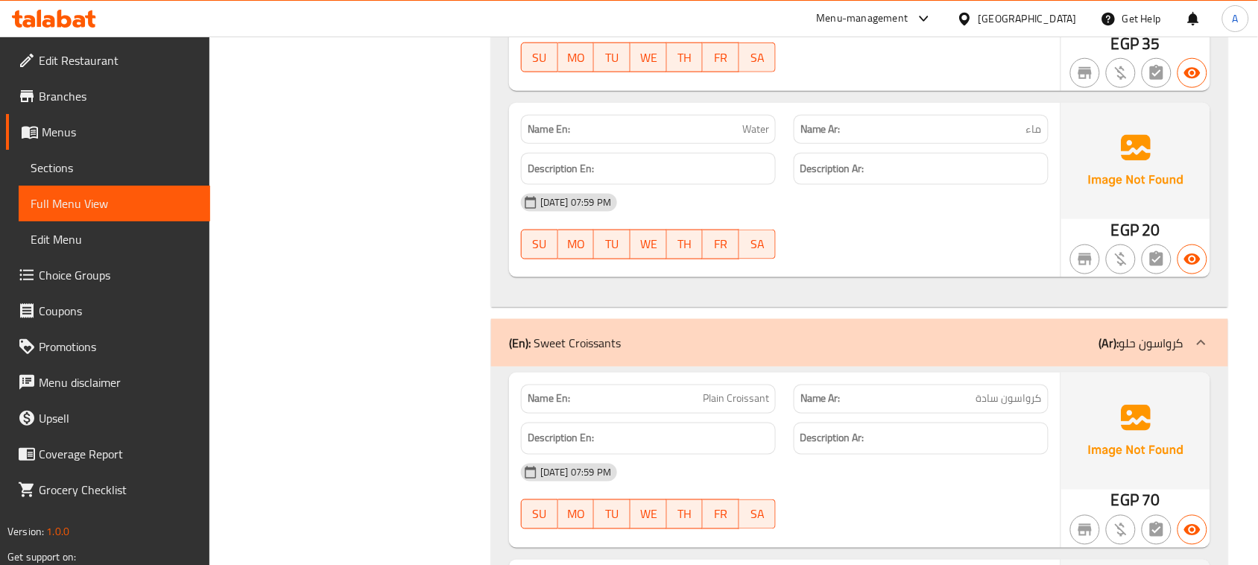
scroll to position [13877, 0]
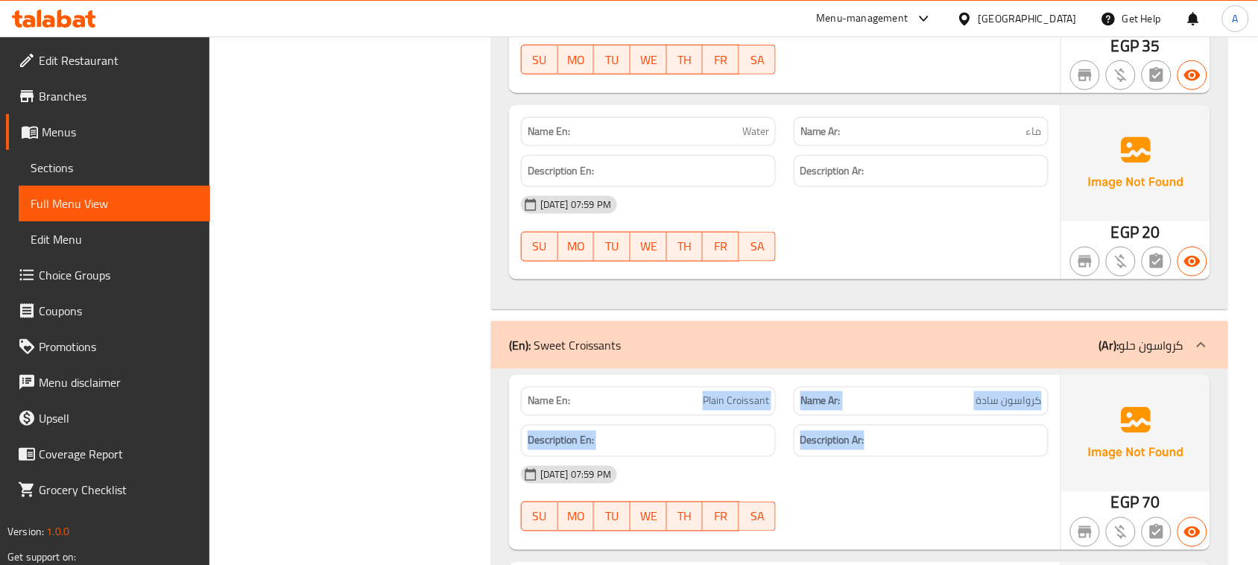
drag, startPoint x: 657, startPoint y: 225, endPoint x: 925, endPoint y: 272, distance: 271.6
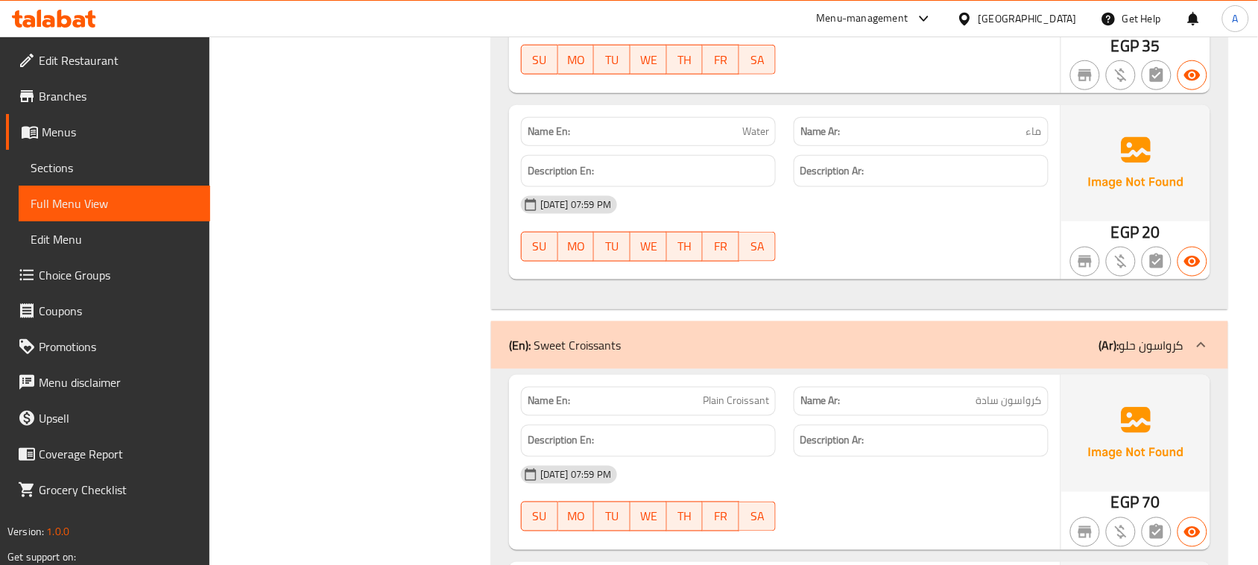
drag, startPoint x: 712, startPoint y: 221, endPoint x: 758, endPoint y: 229, distance: 47.6
copy span "Plain Croissant"
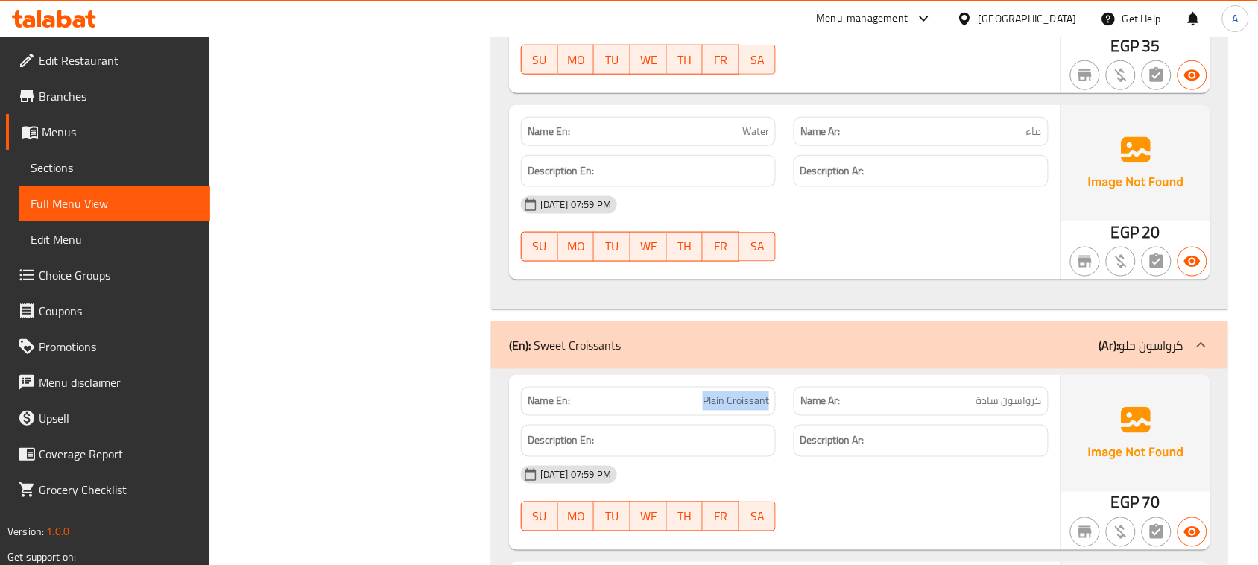
drag, startPoint x: 658, startPoint y: 401, endPoint x: 854, endPoint y: 370, distance: 198.3
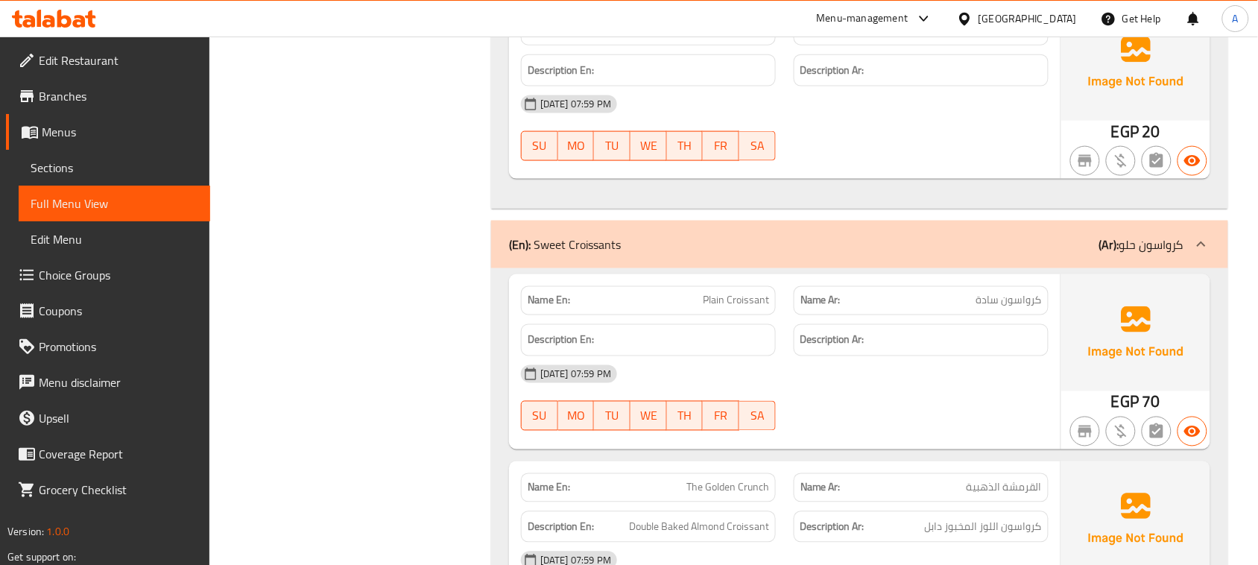
scroll to position [14063, 0]
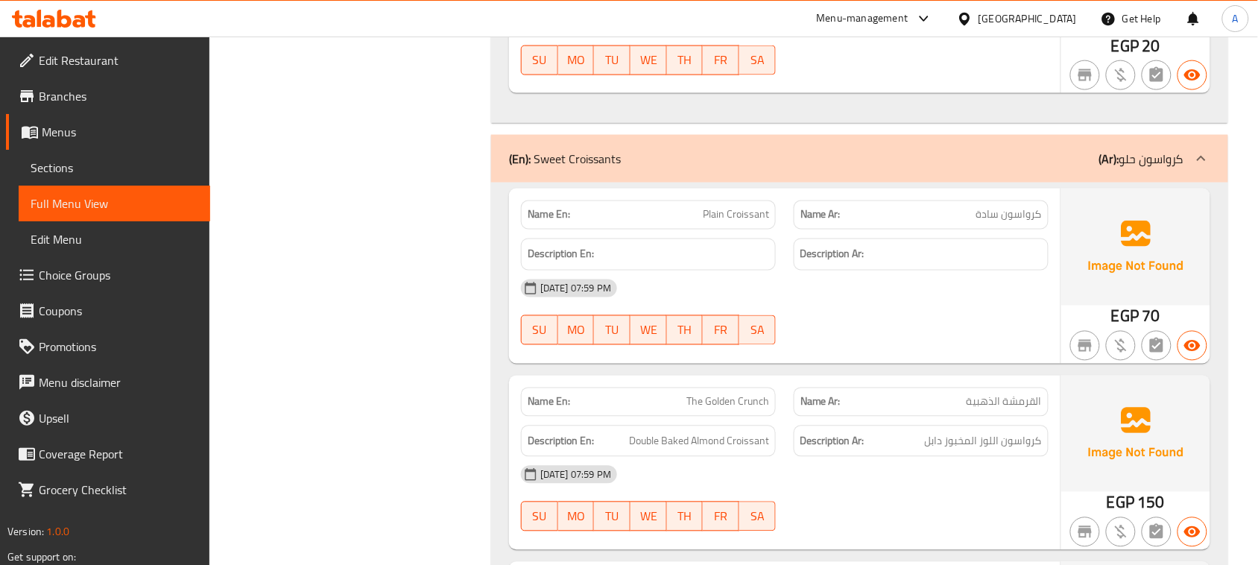
drag, startPoint x: 1004, startPoint y: 220, endPoint x: 706, endPoint y: 187, distance: 299.8
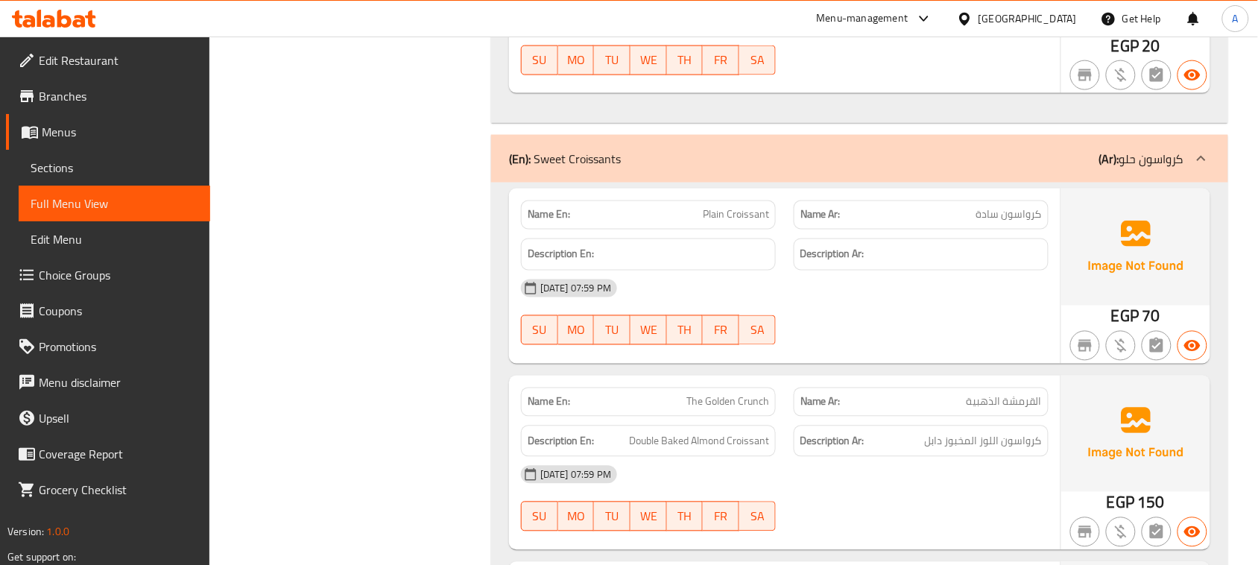
click at [1018, 432] on span "كرواسون اللوز المخبوز دابل" at bounding box center [983, 441] width 117 height 19
drag, startPoint x: 628, startPoint y: 261, endPoint x: 699, endPoint y: 264, distance: 70.9
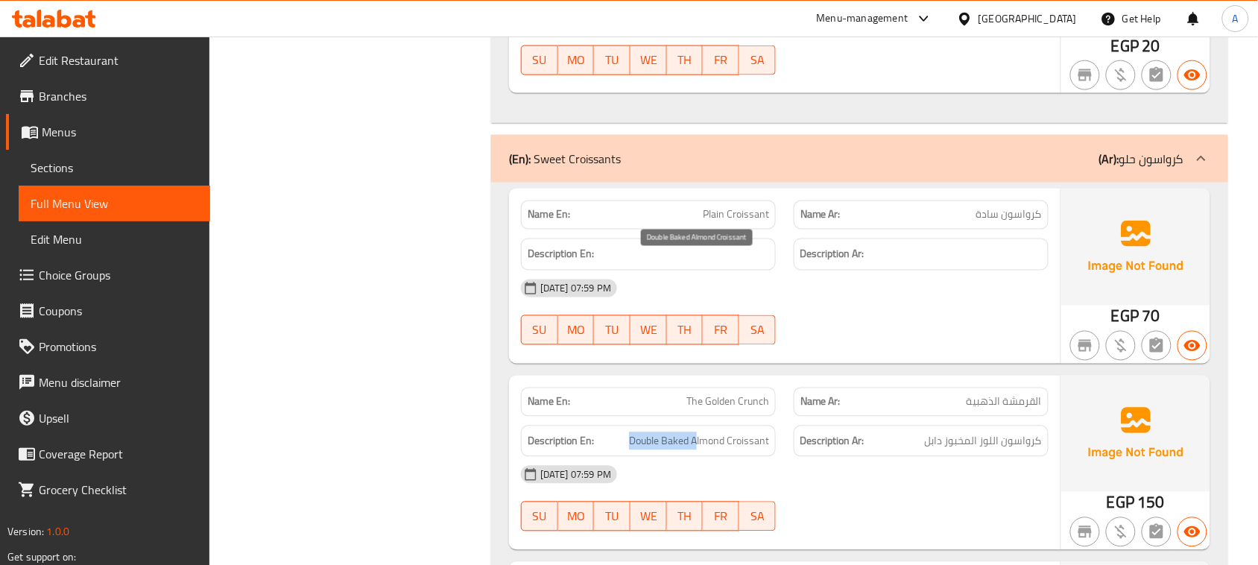
click at [699, 432] on span "Double Baked Almond Croissant" at bounding box center [699, 441] width 140 height 19
click at [720, 432] on span "Double Baked Almond Croissant" at bounding box center [699, 441] width 140 height 19
click at [727, 432] on span "Double Baked Almond Croissant" at bounding box center [699, 441] width 140 height 19
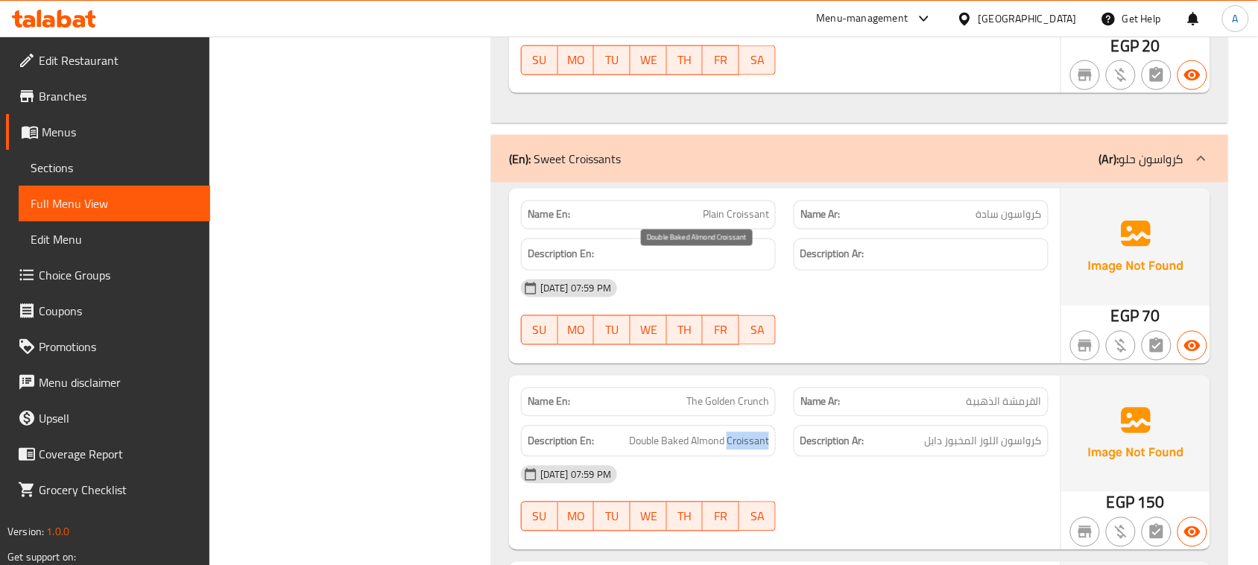
click at [727, 432] on span "Double Baked Almond Croissant" at bounding box center [699, 441] width 140 height 19
drag, startPoint x: 727, startPoint y: 265, endPoint x: 634, endPoint y: 276, distance: 93.8
drag, startPoint x: 768, startPoint y: 266, endPoint x: 754, endPoint y: 268, distance: 14.3
click at [768, 432] on span "Double Baked Almond Croissant" at bounding box center [699, 441] width 140 height 19
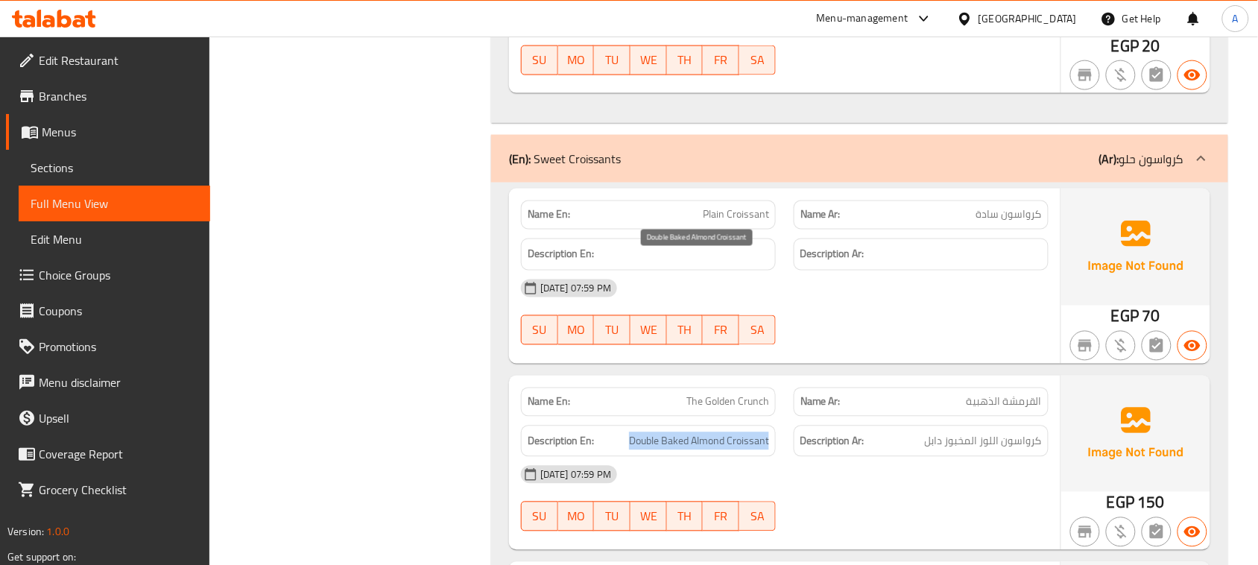
click at [750, 432] on span "Double Baked Almond Croissant" at bounding box center [699, 441] width 140 height 19
click at [724, 432] on span "Double Baked Almond Croissant" at bounding box center [699, 441] width 140 height 19
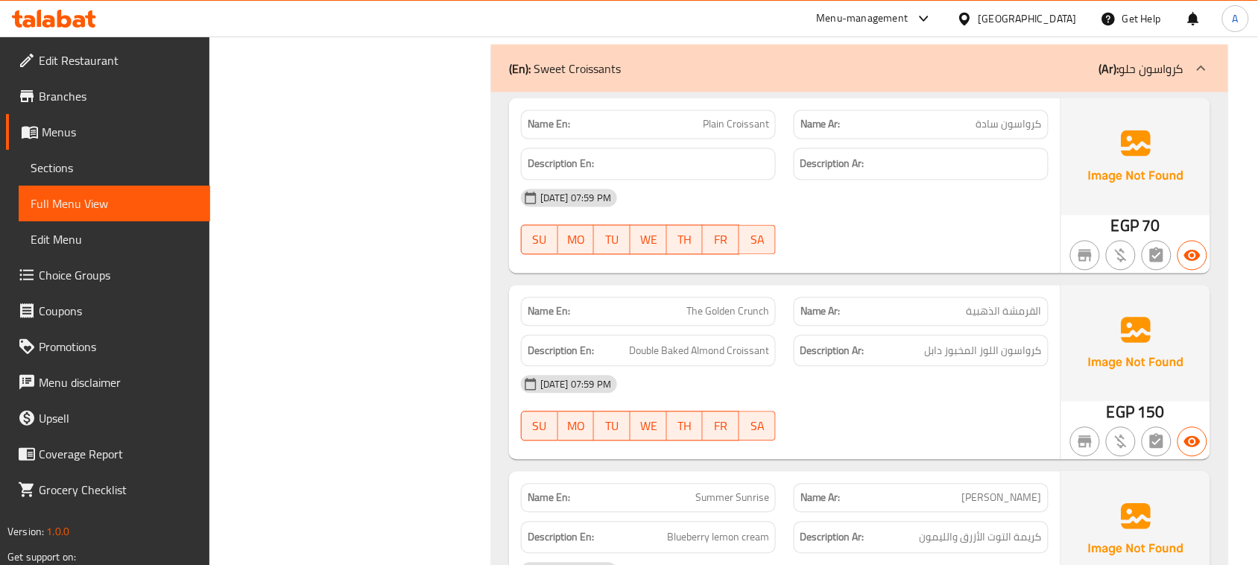
scroll to position [14156, 0]
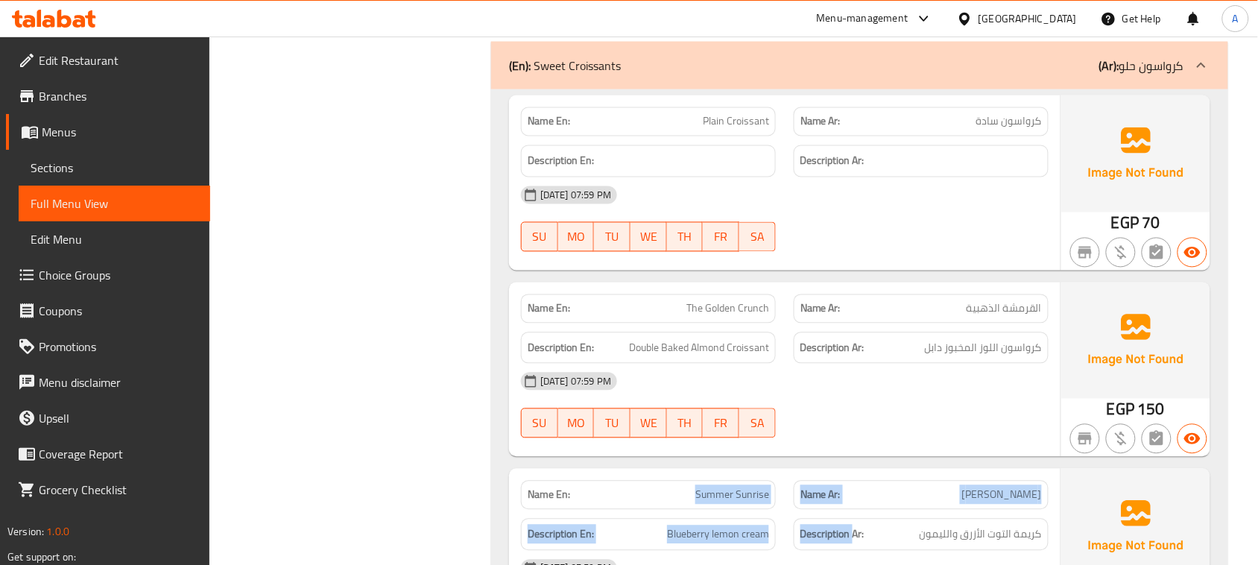
drag, startPoint x: 627, startPoint y: 321, endPoint x: 944, endPoint y: 367, distance: 320.6
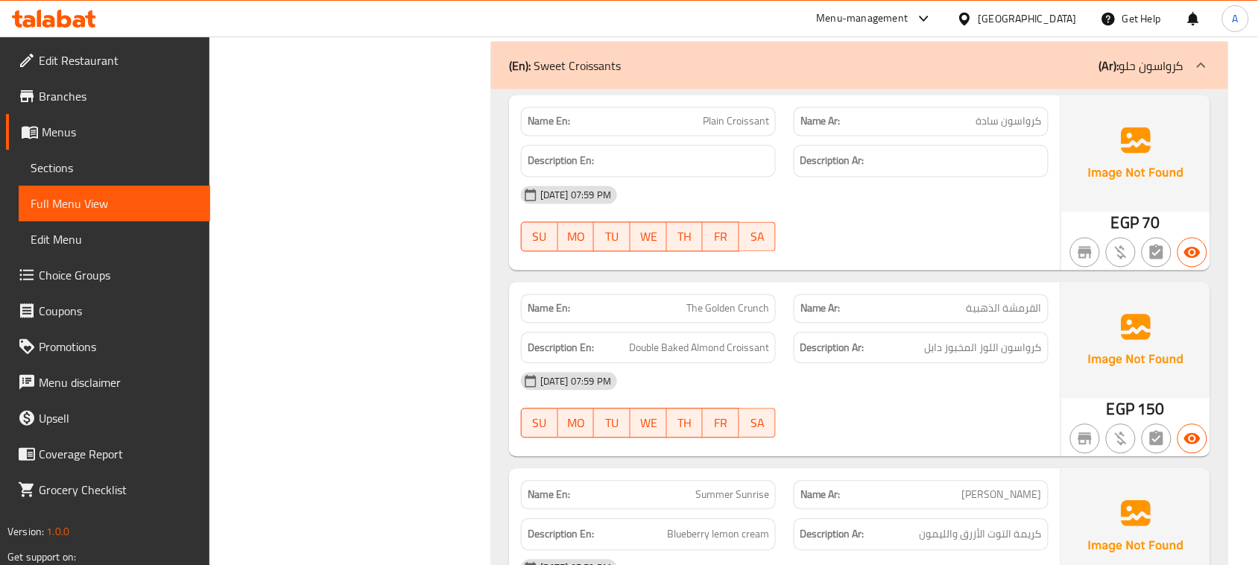
drag, startPoint x: 1026, startPoint y: 322, endPoint x: 750, endPoint y: 314, distance: 275.8
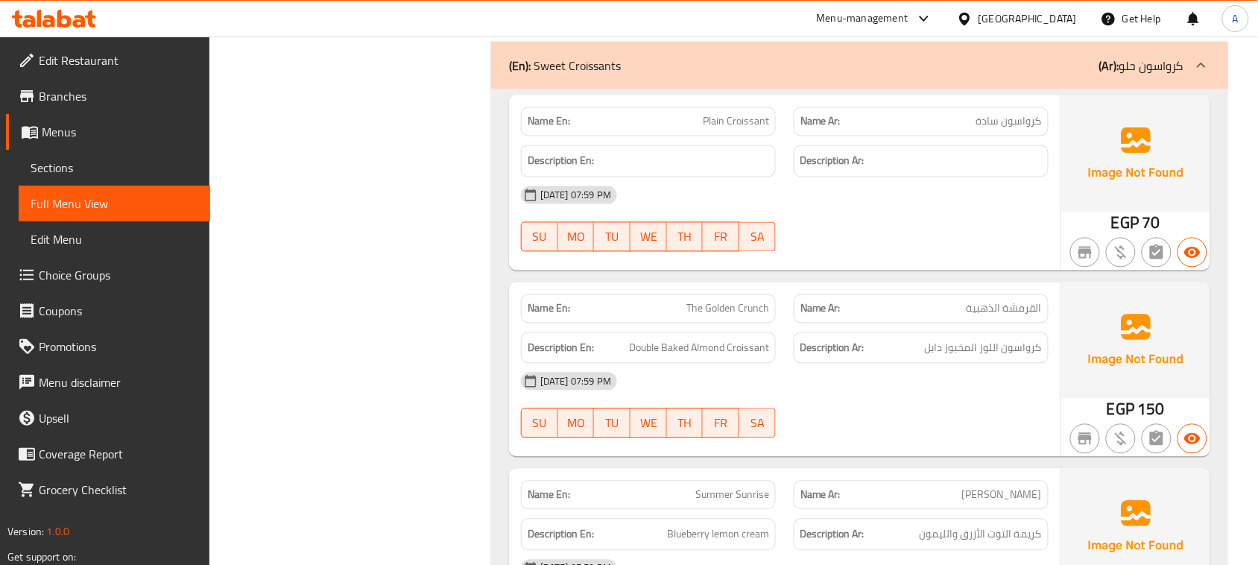
click at [1027, 525] on span "كريمة التوت الأزرق والليمون" at bounding box center [980, 534] width 122 height 19
drag, startPoint x: 1027, startPoint y: 358, endPoint x: 991, endPoint y: 360, distance: 35.8
click at [991, 525] on span "كريمة التوت الأزرق والليمون" at bounding box center [980, 534] width 122 height 19
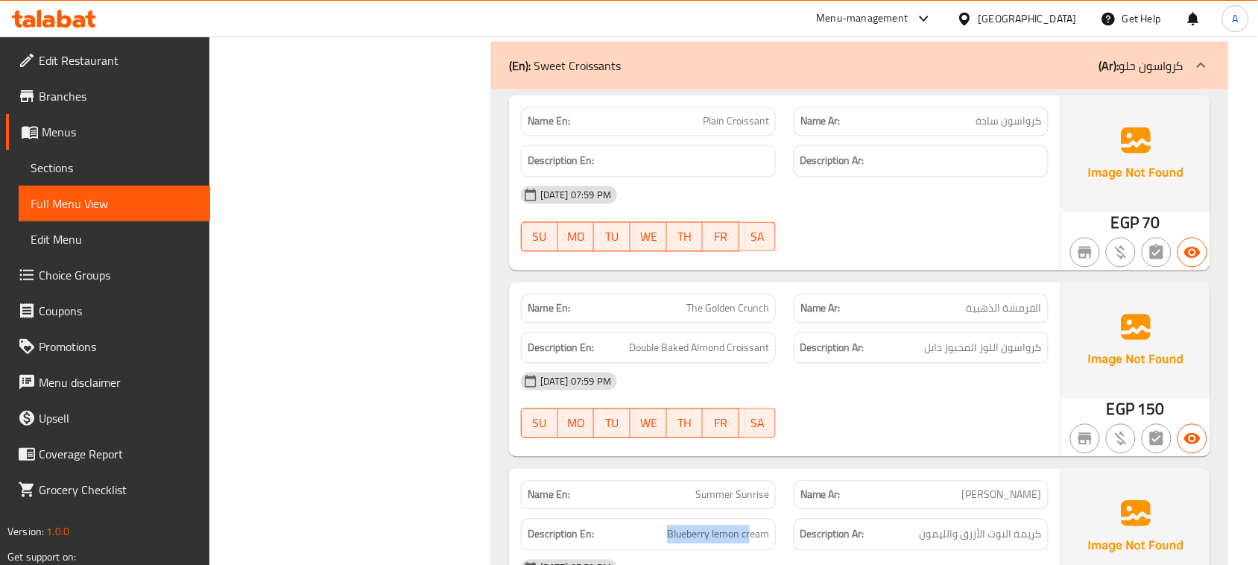
drag, startPoint x: 634, startPoint y: 343, endPoint x: 779, endPoint y: 358, distance: 145.2
drag, startPoint x: 1026, startPoint y: 358, endPoint x: 887, endPoint y: 405, distance: 146.8
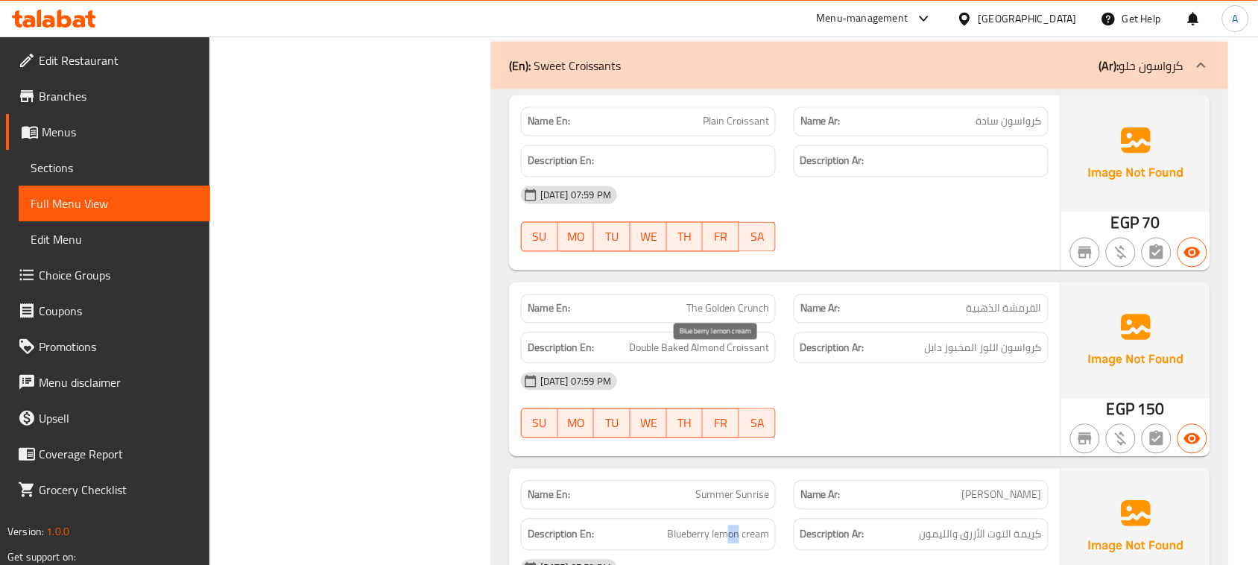
drag, startPoint x: 731, startPoint y: 350, endPoint x: 884, endPoint y: 438, distance: 176.2
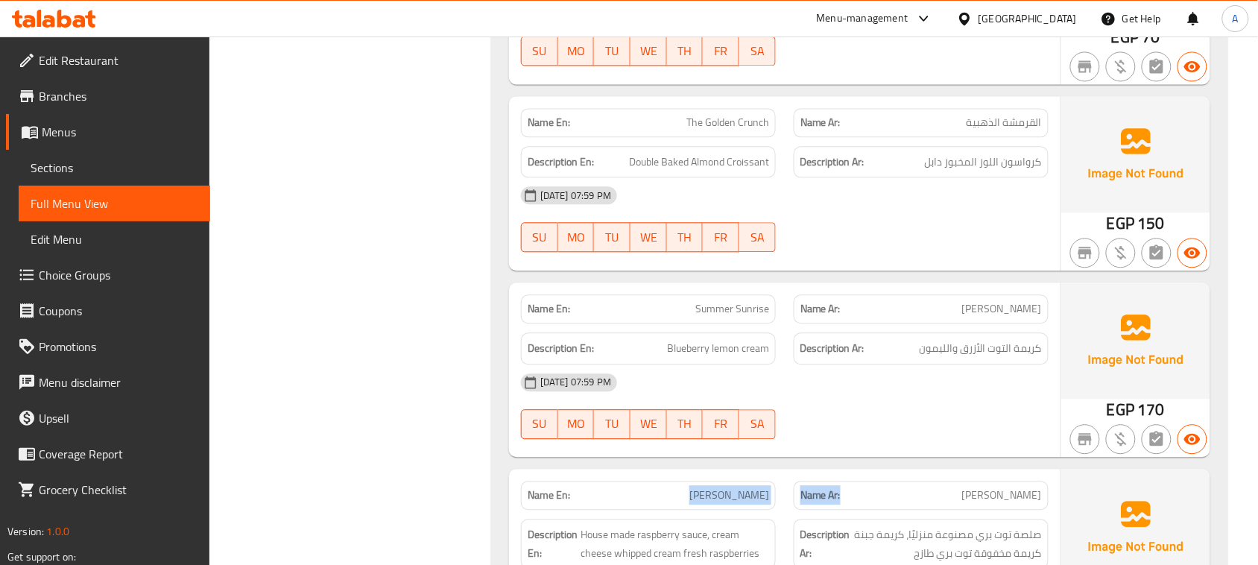
drag, startPoint x: 674, startPoint y: 326, endPoint x: 891, endPoint y: 333, distance: 216.9
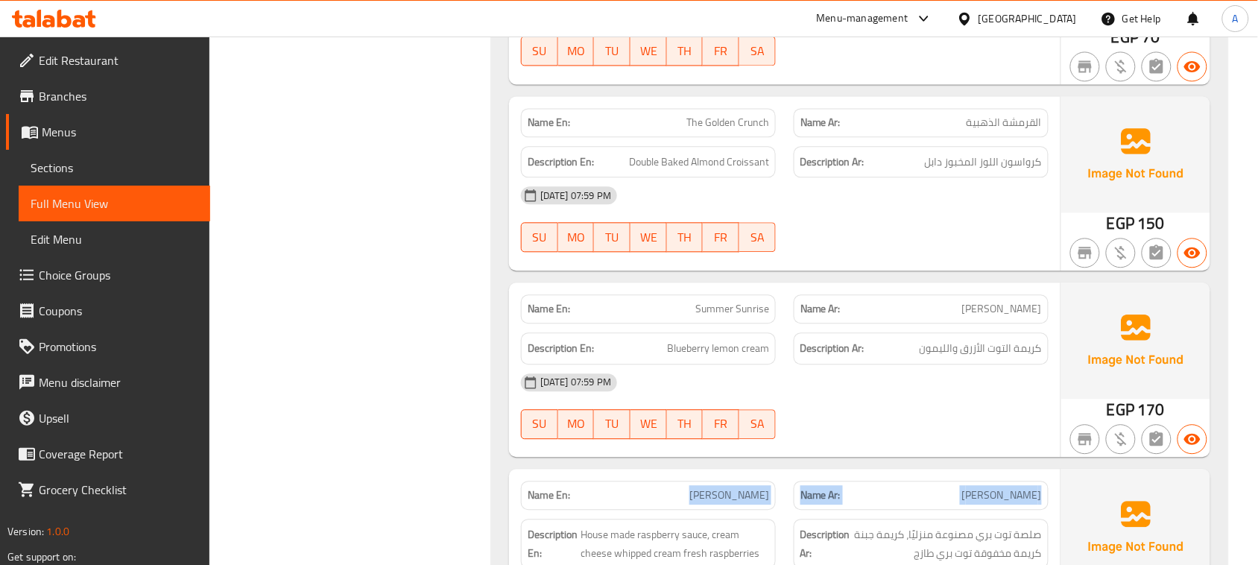
drag, startPoint x: 1010, startPoint y: 317, endPoint x: 708, endPoint y: 317, distance: 302.5
drag, startPoint x: 756, startPoint y: 320, endPoint x: 878, endPoint y: 273, distance: 130.5
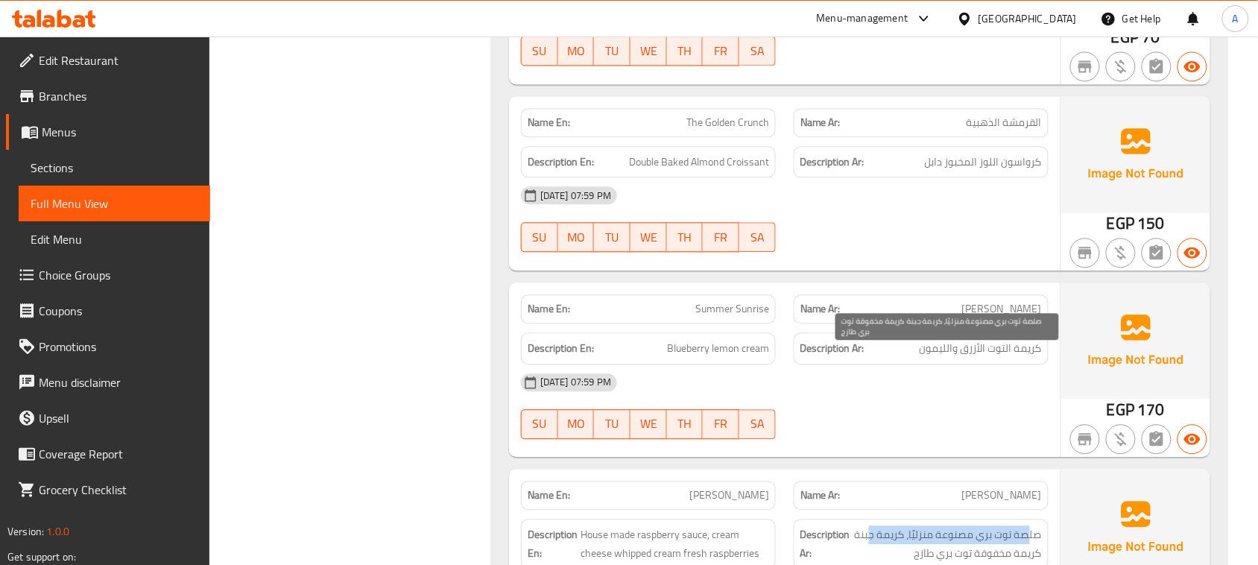
drag, startPoint x: 1030, startPoint y: 352, endPoint x: 869, endPoint y: 359, distance: 160.3
click at [869, 525] on span "صلصة توت بري مصنوعة منزليًا، كريمة جبنة كريمة مخفوقة توت بري طازج" at bounding box center [947, 543] width 188 height 37
drag, startPoint x: 1030, startPoint y: 384, endPoint x: 907, endPoint y: 378, distance: 123.1
click at [907, 525] on span "صلصة توت بري مصنوعة منزليًا، كريمة جبنة كريمة مخفوقة توت بري طازج" at bounding box center [947, 543] width 188 height 37
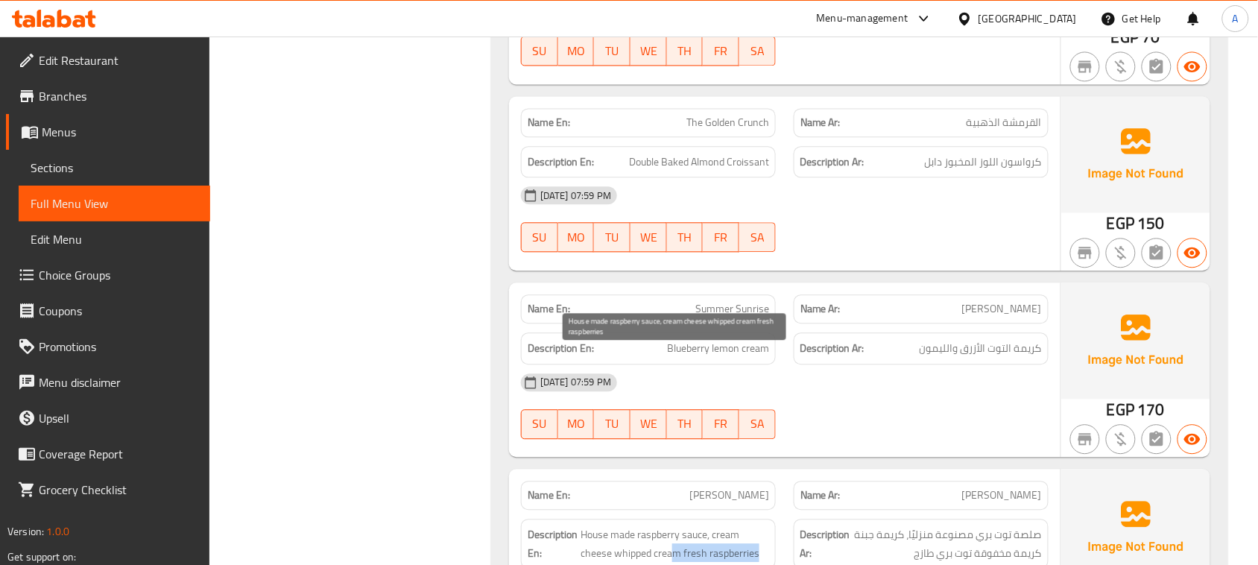
drag, startPoint x: 669, startPoint y: 370, endPoint x: 827, endPoint y: 389, distance: 159.0
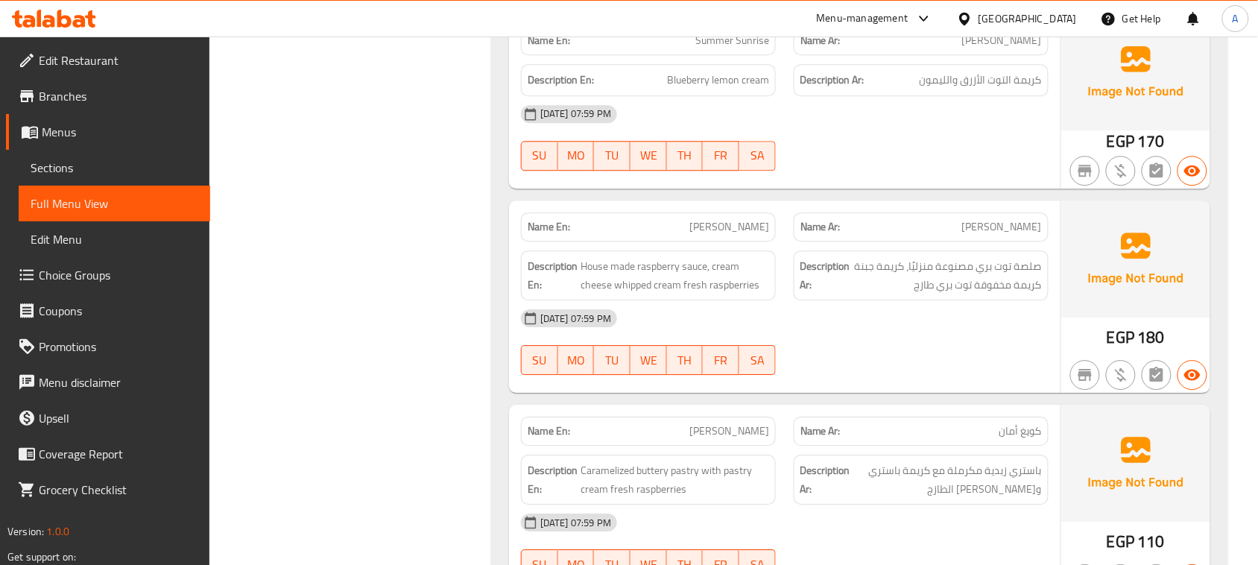
scroll to position [14622, 0]
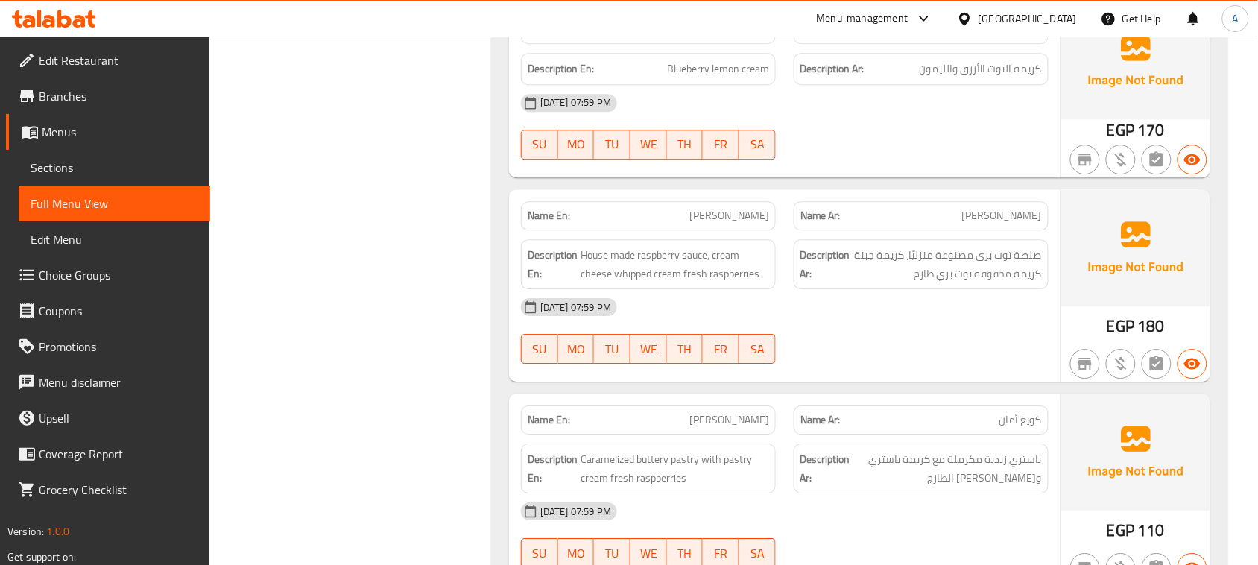
drag, startPoint x: 659, startPoint y: 247, endPoint x: 739, endPoint y: 264, distance: 81.5
drag, startPoint x: 915, startPoint y: 351, endPoint x: 924, endPoint y: 358, distance: 11.2
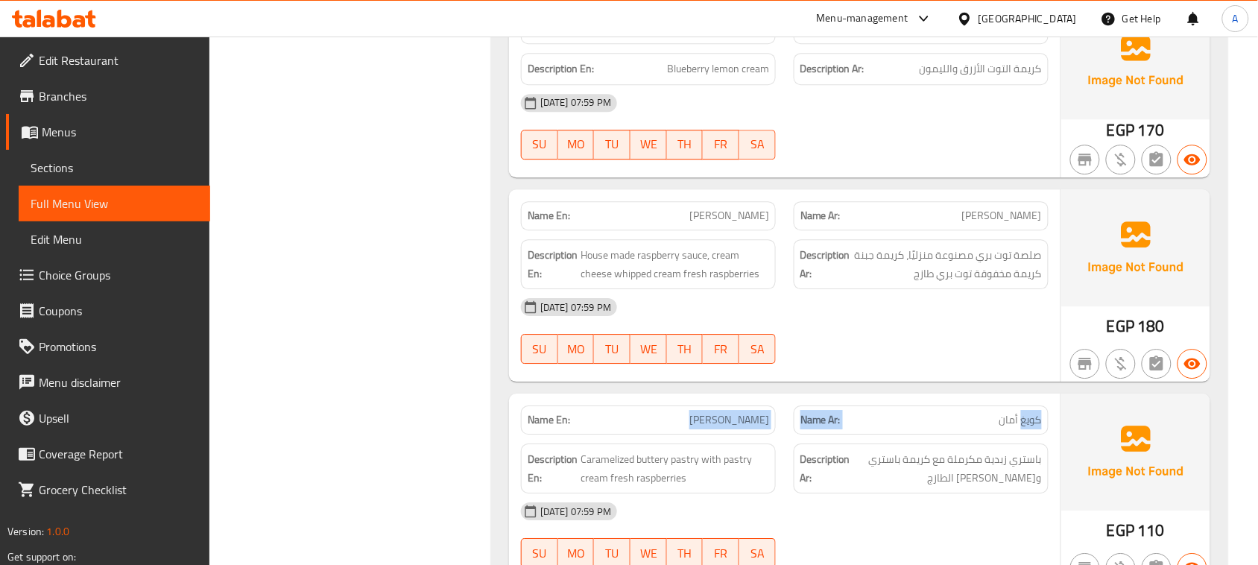
drag, startPoint x: 1038, startPoint y: 240, endPoint x: 605, endPoint y: 224, distance: 433.2
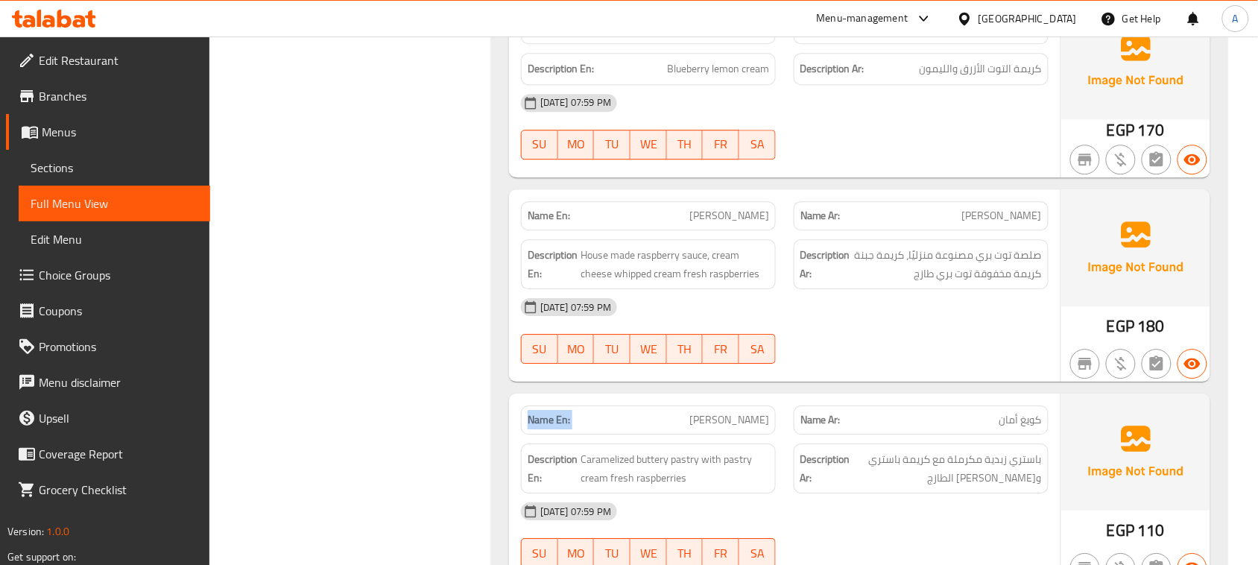
drag, startPoint x: 555, startPoint y: 247, endPoint x: 996, endPoint y: 375, distance: 459.1
click at [1025, 450] on span "باستري زبدية مكرملة مع كريمة باستري و[PERSON_NAME] الطازج" at bounding box center [947, 468] width 188 height 37
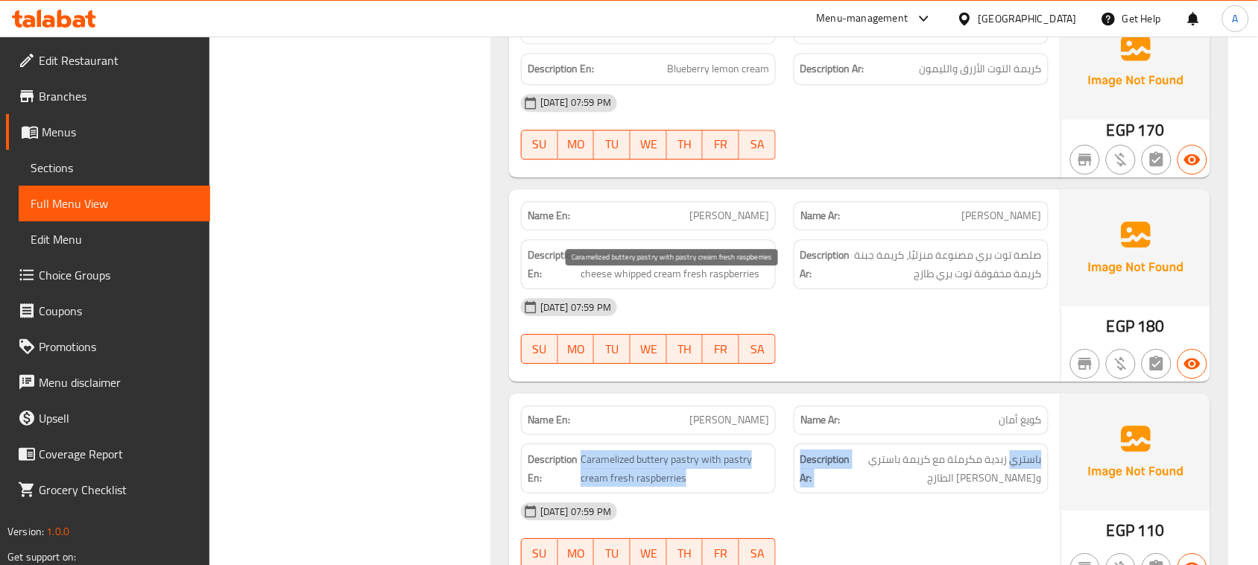
drag, startPoint x: 1025, startPoint y: 292, endPoint x: 601, endPoint y: 291, distance: 423.9
click at [601, 450] on span "Caramelized buttery pastry with pastry cream fresh raspberries" at bounding box center [674, 468] width 188 height 37
drag, startPoint x: 601, startPoint y: 291, endPoint x: 940, endPoint y: 358, distance: 344.7
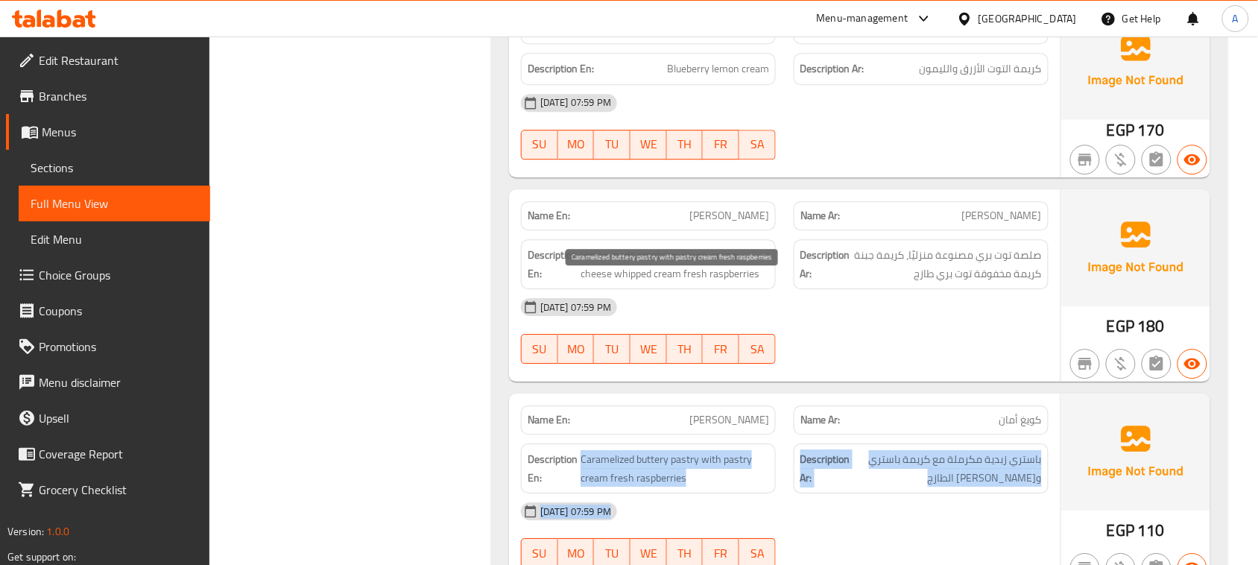
drag, startPoint x: 1001, startPoint y: 367, endPoint x: 548, endPoint y: 265, distance: 463.6
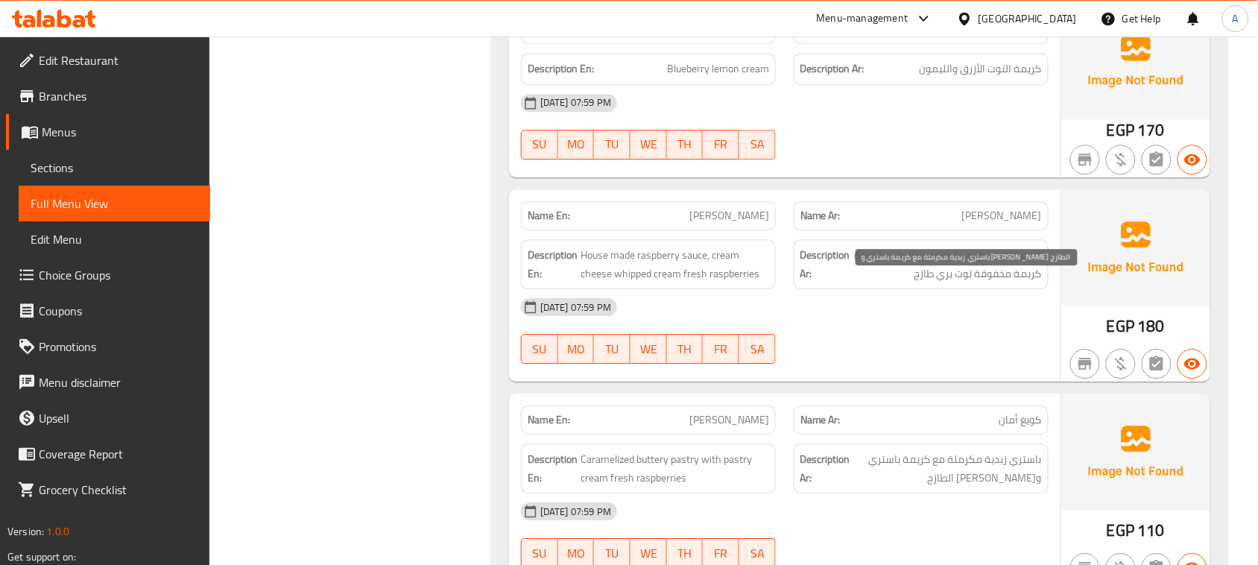
click at [1027, 450] on span "باستري زبدية مكرملة مع كريمة باستري و[PERSON_NAME] الطازج" at bounding box center [947, 468] width 188 height 37
drag, startPoint x: 1027, startPoint y: 287, endPoint x: 905, endPoint y: 295, distance: 121.7
click at [905, 450] on span "باستري زبدية مكرملة مع كريمة باستري و[PERSON_NAME] الطازج" at bounding box center [947, 468] width 188 height 37
drag, startPoint x: 1004, startPoint y: 308, endPoint x: 992, endPoint y: 332, distance: 27.0
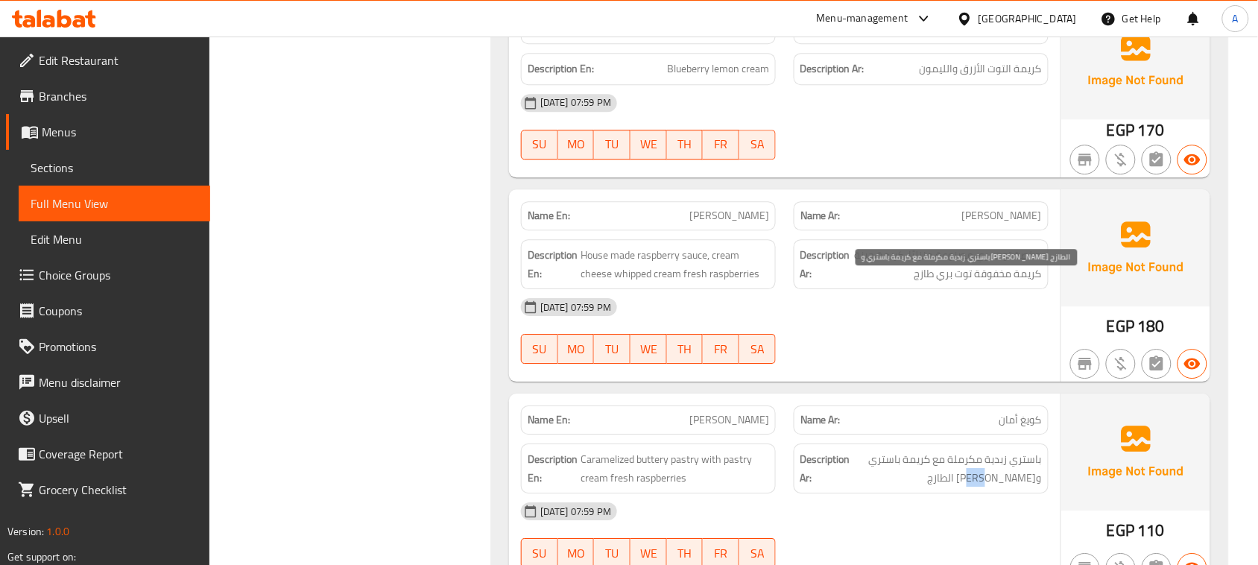
click at [999, 450] on span "باستري زبدية مكرملة مع كريمة باستري و[PERSON_NAME] الطازج" at bounding box center [947, 468] width 188 height 37
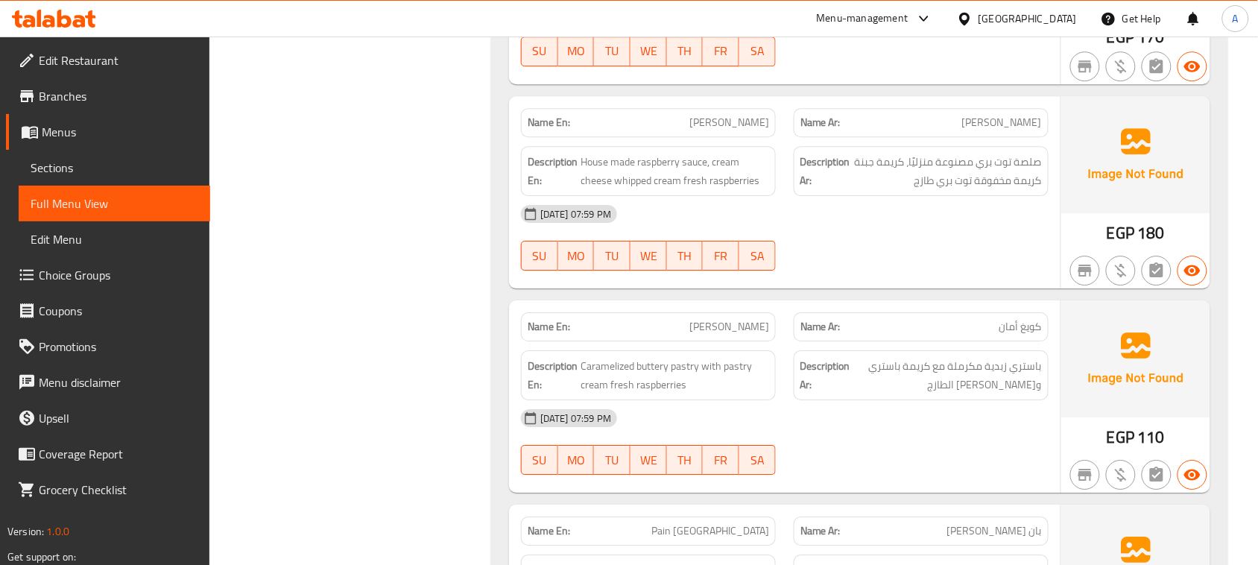
drag, startPoint x: 674, startPoint y: 338, endPoint x: 807, endPoint y: 384, distance: 140.4
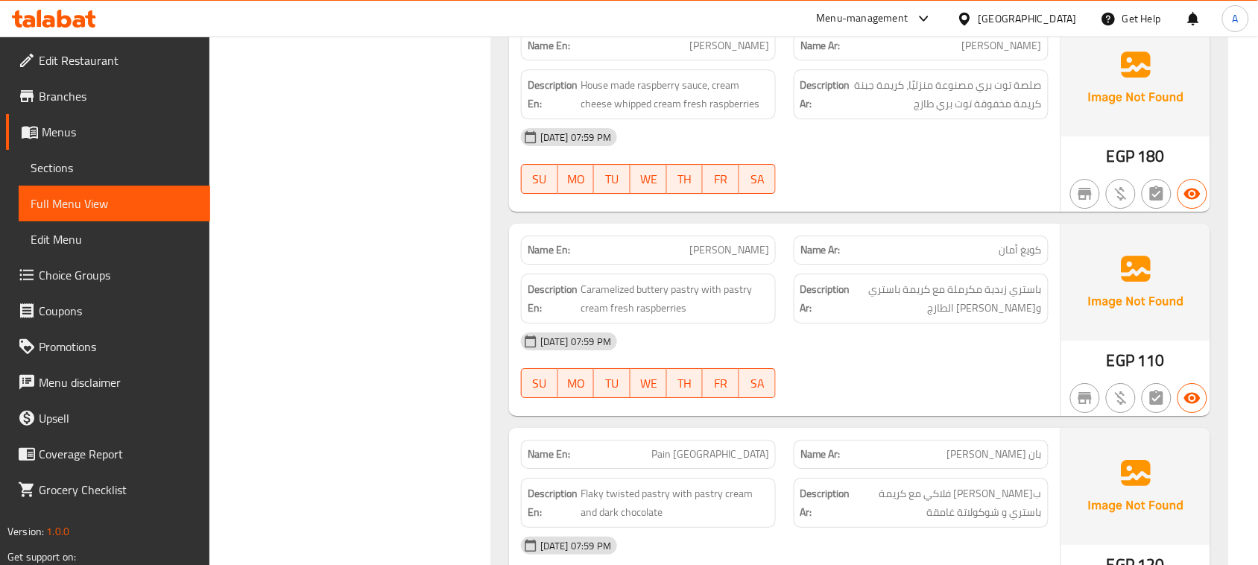
scroll to position [14901, 0]
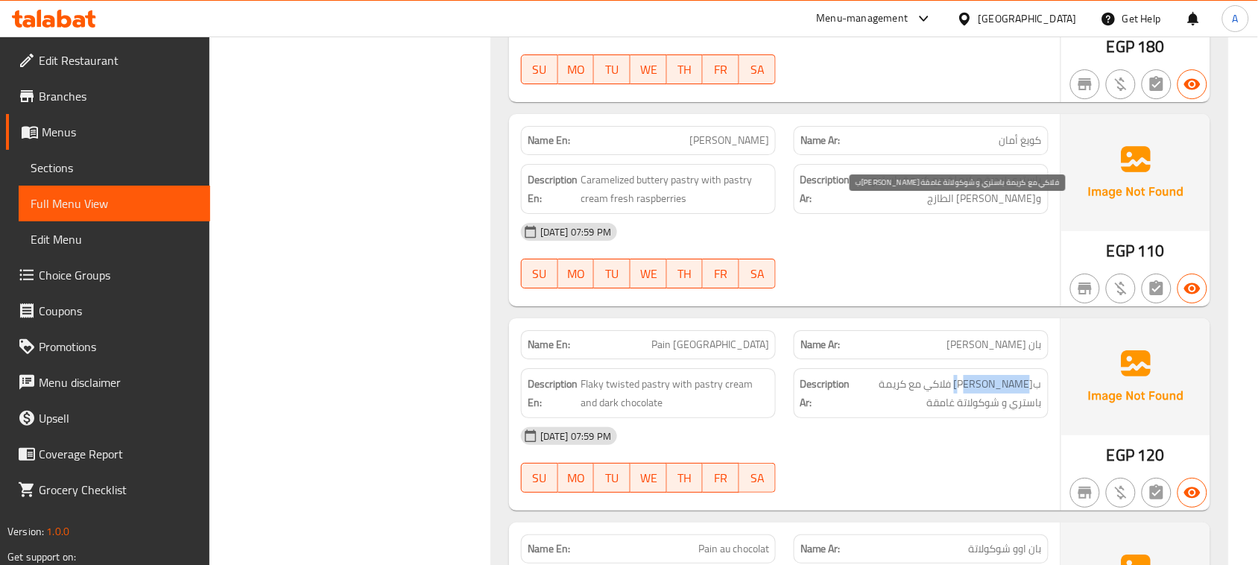
drag, startPoint x: 1030, startPoint y: 211, endPoint x: 976, endPoint y: 211, distance: 53.6
click at [976, 375] on span "ب[PERSON_NAME] فلاكي مع كريمة باستري و شوكولاتة غامقة" at bounding box center [947, 393] width 188 height 37
drag, startPoint x: 896, startPoint y: 203, endPoint x: 853, endPoint y: 209, distance: 43.7
click at [853, 375] on span "ب[PERSON_NAME] فلاكي مع كريمة باستري و شوكولاتة غامقة" at bounding box center [947, 393] width 188 height 37
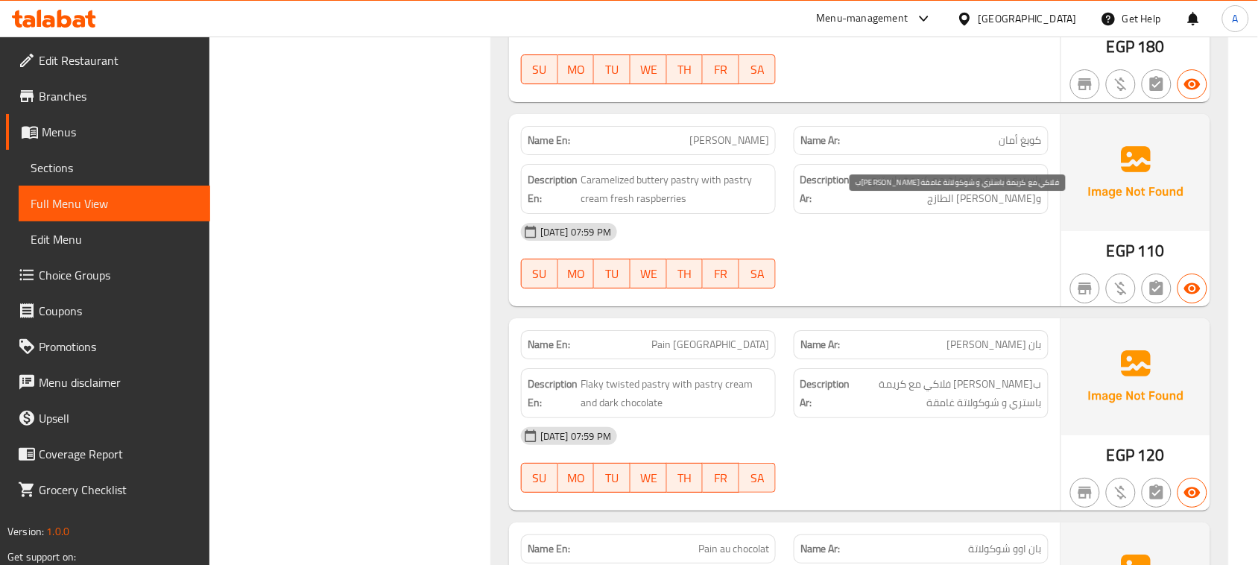
click at [902, 375] on span "ب[PERSON_NAME] فلاكي مع كريمة باستري و شوكولاتة غامقة" at bounding box center [947, 393] width 188 height 37
drag, startPoint x: 859, startPoint y: 201, endPoint x: 905, endPoint y: 216, distance: 48.5
click at [905, 375] on span "ب[PERSON_NAME] فلاكي مع كريمة باستري و شوكولاتة غامقة" at bounding box center [947, 393] width 188 height 37
click at [878, 375] on span "ب[PERSON_NAME] فلاكي مع كريمة باستري و شوكولاتة غامقة" at bounding box center [947, 393] width 188 height 37
drag, startPoint x: 1016, startPoint y: 227, endPoint x: 957, endPoint y: 348, distance: 134.0
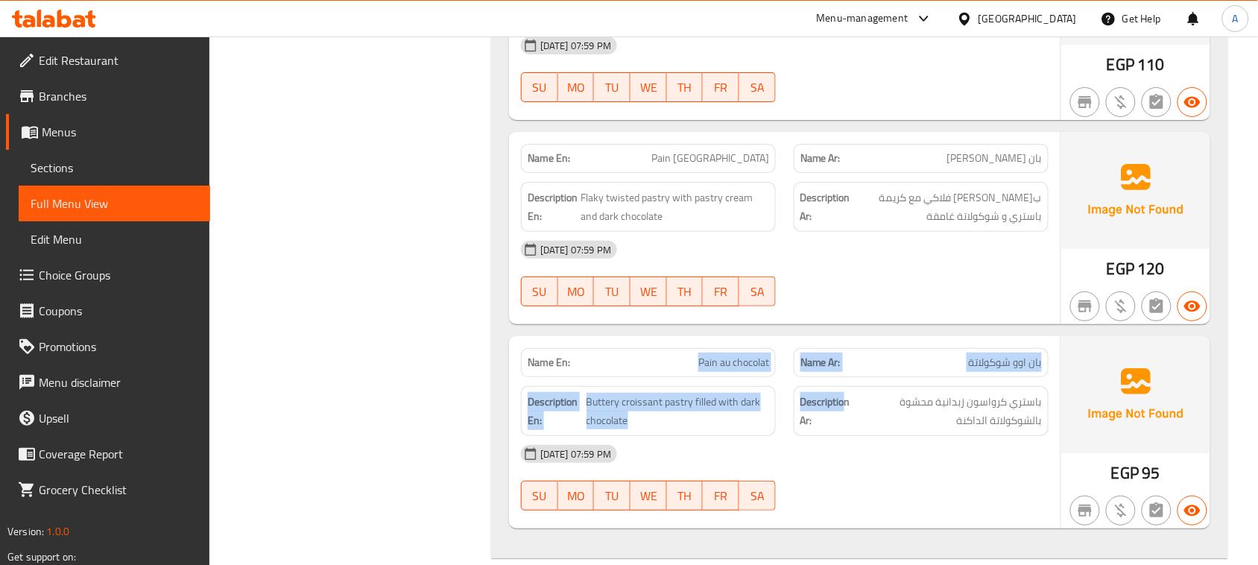
drag, startPoint x: 689, startPoint y: 183, endPoint x: 981, endPoint y: 273, distance: 305.4
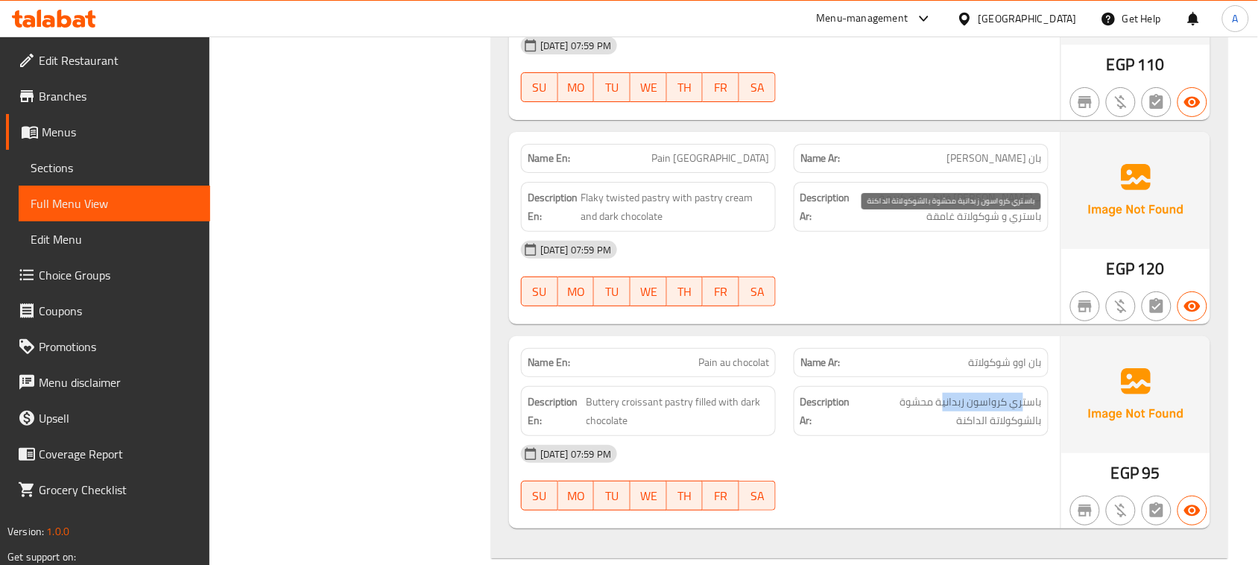
drag, startPoint x: 1023, startPoint y: 231, endPoint x: 944, endPoint y: 228, distance: 79.0
click at [944, 393] on span "باستري كرواسون زبدانية محشوة بالشوكولاتة الداكنة" at bounding box center [948, 411] width 186 height 37
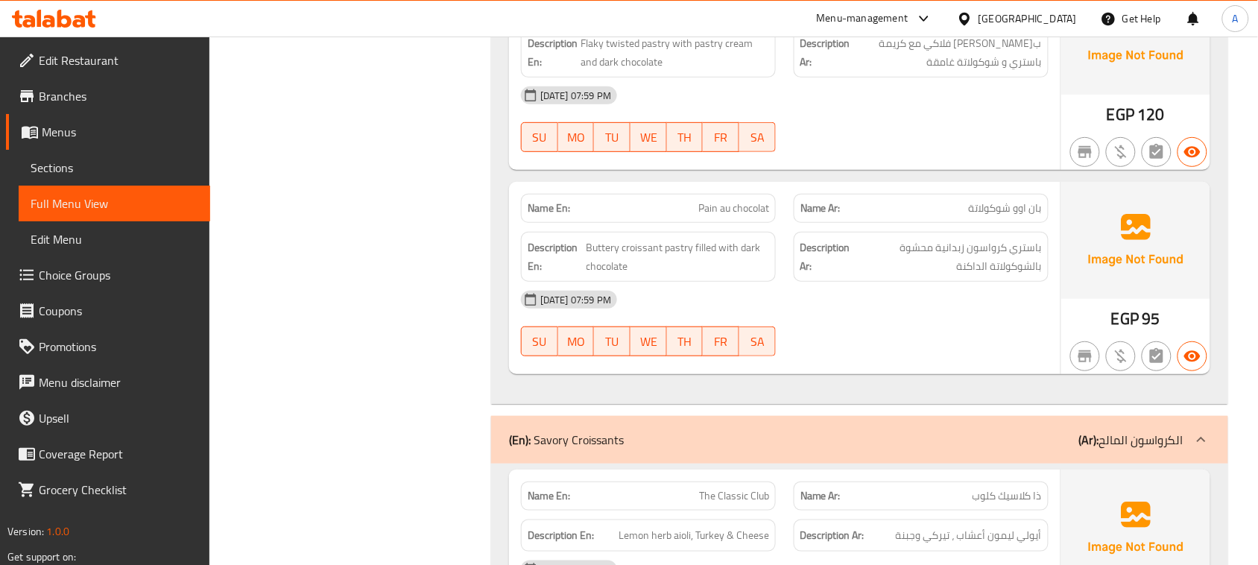
scroll to position [15274, 0]
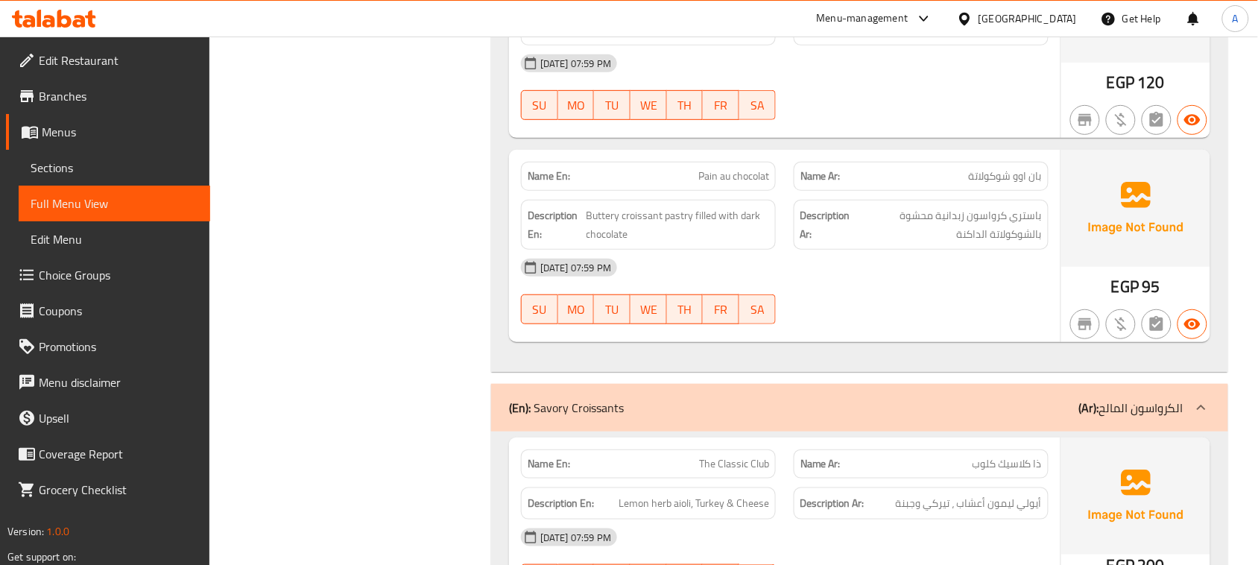
drag, startPoint x: 677, startPoint y: 288, endPoint x: 947, endPoint y: 388, distance: 288.6
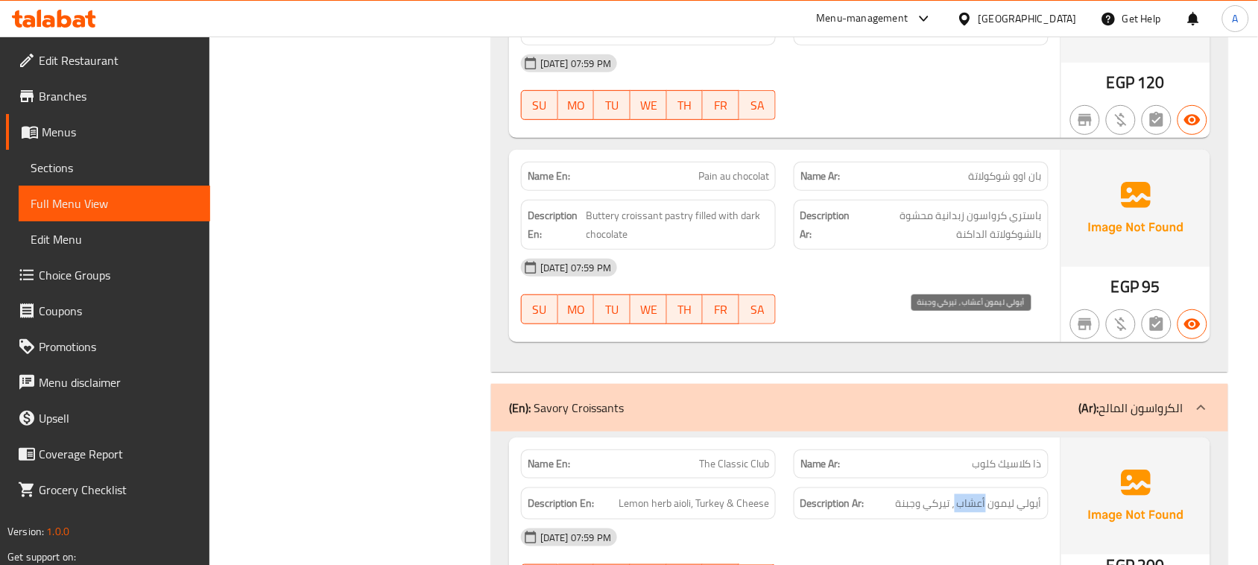
click at [978, 494] on span "أيولي ليمون أعشاب ، تيركي وجبنة" at bounding box center [969, 503] width 146 height 19
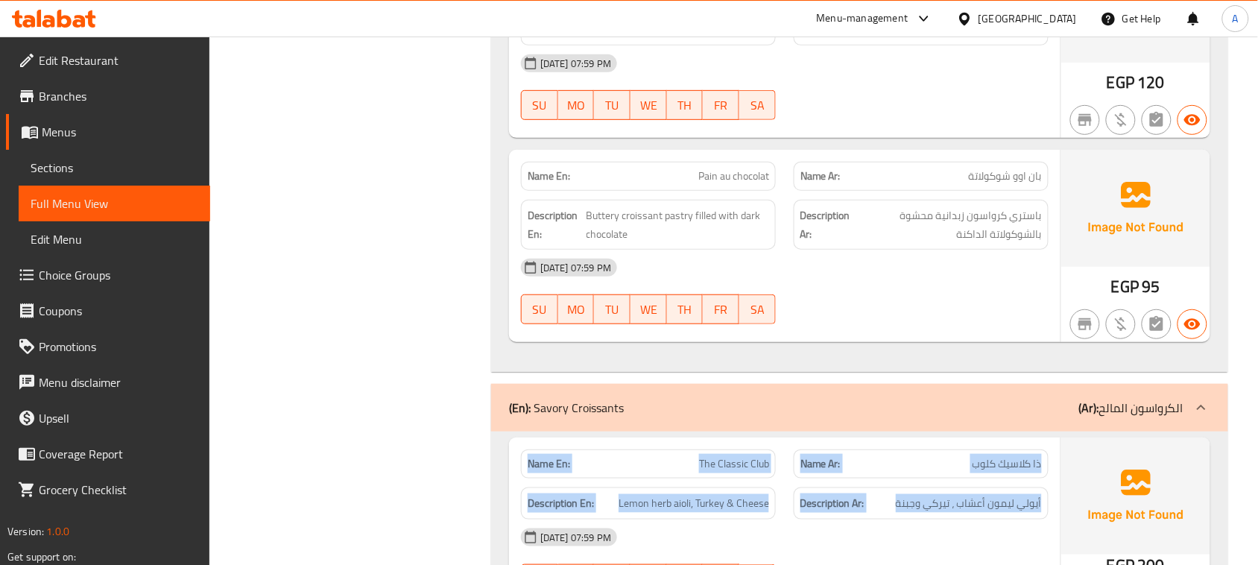
drag, startPoint x: 978, startPoint y: 332, endPoint x: 535, endPoint y: 292, distance: 444.4
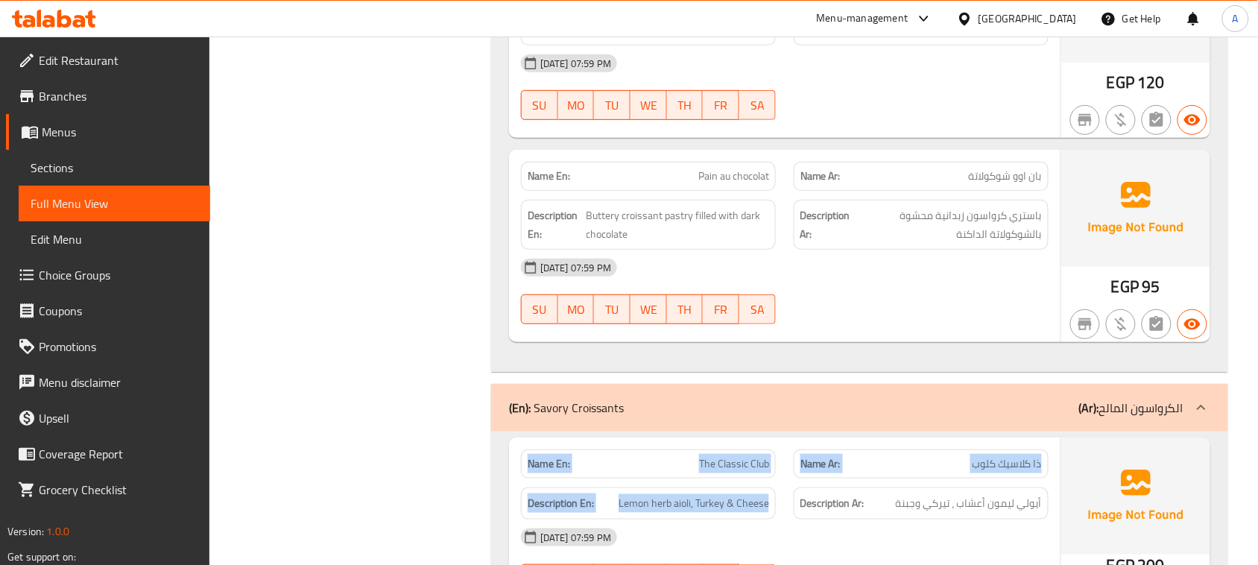
drag, startPoint x: 537, startPoint y: 291, endPoint x: 754, endPoint y: 340, distance: 222.3
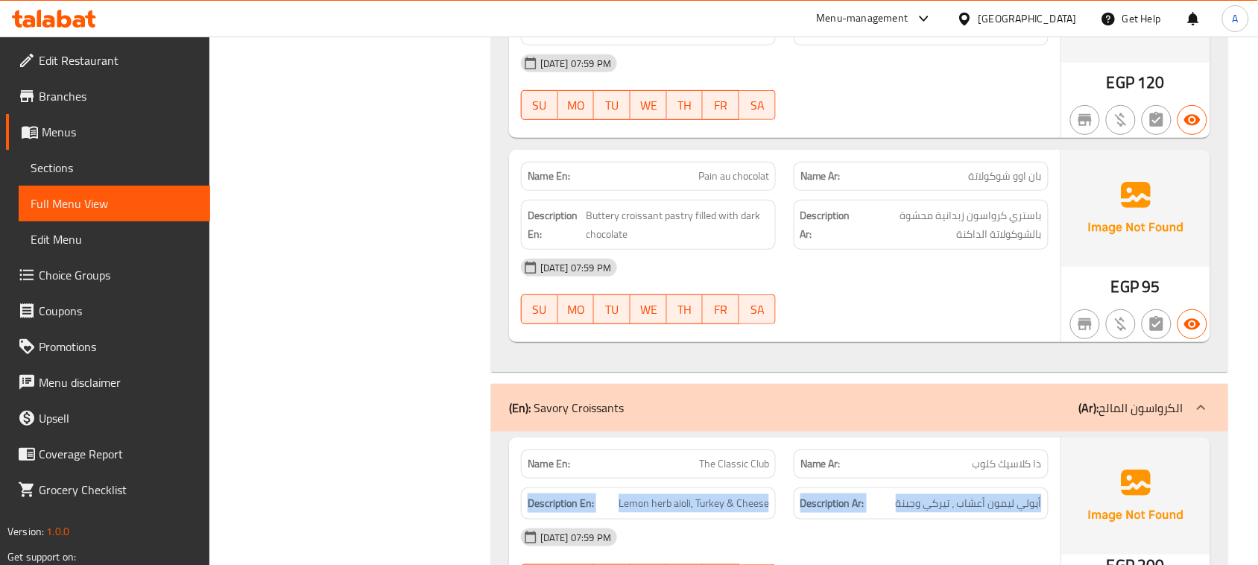
drag, startPoint x: 942, startPoint y: 343, endPoint x: 560, endPoint y: 306, distance: 384.8
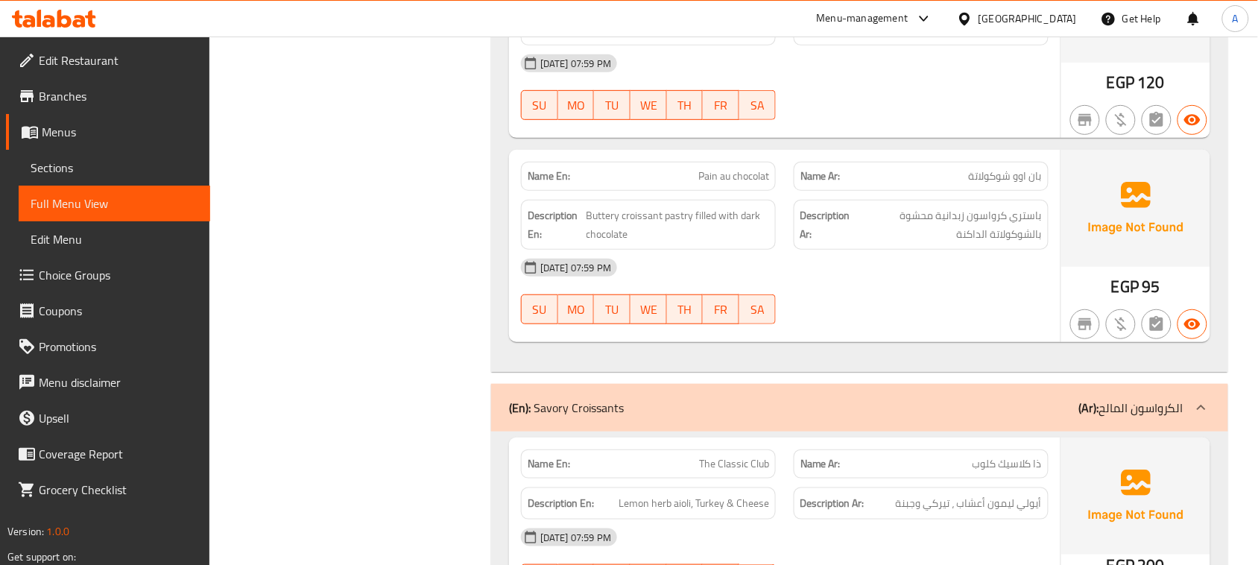
drag, startPoint x: 560, startPoint y: 291, endPoint x: 1025, endPoint y: 395, distance: 476.5
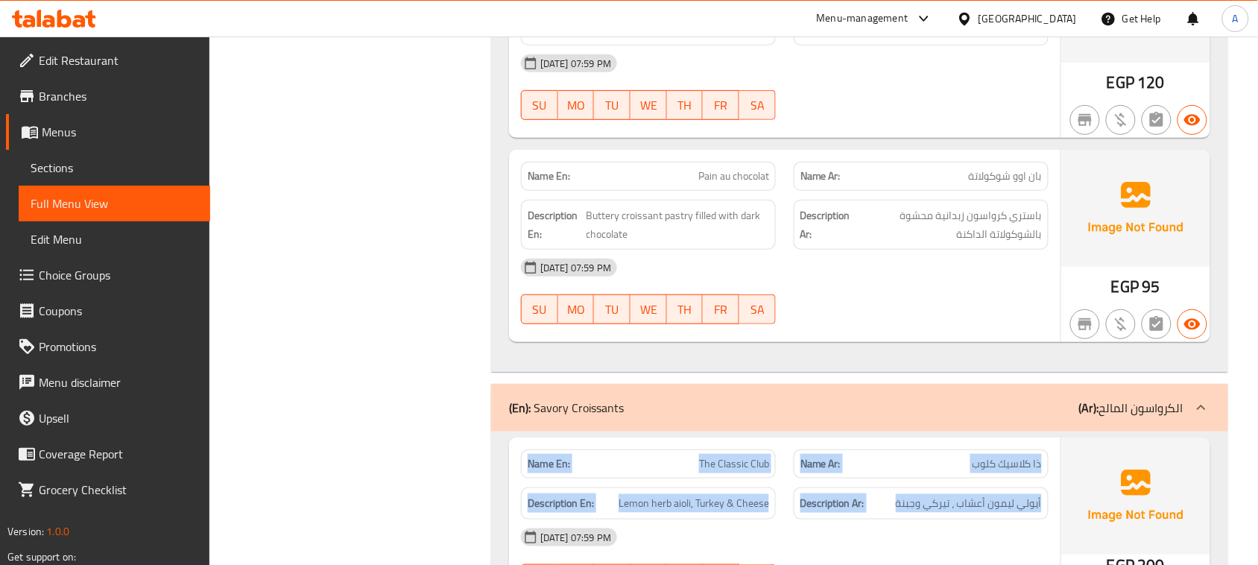
drag, startPoint x: 976, startPoint y: 345, endPoint x: 559, endPoint y: 277, distance: 422.7
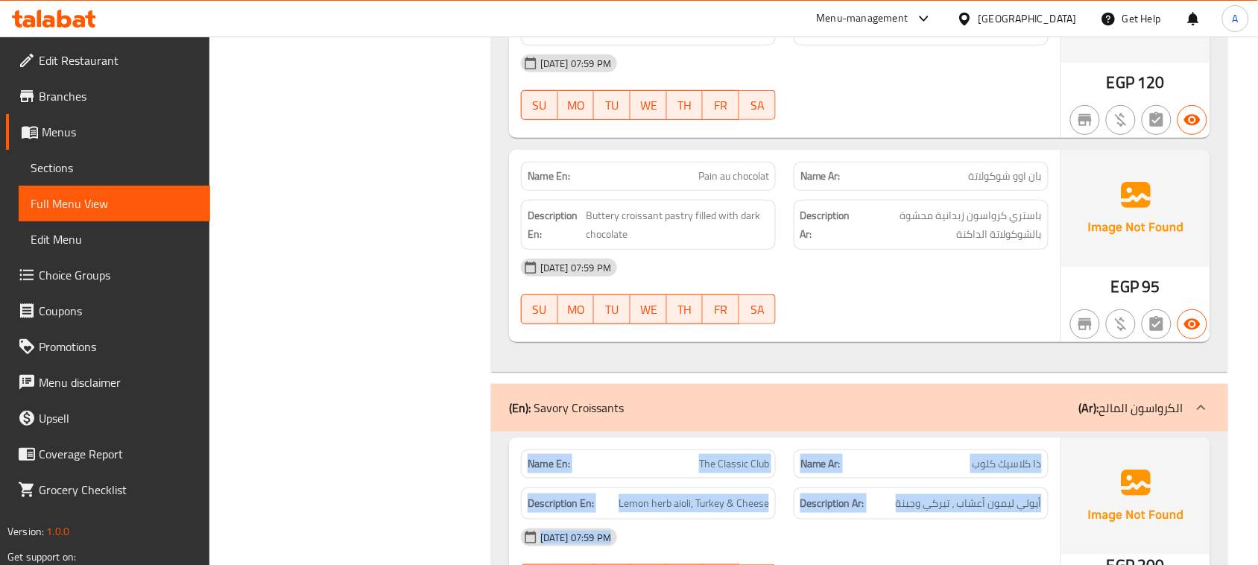
drag, startPoint x: 548, startPoint y: 281, endPoint x: 884, endPoint y: 396, distance: 356.0
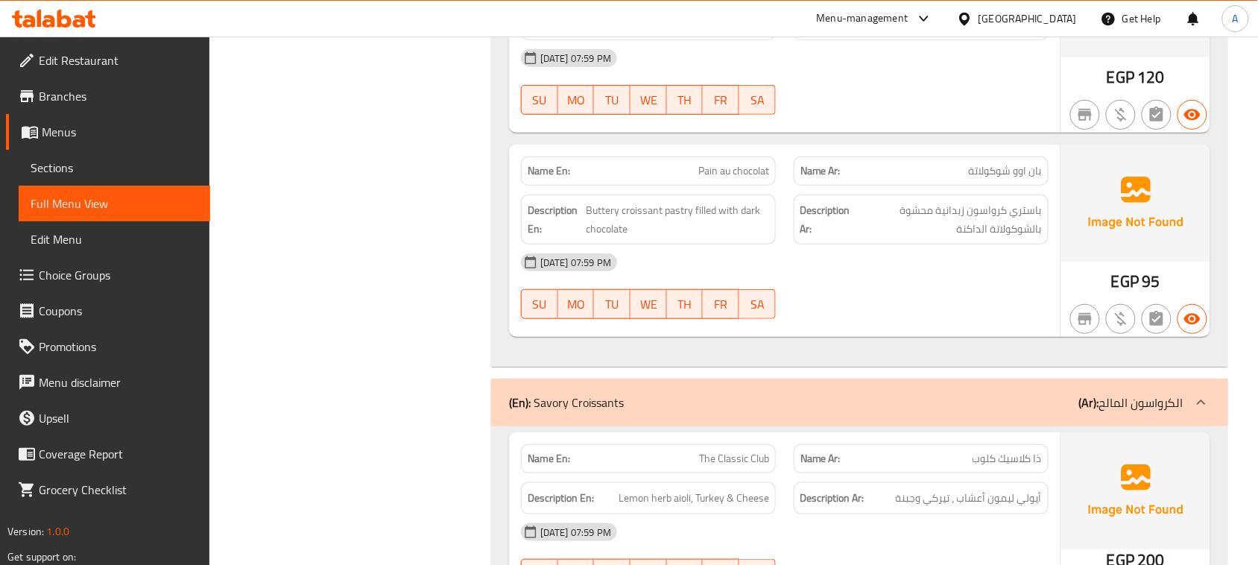
scroll to position [15367, 0]
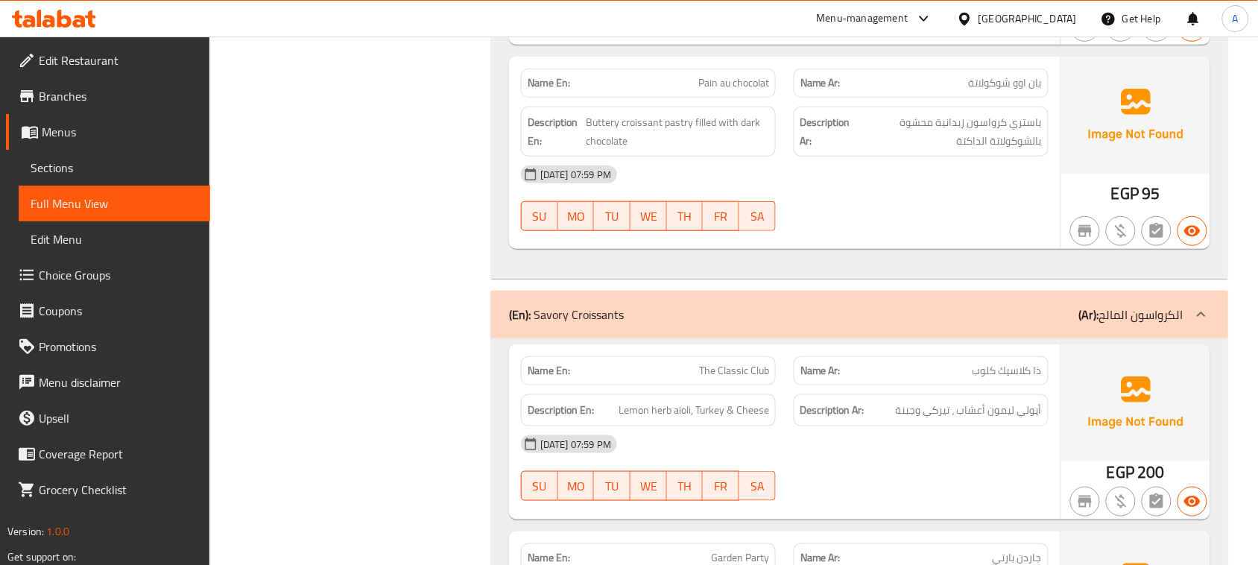
drag, startPoint x: 697, startPoint y: 197, endPoint x: 883, endPoint y: 262, distance: 197.2
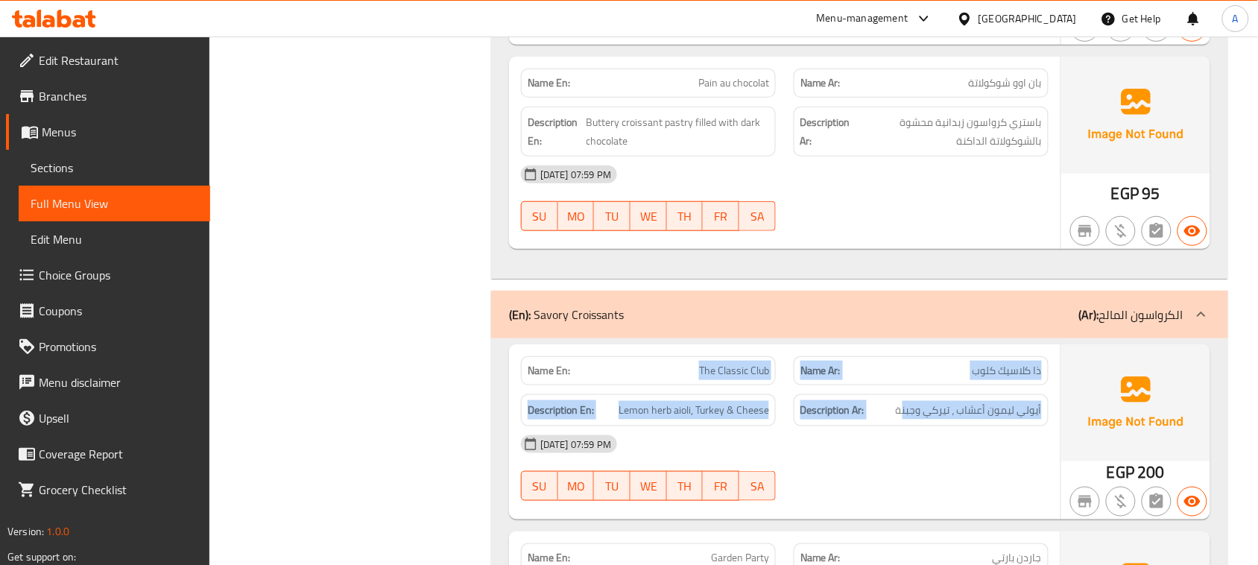
drag, startPoint x: 689, startPoint y: 185, endPoint x: 922, endPoint y: 247, distance: 240.7
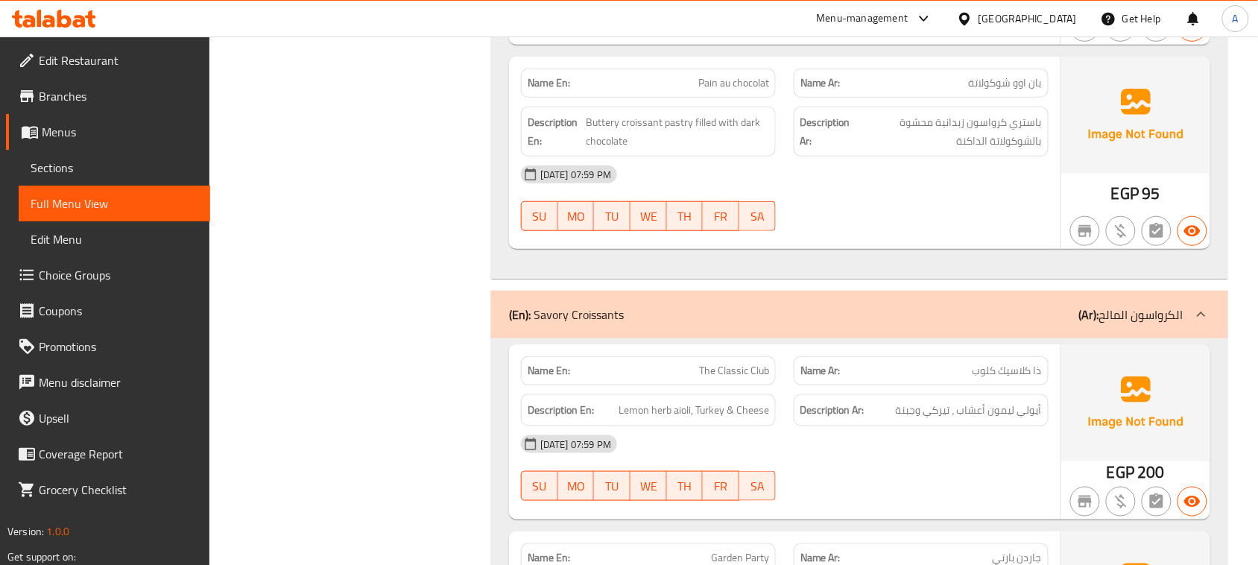
drag, startPoint x: 1032, startPoint y: 244, endPoint x: 958, endPoint y: 237, distance: 74.1
click at [958, 401] on span "أيولي ليمون أعشاب ، تيركي وجبنة" at bounding box center [969, 410] width 146 height 19
drag, startPoint x: 940, startPoint y: 237, endPoint x: 922, endPoint y: 317, distance: 82.3
click at [911, 401] on span "أيولي ليمون أعشاب ، تيركي وجبنة" at bounding box center [969, 410] width 146 height 19
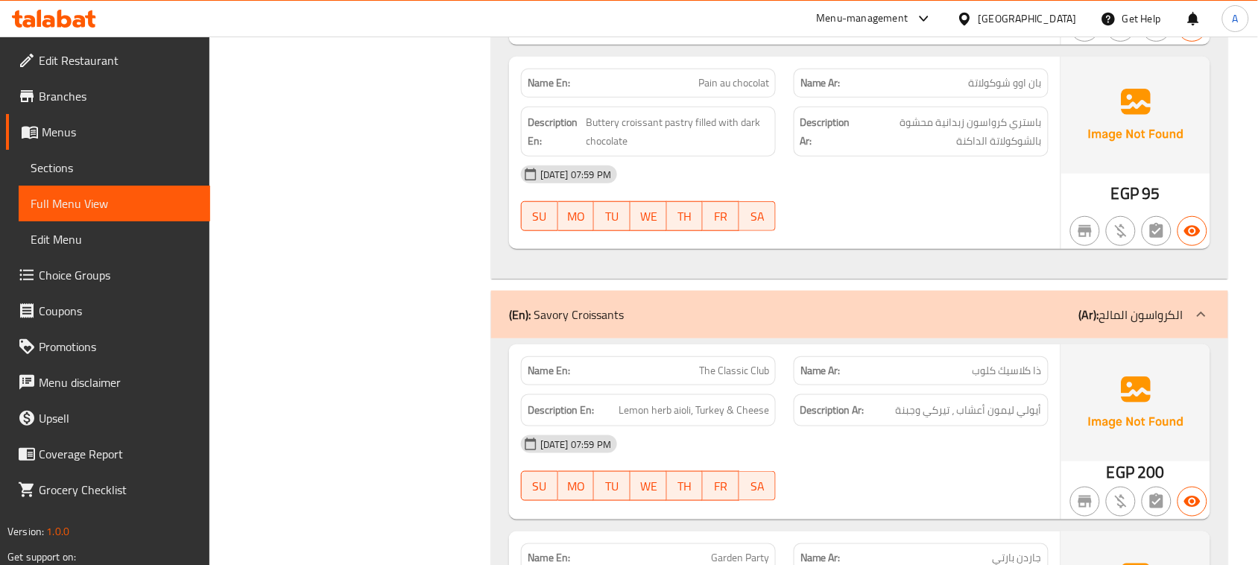
click at [700, 401] on span "Lemon herb aioli, Turkey & Cheese" at bounding box center [693, 410] width 151 height 19
drag, startPoint x: 700, startPoint y: 232, endPoint x: 896, endPoint y: 297, distance: 206.2
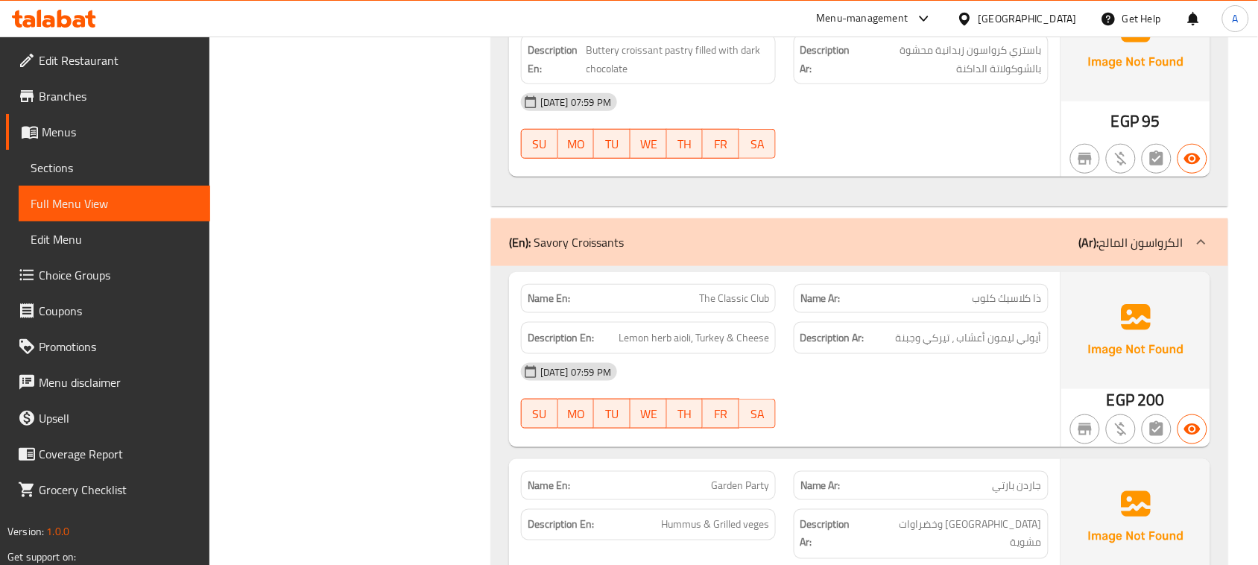
scroll to position [15460, 0]
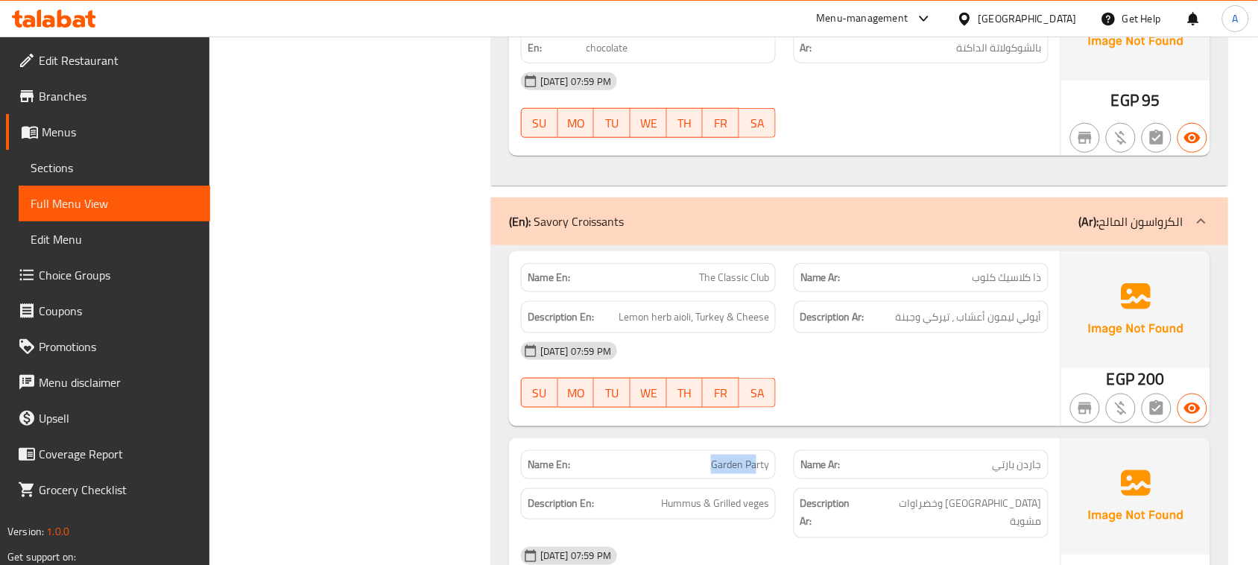
drag, startPoint x: 639, startPoint y: 276, endPoint x: 787, endPoint y: 315, distance: 153.4
drag, startPoint x: 868, startPoint y: 391, endPoint x: 865, endPoint y: 402, distance: 11.6
drag, startPoint x: 1025, startPoint y: 336, endPoint x: 917, endPoint y: 340, distance: 108.1
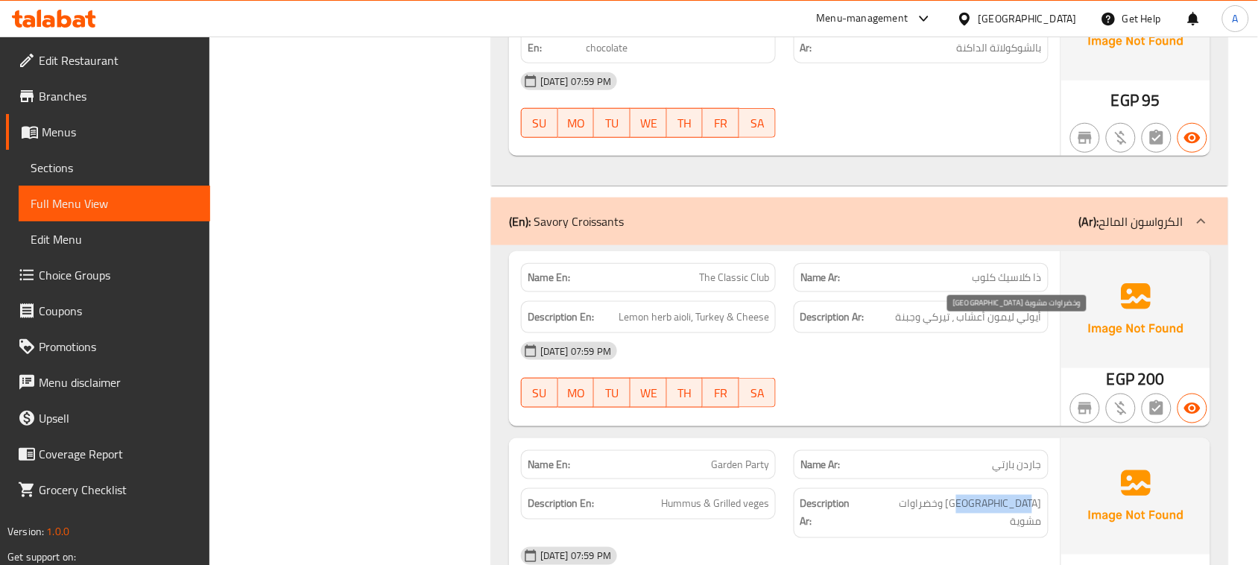
drag, startPoint x: 796, startPoint y: 332, endPoint x: 833, endPoint y: 366, distance: 50.1
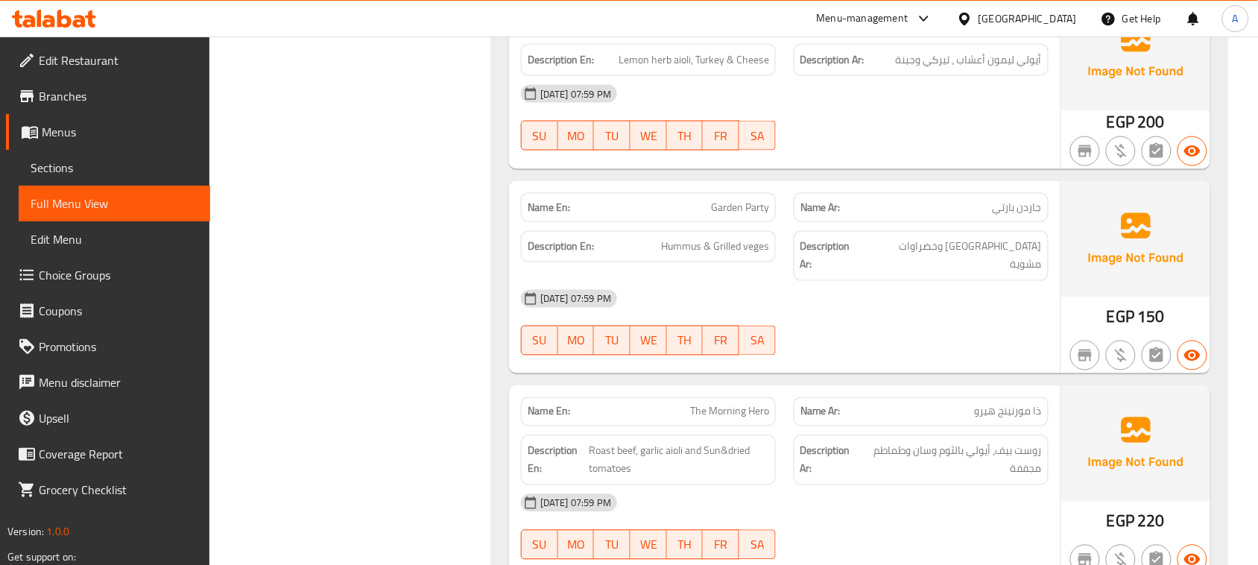
scroll to position [15739, 0]
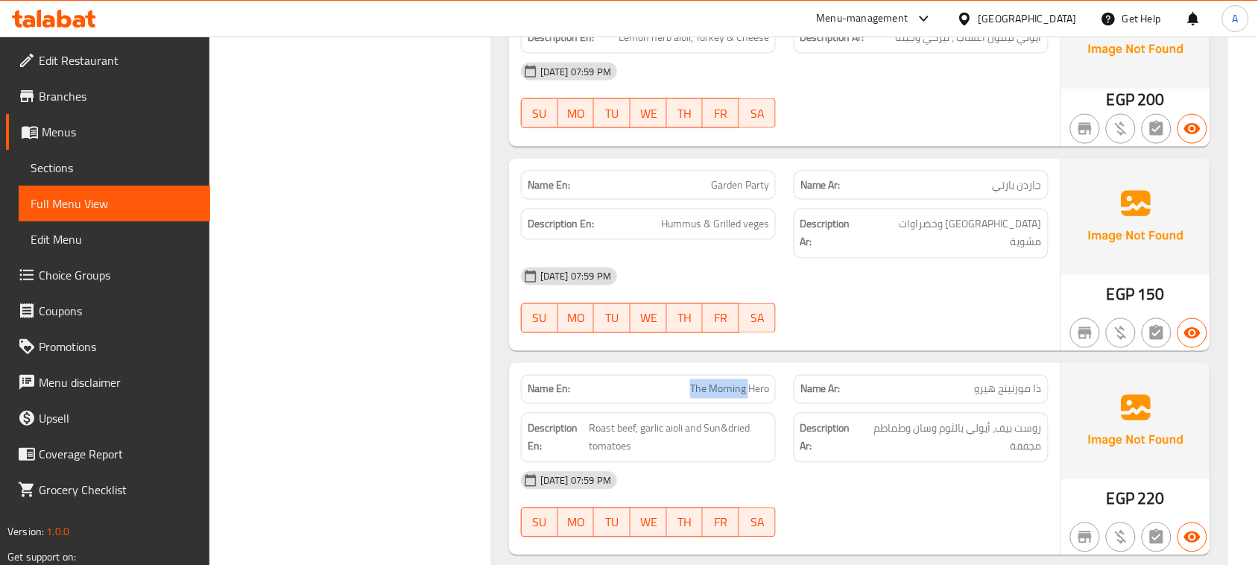
drag, startPoint x: 627, startPoint y: 180, endPoint x: 835, endPoint y: 231, distance: 214.0
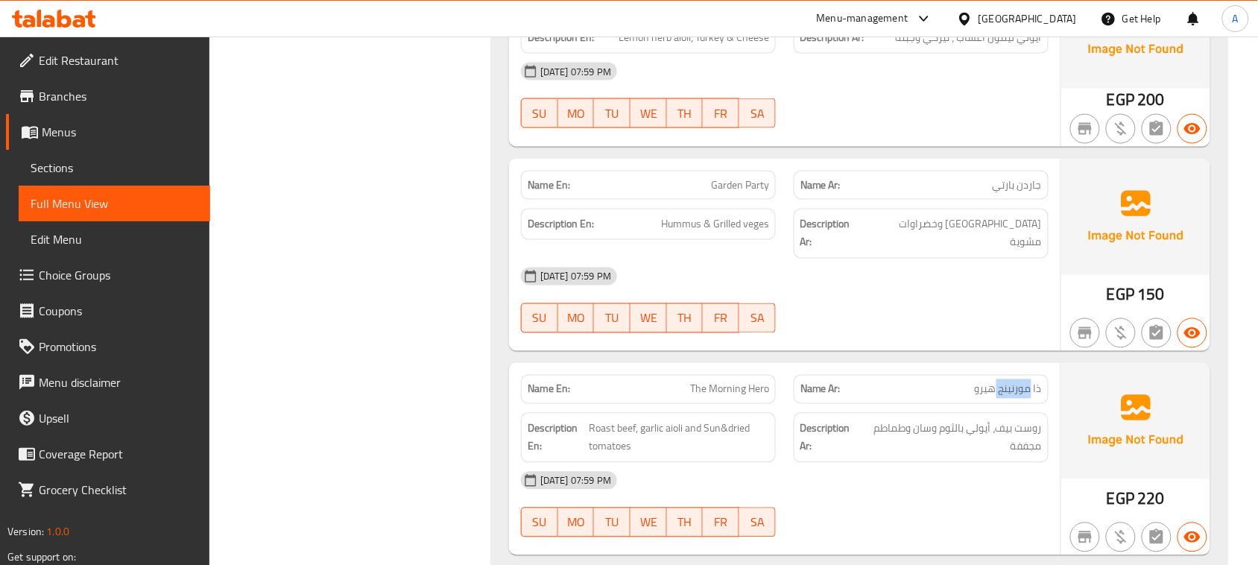
drag, startPoint x: 1023, startPoint y: 201, endPoint x: 716, endPoint y: 225, distance: 307.9
drag, startPoint x: 1018, startPoint y: 244, endPoint x: 999, endPoint y: 244, distance: 19.4
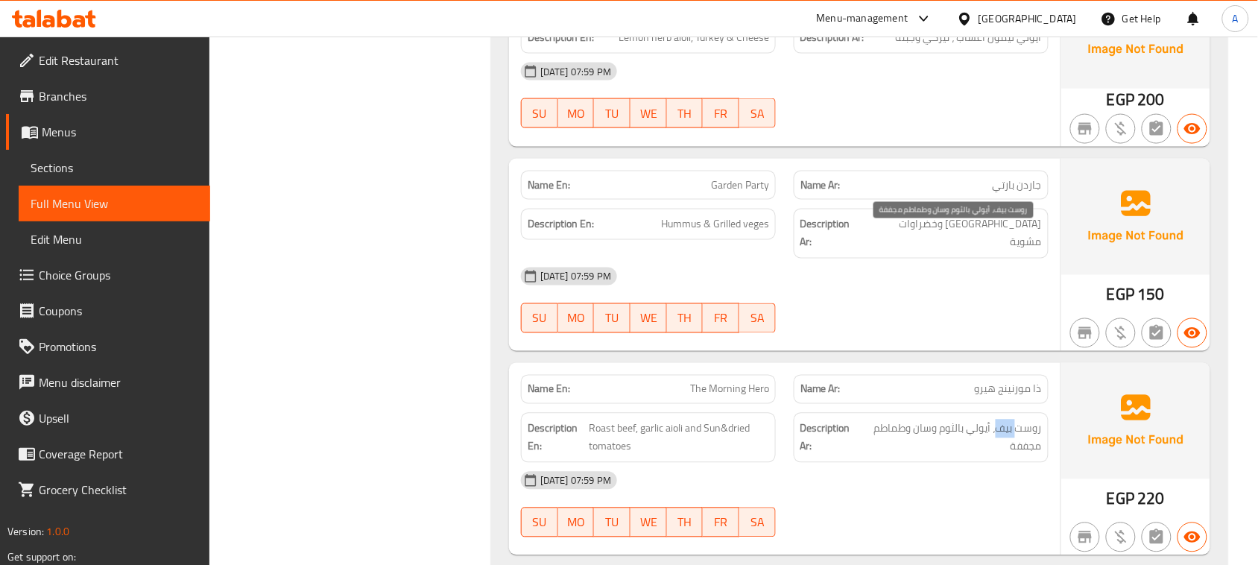
click at [1001, 419] on span "روست بيف، أيولي بالثوم وسان وطماطم مجففة" at bounding box center [951, 437] width 181 height 37
drag, startPoint x: 987, startPoint y: 243, endPoint x: 895, endPoint y: 247, distance: 92.5
click at [895, 419] on span "روست بيف، أيولي بالثوم وسان وطماطم مجففة" at bounding box center [951, 437] width 181 height 37
drag, startPoint x: 896, startPoint y: 427, endPoint x: 1021, endPoint y: 367, distance: 139.3
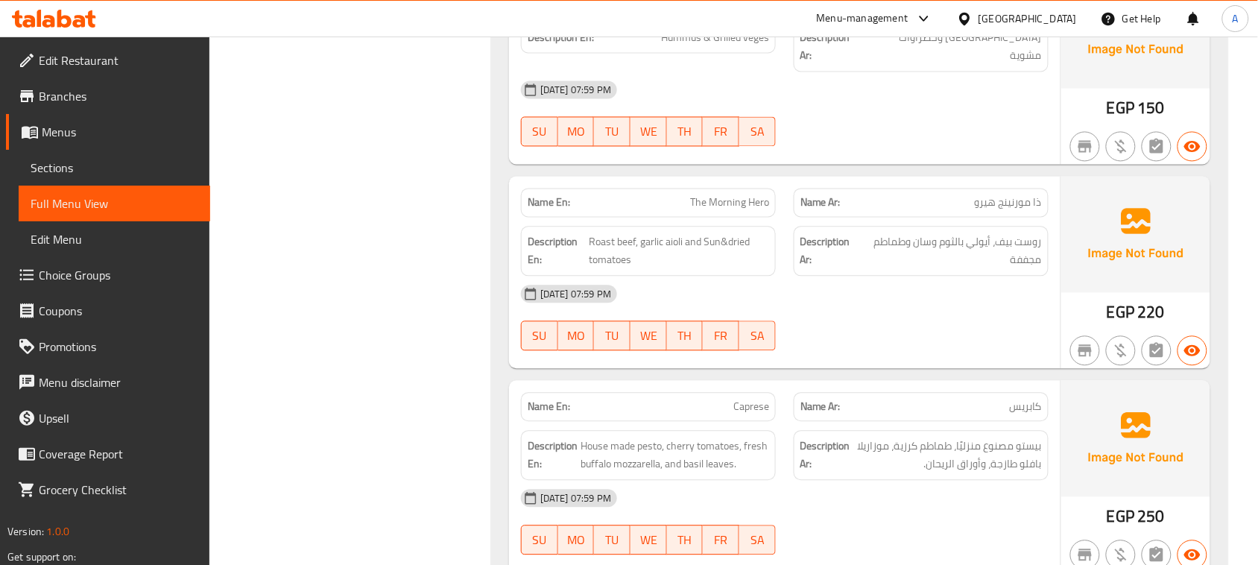
scroll to position [16019, 0]
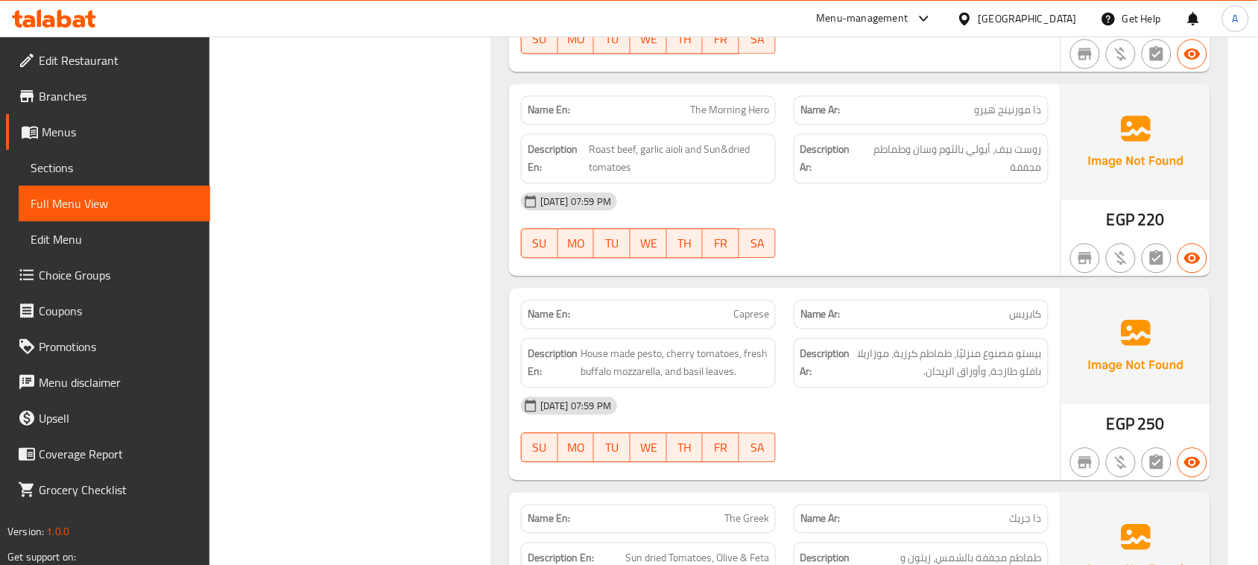
drag, startPoint x: 630, startPoint y: 106, endPoint x: 786, endPoint y: 151, distance: 162.7
drag, startPoint x: 967, startPoint y: 239, endPoint x: 969, endPoint y: 162, distance: 77.5
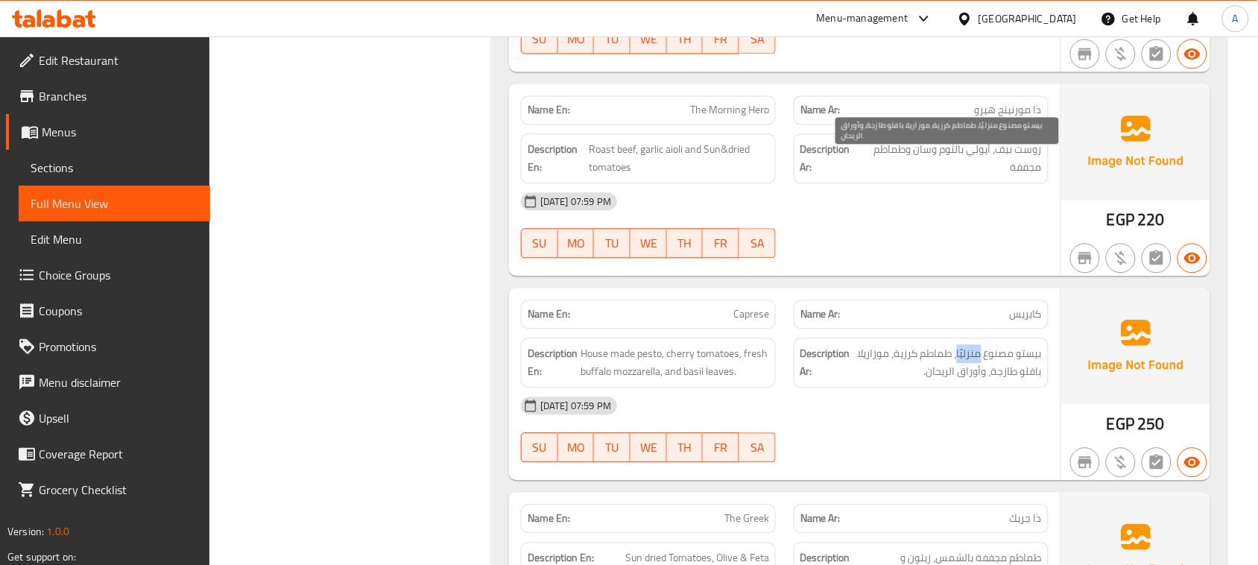
click at [969, 344] on span "بيستو مصنوع منزليًا، طماطم كرزية، موزاريلا بافلو طازجة، وأوراق الريحان." at bounding box center [947, 362] width 188 height 37
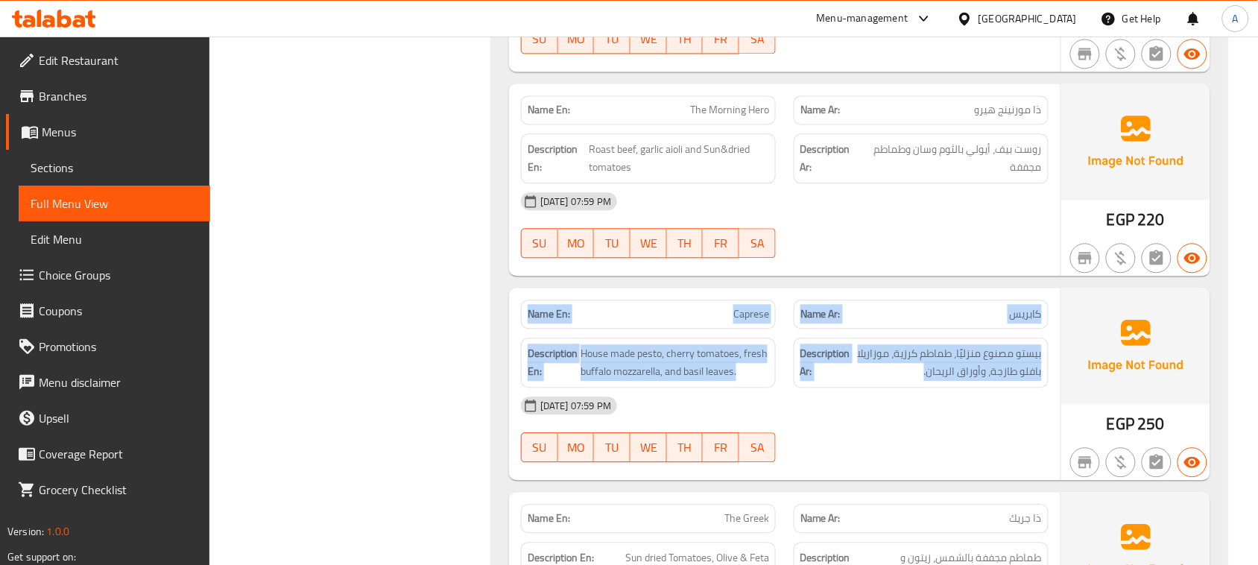
drag, startPoint x: 969, startPoint y: 162, endPoint x: 545, endPoint y: 124, distance: 426.4
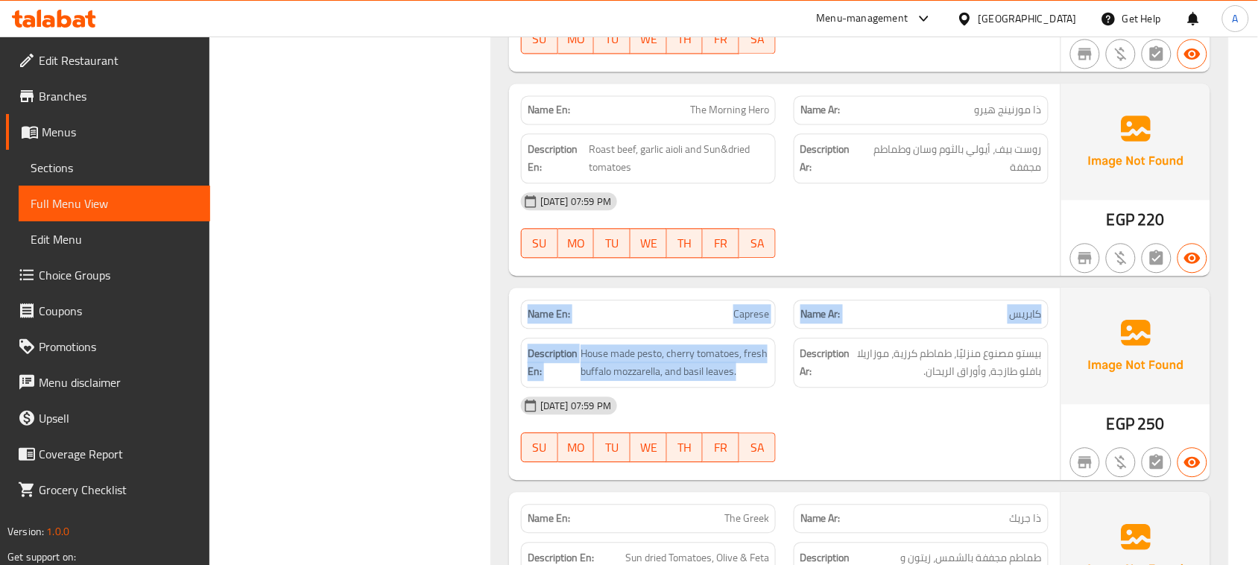
drag, startPoint x: 542, startPoint y: 123, endPoint x: 769, endPoint y: 172, distance: 231.8
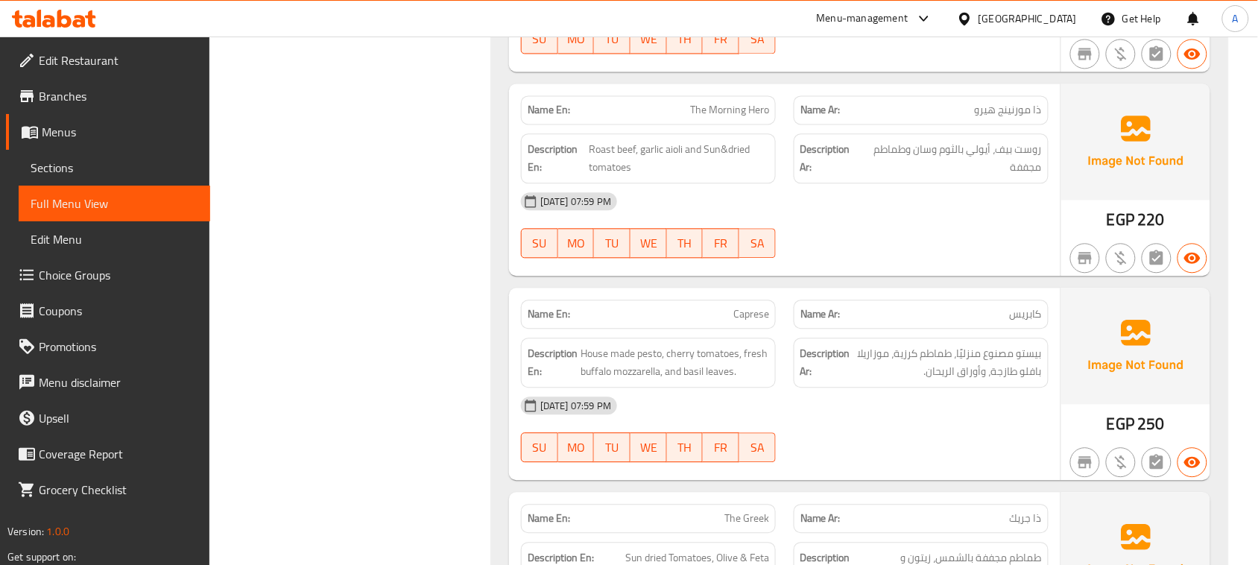
drag, startPoint x: 924, startPoint y: 151, endPoint x: 879, endPoint y: 267, distance: 124.5
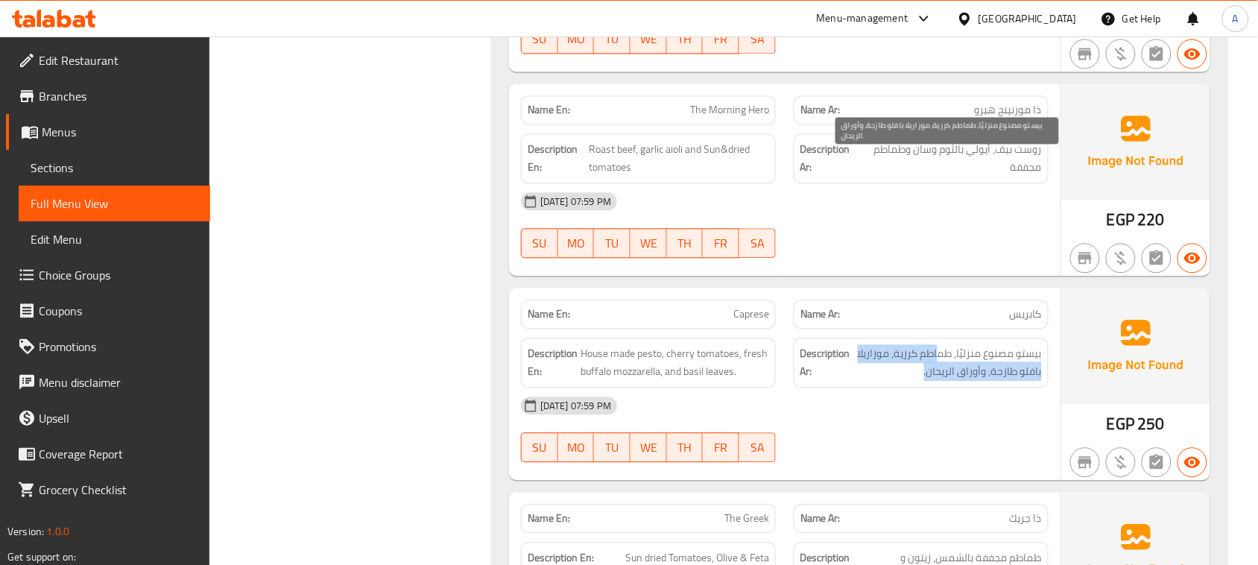
drag, startPoint x: 907, startPoint y: 170, endPoint x: 881, endPoint y: 174, distance: 26.3
click at [881, 344] on span "بيستو مصنوع منزليًا، طماطم كرزية، موزاريلا بافلو طازجة، وأوراق الريحان." at bounding box center [947, 362] width 188 height 37
click at [875, 344] on span "بيستو مصنوع منزليًا، طماطم كرزية، موزاريلا بافلو طازجة، وأوراق الريحان." at bounding box center [947, 362] width 188 height 37
drag, startPoint x: 875, startPoint y: 168, endPoint x: 1004, endPoint y: 205, distance: 134.2
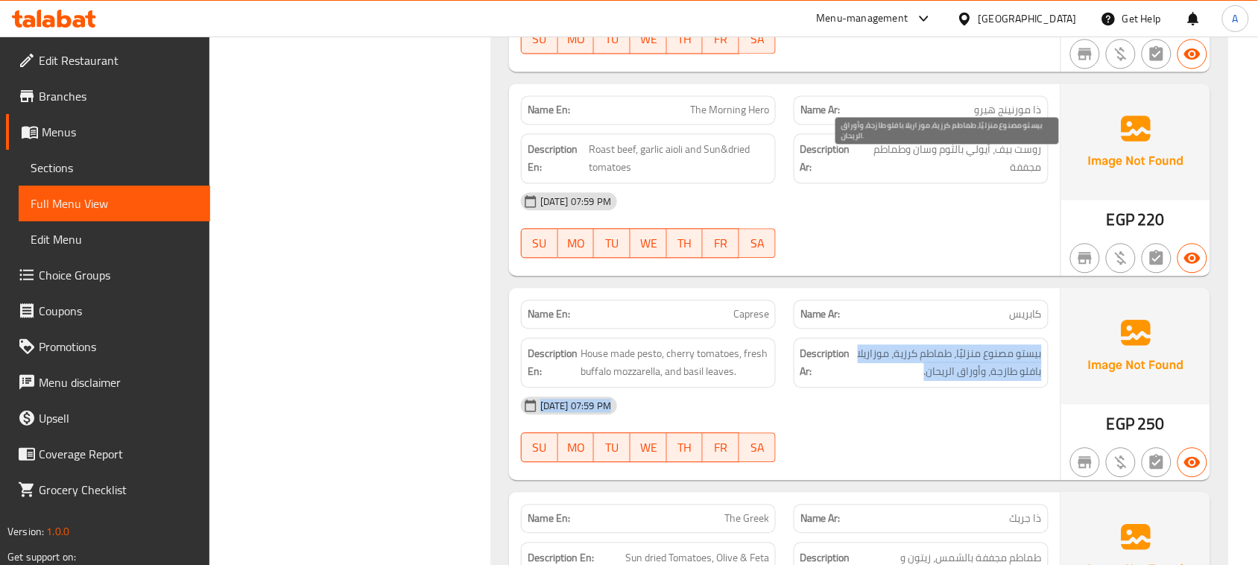
click at [977, 344] on span "بيستو مصنوع منزليًا، طماطم كرزية، موزاريلا بافلو طازجة، وأوراق الريحان." at bounding box center [947, 362] width 188 height 37
drag, startPoint x: 977, startPoint y: 169, endPoint x: 842, endPoint y: 169, distance: 134.9
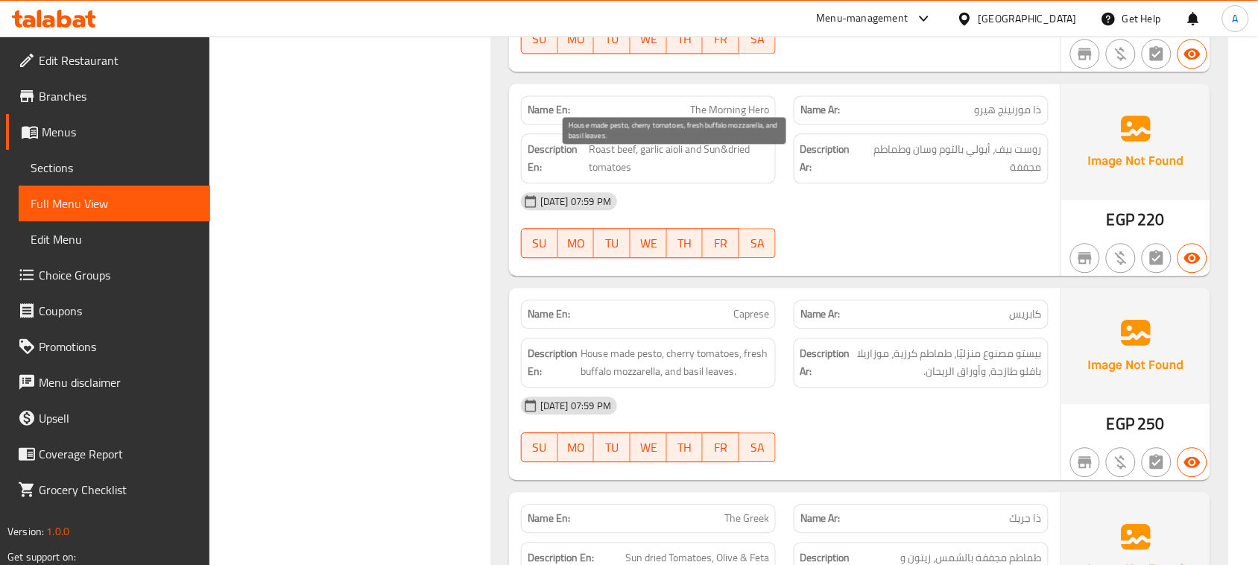
click at [680, 344] on span "House made pesto, cherry tomatoes, fresh buffalo mozzarella, and basil leaves." at bounding box center [674, 362] width 188 height 37
drag, startPoint x: 680, startPoint y: 190, endPoint x: 921, endPoint y: 198, distance: 240.8
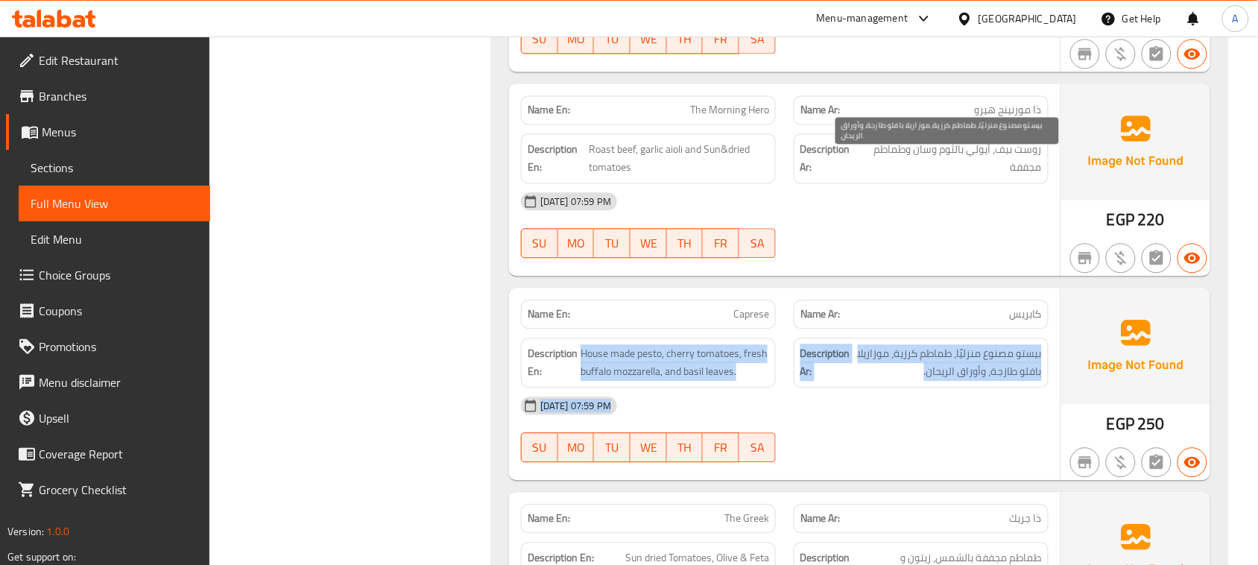
click at [980, 344] on span "بيستو مصنوع منزليًا، طماطم كرزية، موزاريلا بافلو طازجة، وأوراق الريحان." at bounding box center [947, 362] width 188 height 37
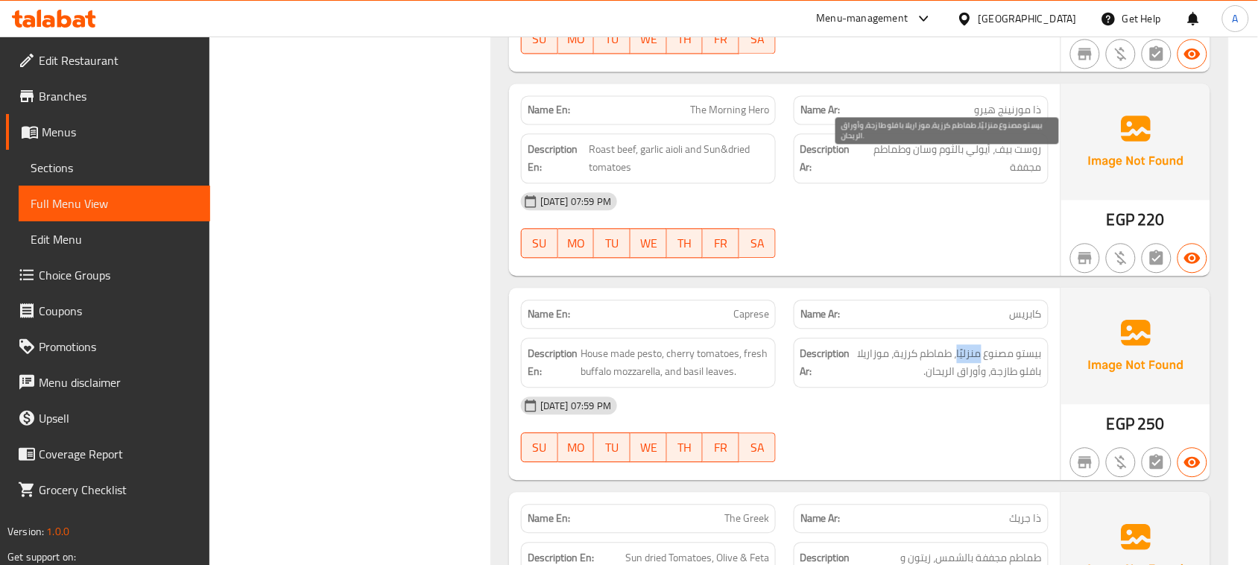
click at [980, 344] on span "بيستو مصنوع منزليًا، طماطم كرزية، موزاريلا بافلو طازجة، وأوراق الريحان." at bounding box center [947, 362] width 188 height 37
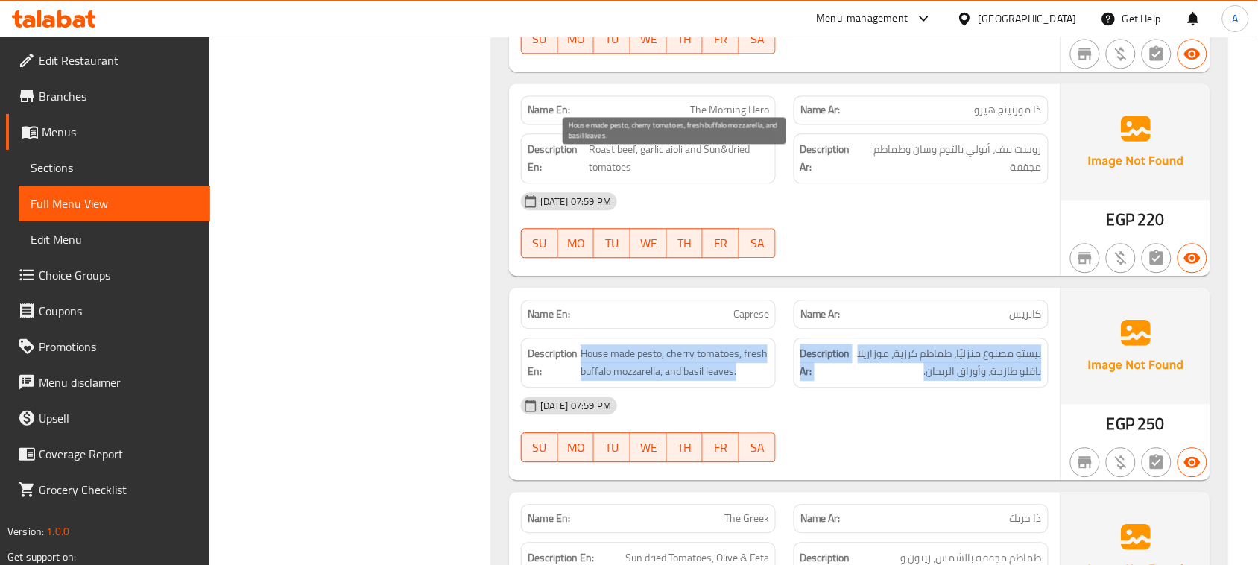
drag
click at [647, 344] on span "House made pesto, cherry tomatoes, fresh buffalo mozzarella, and basil leaves." at bounding box center [674, 362] width 188 height 37
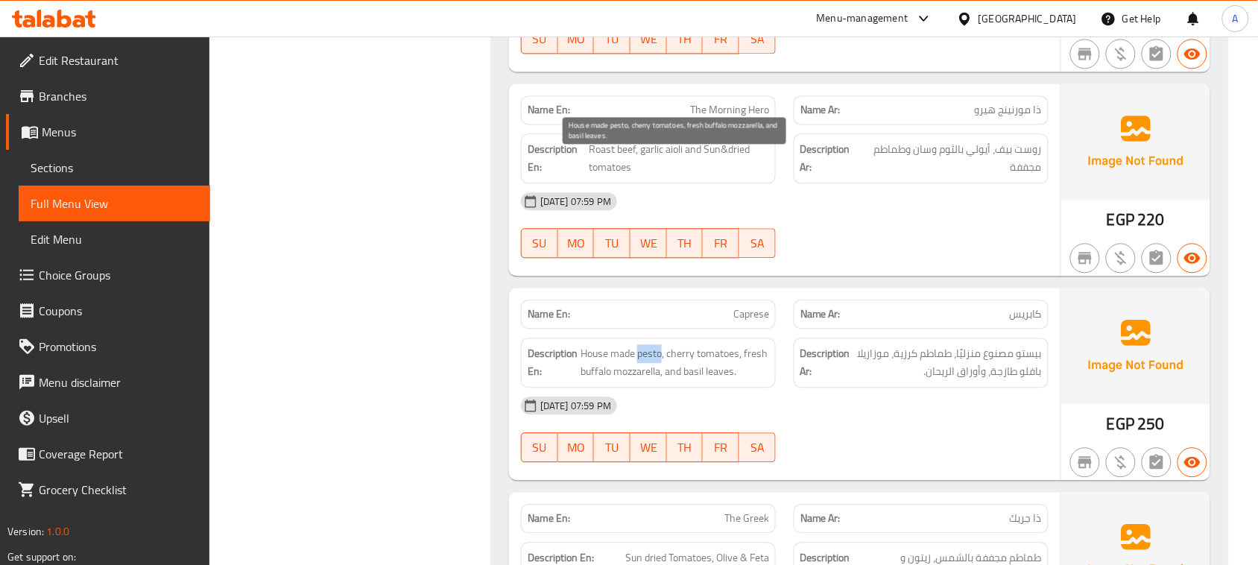
click at [647, 344] on span "House made pesto, cherry tomatoes, fresh buffalo mozzarella, and basil leaves." at bounding box center [674, 362] width 188 height 37
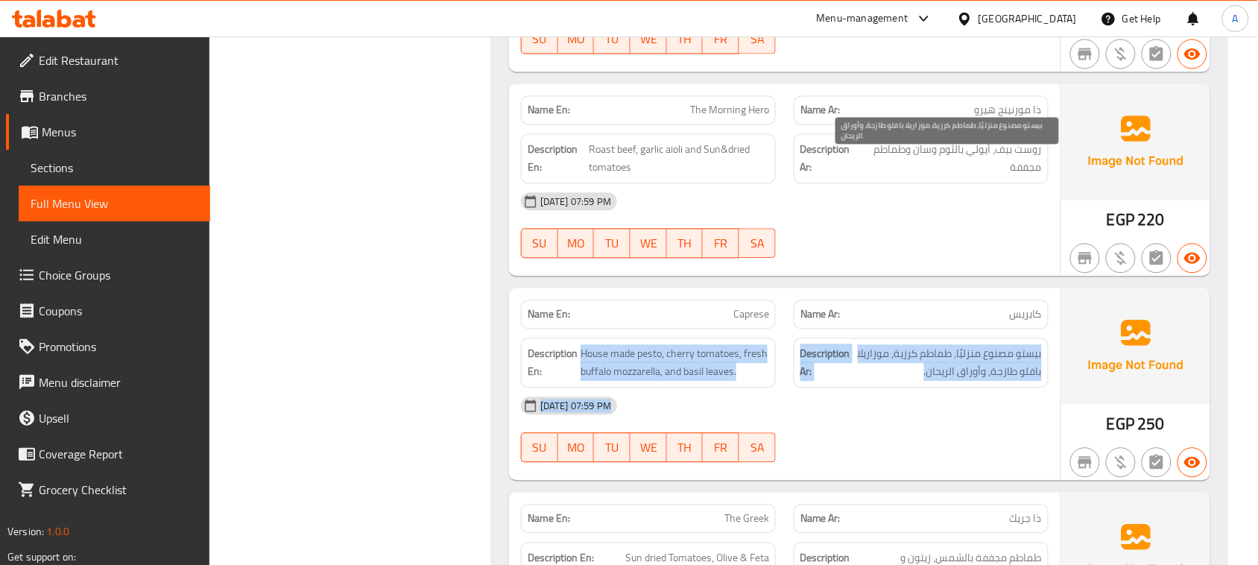
click at [959, 344] on span "بيستو مصنوع منزليًا، طماطم كرزية، موزاريلا بافلو طازجة، وأوراق الريحان." at bounding box center [947, 362] width 188 height 37
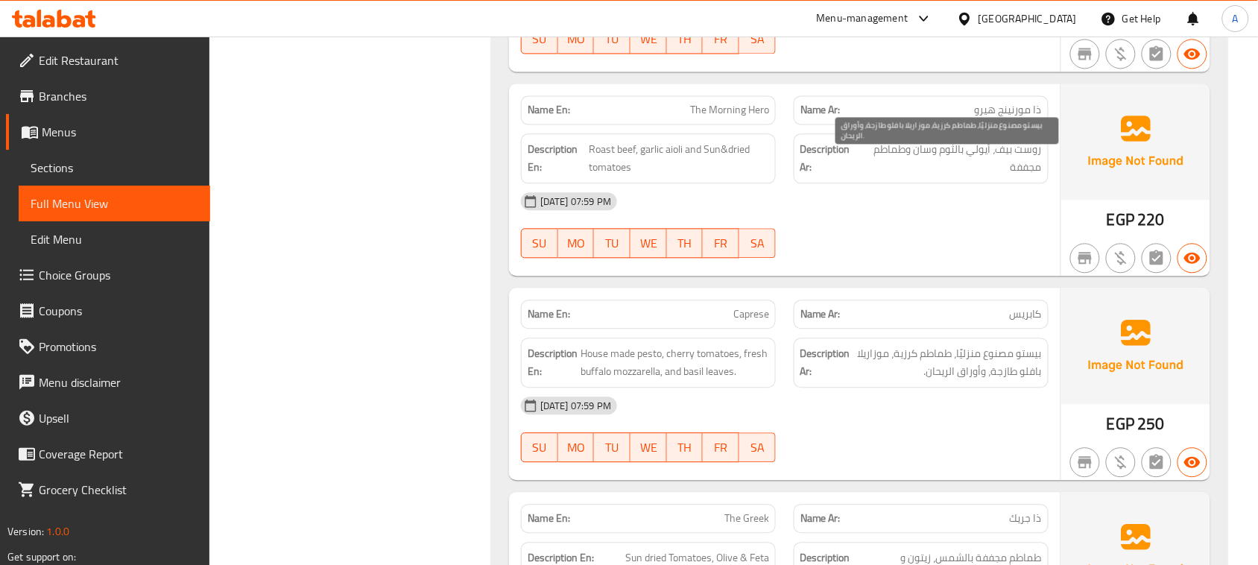
click at [937, 344] on span "بيستو مصنوع منزليًا، طماطم كرزية، موزاريلا بافلو طازجة، وأوراق الريحان." at bounding box center [947, 362] width 188 height 37
drag, startPoint x: 937, startPoint y: 165, endPoint x: 894, endPoint y: 170, distance: 42.7
click at [894, 344] on span "بيستو مصنوع منزليًا، طماطم كرزية، موزاريلا بافلو طازجة، وأوراق الريحان." at bounding box center [947, 362] width 188 height 37
click at [876, 344] on span "بيستو مصنوع منزليًا، طماطم كرزية، موزاريلا بافلو طازجة، وأوراق الريحان." at bounding box center [947, 362] width 188 height 37
click at [872, 344] on span "بيستو مصنوع منزليًا، طماطم كرزية، موزاريلا بافلو طازجة، وأوراق الريحان." at bounding box center [947, 362] width 188 height 37
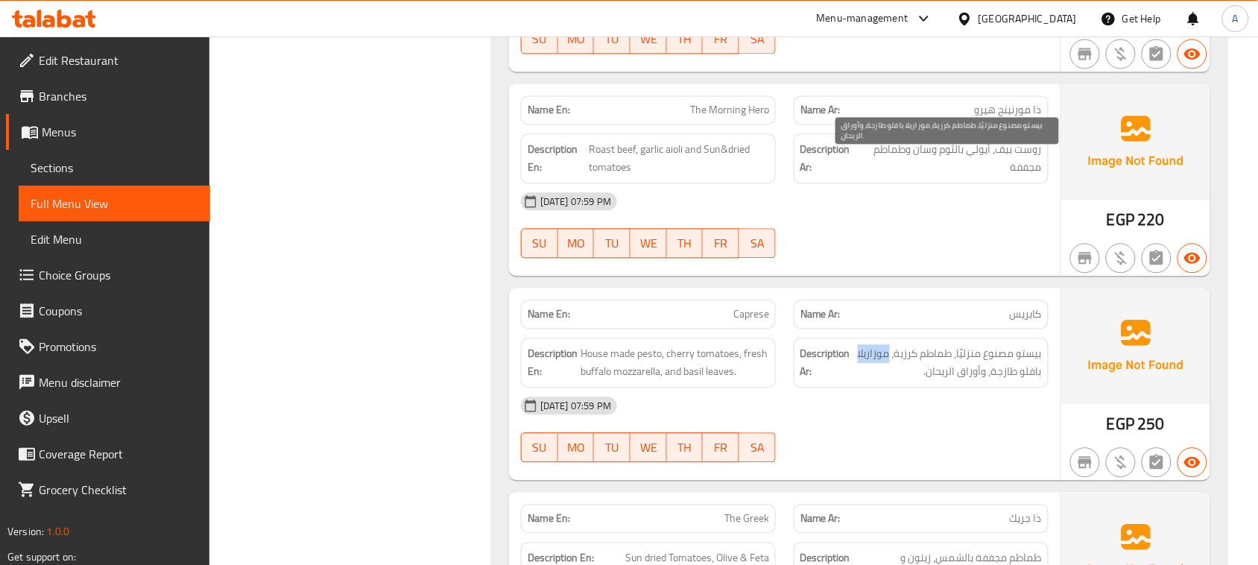
click at [872, 344] on span "بيستو مصنوع منزليًا، طماطم كرزية، موزاريلا بافلو طازجة، وأوراق الريحان." at bounding box center [947, 362] width 188 height 37
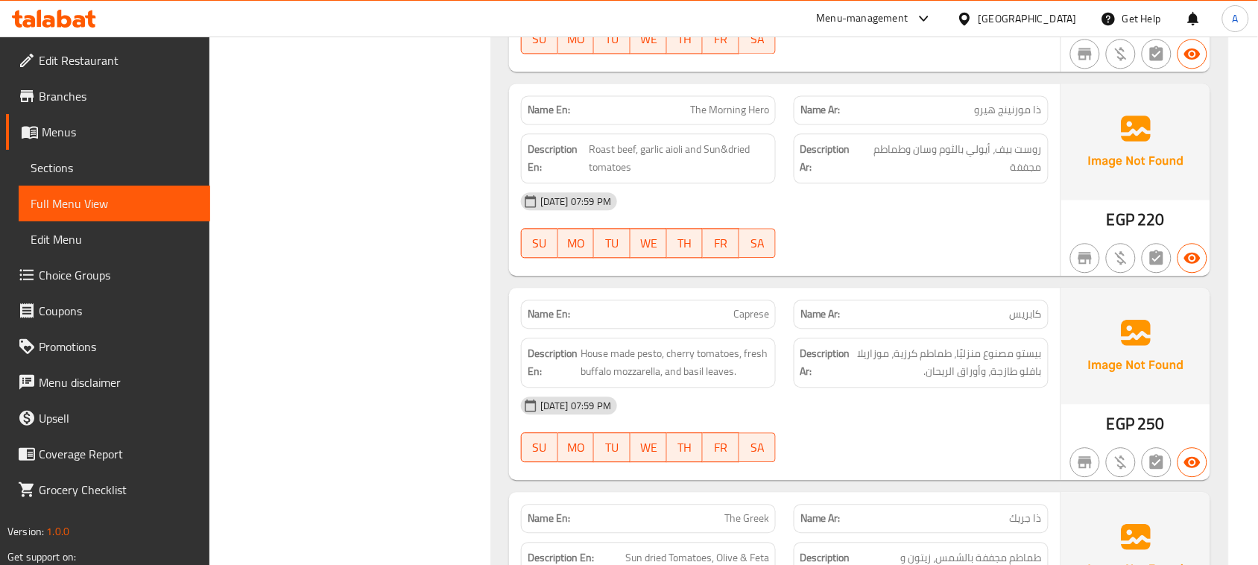
drag, startPoint x: 907, startPoint y: 259, endPoint x: 906, endPoint y: 272, distance: 13.4
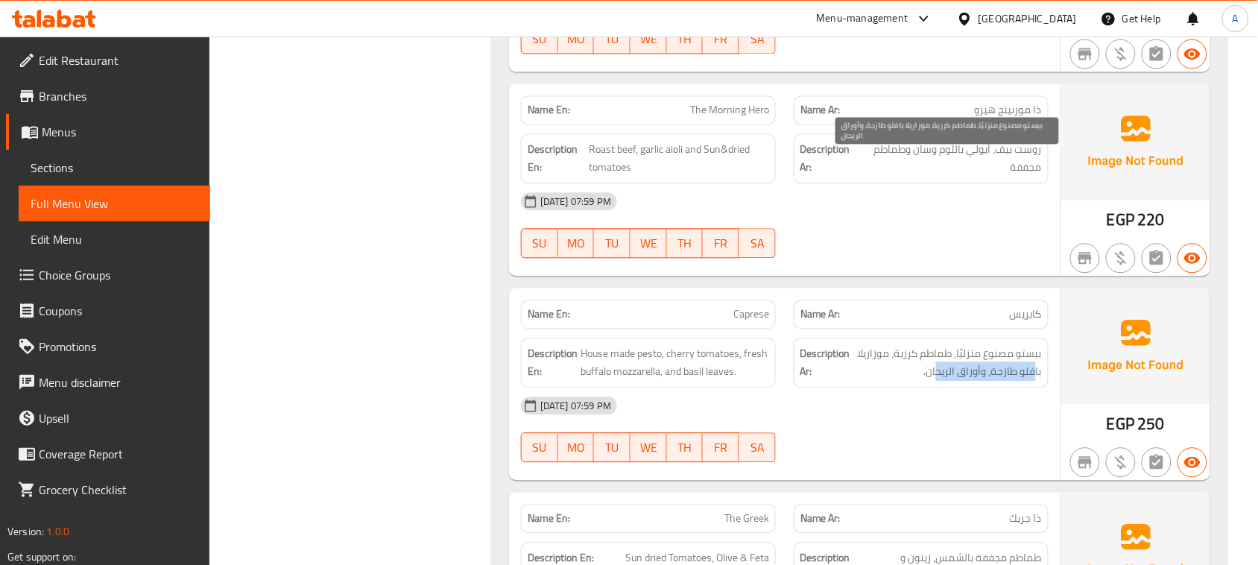
drag, startPoint x: 1027, startPoint y: 180, endPoint x: 939, endPoint y: 188, distance: 88.4
click at [939, 344] on span "بيستو مصنوع منزليًا، طماطم كرزية، موزاريلا بافلو طازجة، وأوراق الريحان." at bounding box center [947, 362] width 188 height 37
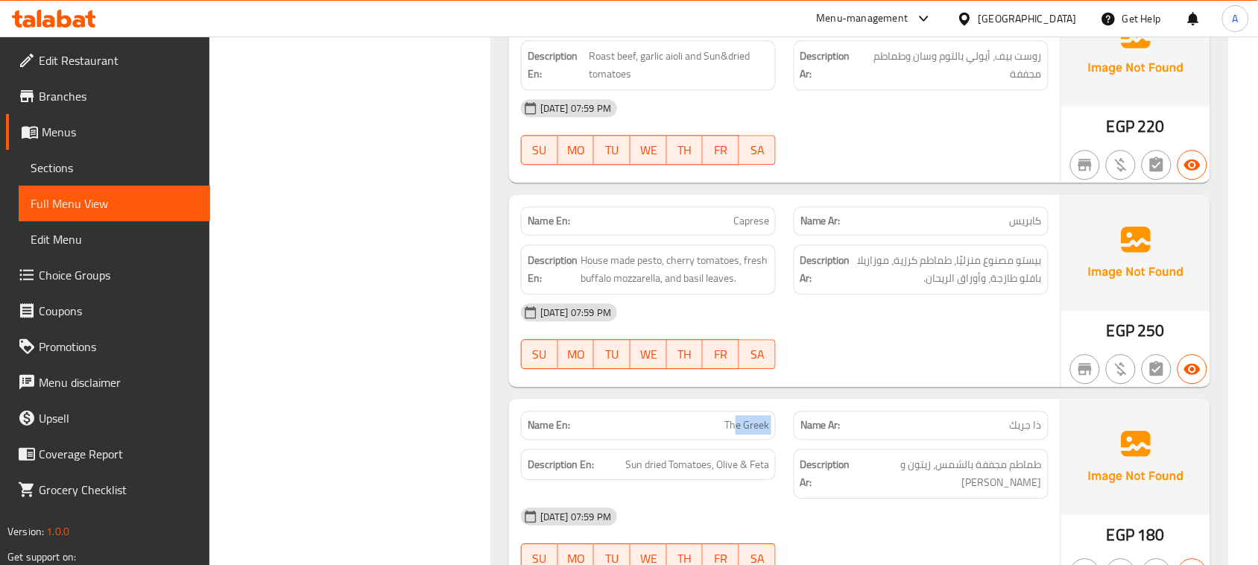
drag, startPoint x: 735, startPoint y: 220, endPoint x: 881, endPoint y: 218, distance: 145.3
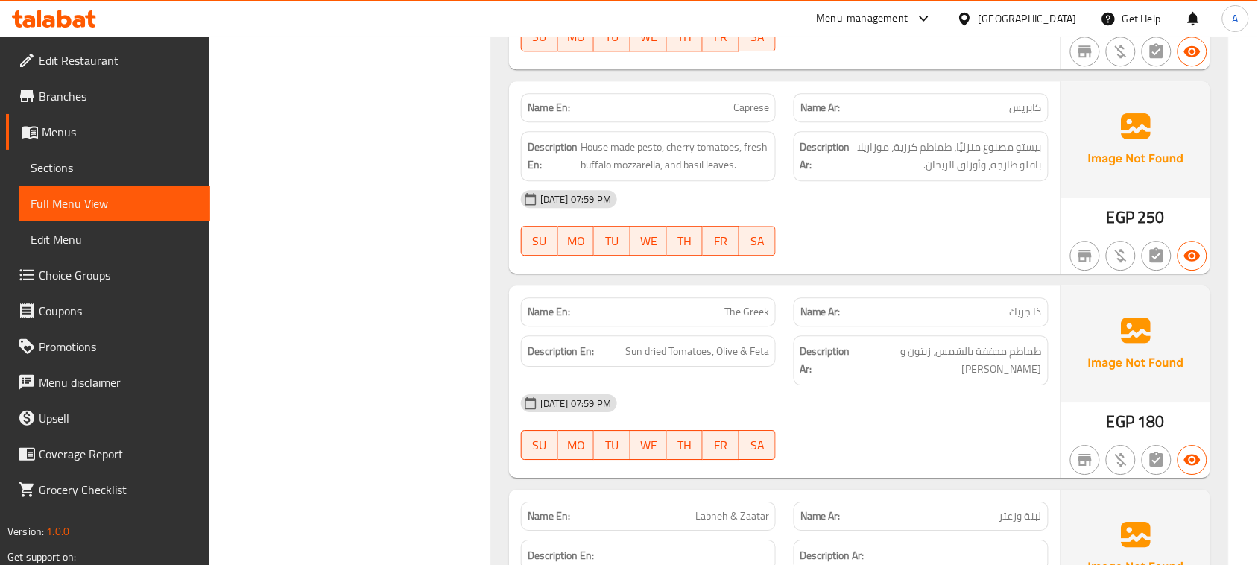
scroll to position [16205, 0]
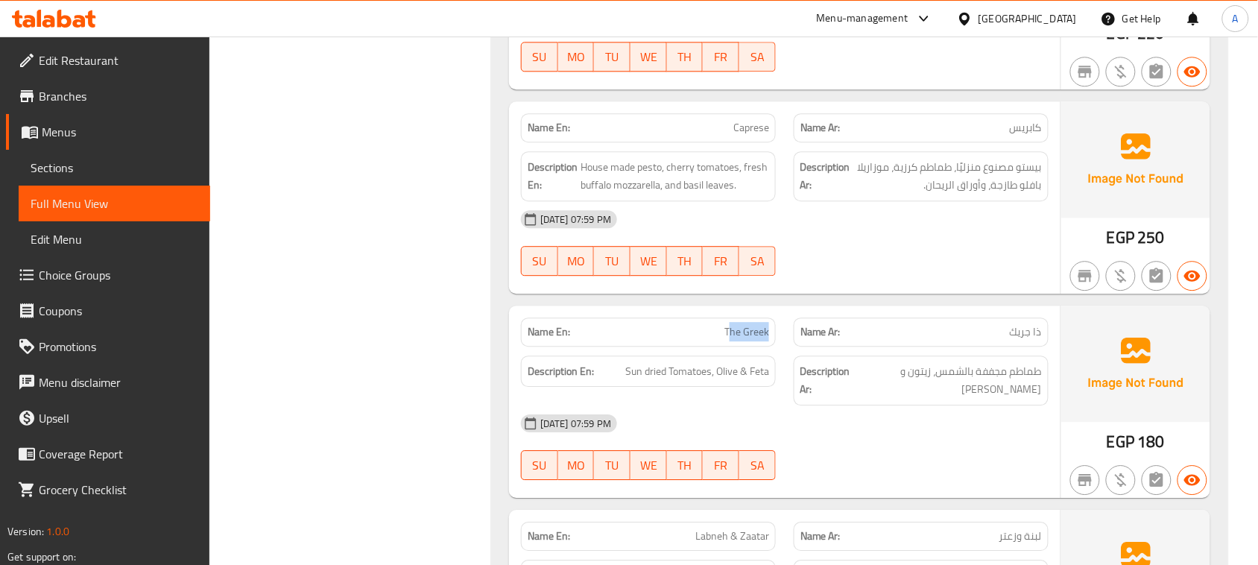
drag, startPoint x: 732, startPoint y: 133, endPoint x: 932, endPoint y: 212, distance: 215.0
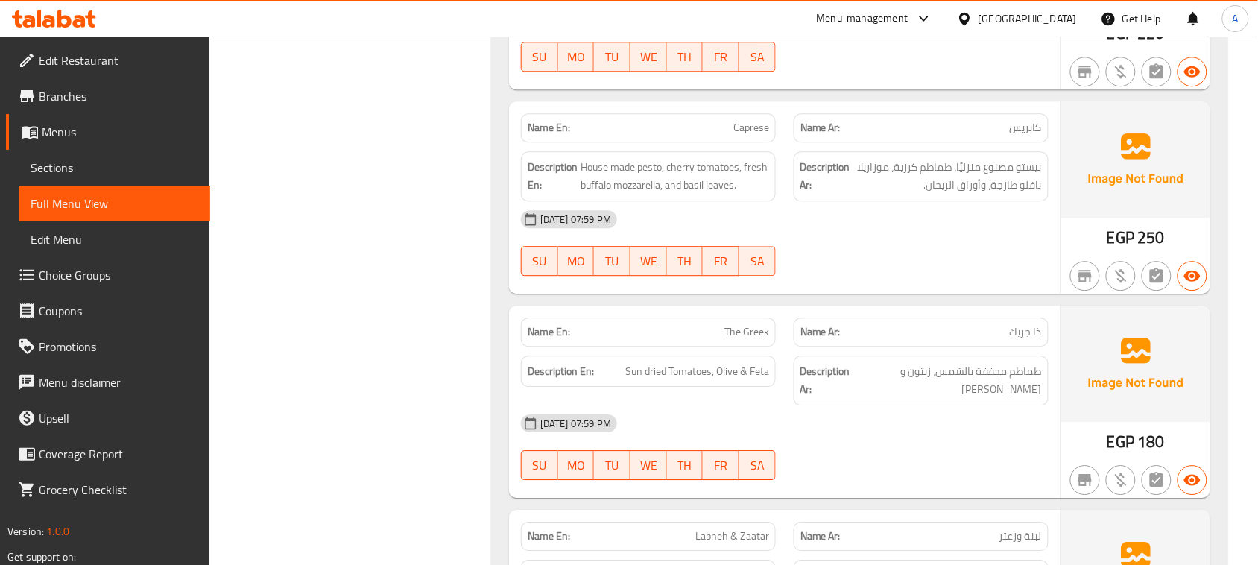
click at [941, 362] on span "طماطم مجففة بالشمس، زيتون و [PERSON_NAME]" at bounding box center [949, 380] width 186 height 37
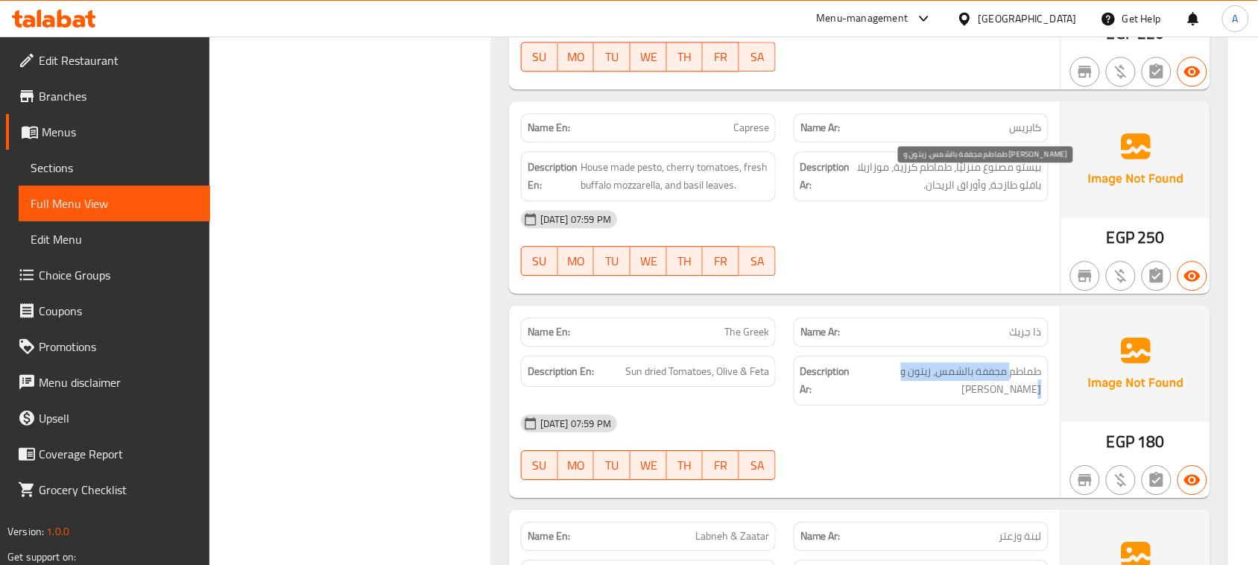
drag, startPoint x: 1011, startPoint y: 188, endPoint x: 894, endPoint y: 217, distance: 120.4
click at [891, 362] on span "طماطم مجففة بالشمس، زيتون و [PERSON_NAME]" at bounding box center [949, 380] width 186 height 37
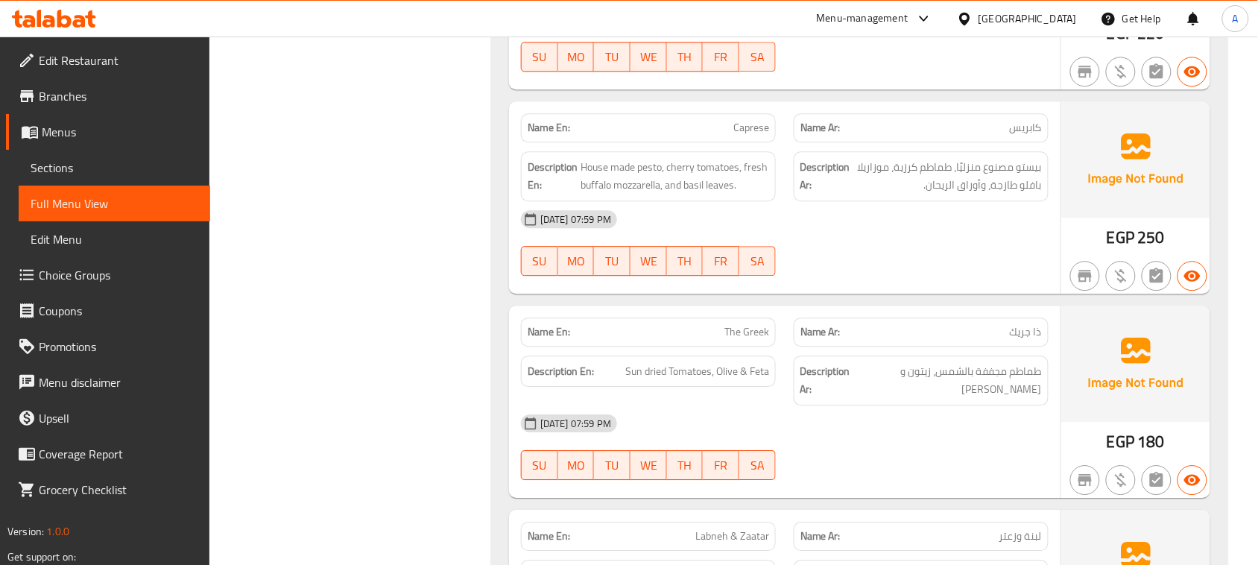
drag, startPoint x: 833, startPoint y: 329, endPoint x: 861, endPoint y: 307, distance: 35.0
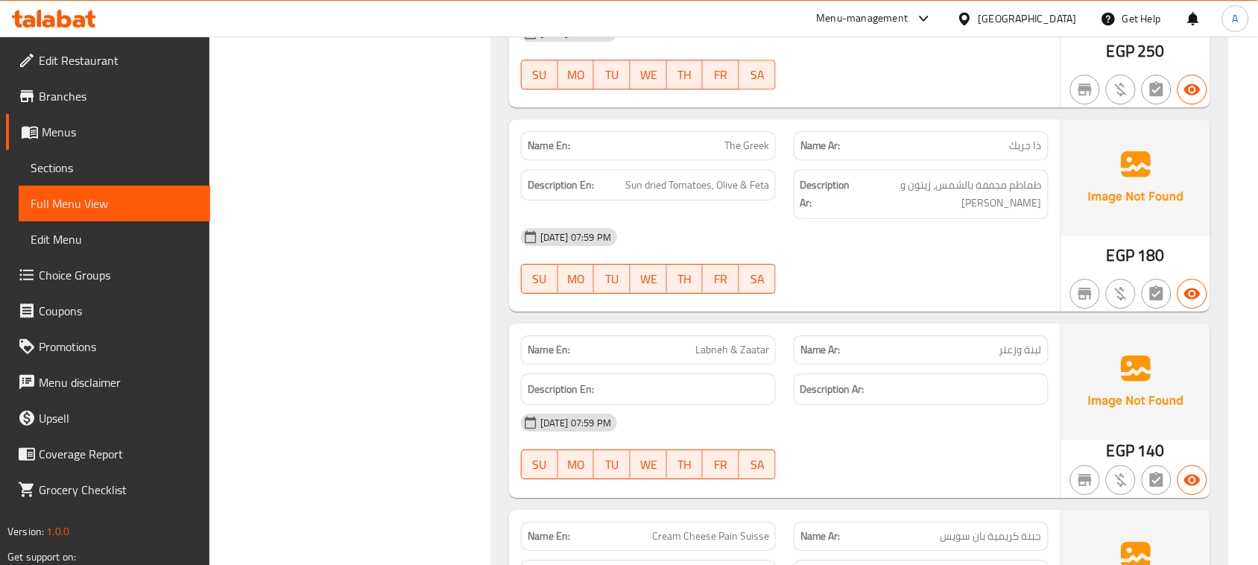
drag, startPoint x: 626, startPoint y: 328, endPoint x: 878, endPoint y: 321, distance: 251.9
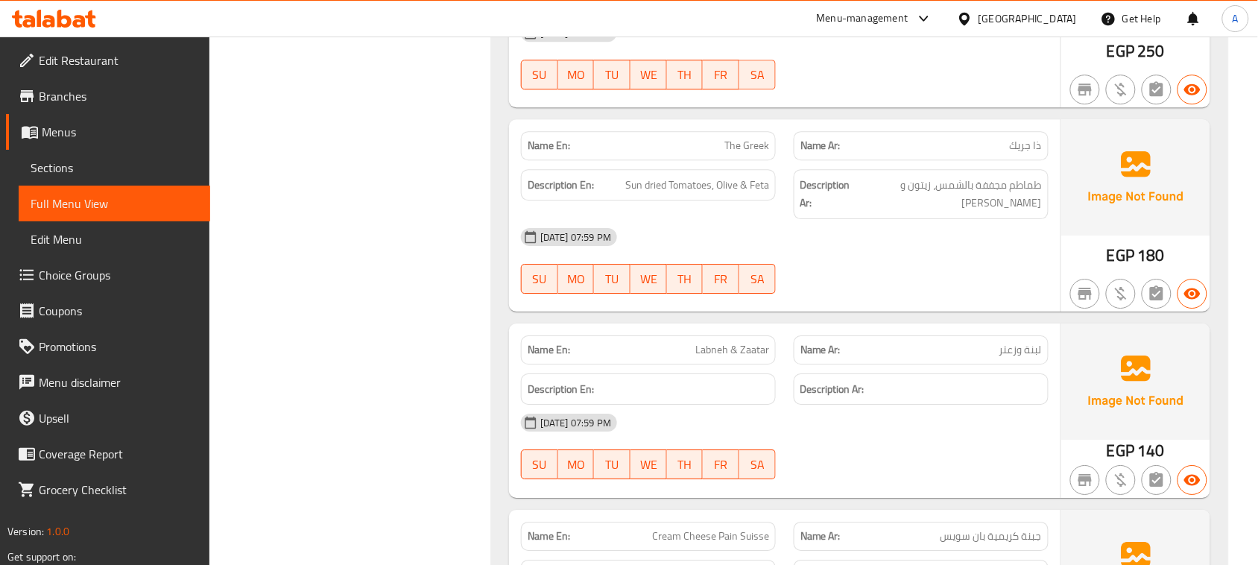
drag, startPoint x: 658, startPoint y: 332, endPoint x: 738, endPoint y: 329, distance: 79.8
copy span "Cream Cheese Pain Suisse"
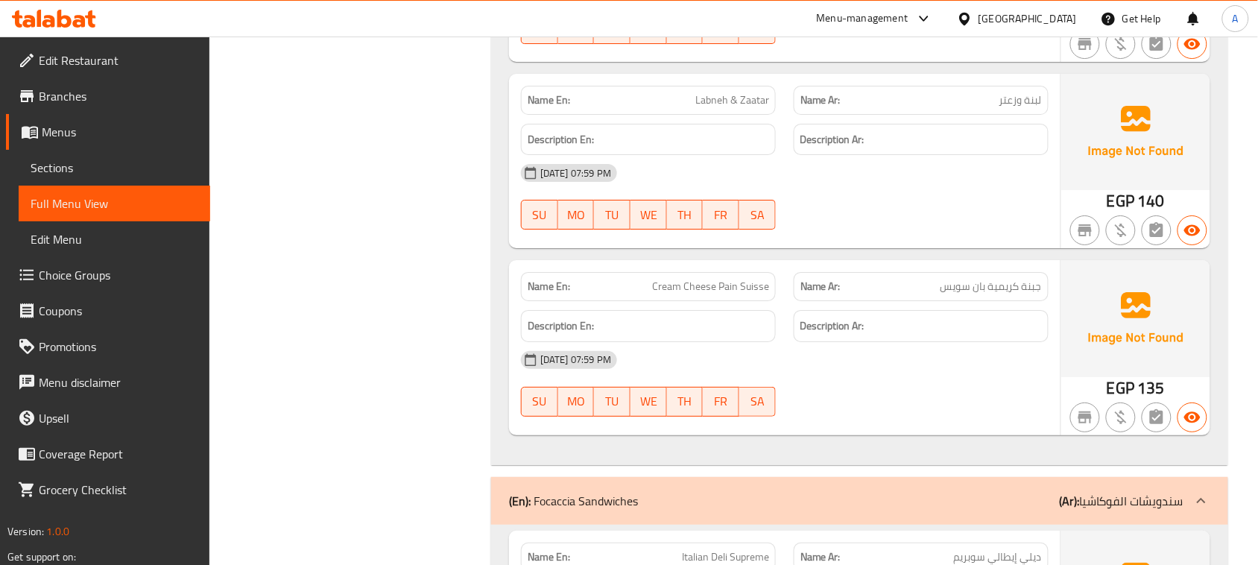
scroll to position [16671, 0]
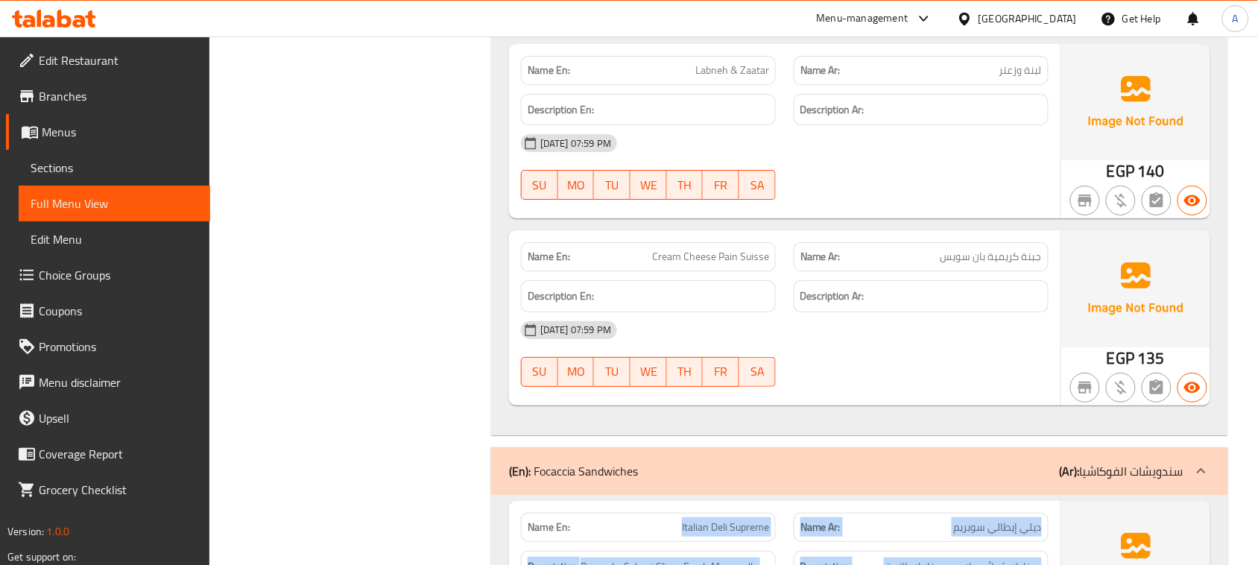
drag, startPoint x: 805, startPoint y: 322, endPoint x: 954, endPoint y: 434, distance: 186.1
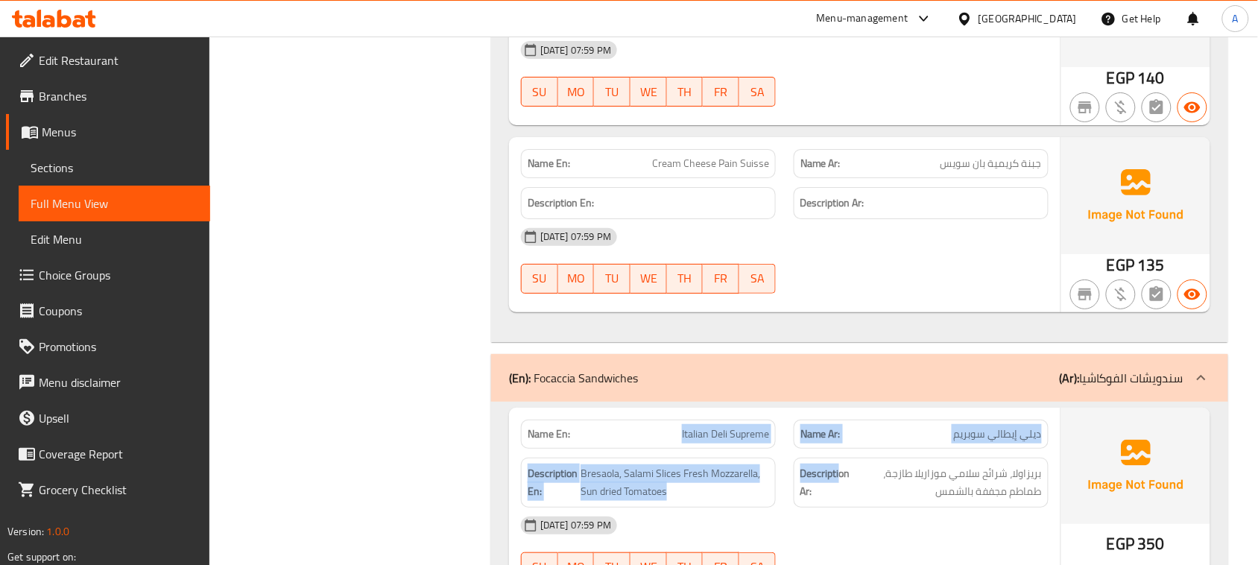
drag, startPoint x: 654, startPoint y: 235, endPoint x: 858, endPoint y: 265, distance: 206.3
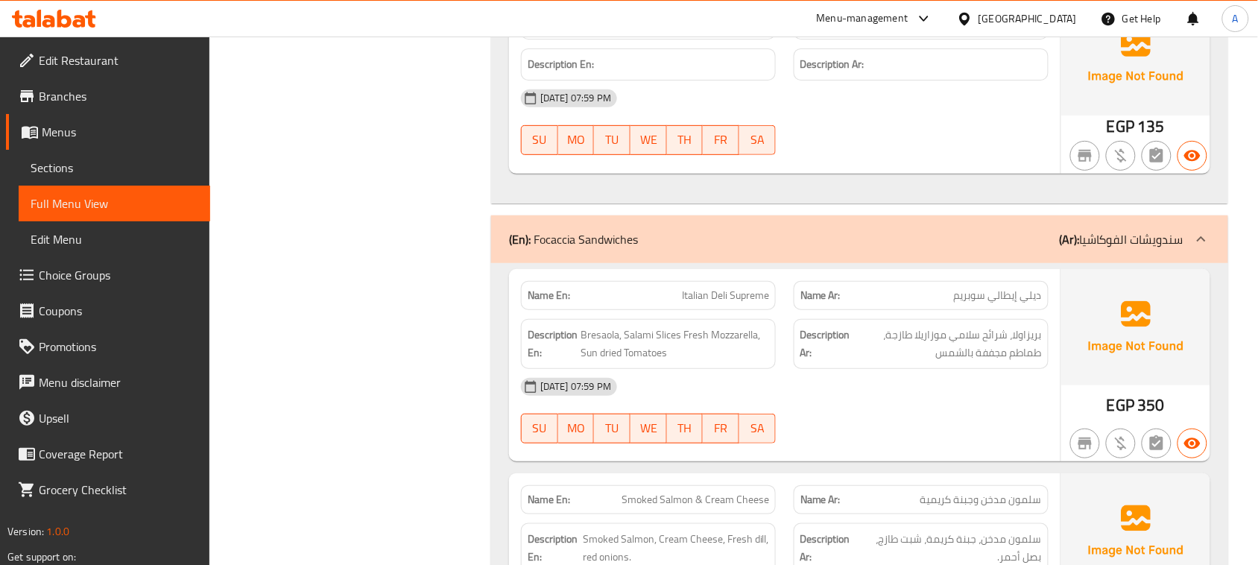
scroll to position [16857, 0]
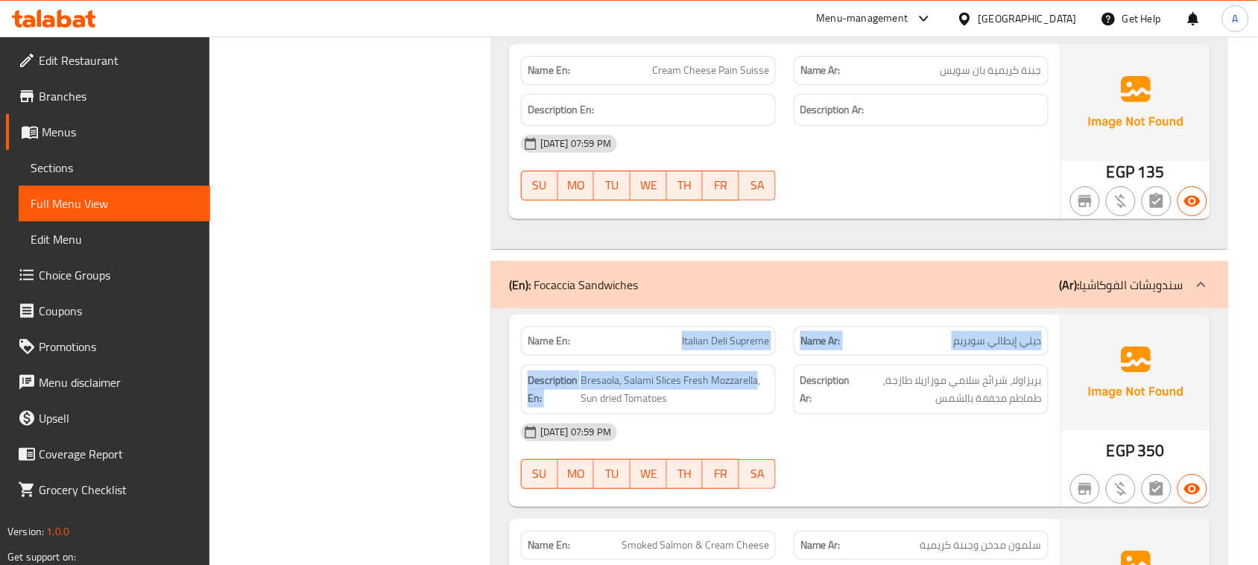
drag, startPoint x: 675, startPoint y: 131, endPoint x: 785, endPoint y: 184, distance: 121.6
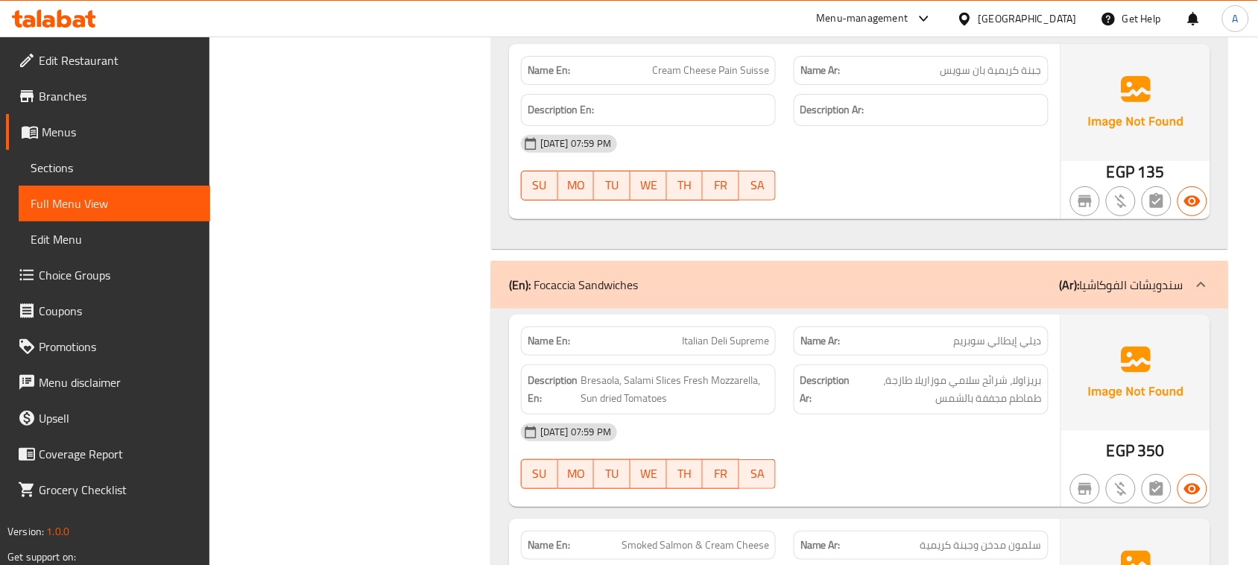
drag, startPoint x: 1040, startPoint y: 138, endPoint x: 624, endPoint y: 139, distance: 415.7
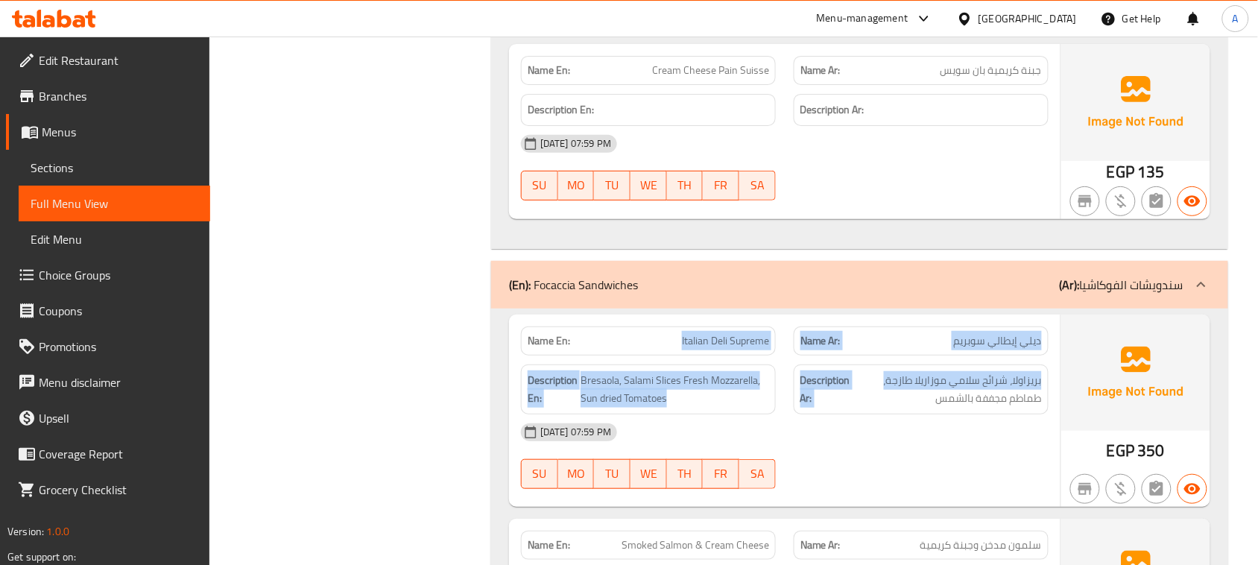
drag, startPoint x: 755, startPoint y: 147, endPoint x: 933, endPoint y: 218, distance: 191.6
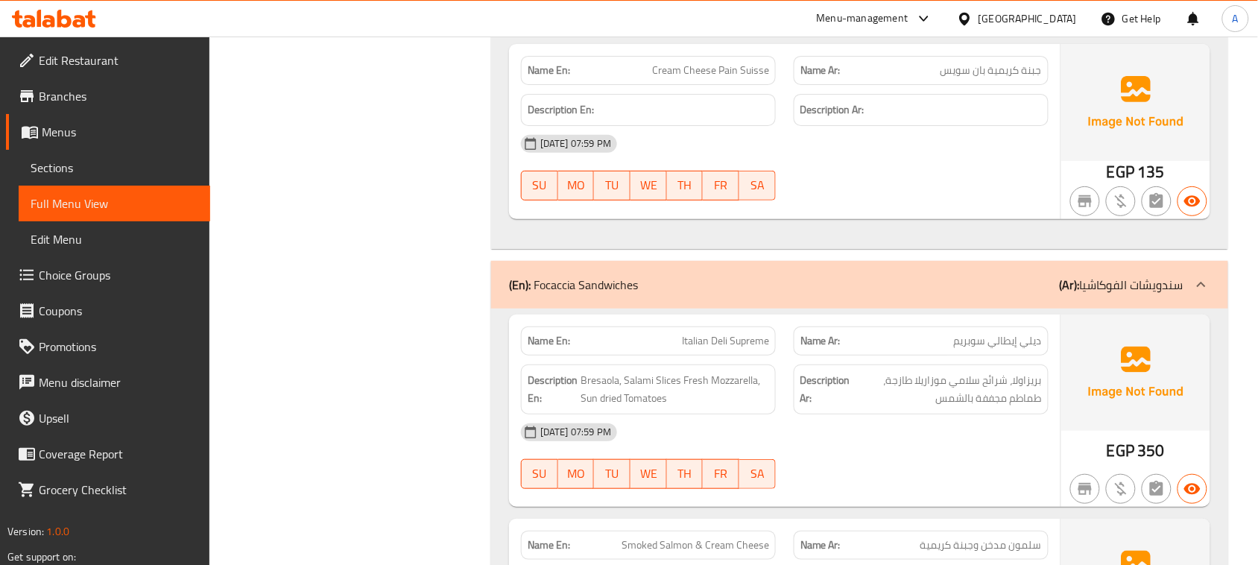
click at [982, 371] on span "بريزاولا، شرائح سلامي موزاريلا طازجة، طماطم مجففة بالشمس" at bounding box center [947, 389] width 188 height 37
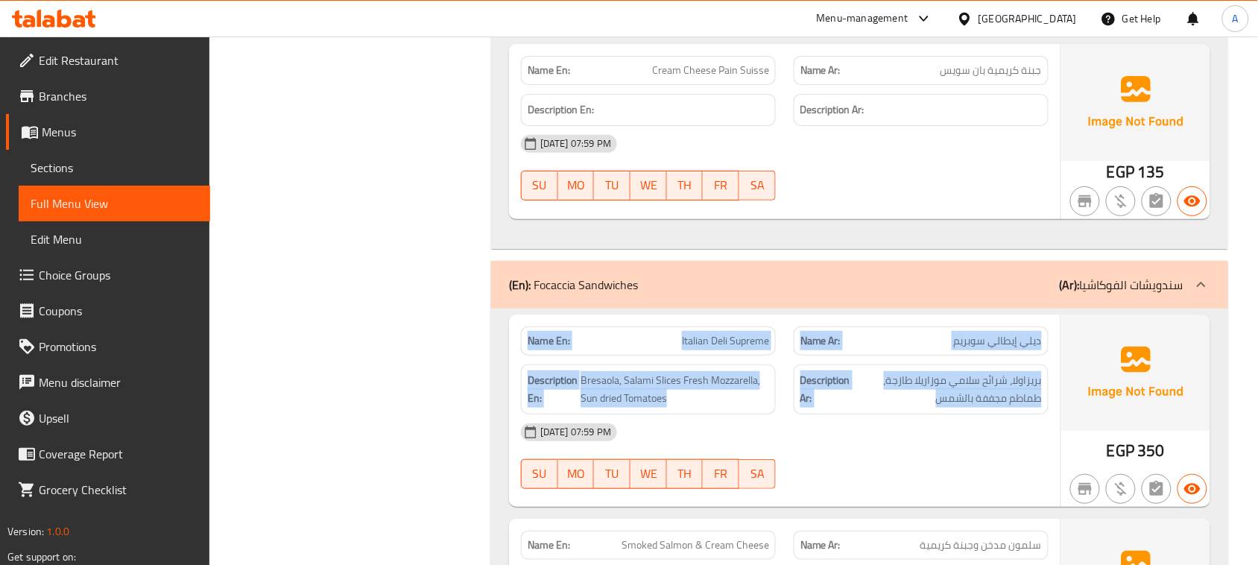
drag, startPoint x: 982, startPoint y: 186, endPoint x: 581, endPoint y: 131, distance: 404.6
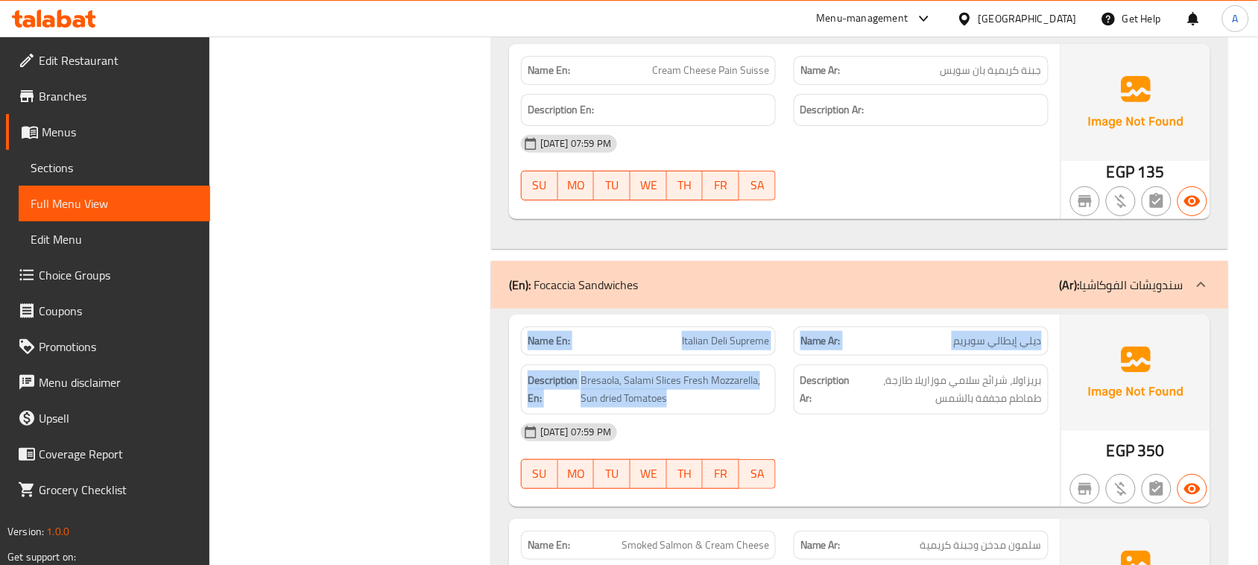
drag, startPoint x: 551, startPoint y: 129, endPoint x: 891, endPoint y: 224, distance: 352.9
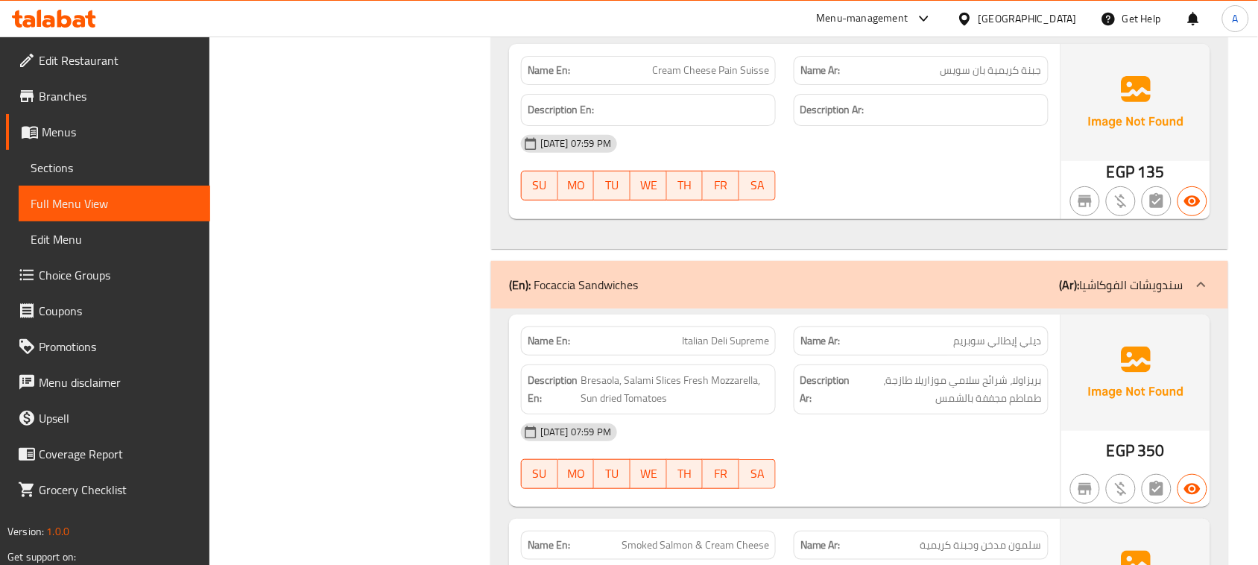
click at [1016, 371] on span "بريزاولا، شرائح سلامي موزاريلا طازجة، طماطم مجففة بالشمس" at bounding box center [947, 389] width 188 height 37
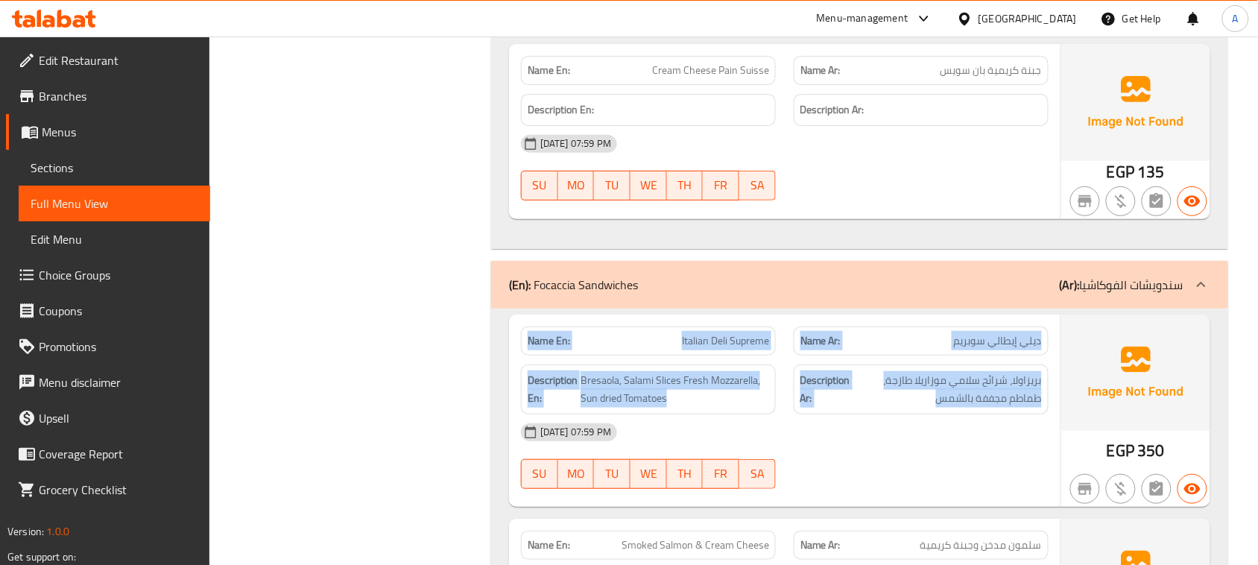
drag, startPoint x: 1016, startPoint y: 180, endPoint x: 549, endPoint y: 132, distance: 468.8
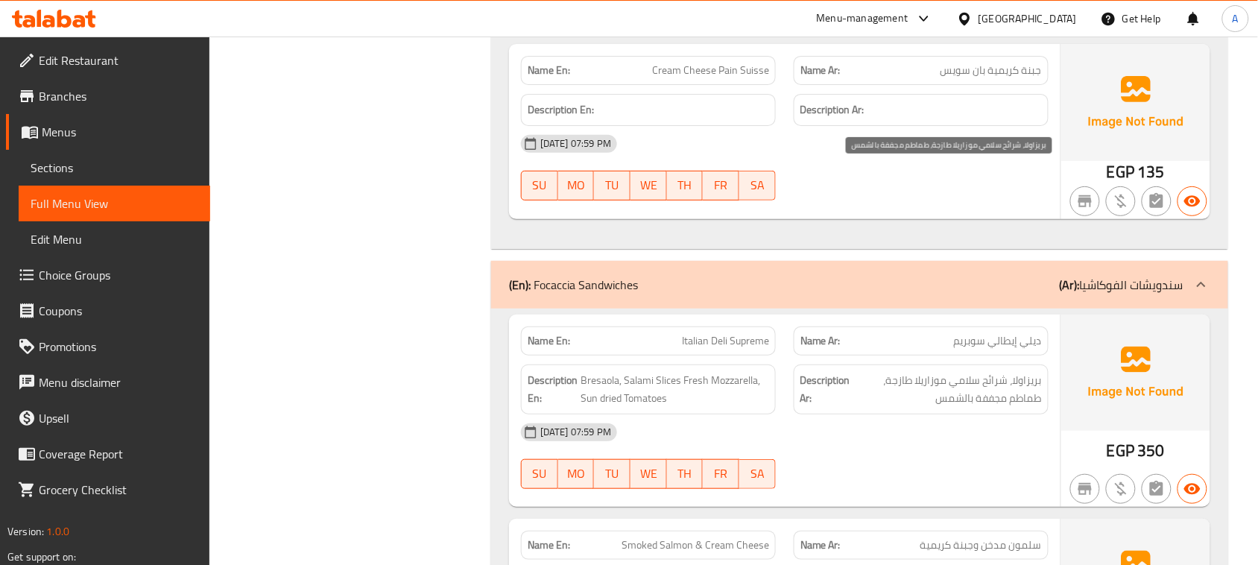
click at [1029, 371] on span "بريزاولا، شرائح سلامي موزاريلا طازجة، طماطم مجففة بالشمس" at bounding box center [947, 389] width 188 height 37
click at [992, 371] on span "بريزاولا، شرائح سلامي موزاريلا طازجة، طماطم مجففة بالشمس" at bounding box center [947, 389] width 188 height 37
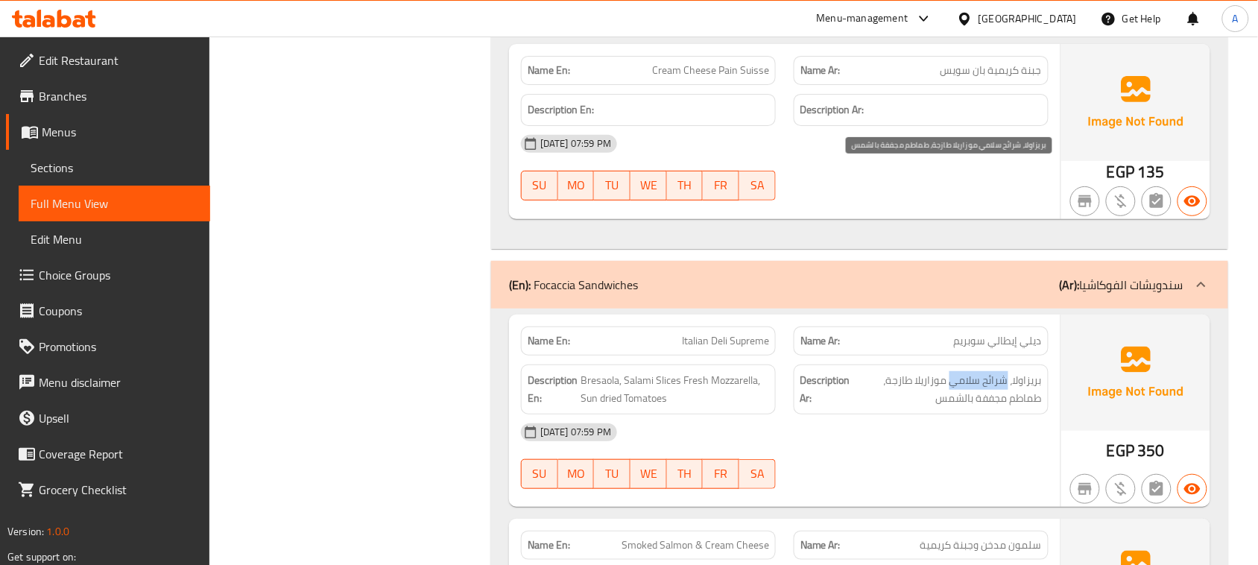
drag, startPoint x: 992, startPoint y: 179, endPoint x: 963, endPoint y: 196, distance: 33.7
click at [965, 371] on span "بريزاولا، شرائح سلامي موزاريلا طازجة، طماطم مجففة بالشمس" at bounding box center [947, 389] width 188 height 37
drag, startPoint x: 1014, startPoint y: 203, endPoint x: 969, endPoint y: 200, distance: 45.6
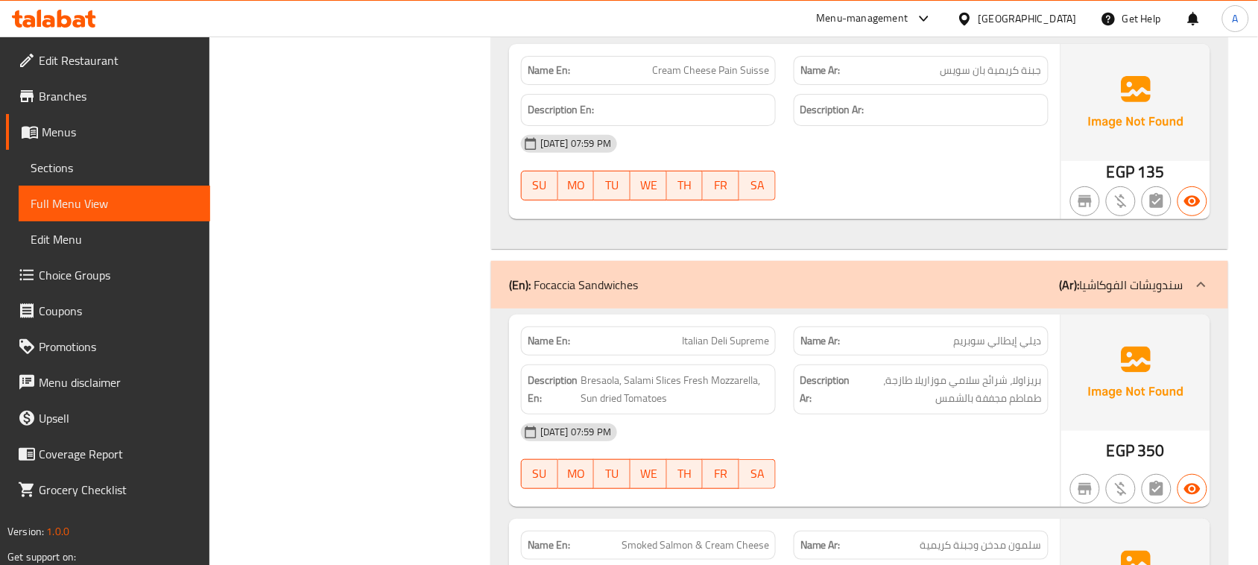
drag, startPoint x: 962, startPoint y: 227, endPoint x: 840, endPoint y: 308, distance: 145.7
drag, startPoint x: 592, startPoint y: 350, endPoint x: 866, endPoint y: 306, distance: 276.9
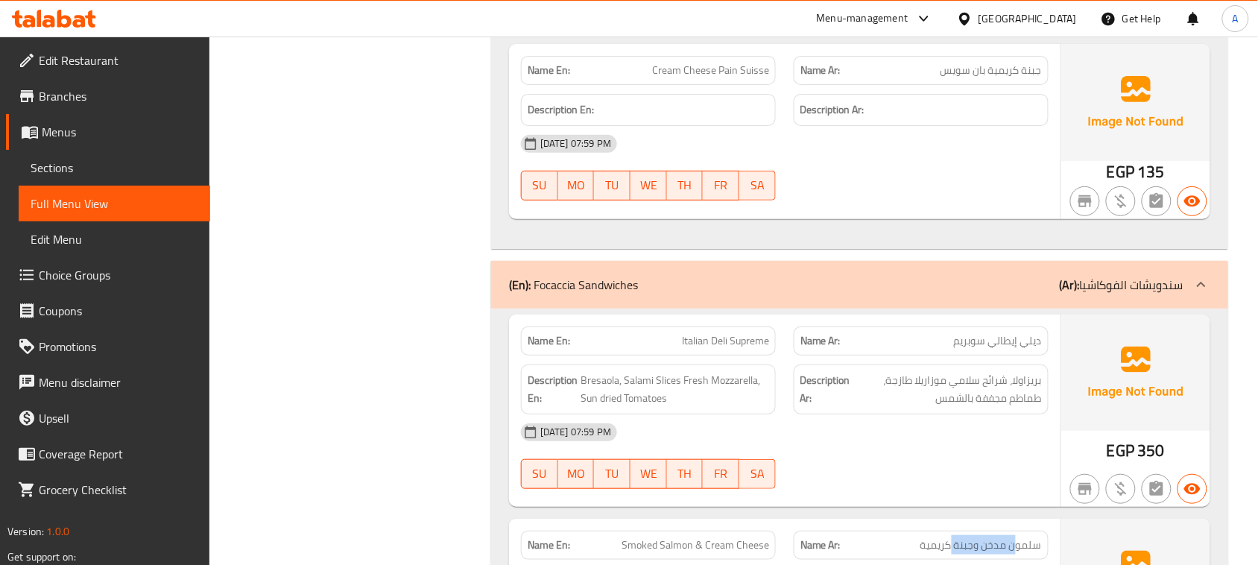
drag, startPoint x: 1014, startPoint y: 341, endPoint x: 952, endPoint y: 338, distance: 62.0
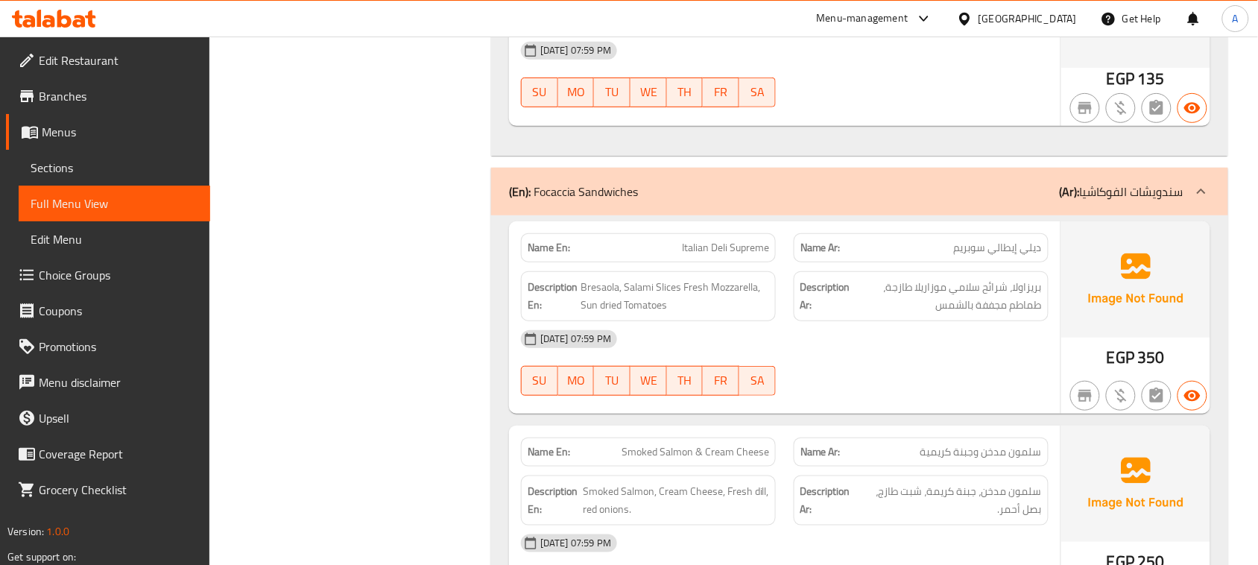
drag, startPoint x: 627, startPoint y: 247, endPoint x: 758, endPoint y: 280, distance: 135.3
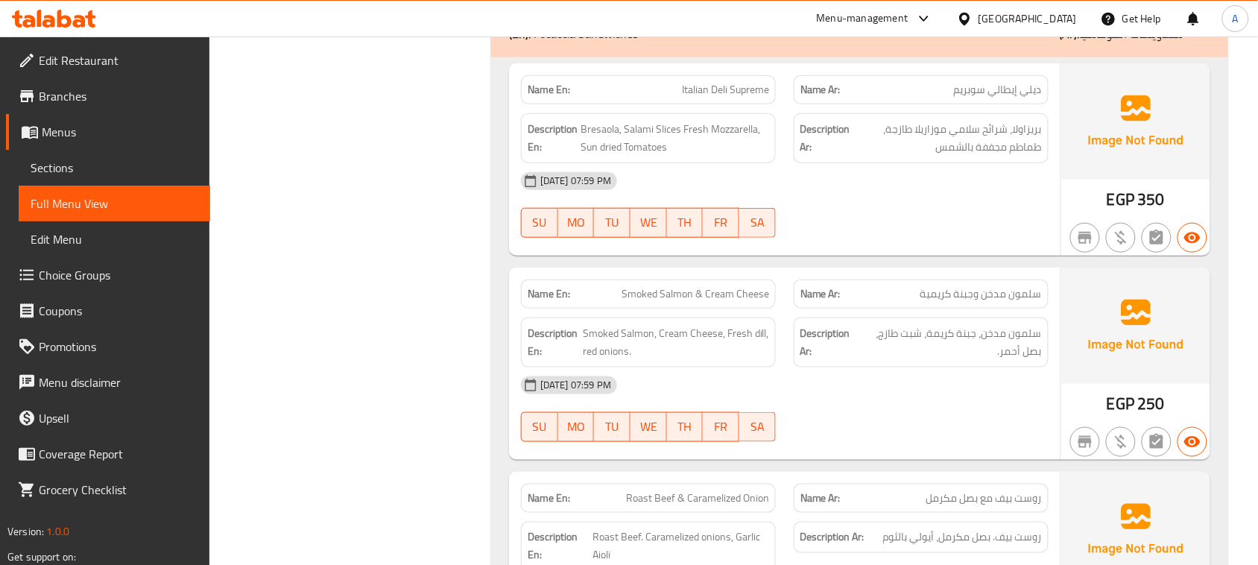
scroll to position [17136, 0]
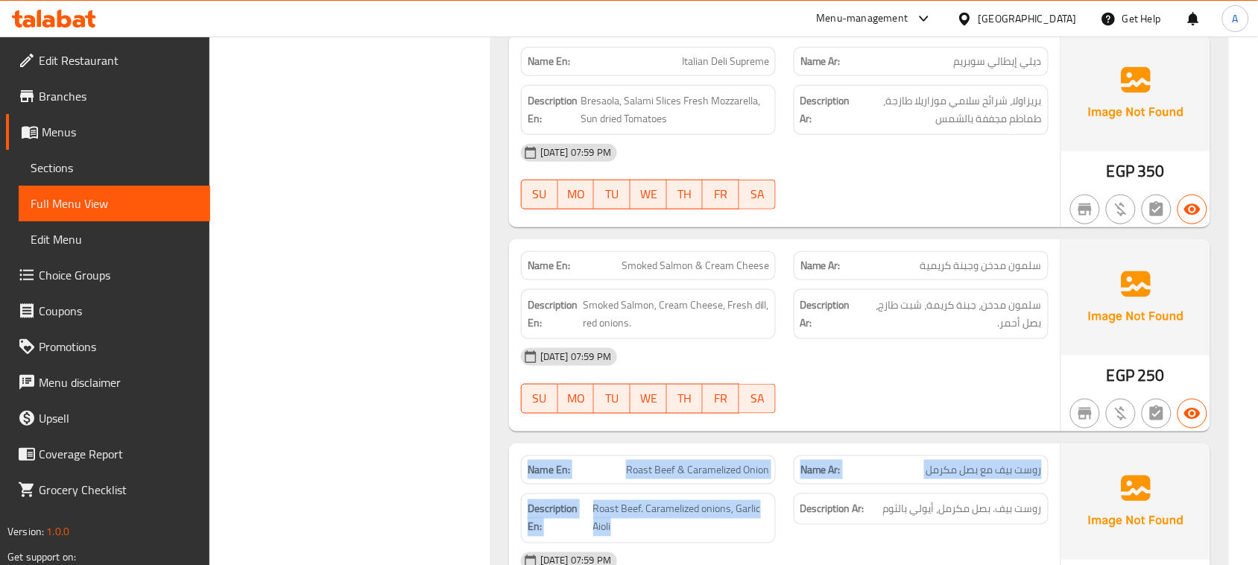
drag, startPoint x: 545, startPoint y: 265, endPoint x: 1064, endPoint y: 370, distance: 529.7
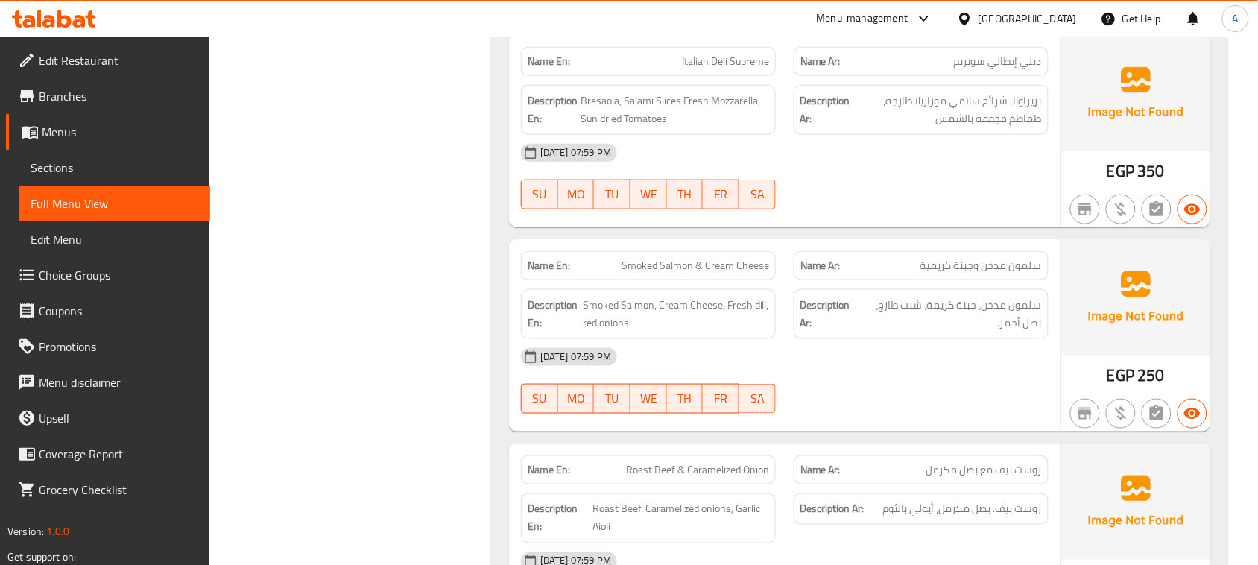
drag, startPoint x: 951, startPoint y: 371, endPoint x: 561, endPoint y: 247, distance: 409.5
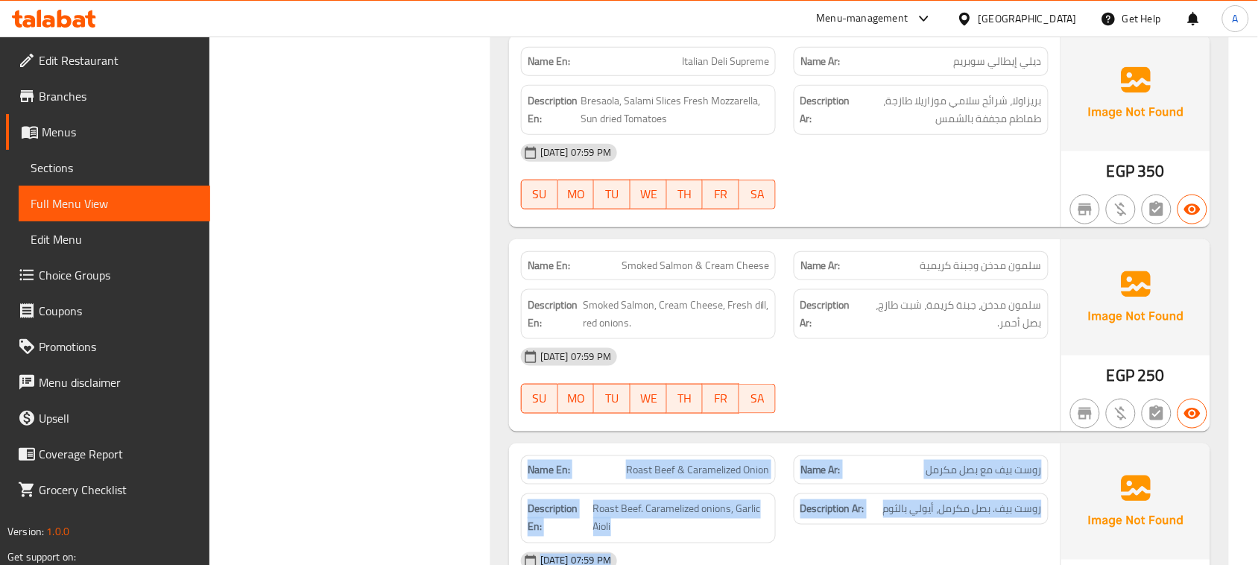
drag, startPoint x: 537, startPoint y: 273, endPoint x: 914, endPoint y: 358, distance: 386.3
drag, startPoint x: 933, startPoint y: 361, endPoint x: 545, endPoint y: 256, distance: 401.6
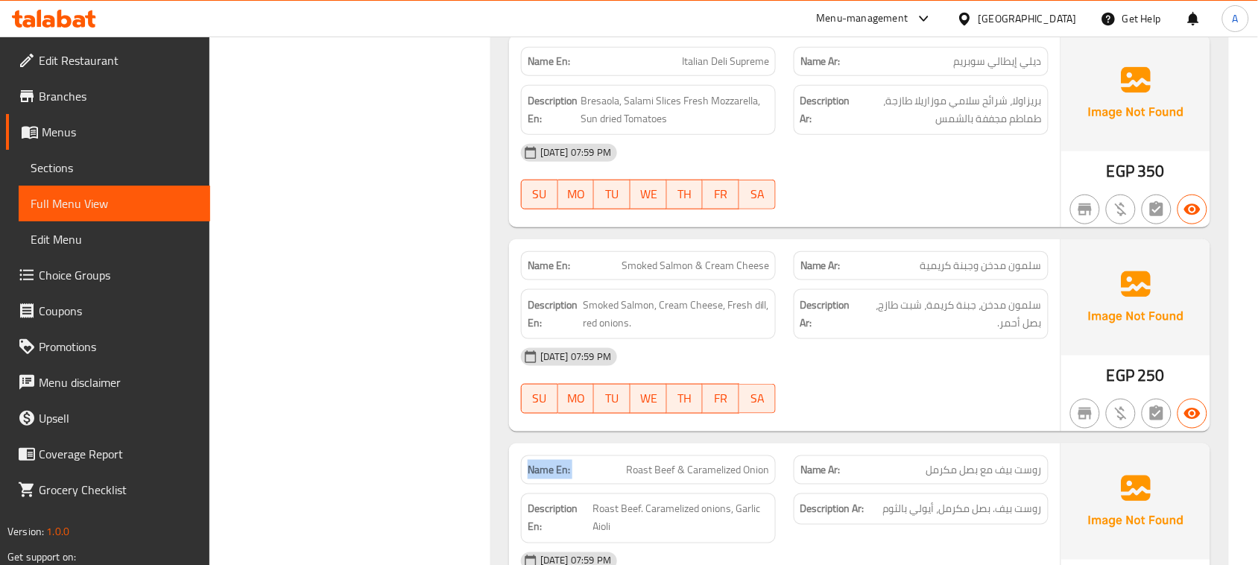
drag, startPoint x: 548, startPoint y: 258, endPoint x: 896, endPoint y: 364, distance: 364.4
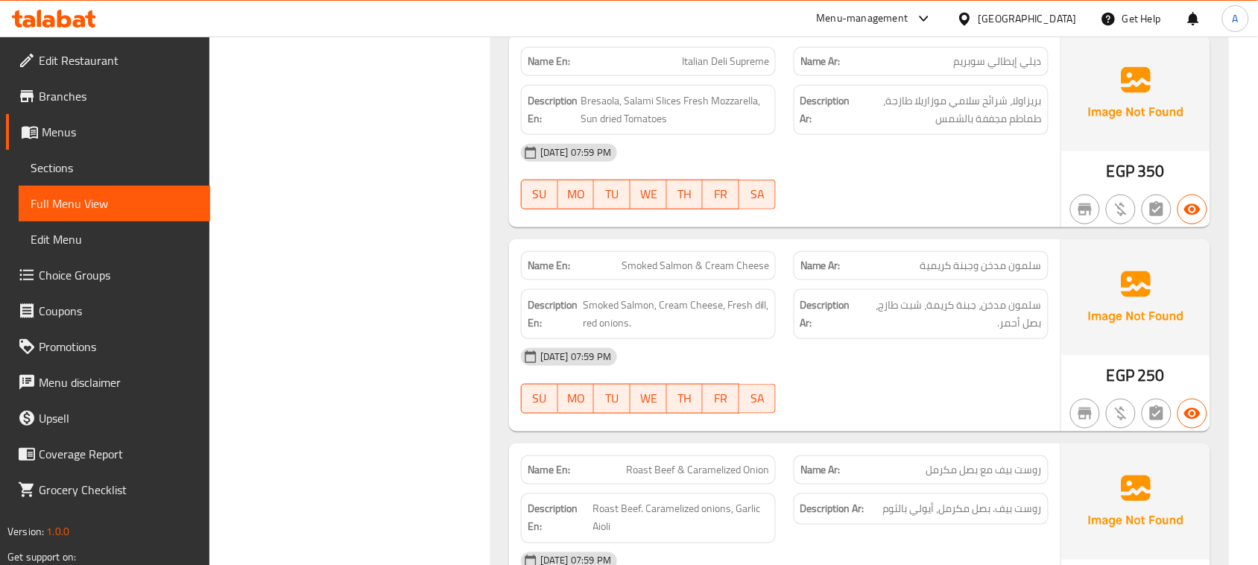
drag, startPoint x: 902, startPoint y: 356, endPoint x: 530, endPoint y: 259, distance: 384.2
drag, startPoint x: 530, startPoint y: 259, endPoint x: 735, endPoint y: 313, distance: 211.8
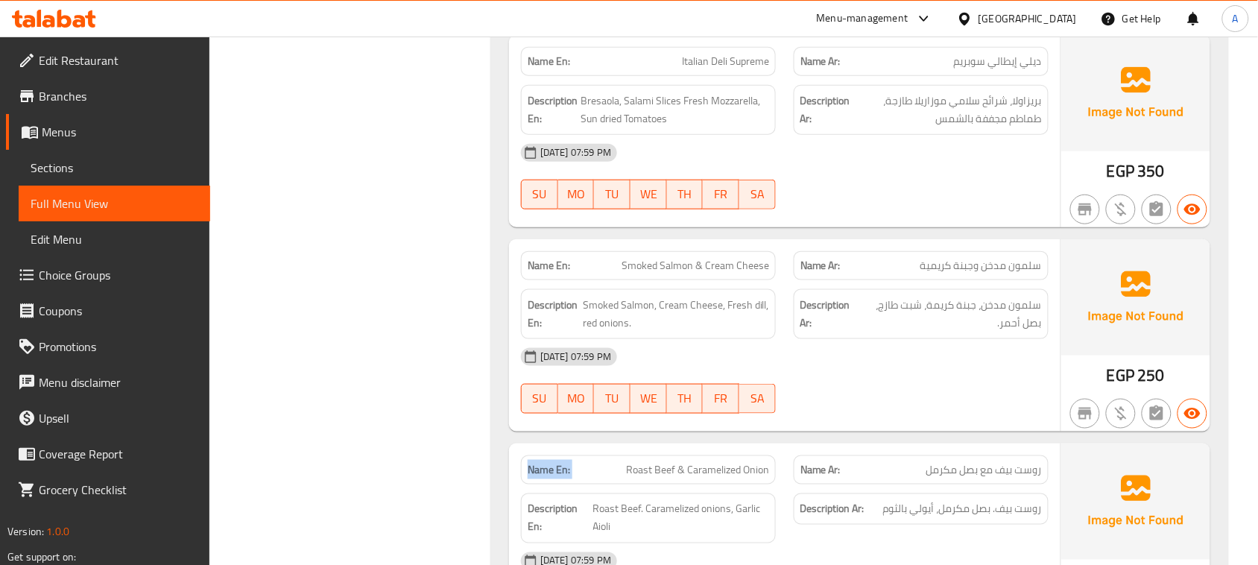
drag, startPoint x: 818, startPoint y: 352, endPoint x: 546, endPoint y: 262, distance: 286.3
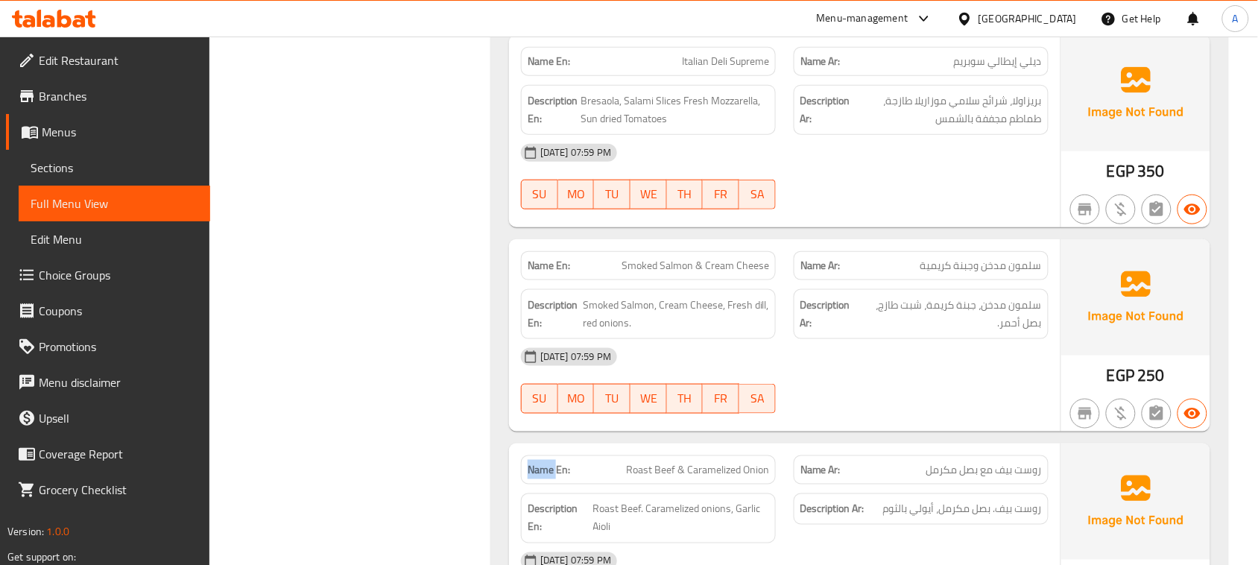
drag, startPoint x: 546, startPoint y: 262, endPoint x: 797, endPoint y: 315, distance: 256.6
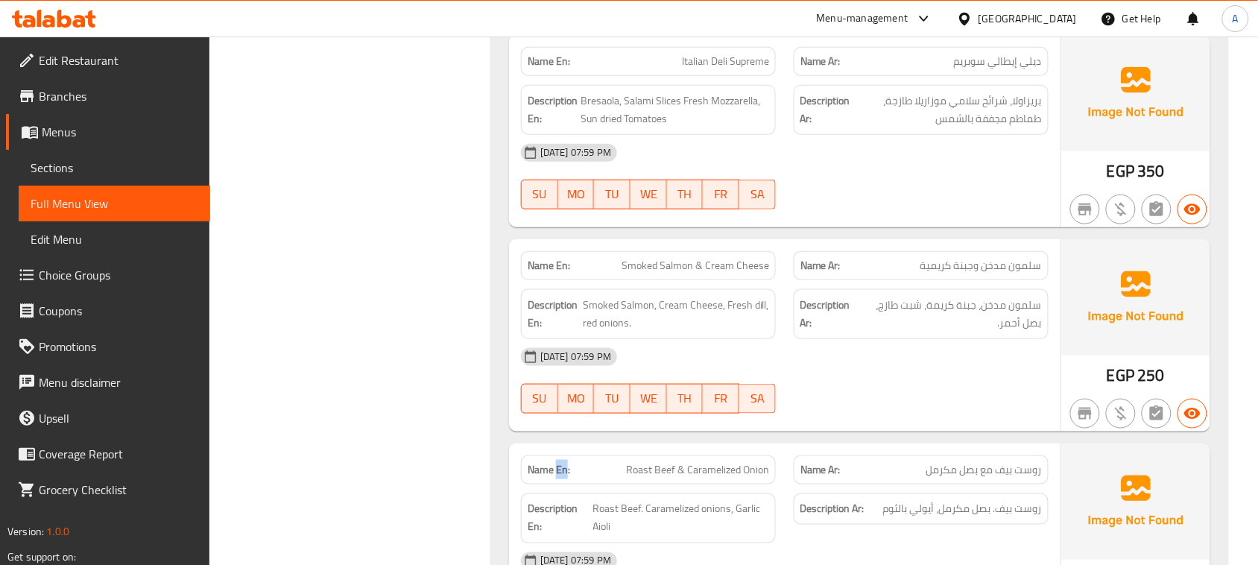
drag, startPoint x: 560, startPoint y: 262, endPoint x: 797, endPoint y: 336, distance: 248.1
drag, startPoint x: 1003, startPoint y: 352, endPoint x: 522, endPoint y: 256, distance: 490.8
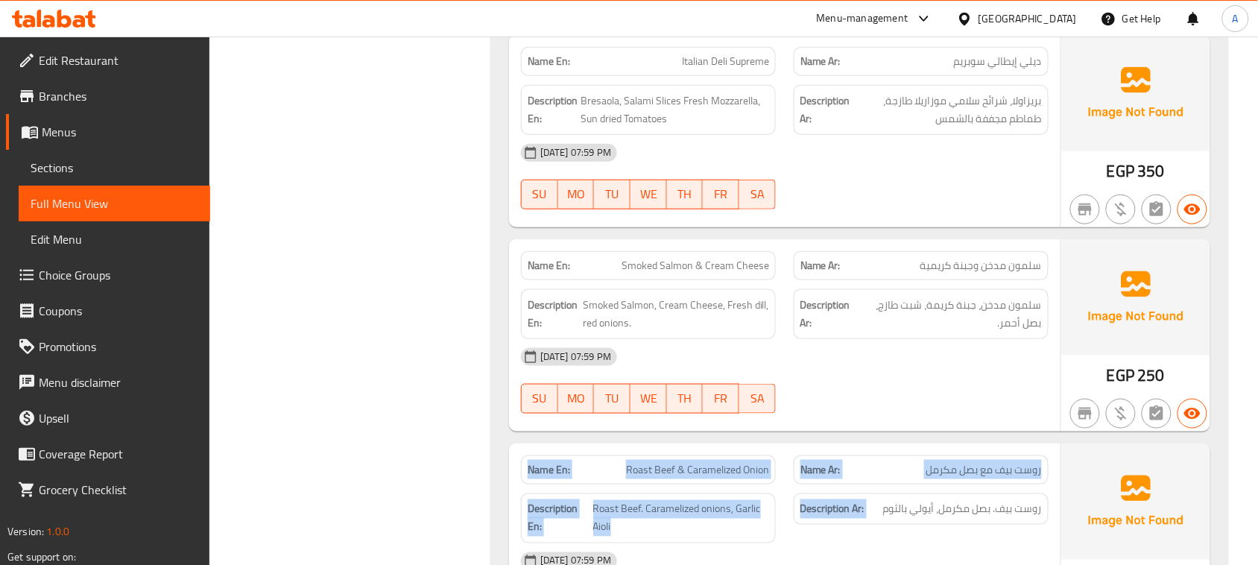
drag, startPoint x: 531, startPoint y: 261, endPoint x: 807, endPoint y: 333, distance: 285.0
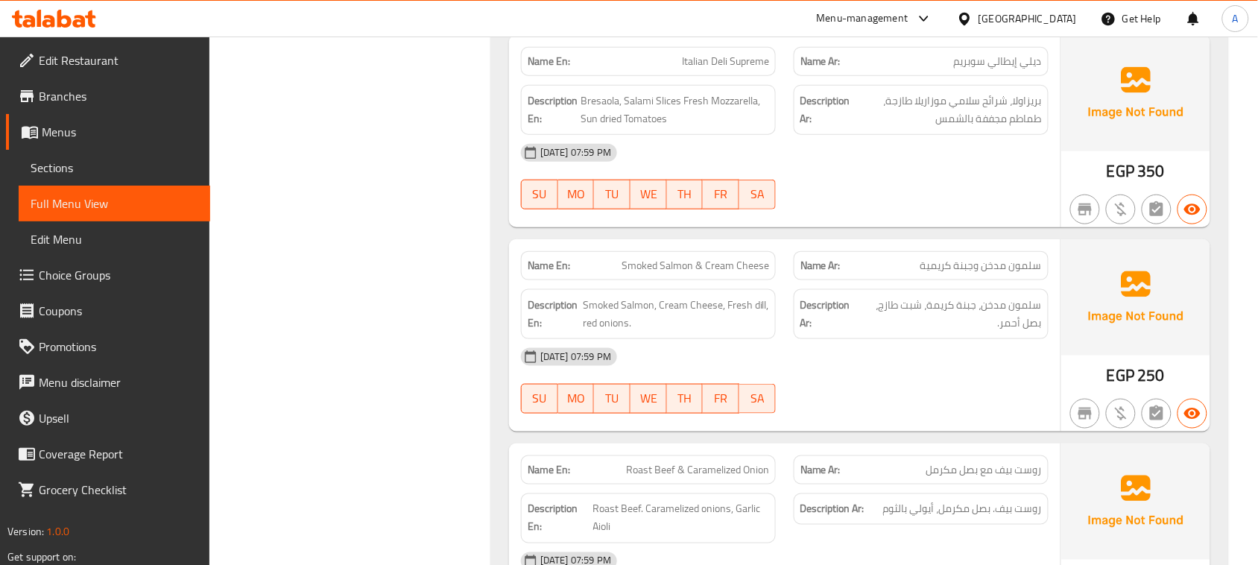
drag, startPoint x: 954, startPoint y: 349, endPoint x: 615, endPoint y: 257, distance: 351.2
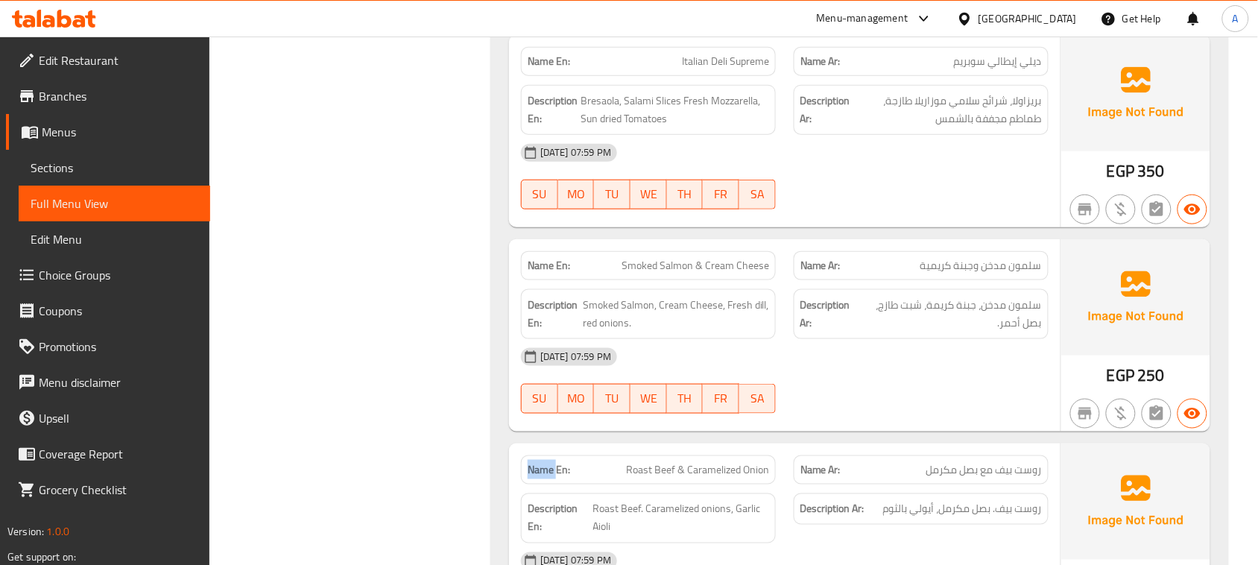
drag, startPoint x: 539, startPoint y: 264, endPoint x: 865, endPoint y: 360, distance: 340.0
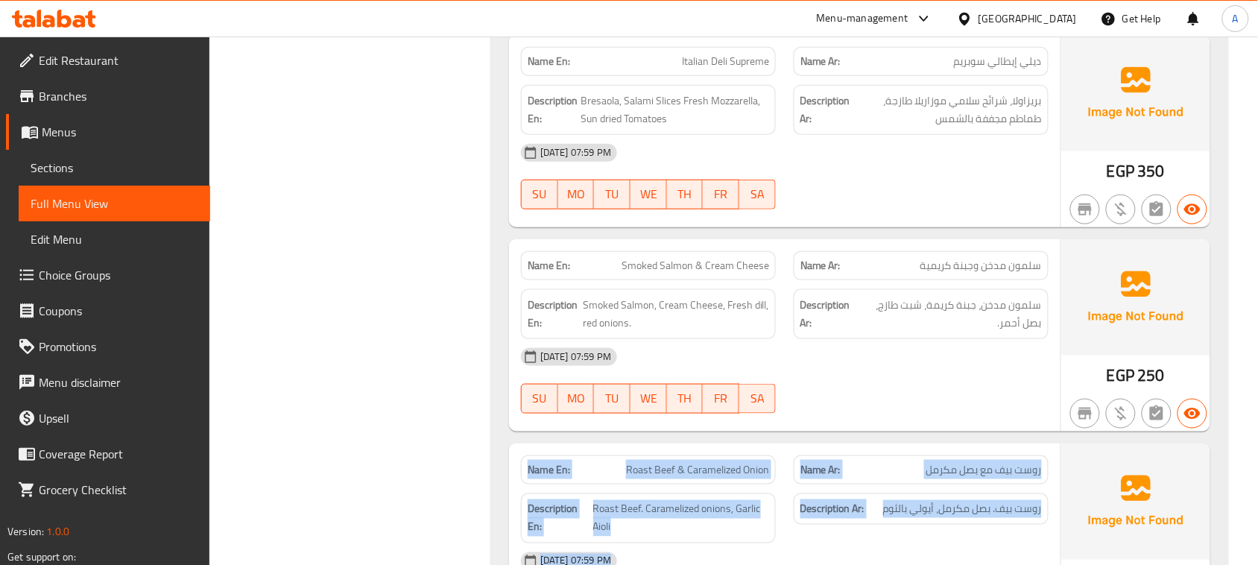
drag, startPoint x: 966, startPoint y: 363, endPoint x: 524, endPoint y: 239, distance: 459.5
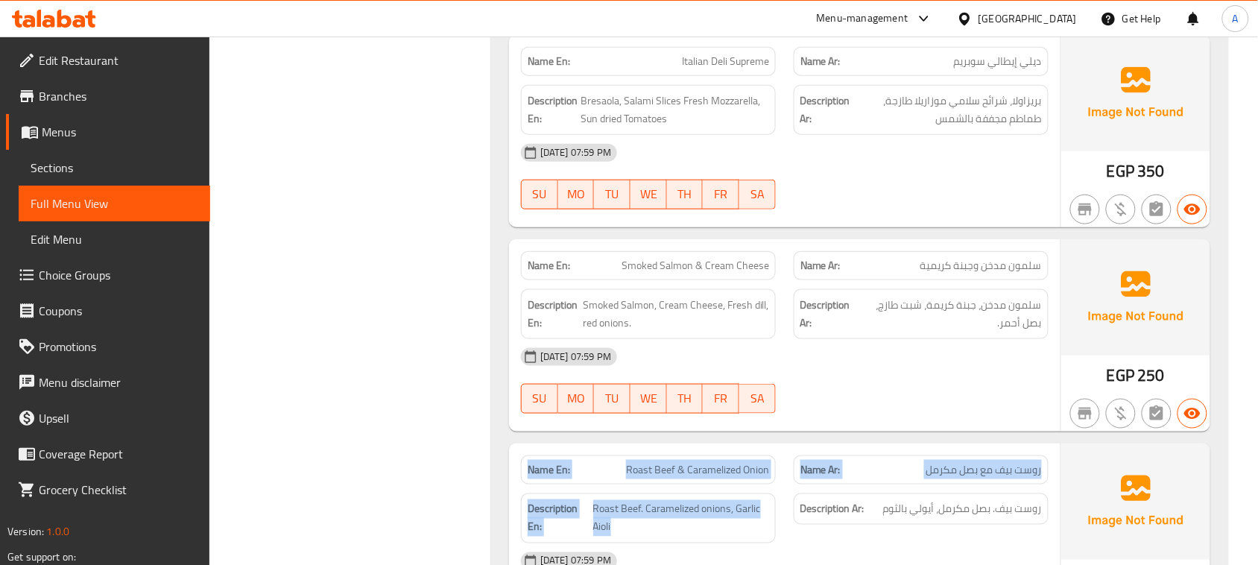
drag, startPoint x: 548, startPoint y: 266, endPoint x: 773, endPoint y: 330, distance: 234.0
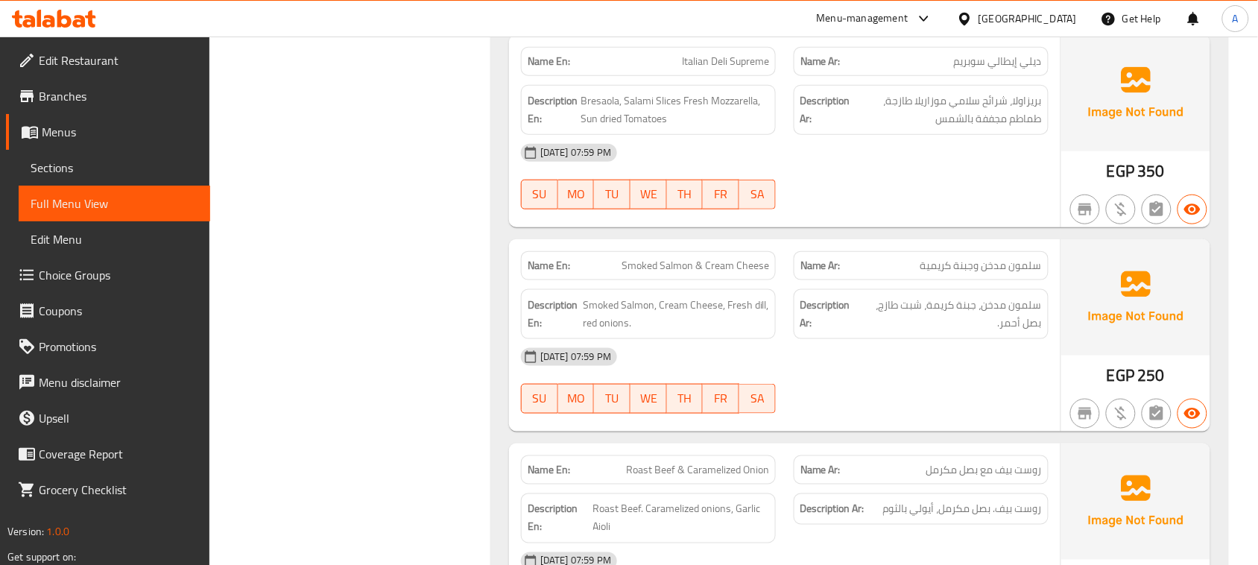
drag, startPoint x: 827, startPoint y: 343, endPoint x: 531, endPoint y: 247, distance: 311.0
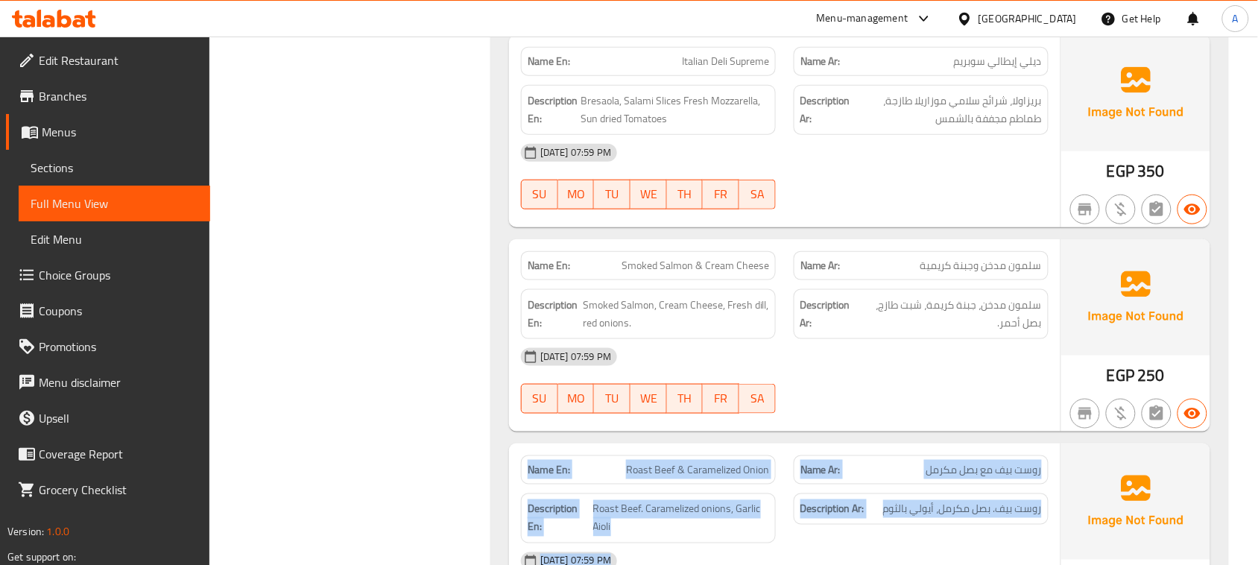
drag, startPoint x: 536, startPoint y: 259, endPoint x: 1000, endPoint y: 363, distance: 475.0
drag, startPoint x: 612, startPoint y: 259, endPoint x: 1000, endPoint y: 302, distance: 389.8
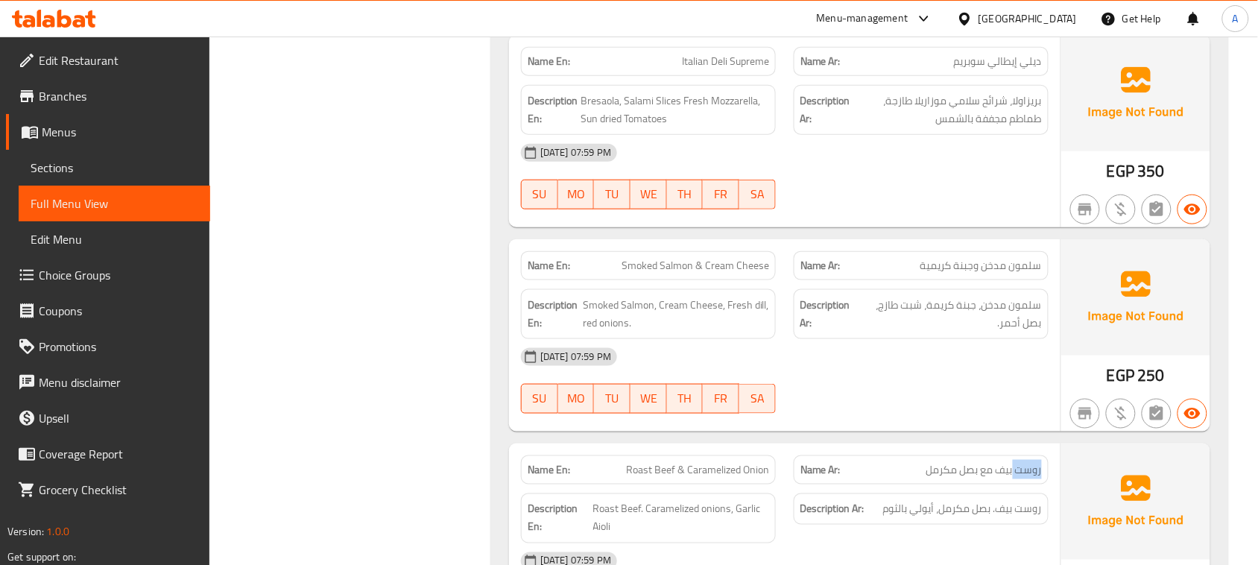
drag, startPoint x: 1030, startPoint y: 276, endPoint x: 1088, endPoint y: 362, distance: 103.7
drag, startPoint x: 970, startPoint y: 300, endPoint x: 898, endPoint y: 303, distance: 72.3
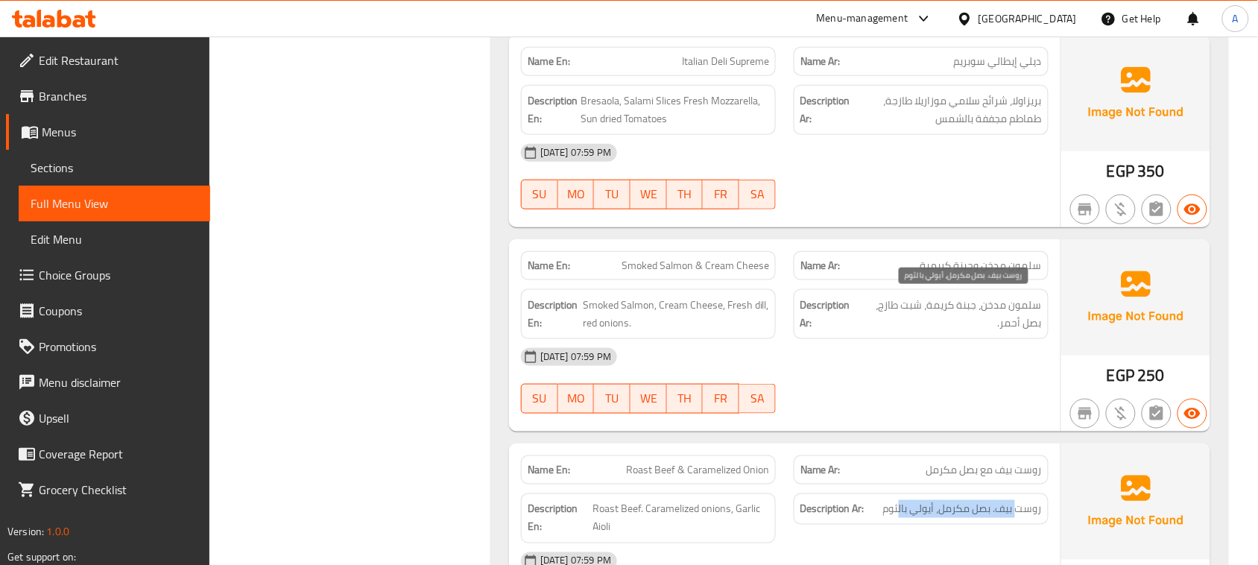
click at [898, 500] on span "روست بيف. بصل مكرمل، أيولي بالثوم" at bounding box center [962, 509] width 159 height 19
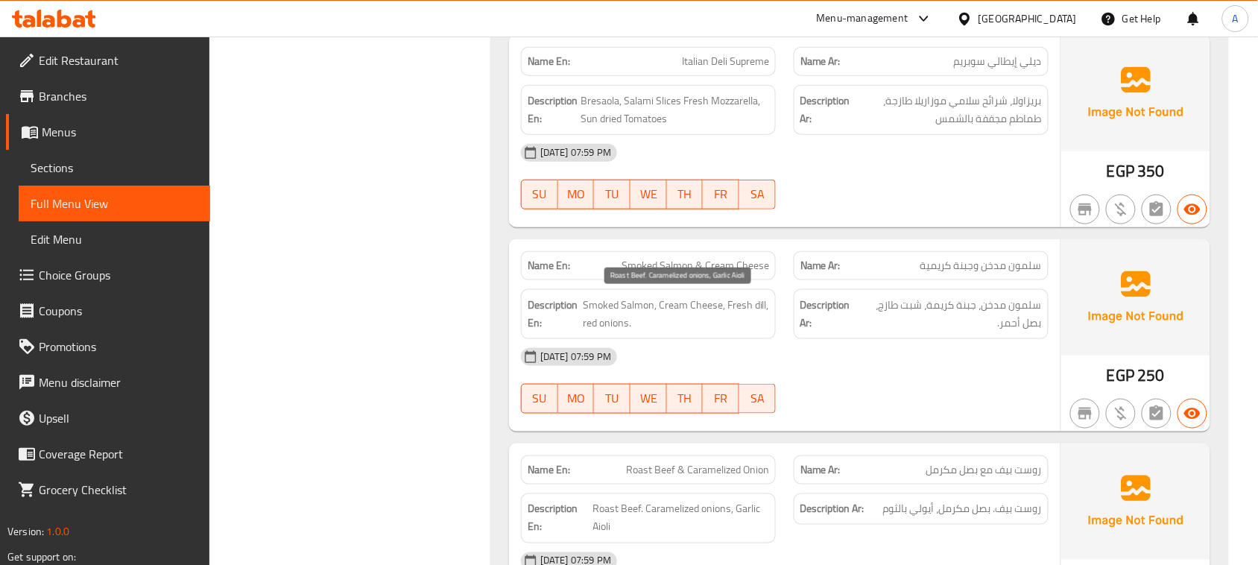
drag, startPoint x: 660, startPoint y: 320, endPoint x: 726, endPoint y: 314, distance: 66.6
click at [726, 500] on span "Roast Beef. Caramelized onions, Garlic Aioli" at bounding box center [681, 518] width 176 height 37
click at [686, 500] on span "Roast Beef. Caramelized onions, Garlic Aioli" at bounding box center [681, 518] width 176 height 37
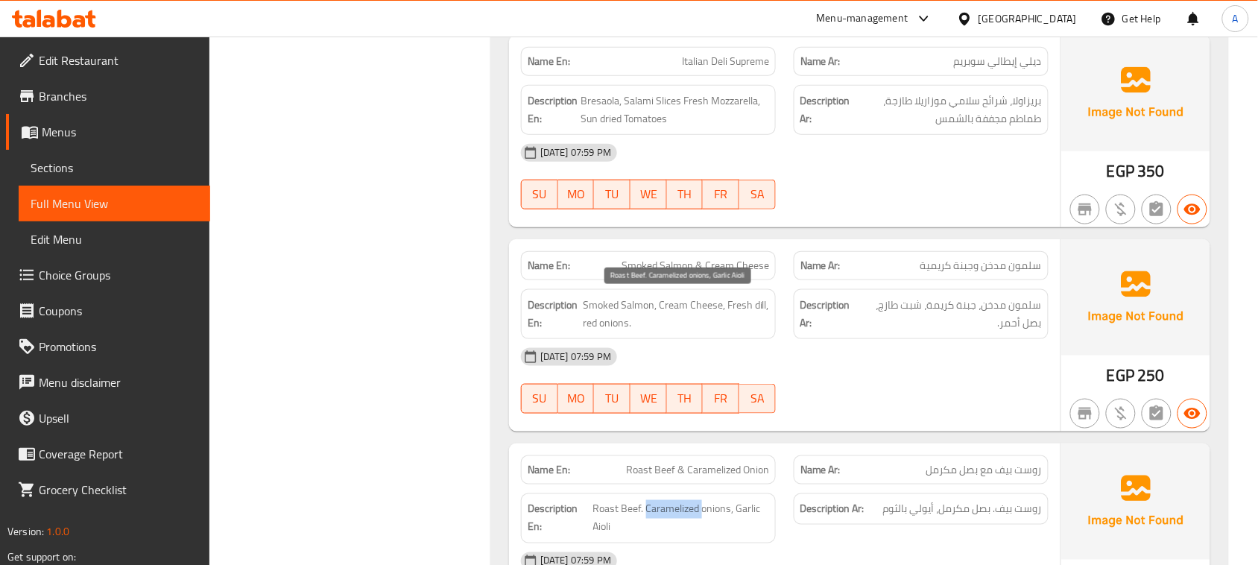
click at [686, 500] on span "Roast Beef. Caramelized onions, Garlic Aioli" at bounding box center [681, 518] width 176 height 37
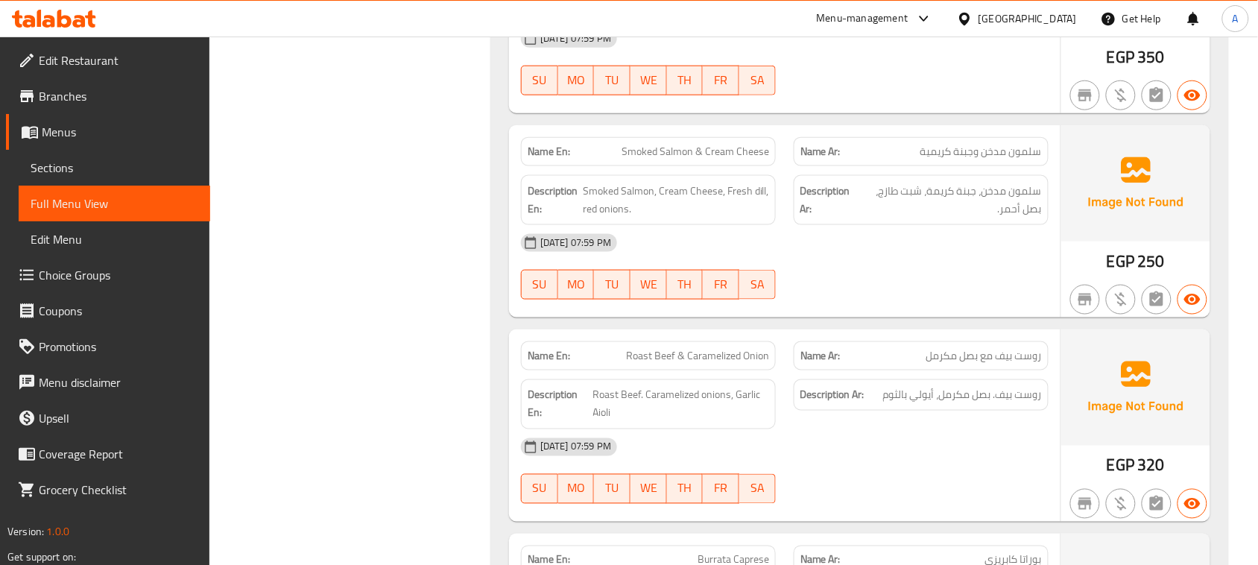
scroll to position [17264, 0]
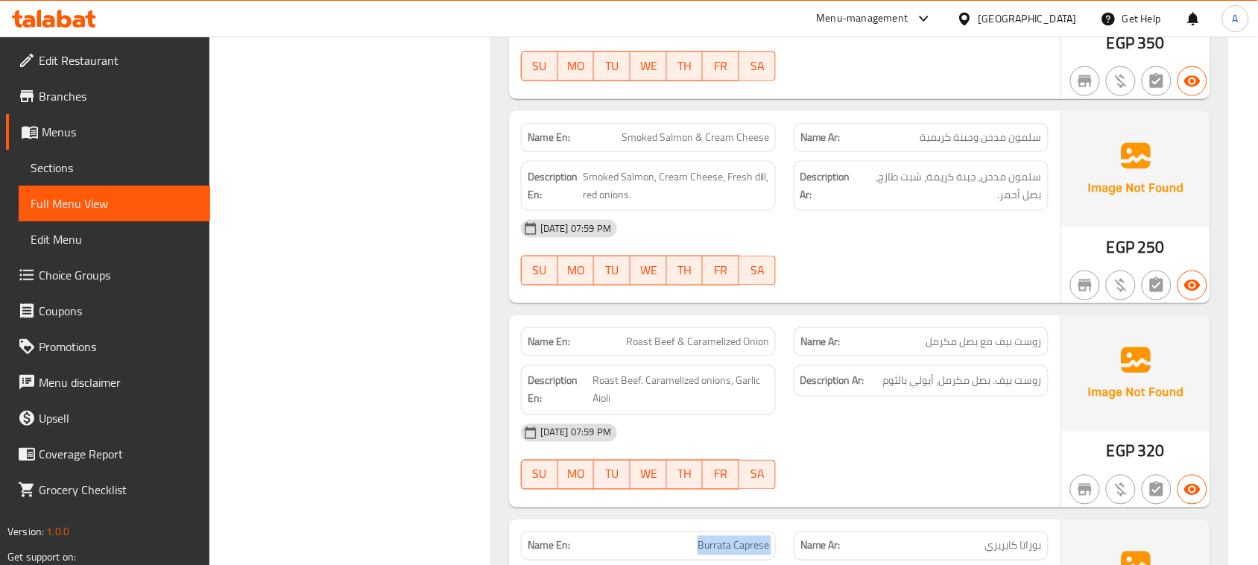
drag, startPoint x: 802, startPoint y: 333, endPoint x: 831, endPoint y: 322, distance: 30.4
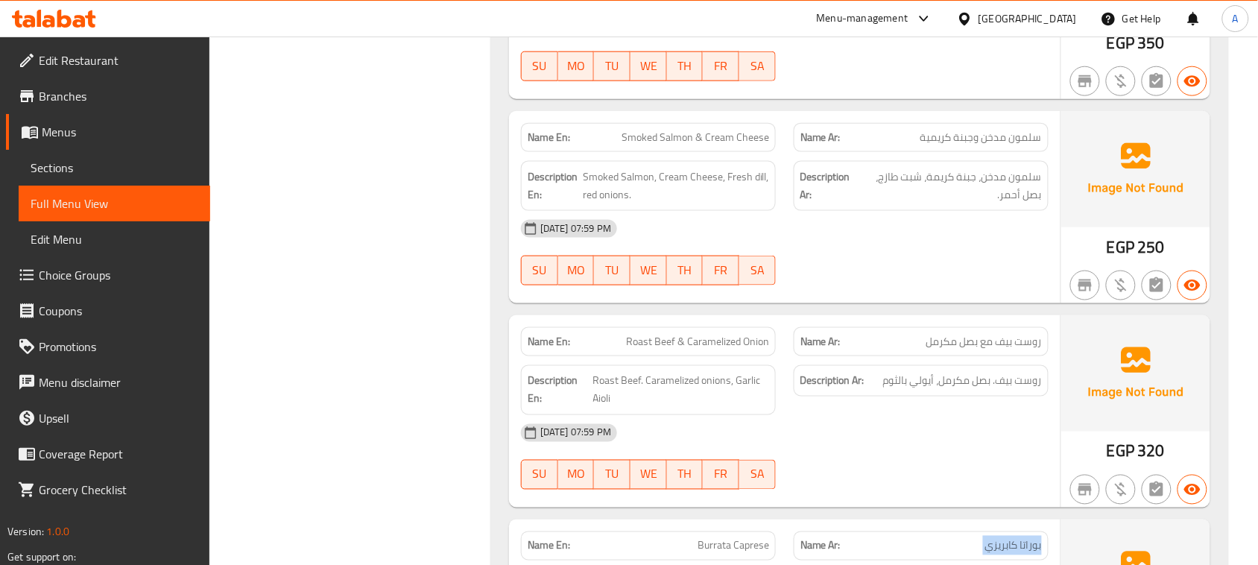
drag, startPoint x: 1028, startPoint y: 378, endPoint x: 969, endPoint y: 378, distance: 59.6
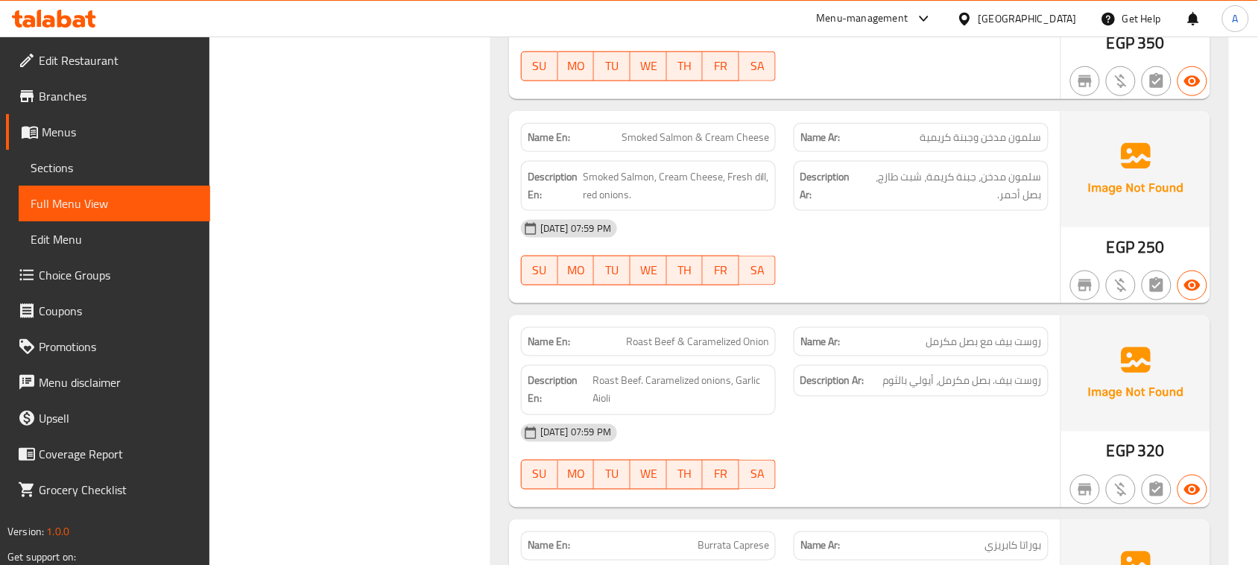
drag, startPoint x: 884, startPoint y: 239, endPoint x: 909, endPoint y: 251, distance: 28.0
click at [101, 62] on span "Edit Restaurant" at bounding box center [118, 60] width 159 height 18
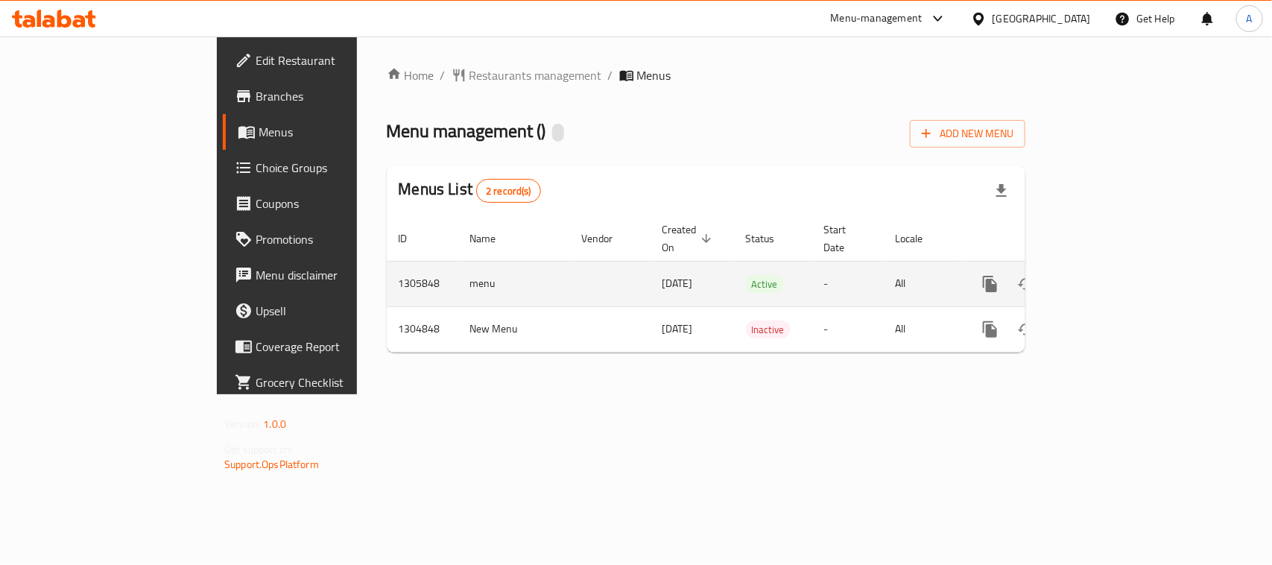
click at [1104, 277] on icon "enhanced table" at bounding box center [1097, 283] width 13 height 13
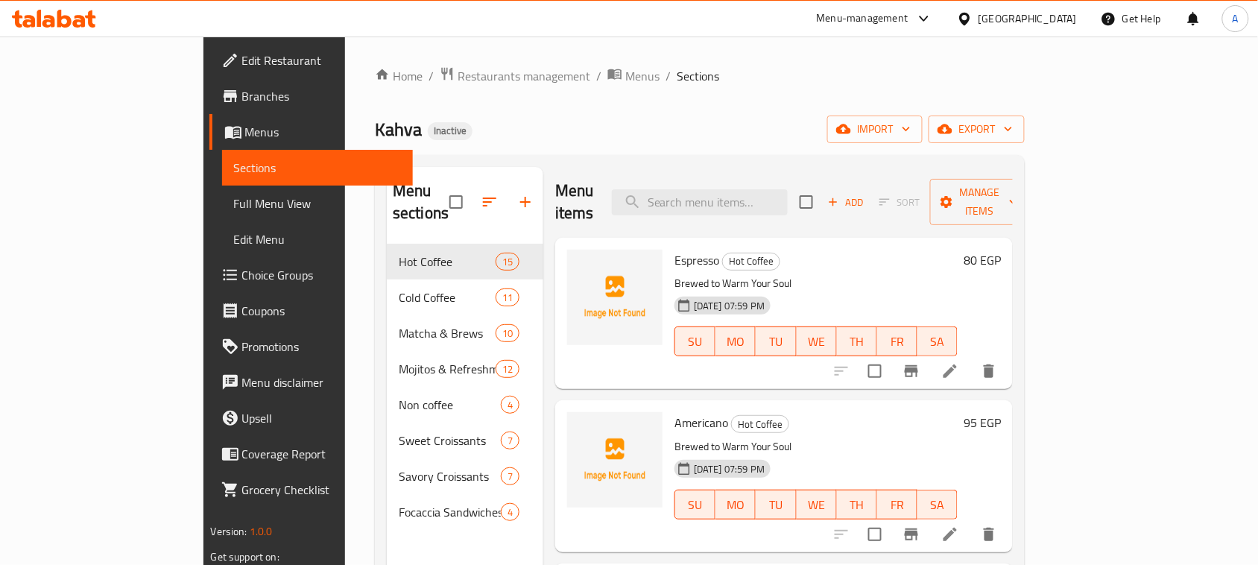
drag, startPoint x: 1177, startPoint y: 91, endPoint x: 1185, endPoint y: 110, distance: 21.0
click at [1024, 93] on div "Home / Restaurants management / Menus / Sections Kahva Inactive import export M…" at bounding box center [700, 404] width 650 height 677
click at [1013, 124] on span "export" at bounding box center [976, 129] width 72 height 19
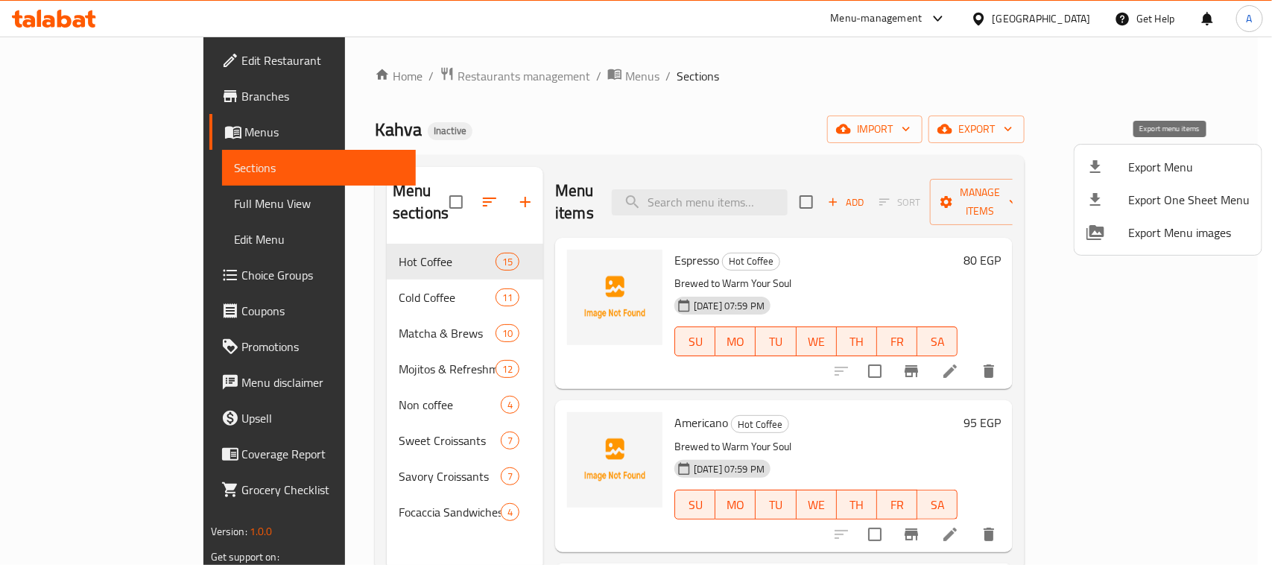
click at [1131, 160] on span "Export Menu" at bounding box center [1188, 167] width 121 height 18
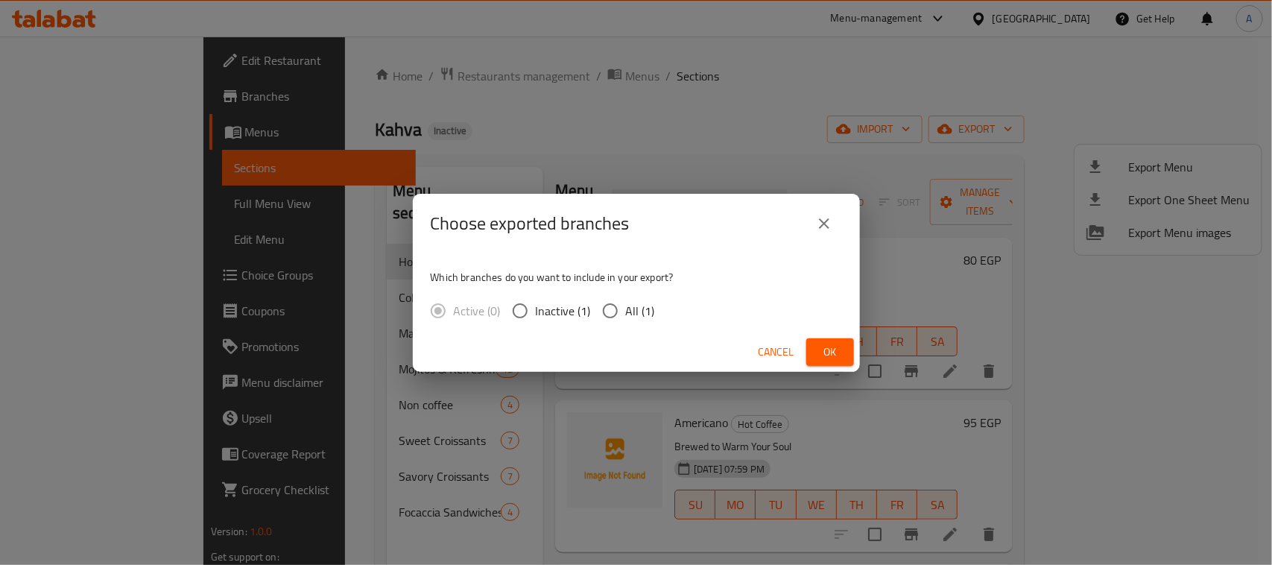
click at [631, 302] on span "All (1)" at bounding box center [640, 311] width 29 height 18
click at [626, 302] on input "All (1)" at bounding box center [610, 310] width 31 height 31
radio input "true"
click at [836, 355] on span "Ok" at bounding box center [830, 352] width 24 height 19
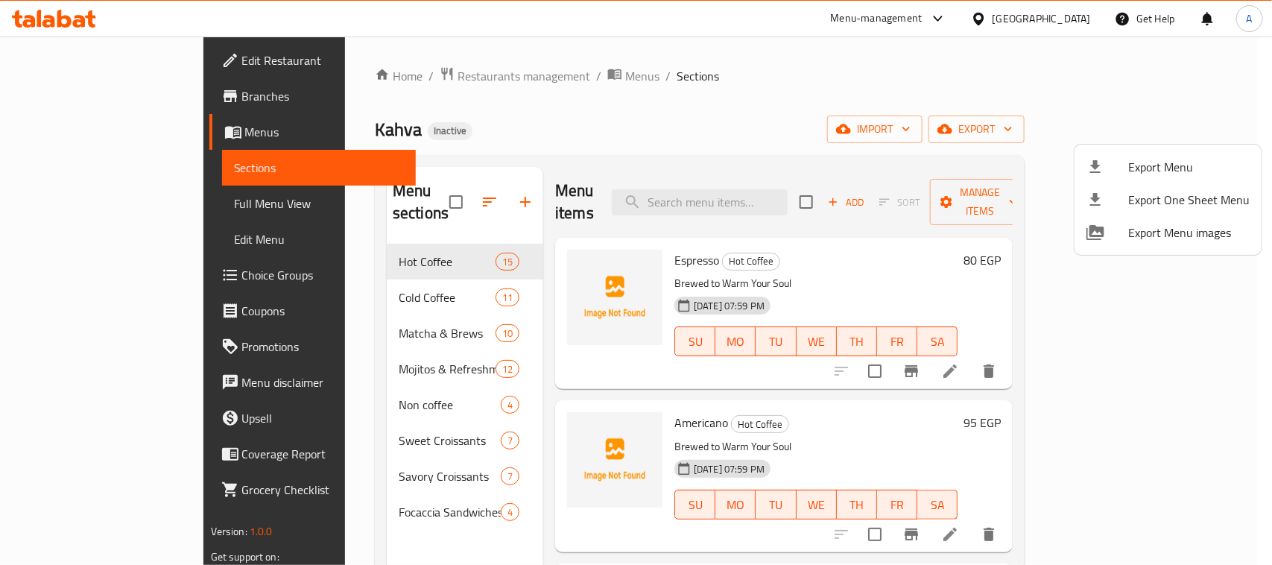
click at [65, 52] on div at bounding box center [636, 282] width 1272 height 565
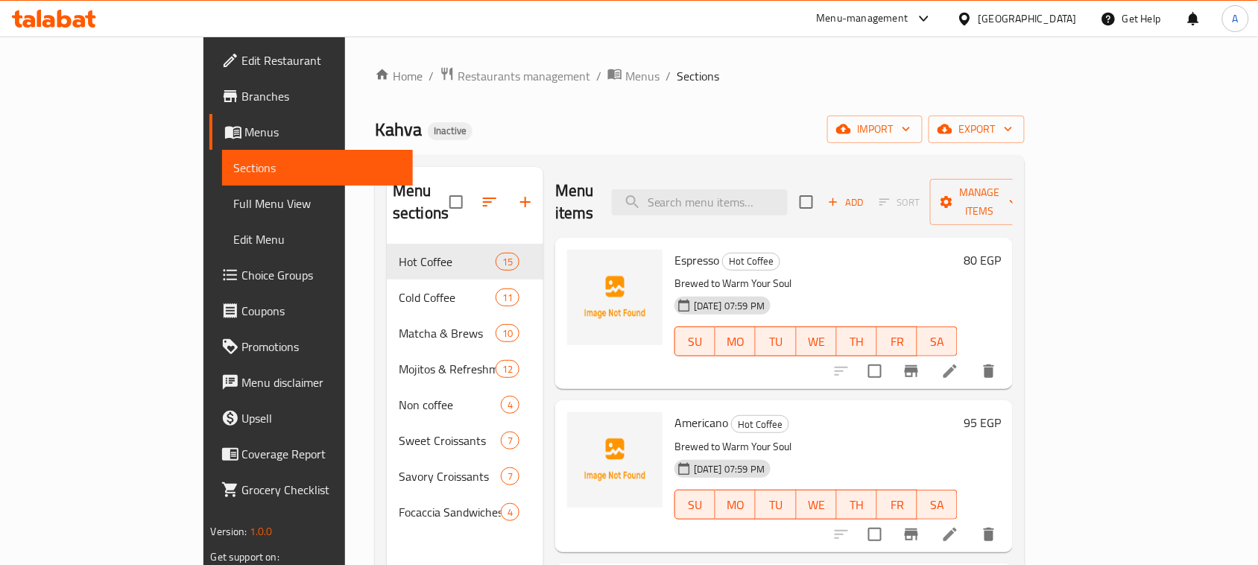
click at [242, 52] on span "Edit Restaurant" at bounding box center [321, 60] width 159 height 18
